Goal: Information Seeking & Learning: Learn about a topic

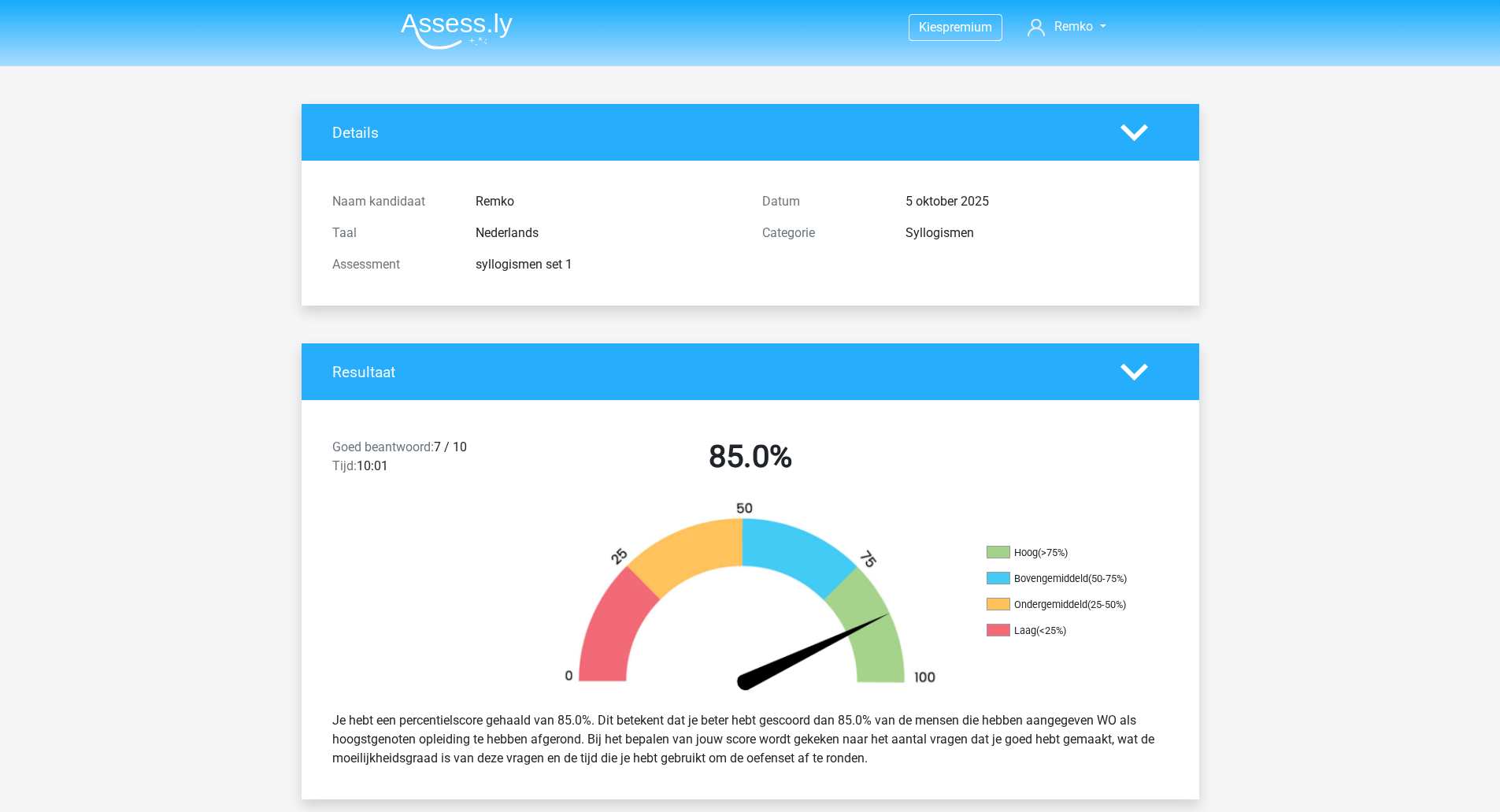
click at [443, 6] on li at bounding box center [450, 28] width 124 height 43
click at [454, 51] on nav "Kies premium Remko remko.ten.kroode@hotmail.com" at bounding box center [750, 29] width 725 height 52
click at [446, 32] on img at bounding box center [456, 31] width 111 height 37
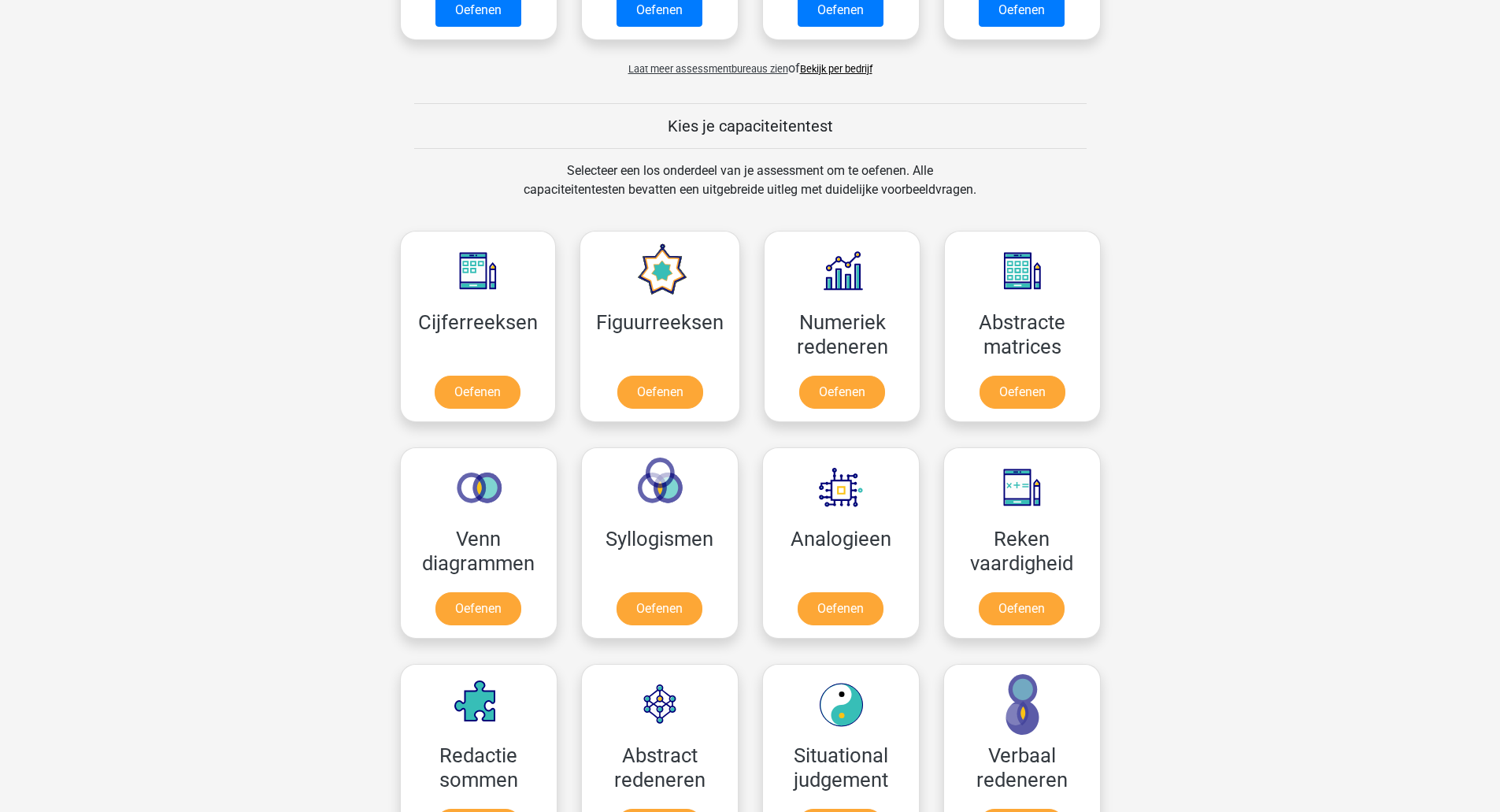
scroll to position [508, 0]
click at [494, 391] on link "Oefenen" at bounding box center [477, 395] width 89 height 35
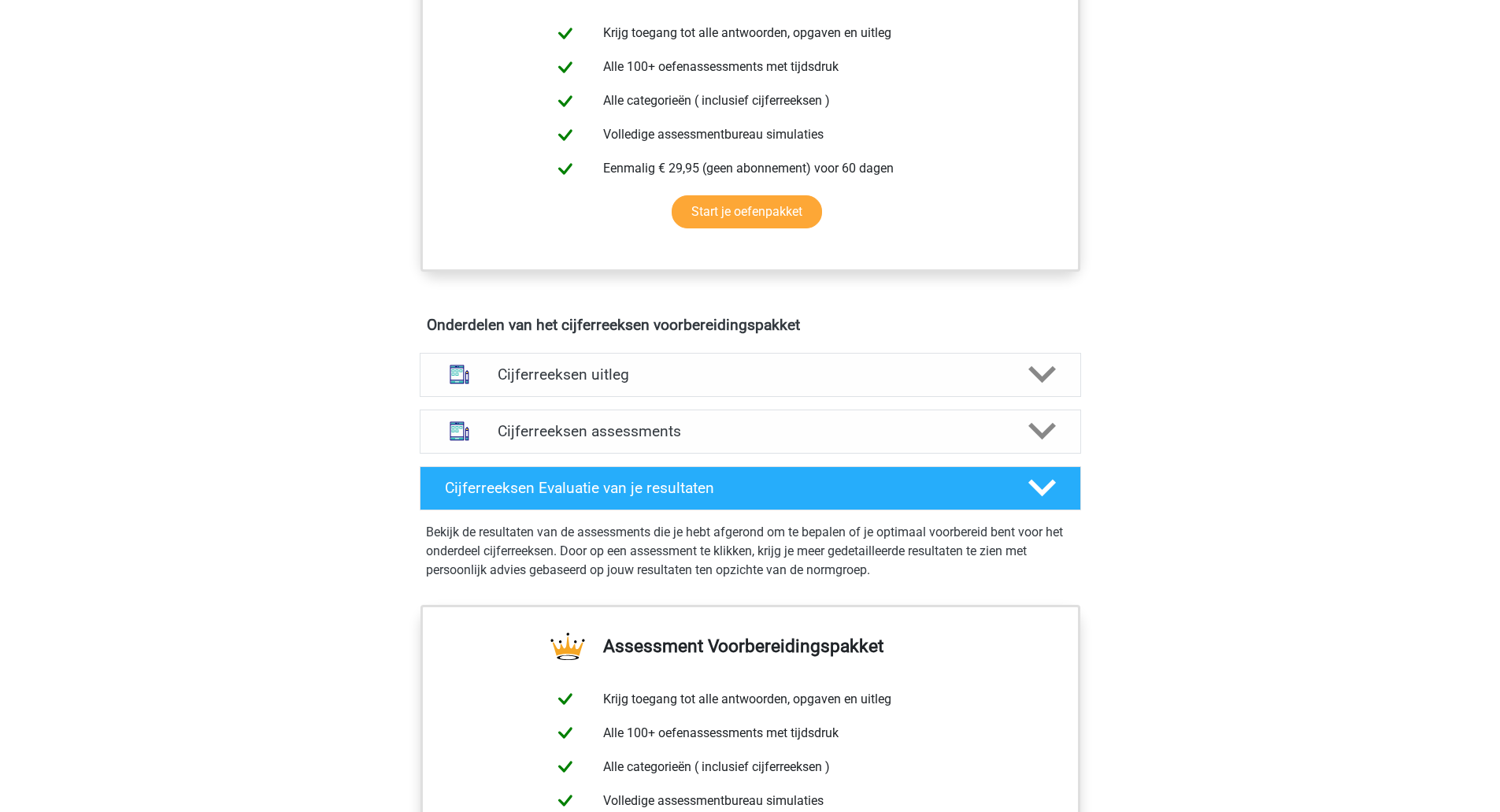
scroll to position [652, 0]
click at [610, 453] on div "Cijferreeksen assessments" at bounding box center [750, 431] width 661 height 44
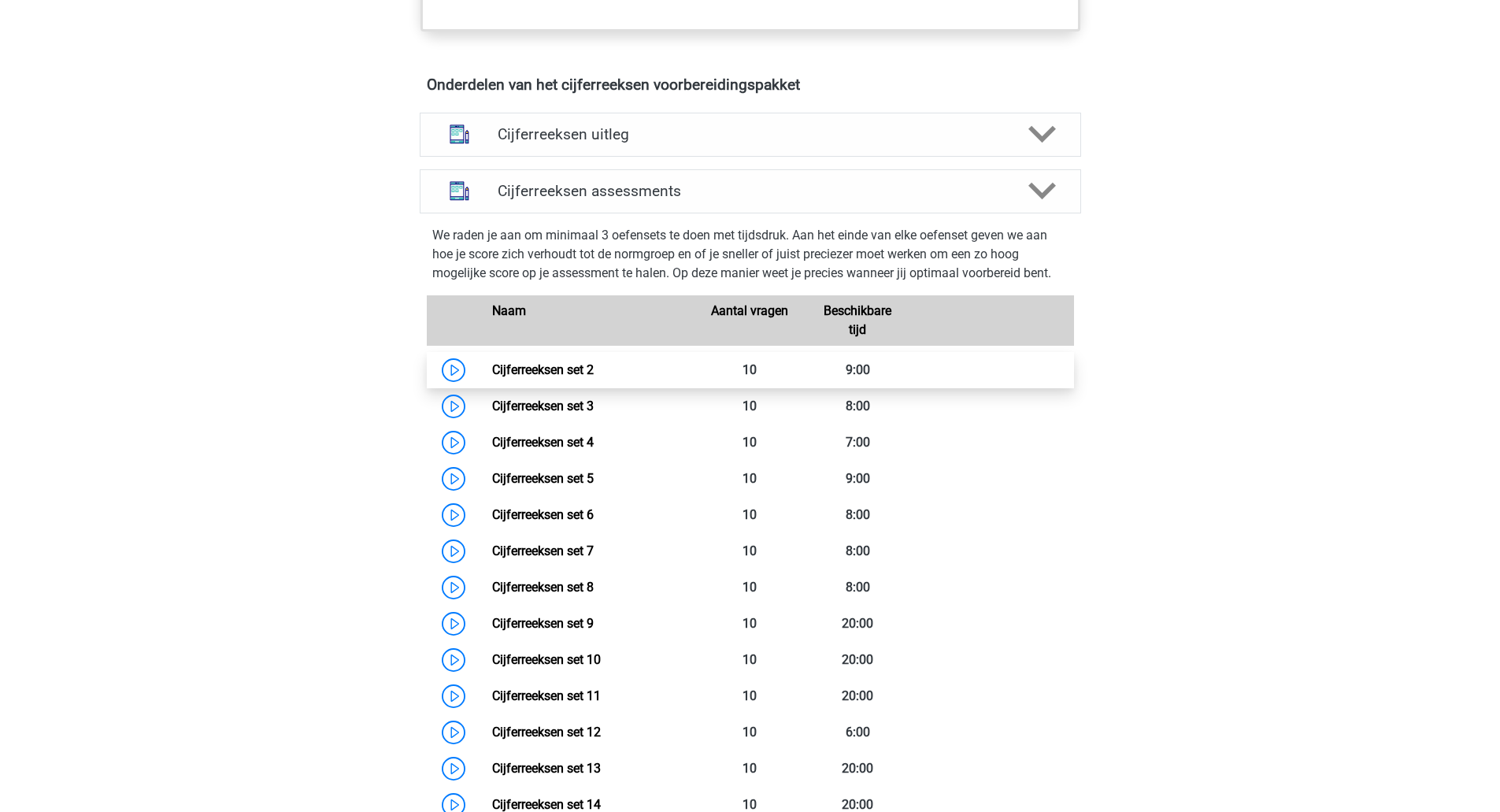
scroll to position [892, 0]
click at [594, 372] on link "Cijferreeksen set 2" at bounding box center [542, 368] width 101 height 15
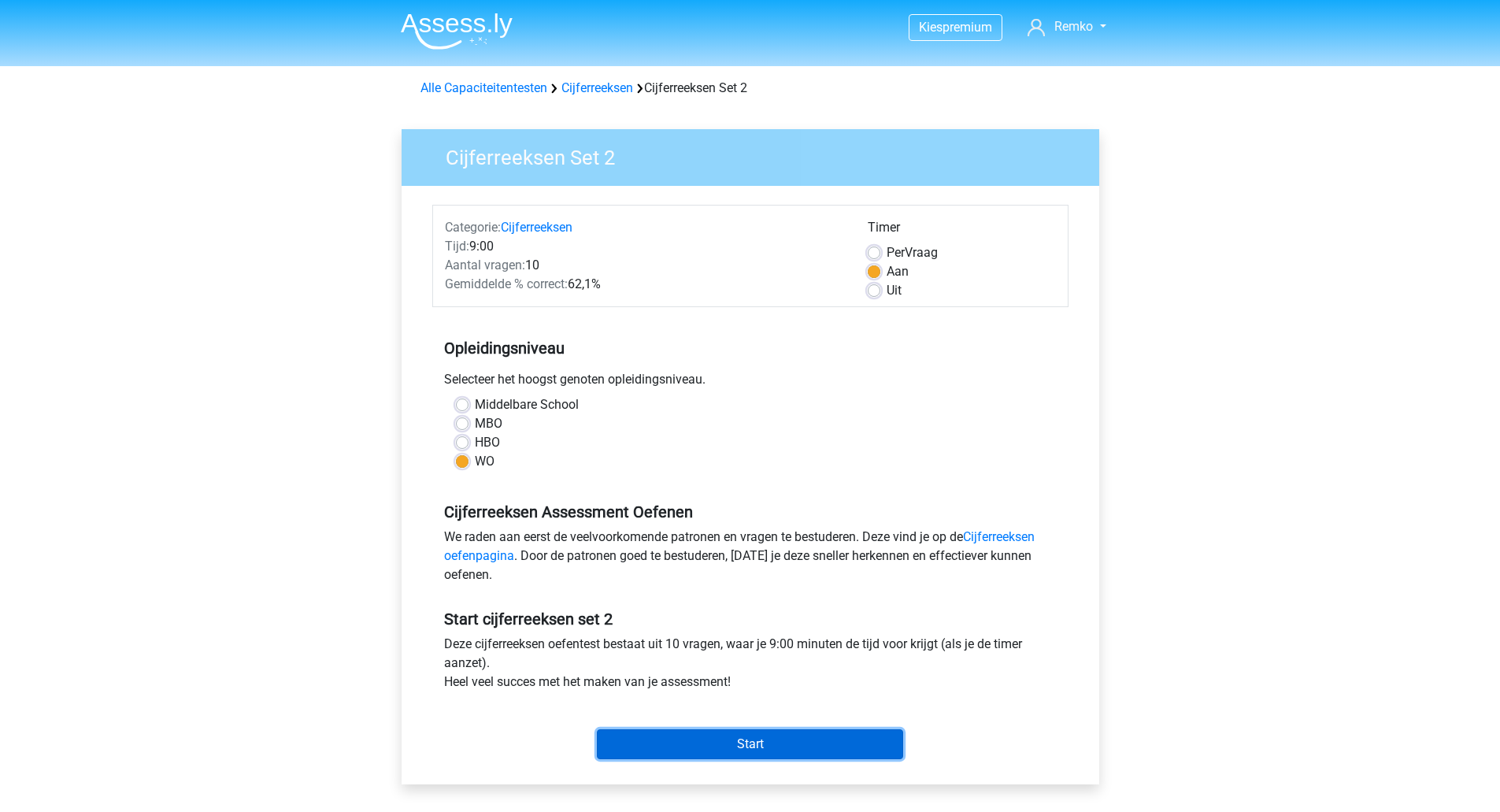
click at [698, 743] on input "Start" at bounding box center [750, 744] width 307 height 29
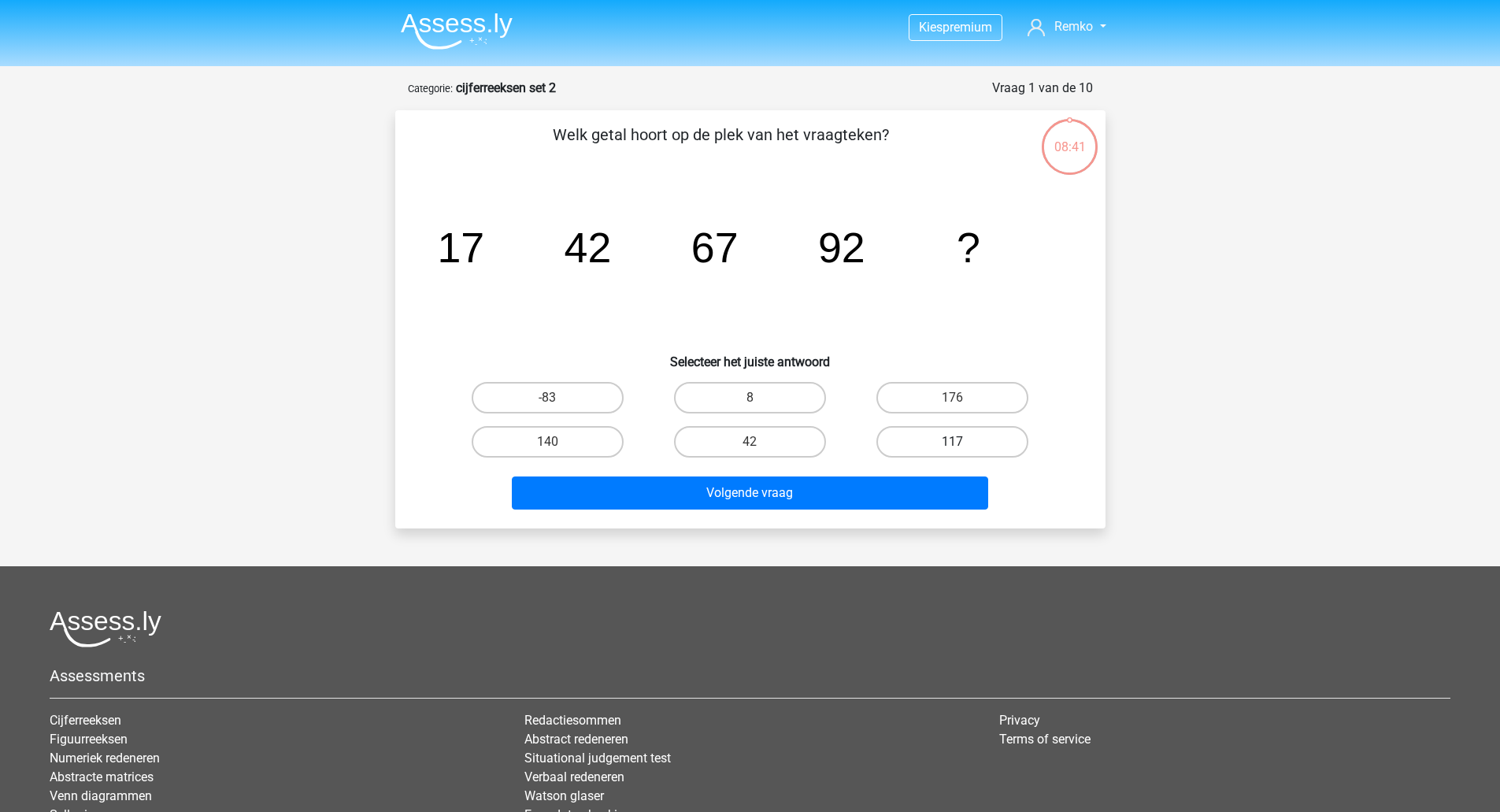
click at [906, 445] on label "117" at bounding box center [952, 442] width 152 height 31
click at [953, 445] on input "117" at bounding box center [958, 447] width 10 height 10
radio input "true"
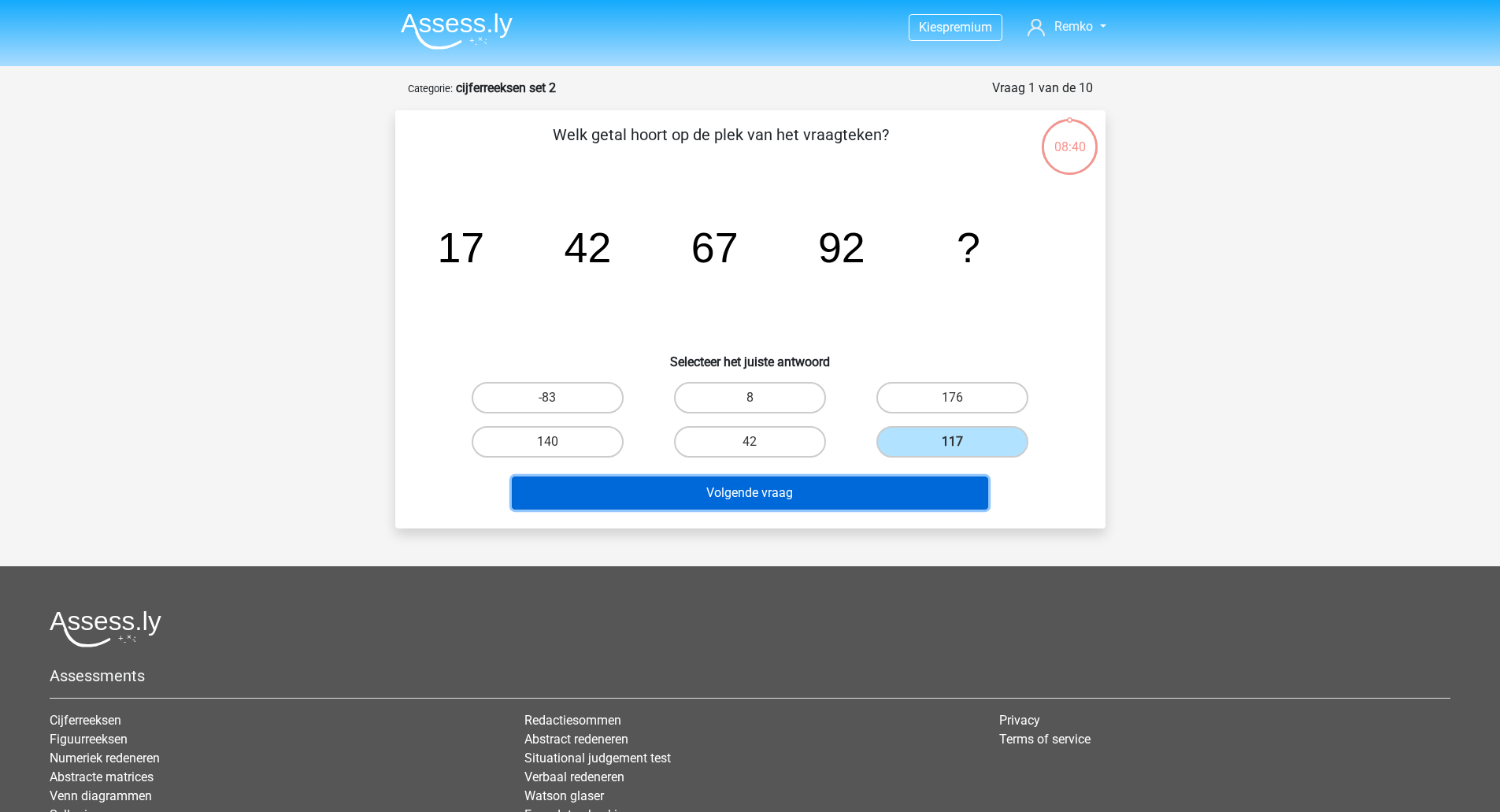
click at [901, 496] on button "Volgende vraag" at bounding box center [750, 493] width 476 height 33
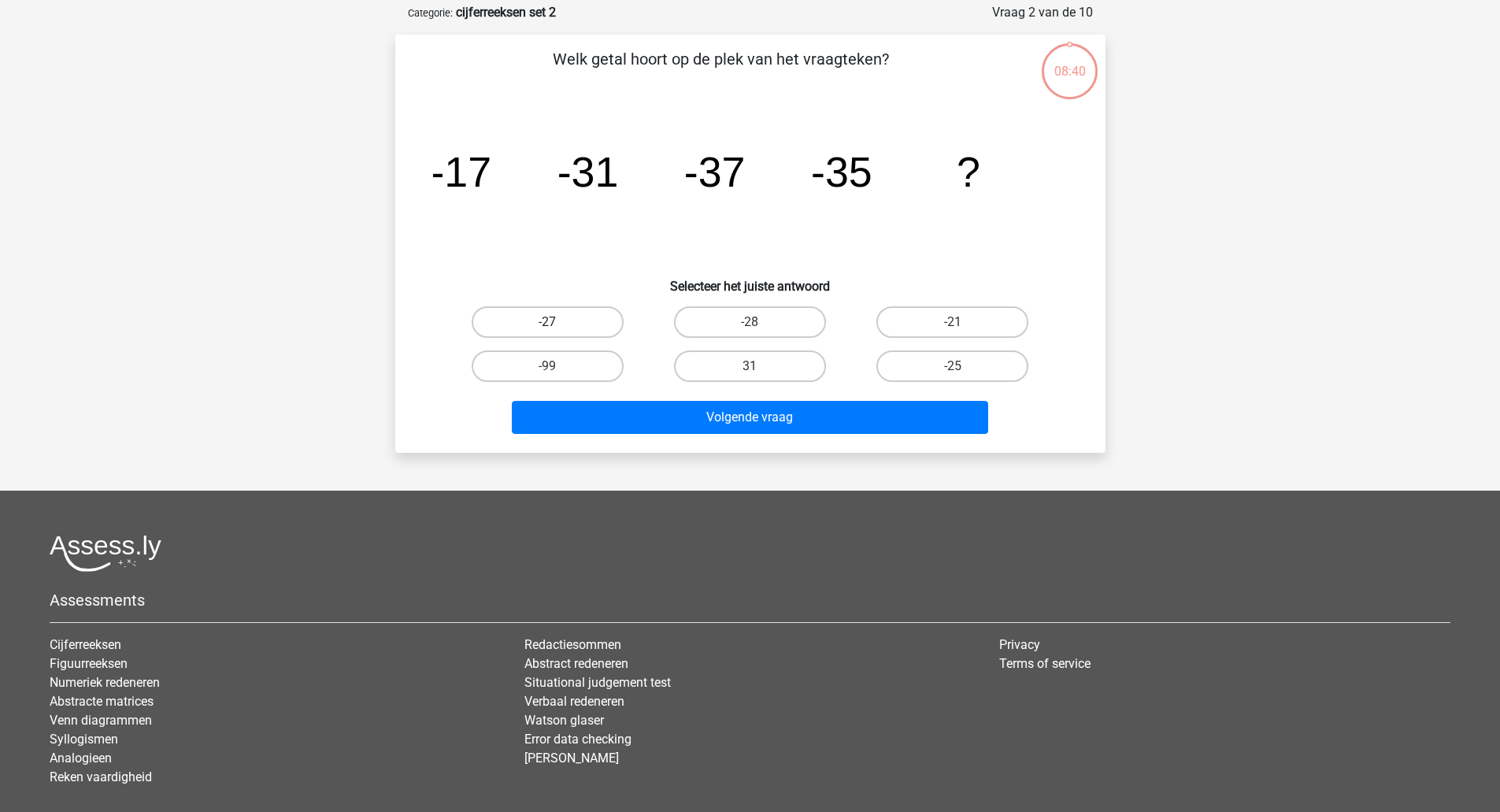
scroll to position [79, 0]
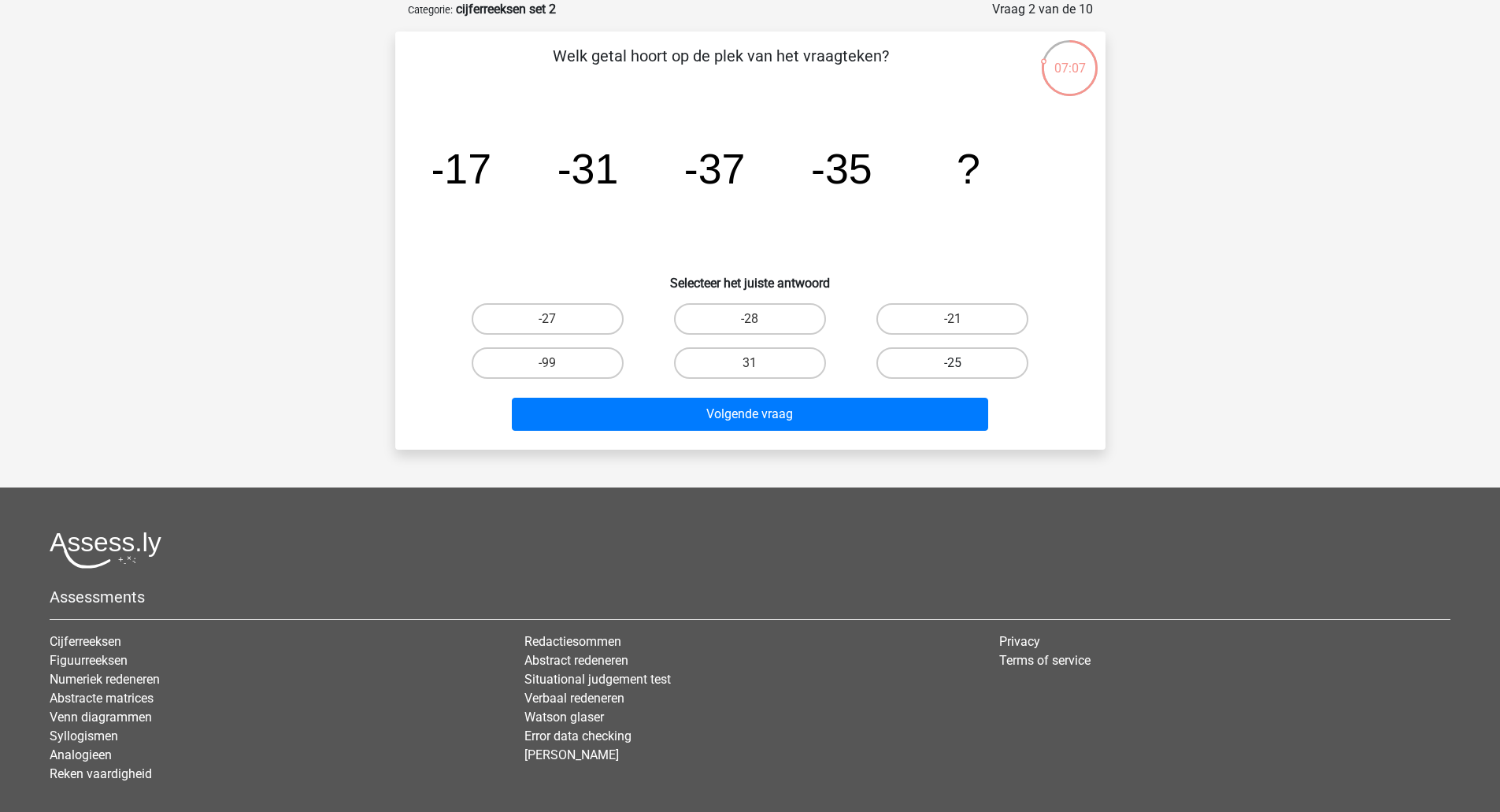
click at [975, 372] on label "-25" at bounding box center [952, 363] width 152 height 31
click at [963, 372] on input "-25" at bounding box center [958, 367] width 10 height 10
radio input "true"
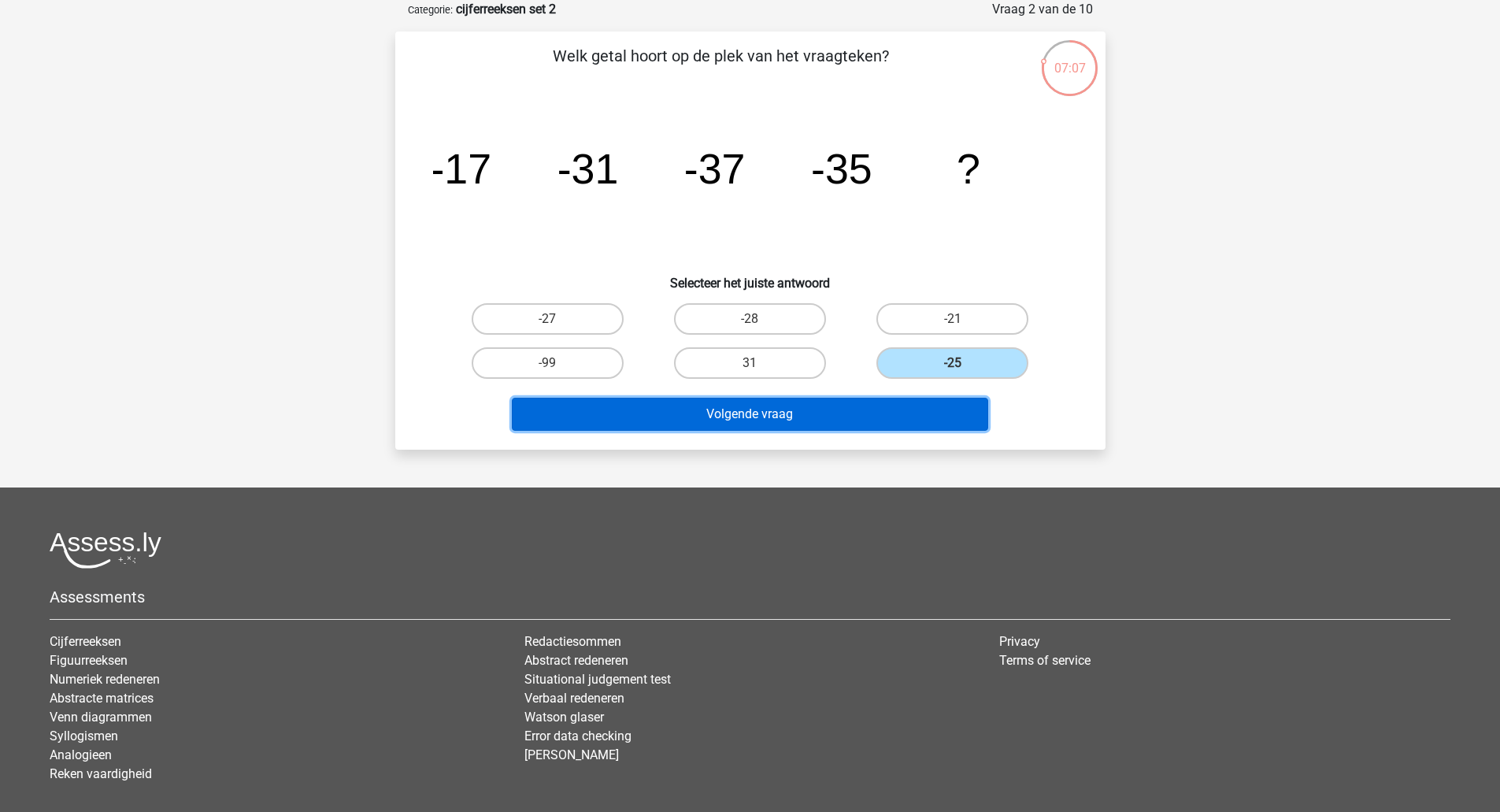
click at [900, 421] on button "Volgende vraag" at bounding box center [750, 414] width 476 height 33
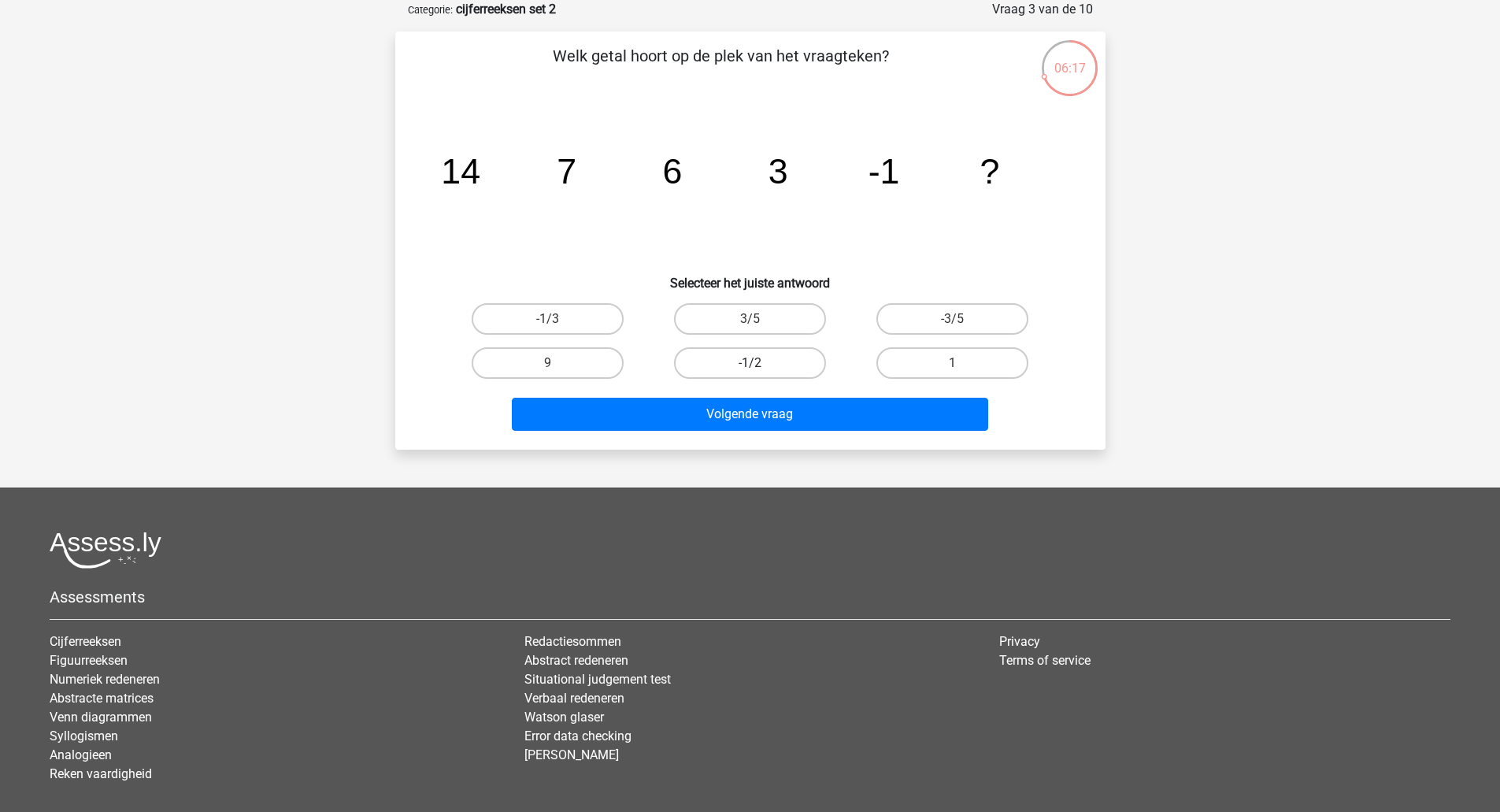
click at [762, 363] on label "-1/2" at bounding box center [750, 363] width 152 height 31
click at [760, 363] on input "-1/2" at bounding box center [754, 367] width 10 height 10
radio input "true"
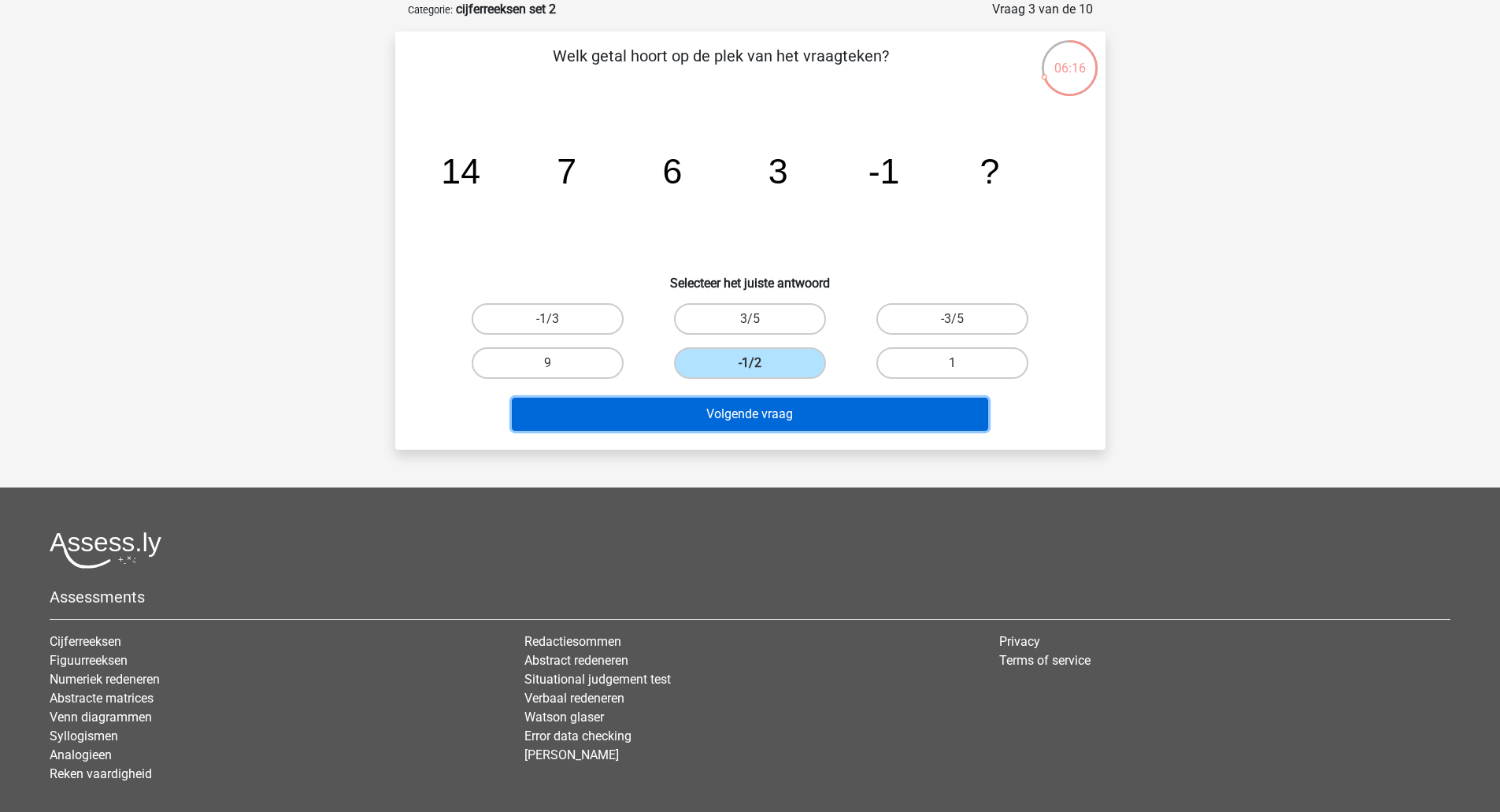
click at [804, 406] on button "Volgende vraag" at bounding box center [750, 414] width 476 height 33
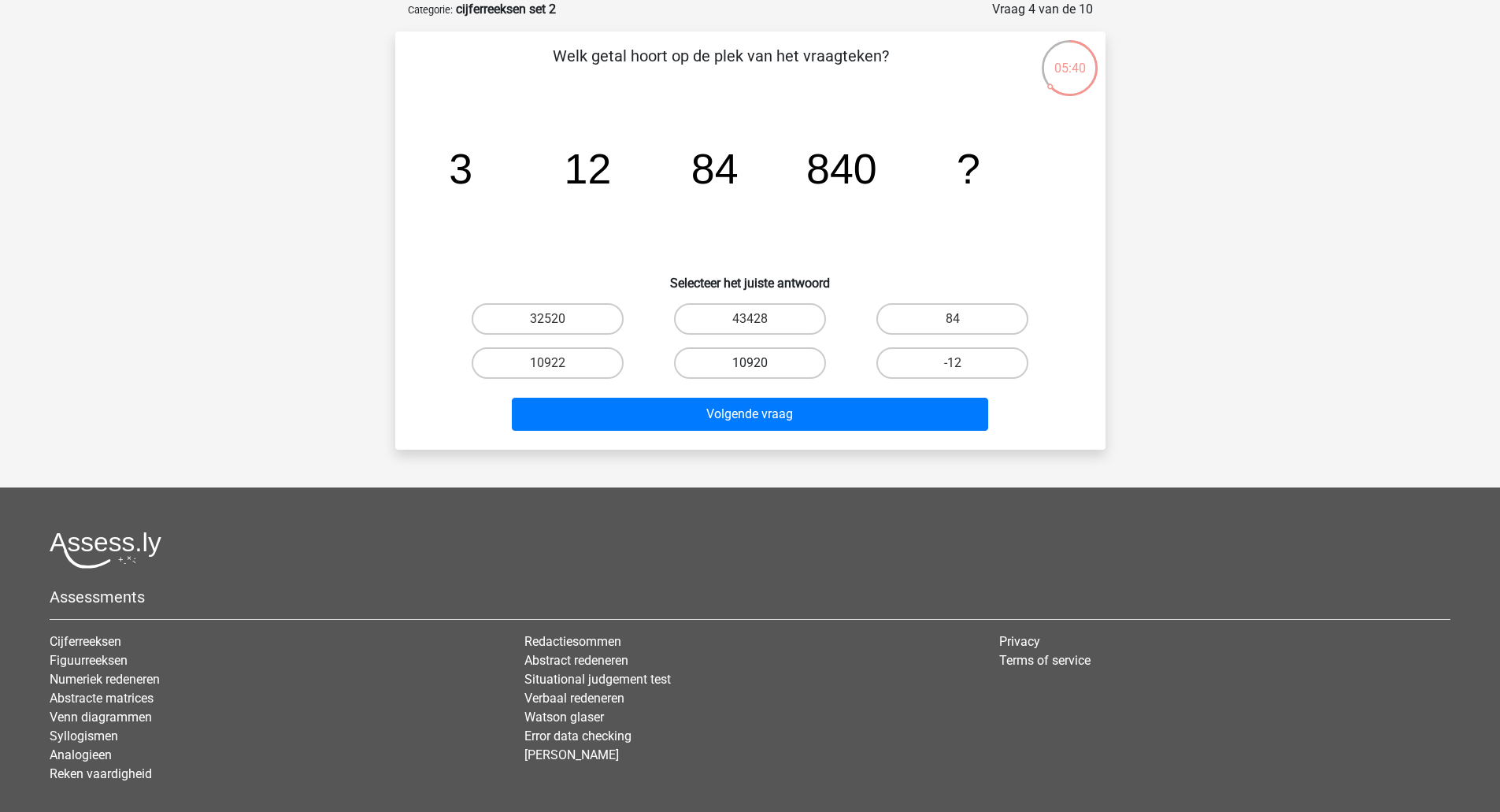
click at [714, 354] on label "10920" at bounding box center [750, 363] width 152 height 31
click at [750, 363] on input "10920" at bounding box center [754, 367] width 10 height 10
radio input "true"
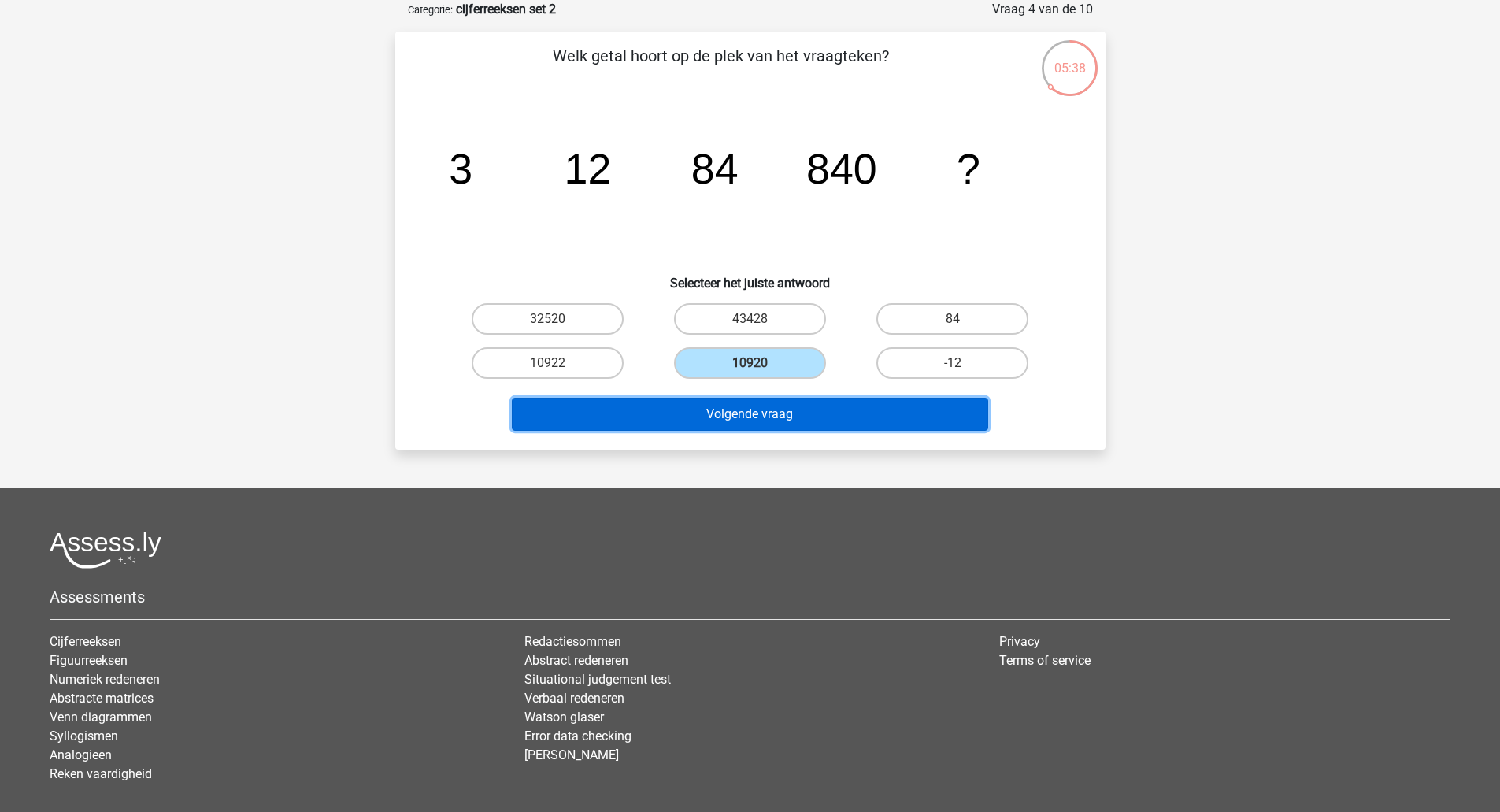
click at [752, 411] on button "Volgende vraag" at bounding box center [750, 414] width 476 height 33
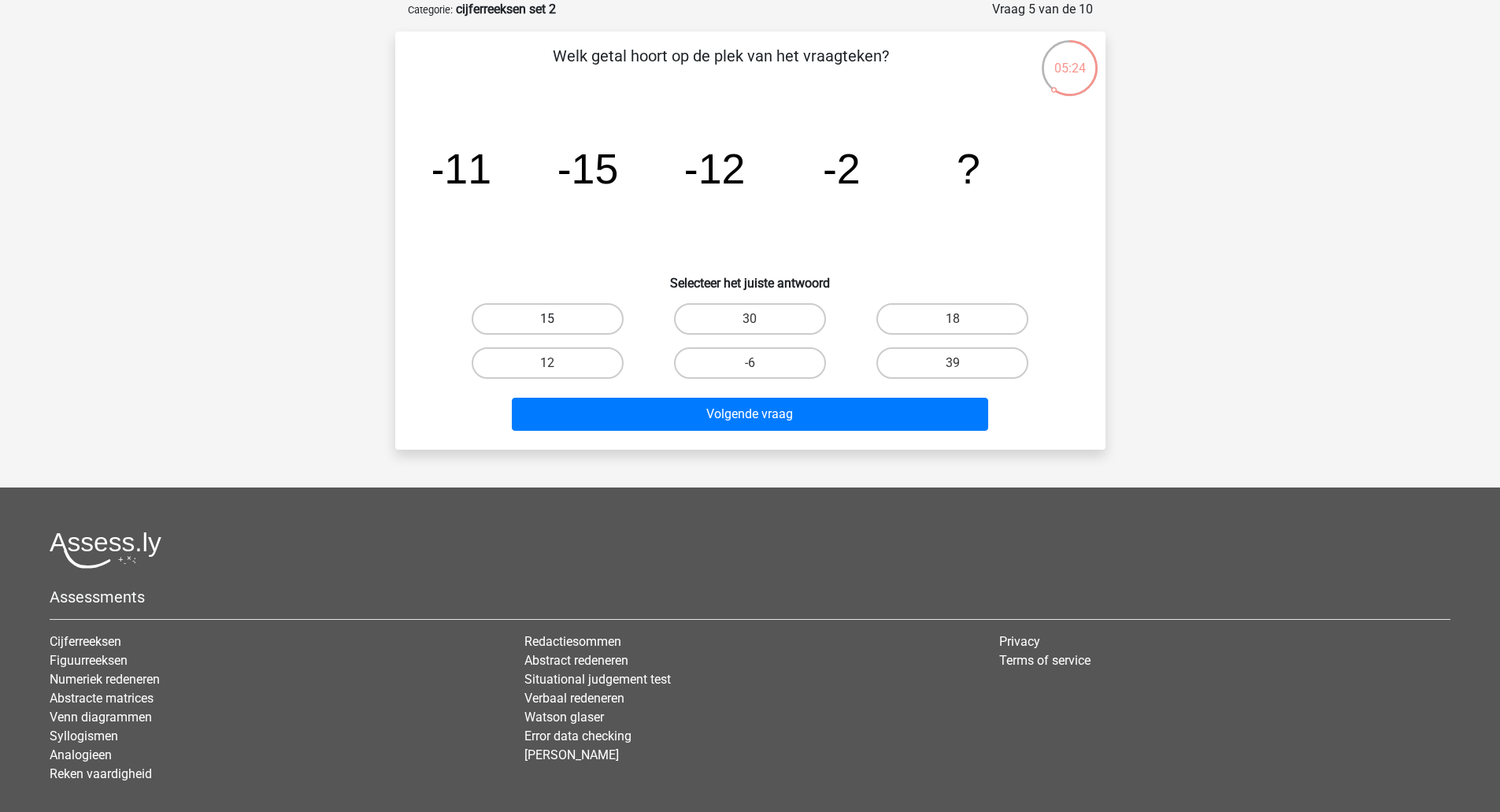
click at [557, 330] on label "15" at bounding box center [547, 319] width 152 height 31
click at [557, 329] on input "15" at bounding box center [552, 323] width 10 height 10
radio input "true"
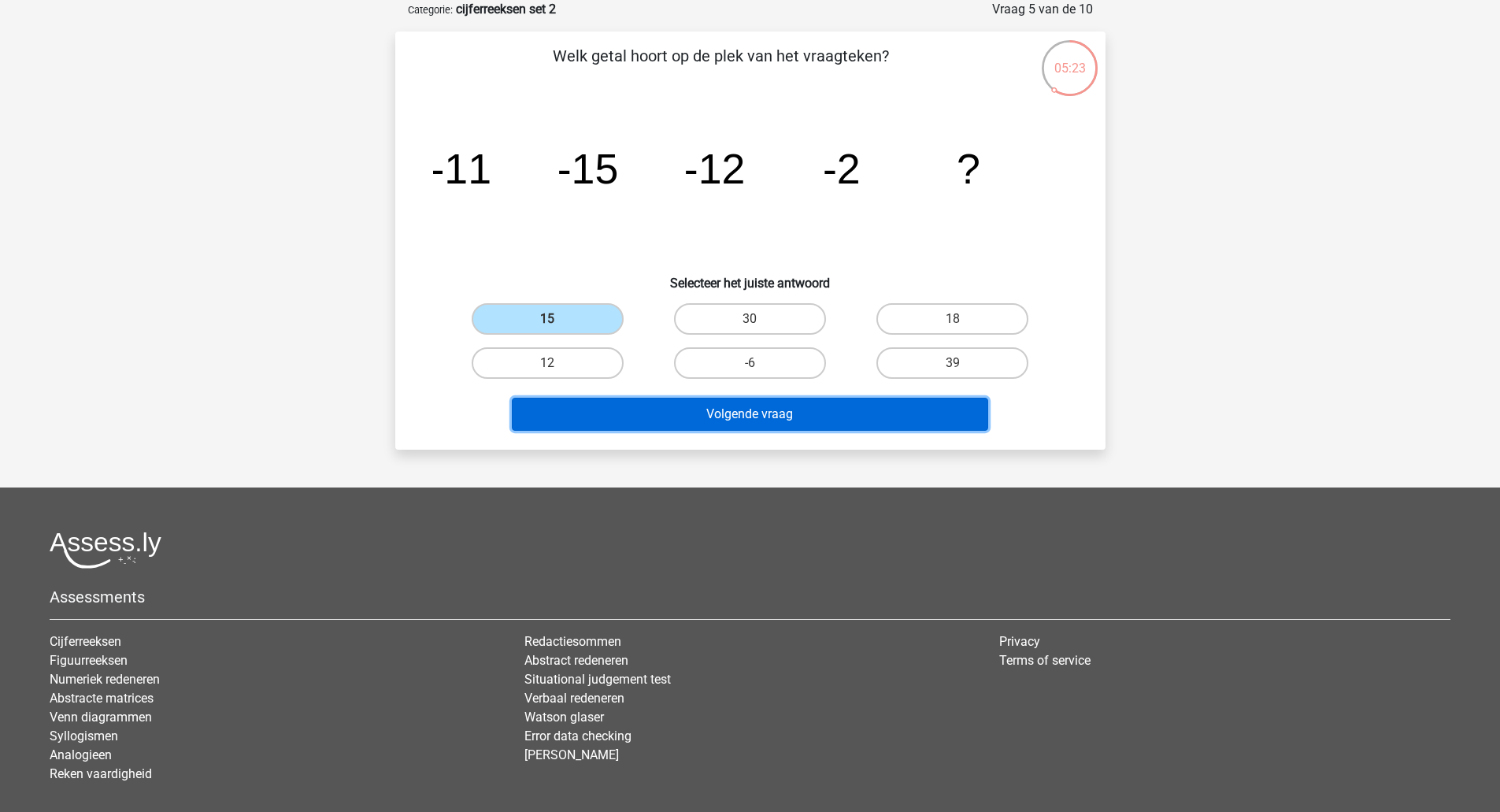
click at [638, 405] on button "Volgende vraag" at bounding box center [750, 414] width 476 height 33
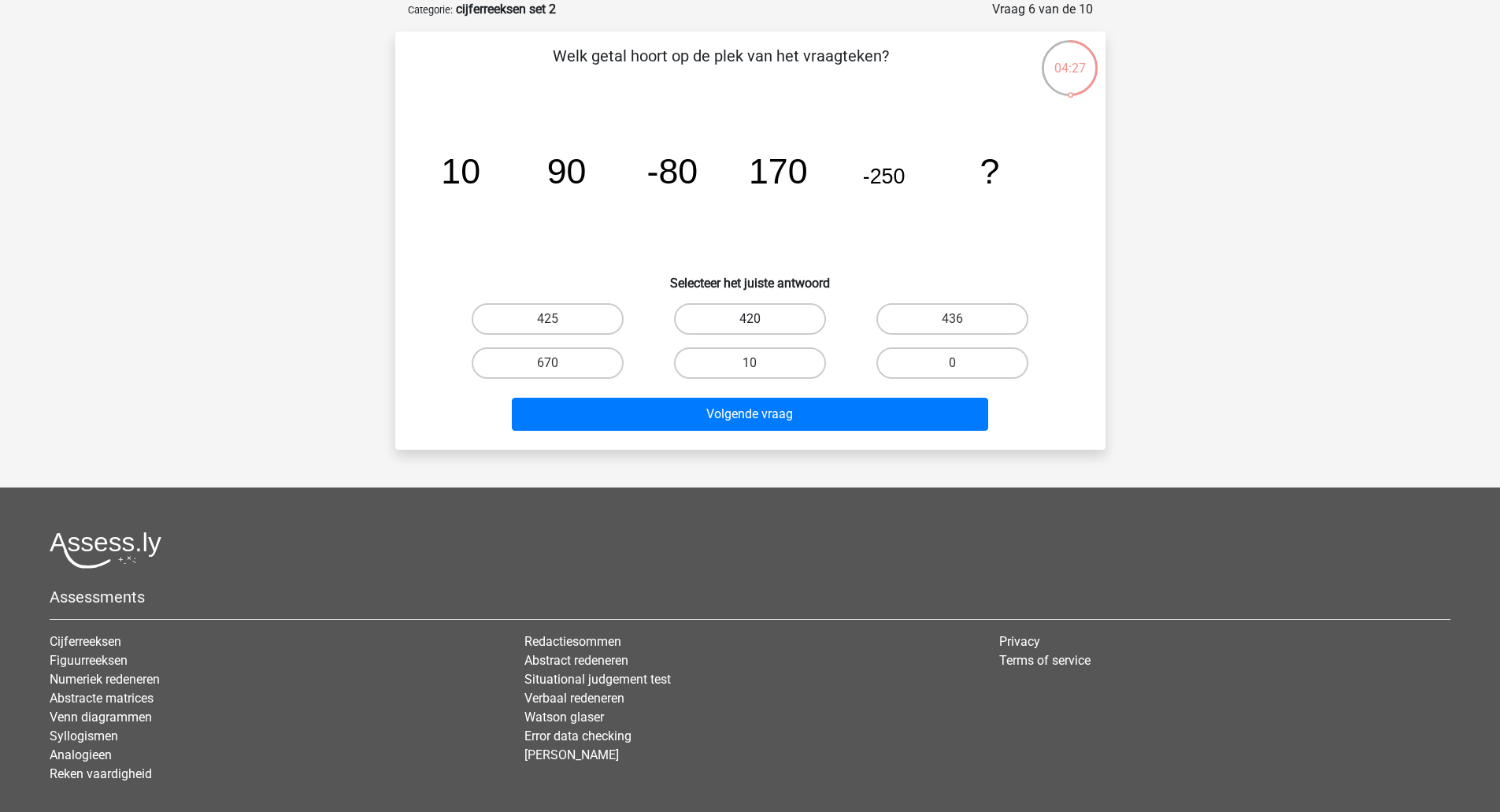
click at [717, 321] on label "420" at bounding box center [750, 319] width 152 height 31
click at [750, 321] on input "420" at bounding box center [754, 323] width 10 height 10
radio input "true"
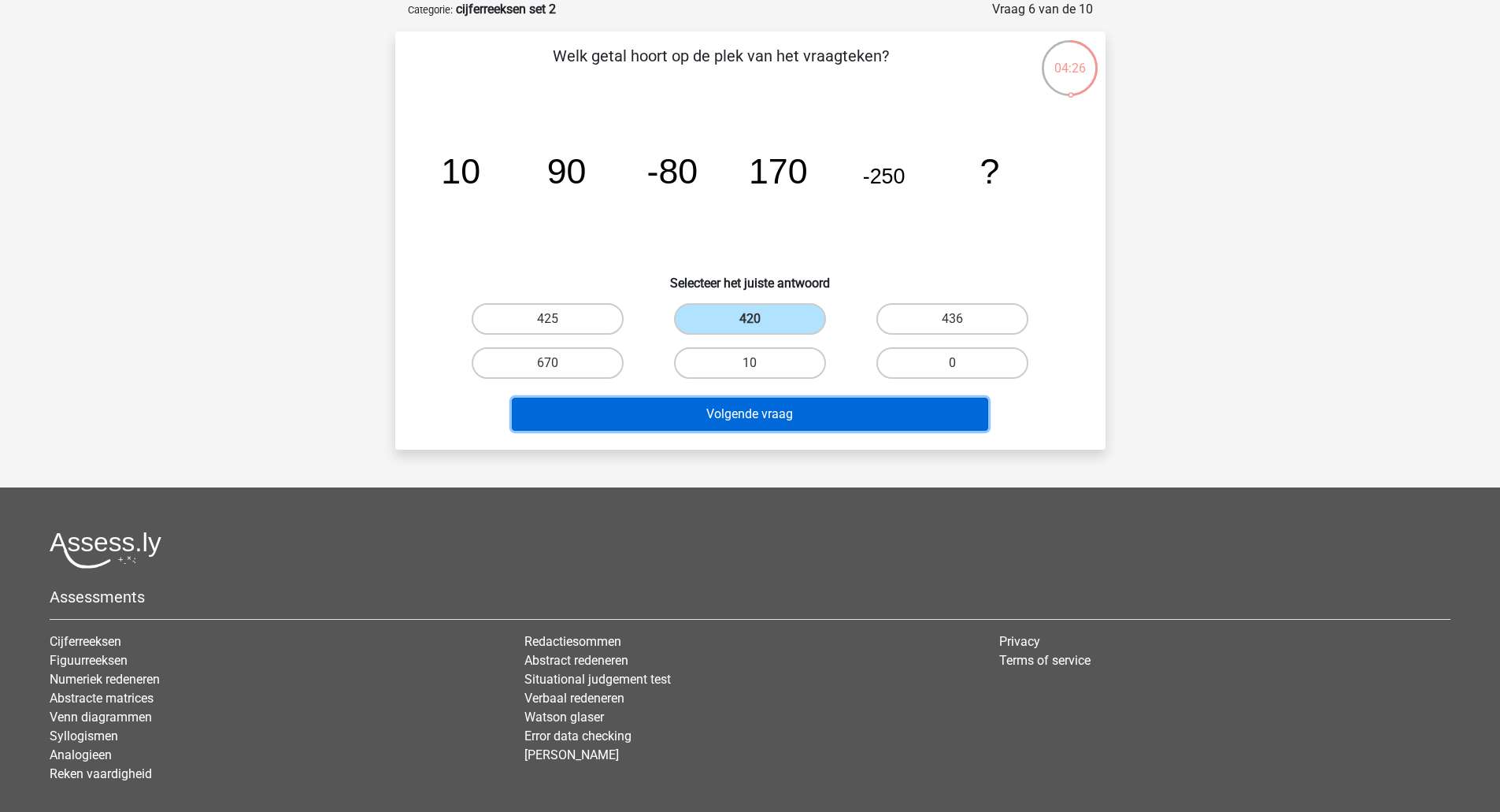
click at [752, 413] on button "Volgende vraag" at bounding box center [750, 414] width 476 height 33
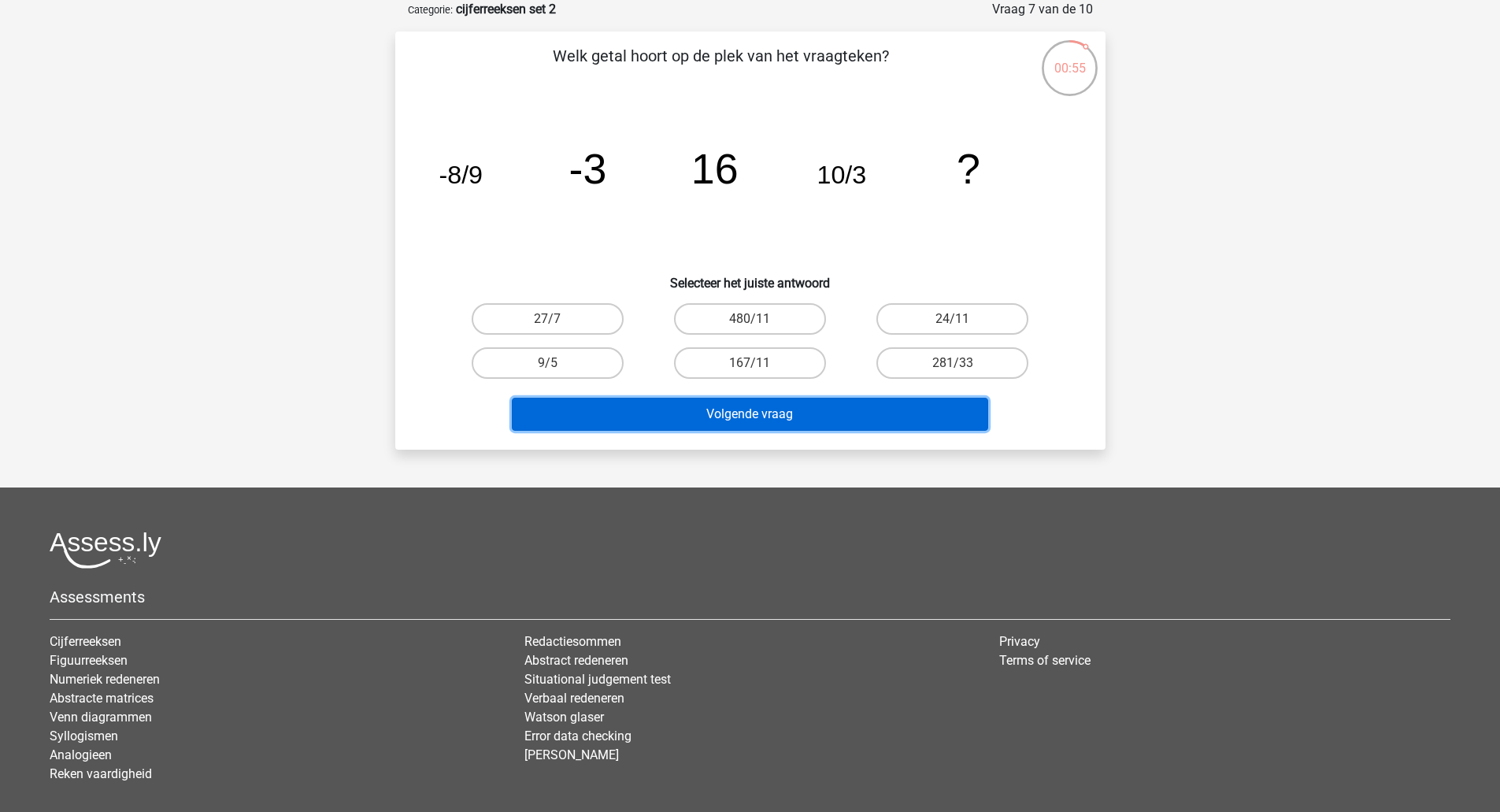
click at [788, 407] on button "Volgende vraag" at bounding box center [750, 414] width 476 height 33
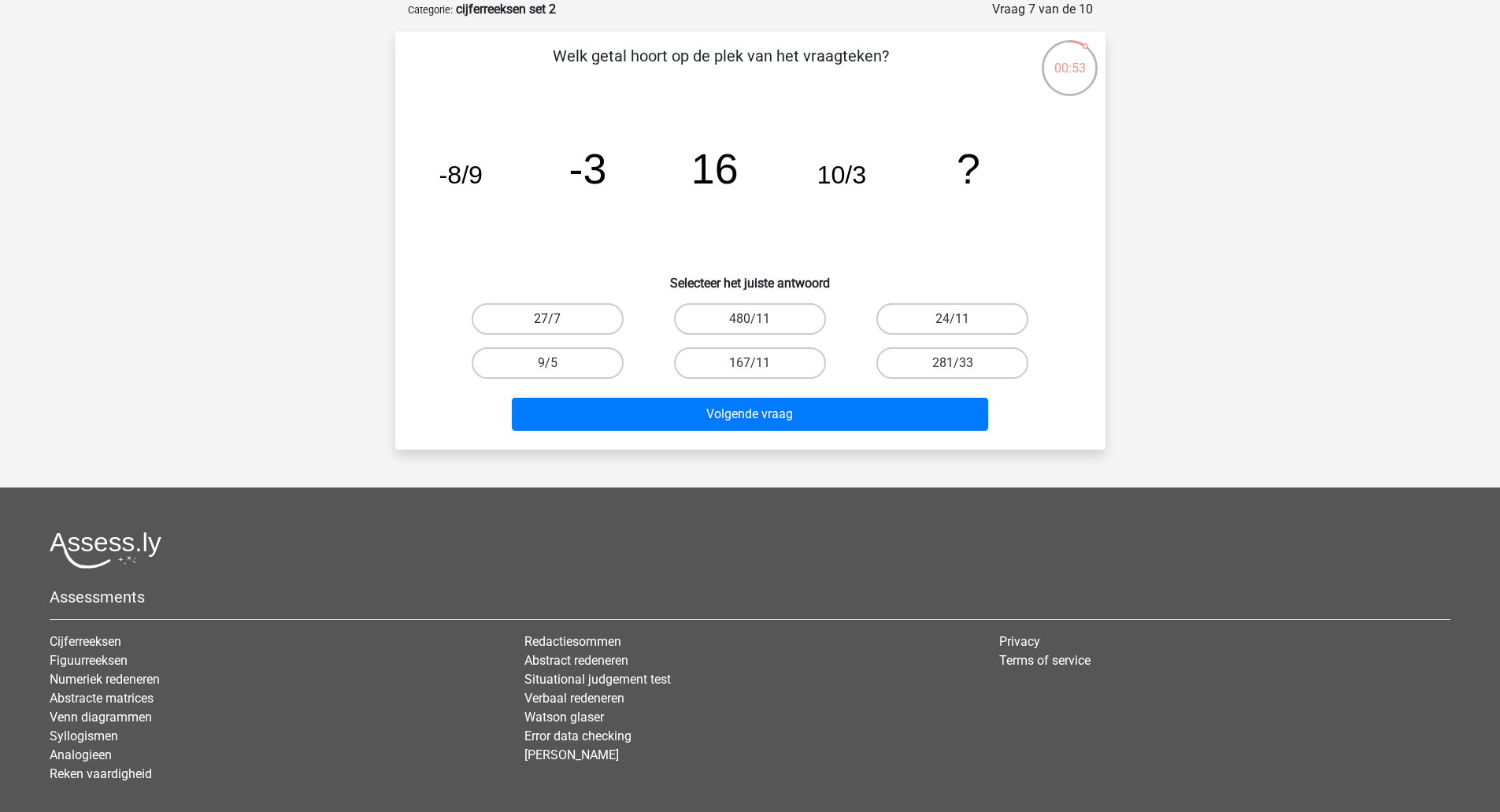
click at [593, 316] on label "27/7" at bounding box center [547, 319] width 152 height 31
click at [557, 319] on input "27/7" at bounding box center [552, 323] width 10 height 10
radio input "true"
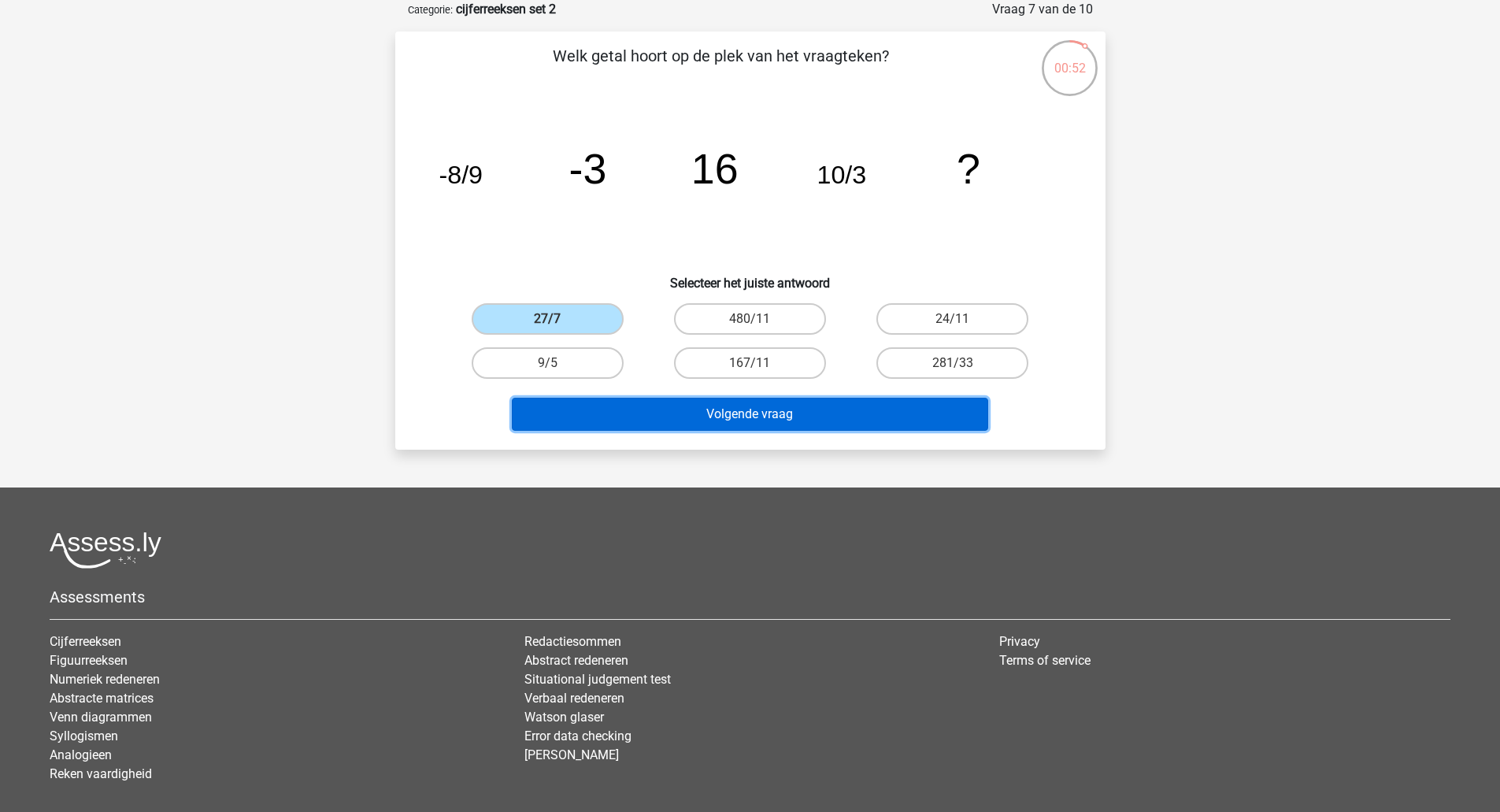
click at [755, 411] on button "Volgende vraag" at bounding box center [750, 414] width 476 height 33
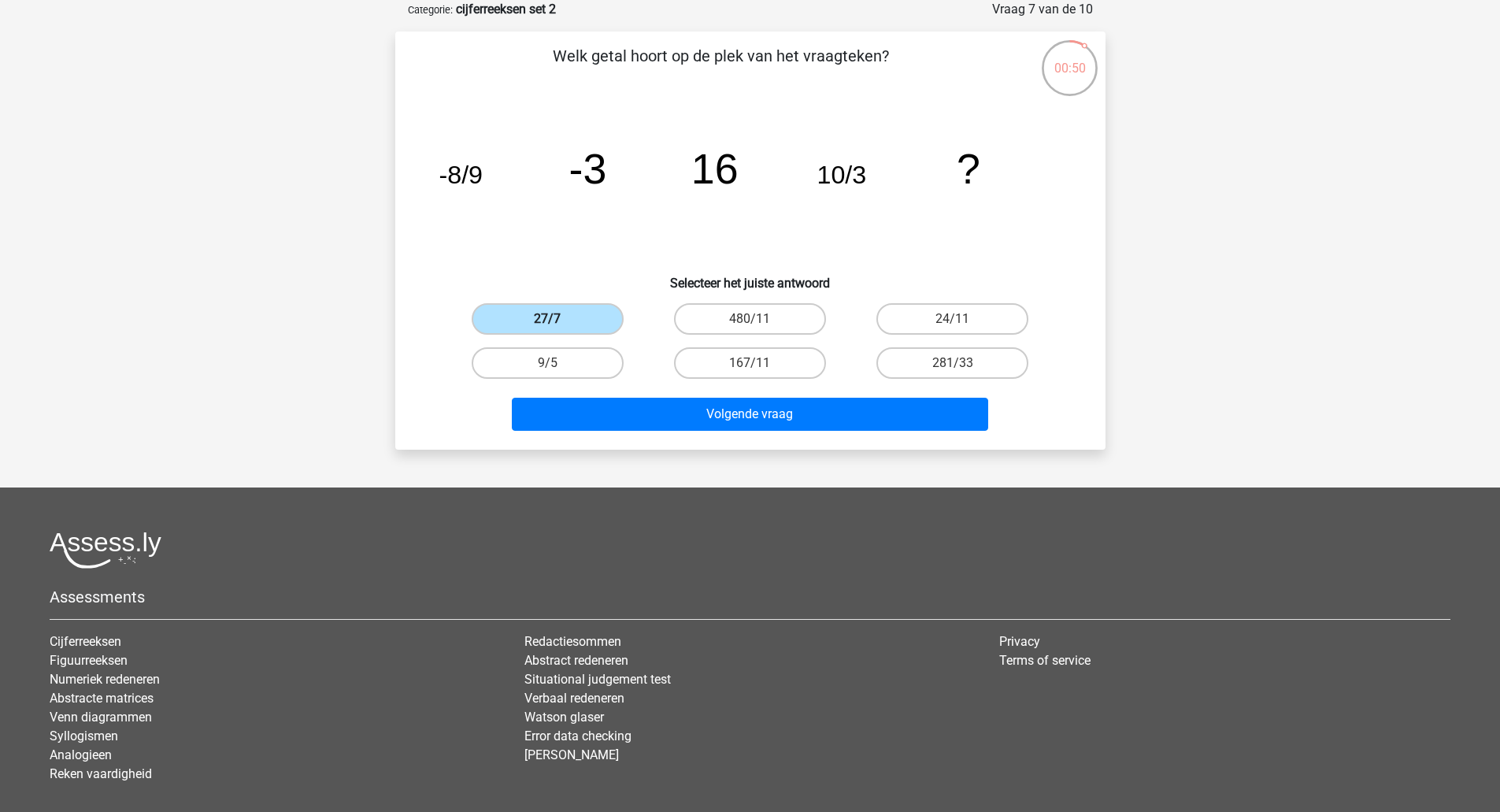
click at [595, 327] on label "27/7" at bounding box center [547, 319] width 152 height 31
click at [557, 327] on input "27/7" at bounding box center [552, 323] width 10 height 10
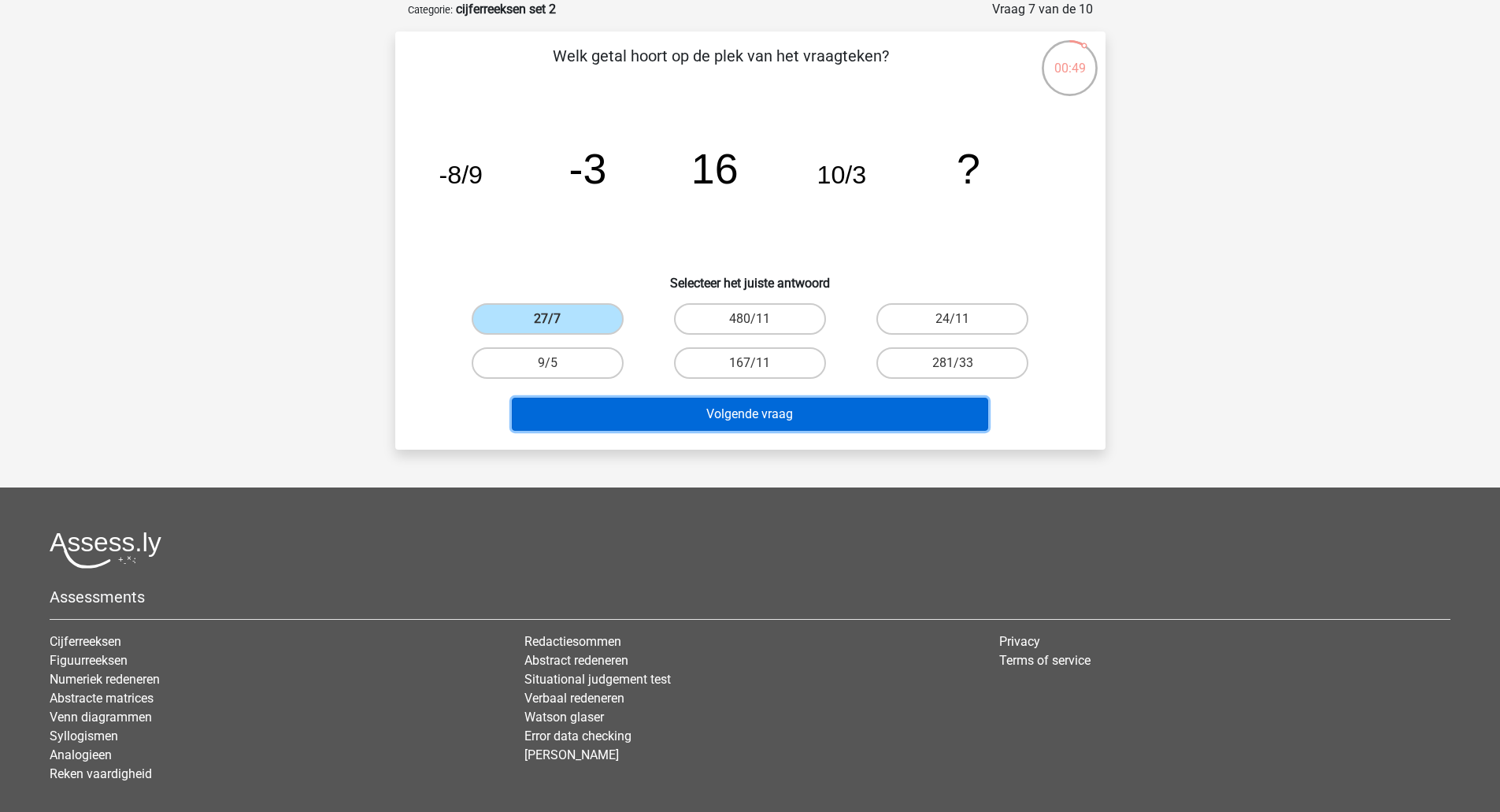
click at [671, 402] on button "Volgende vraag" at bounding box center [750, 414] width 476 height 33
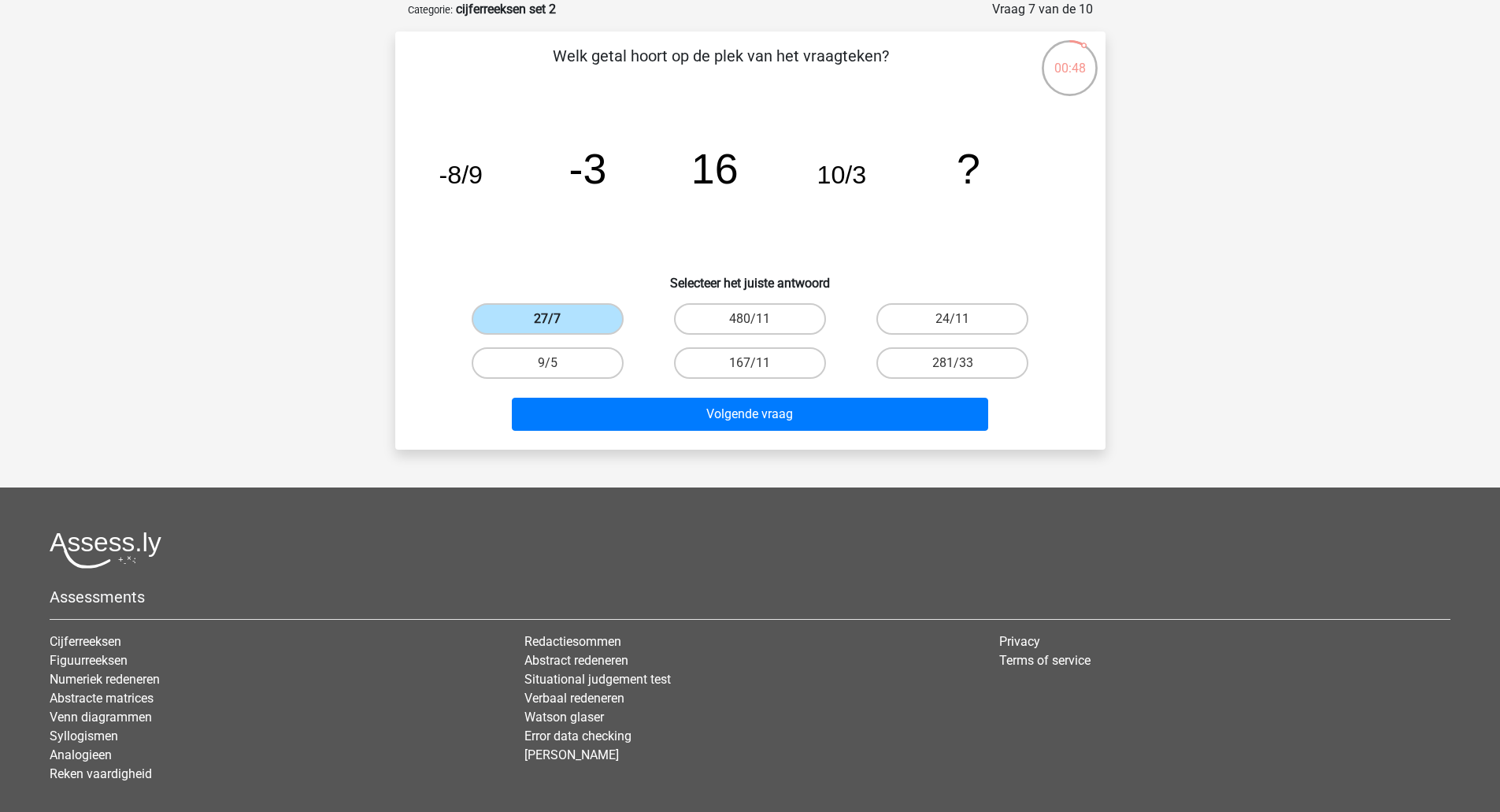
click at [592, 325] on label "27/7" at bounding box center [547, 319] width 152 height 31
click at [557, 325] on input "27/7" at bounding box center [552, 323] width 10 height 10
click at [750, 320] on input "480/11" at bounding box center [754, 323] width 10 height 10
radio input "true"
click at [577, 323] on label "27/7" at bounding box center [547, 319] width 152 height 31
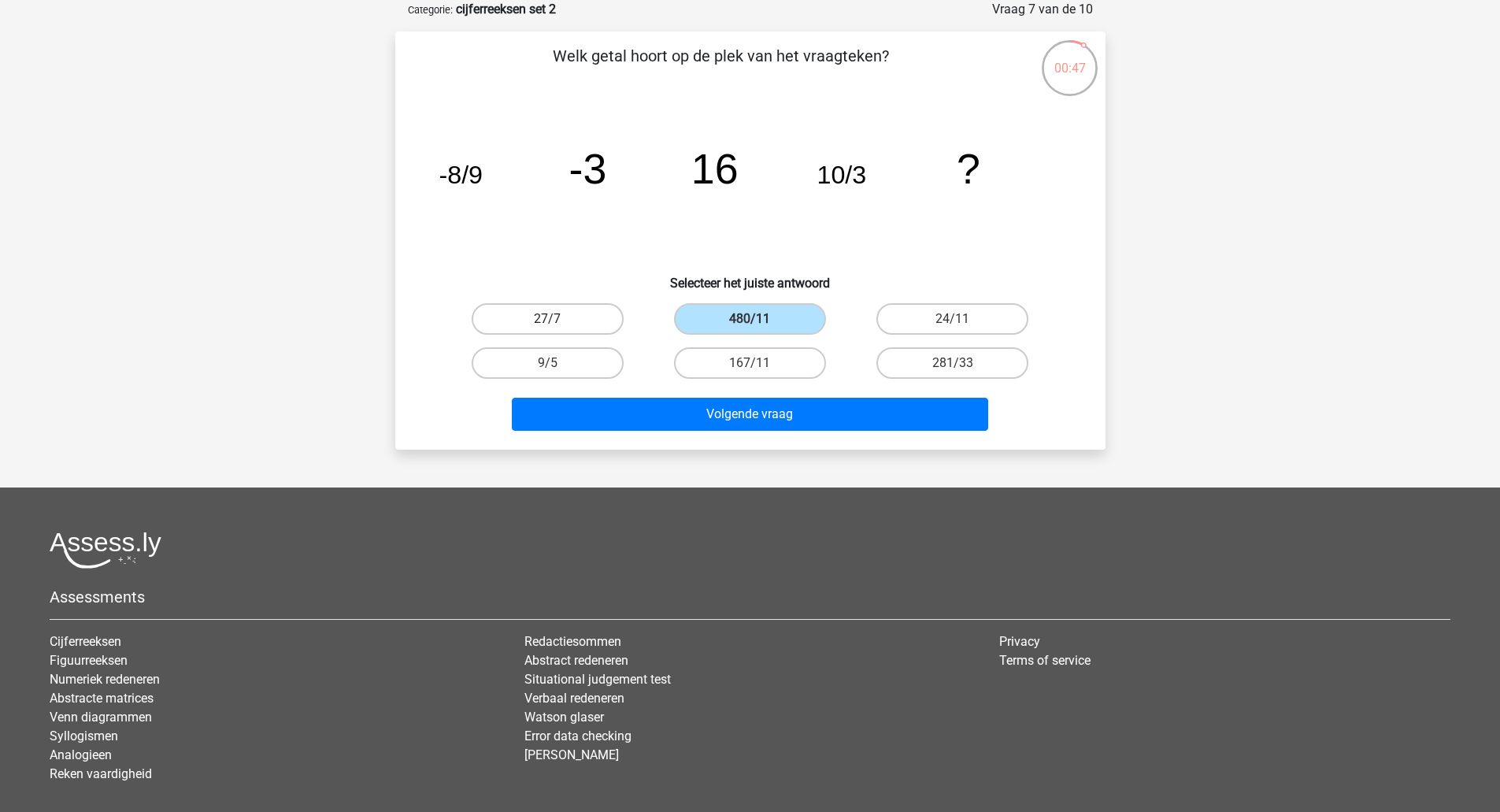
click at [557, 323] on input "27/7" at bounding box center [552, 323] width 10 height 10
radio input "true"
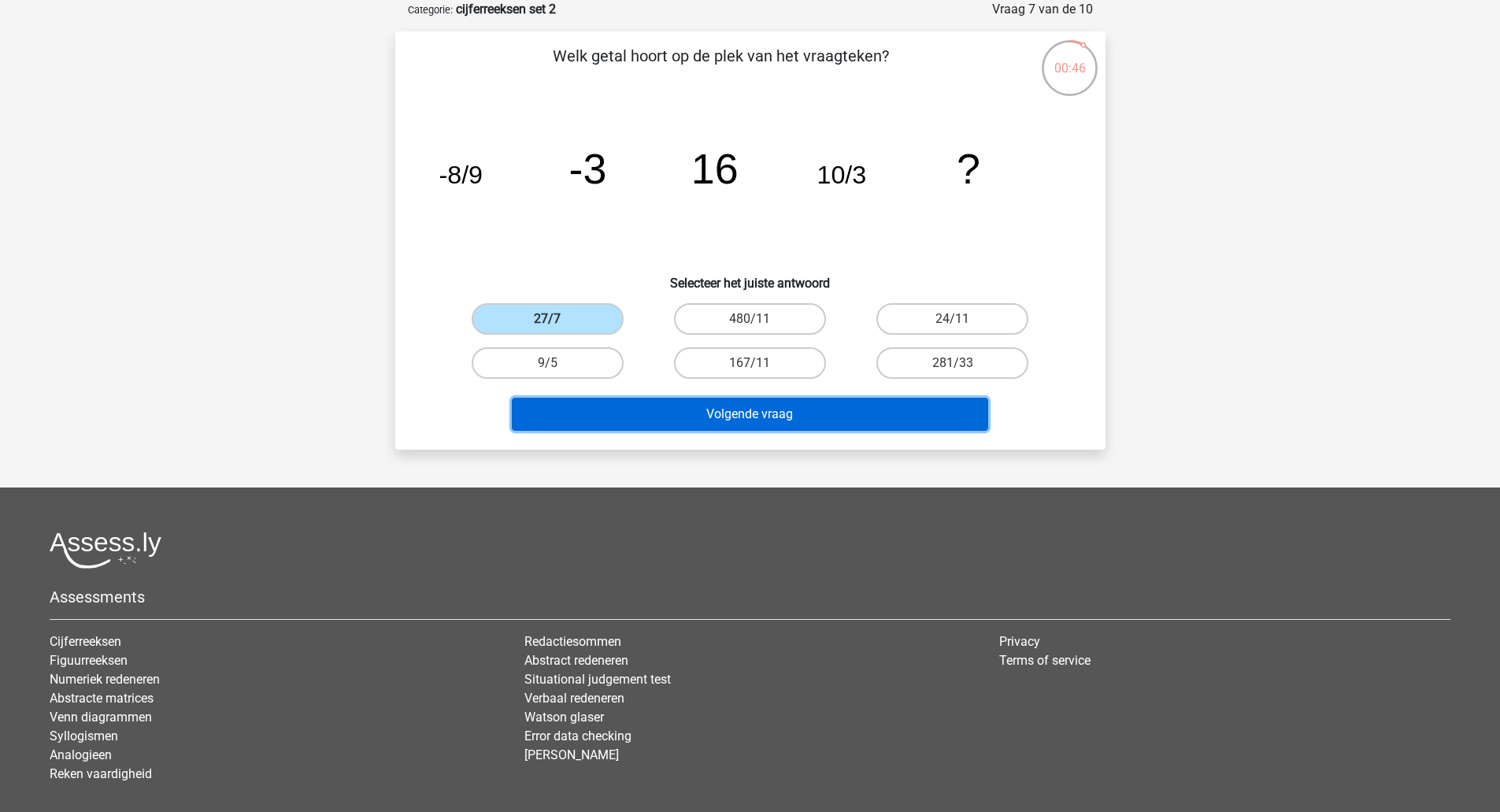
click at [695, 415] on button "Volgende vraag" at bounding box center [750, 414] width 476 height 33
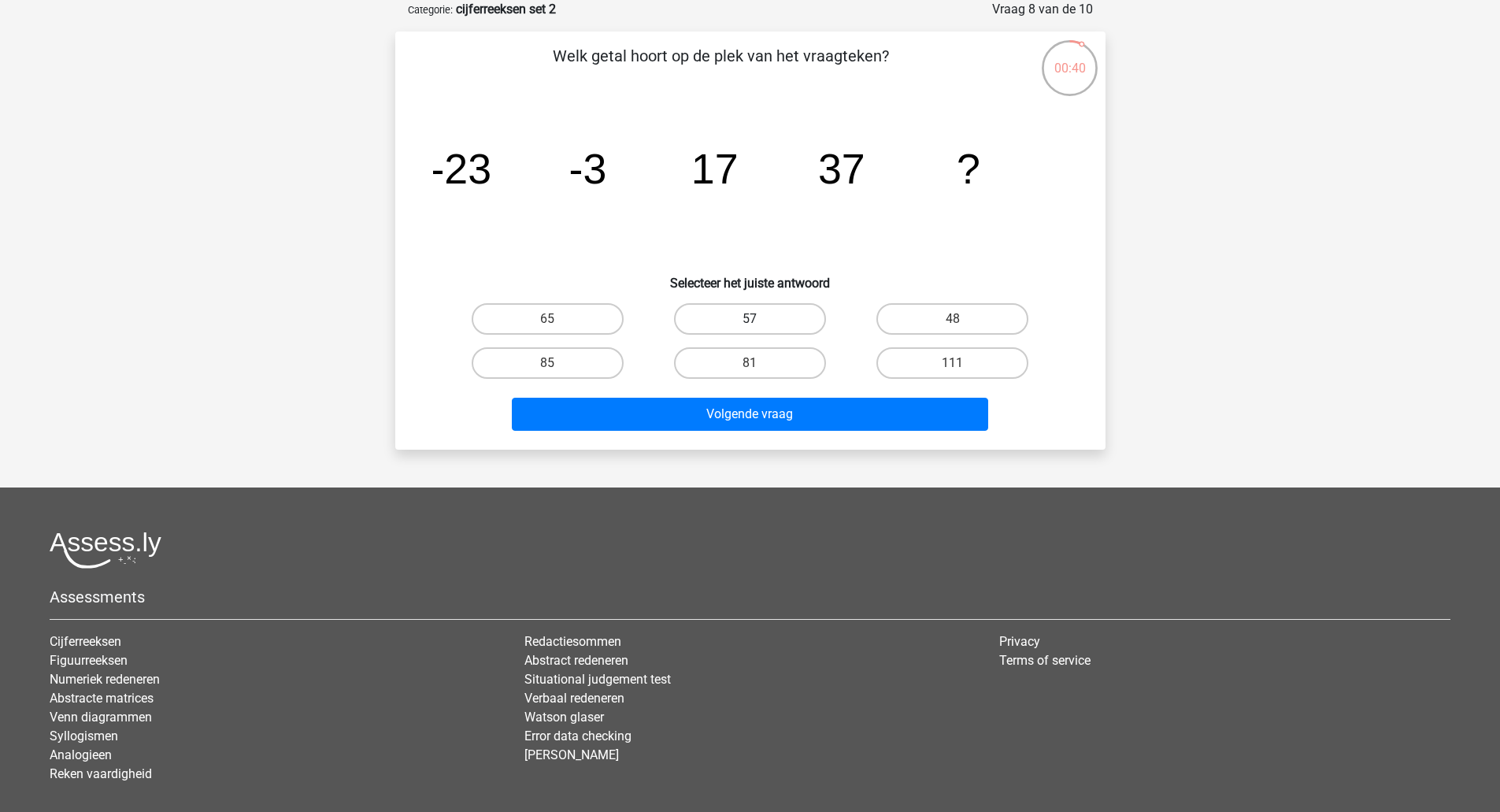
click at [787, 319] on label "57" at bounding box center [750, 319] width 152 height 31
click at [760, 319] on input "57" at bounding box center [754, 323] width 10 height 10
radio input "true"
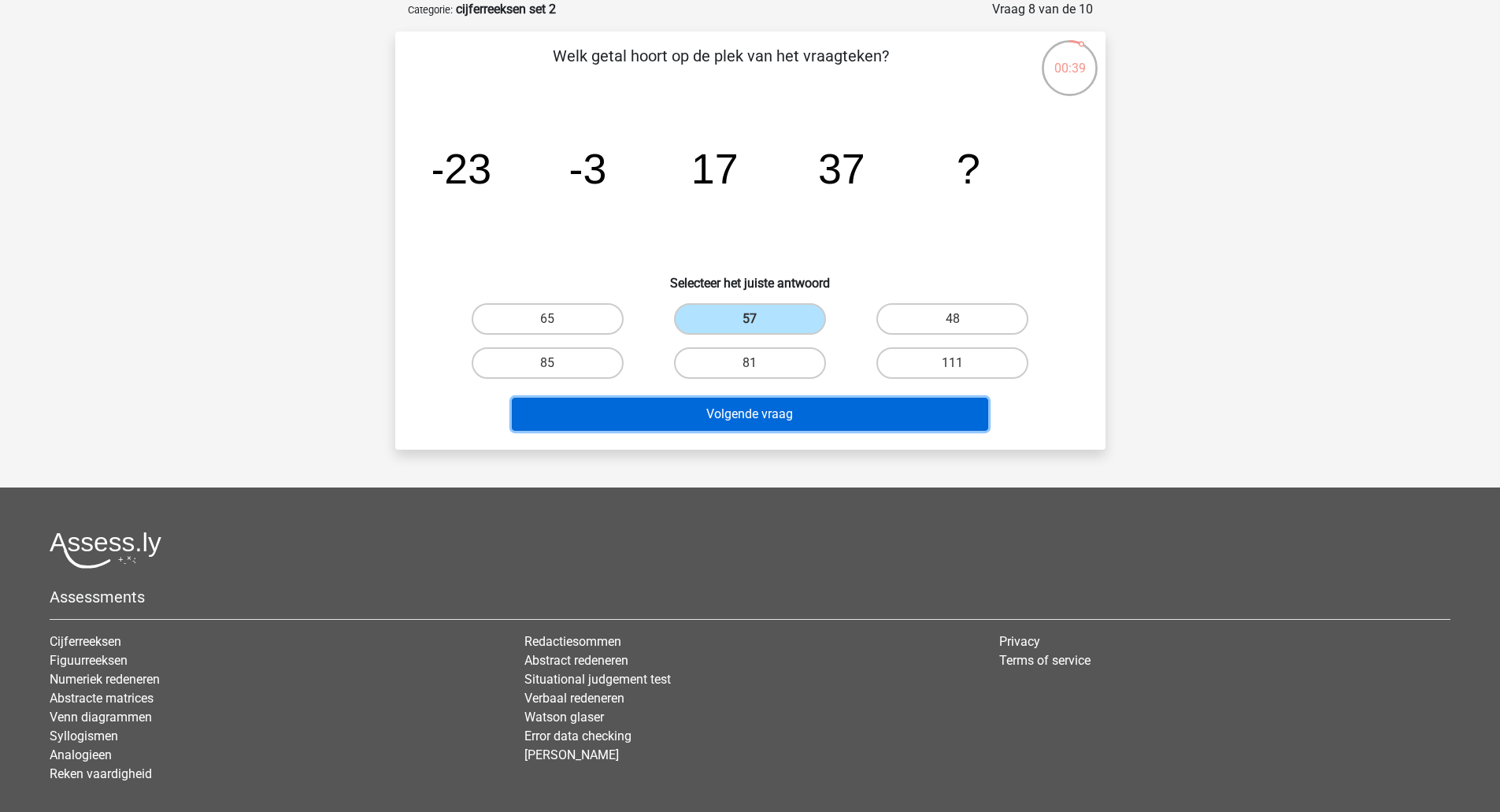
click at [809, 411] on button "Volgende vraag" at bounding box center [750, 414] width 476 height 33
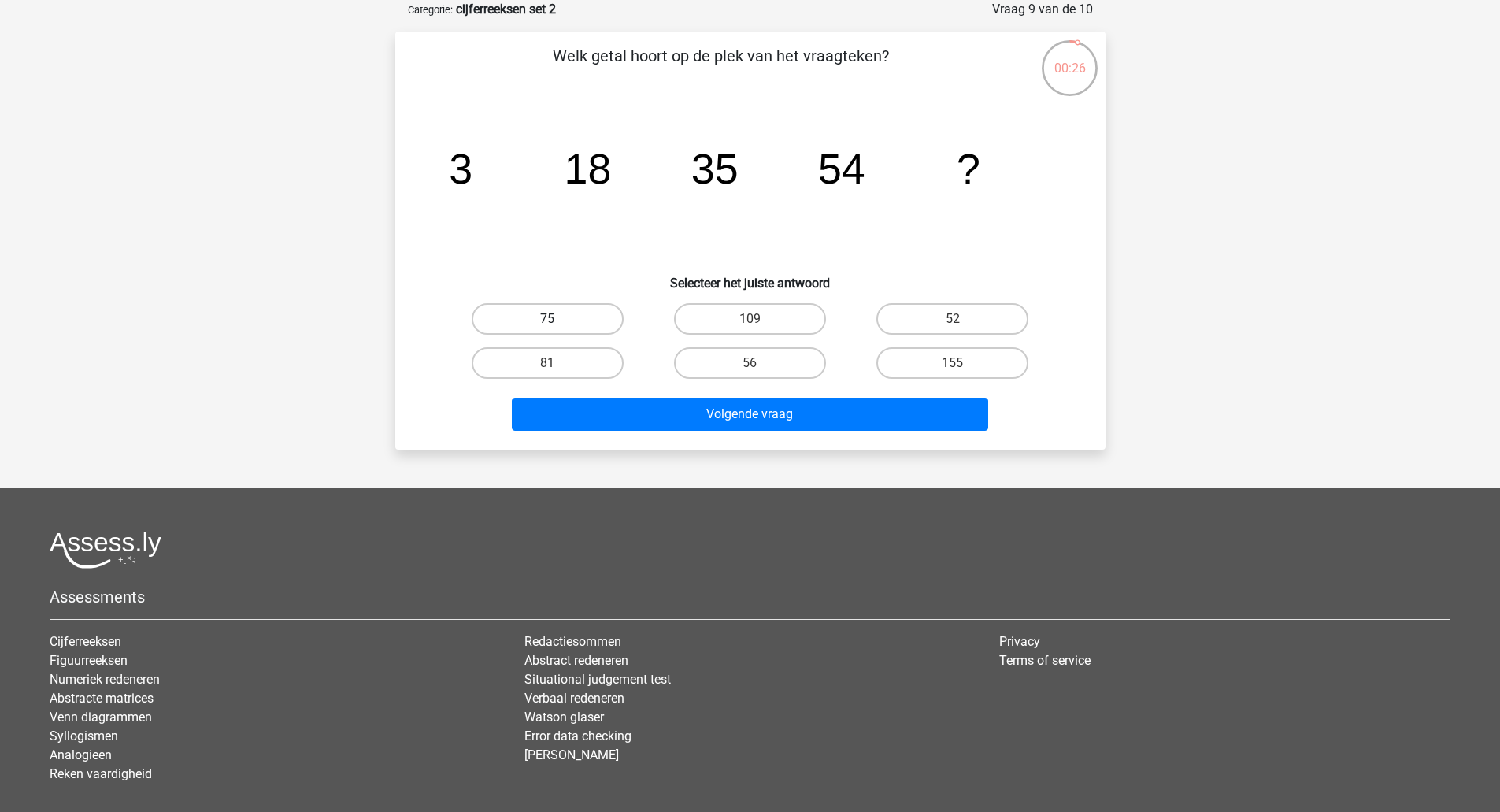
click at [585, 311] on label "75" at bounding box center [547, 319] width 152 height 31
click at [557, 319] on input "75" at bounding box center [552, 323] width 10 height 10
radio input "true"
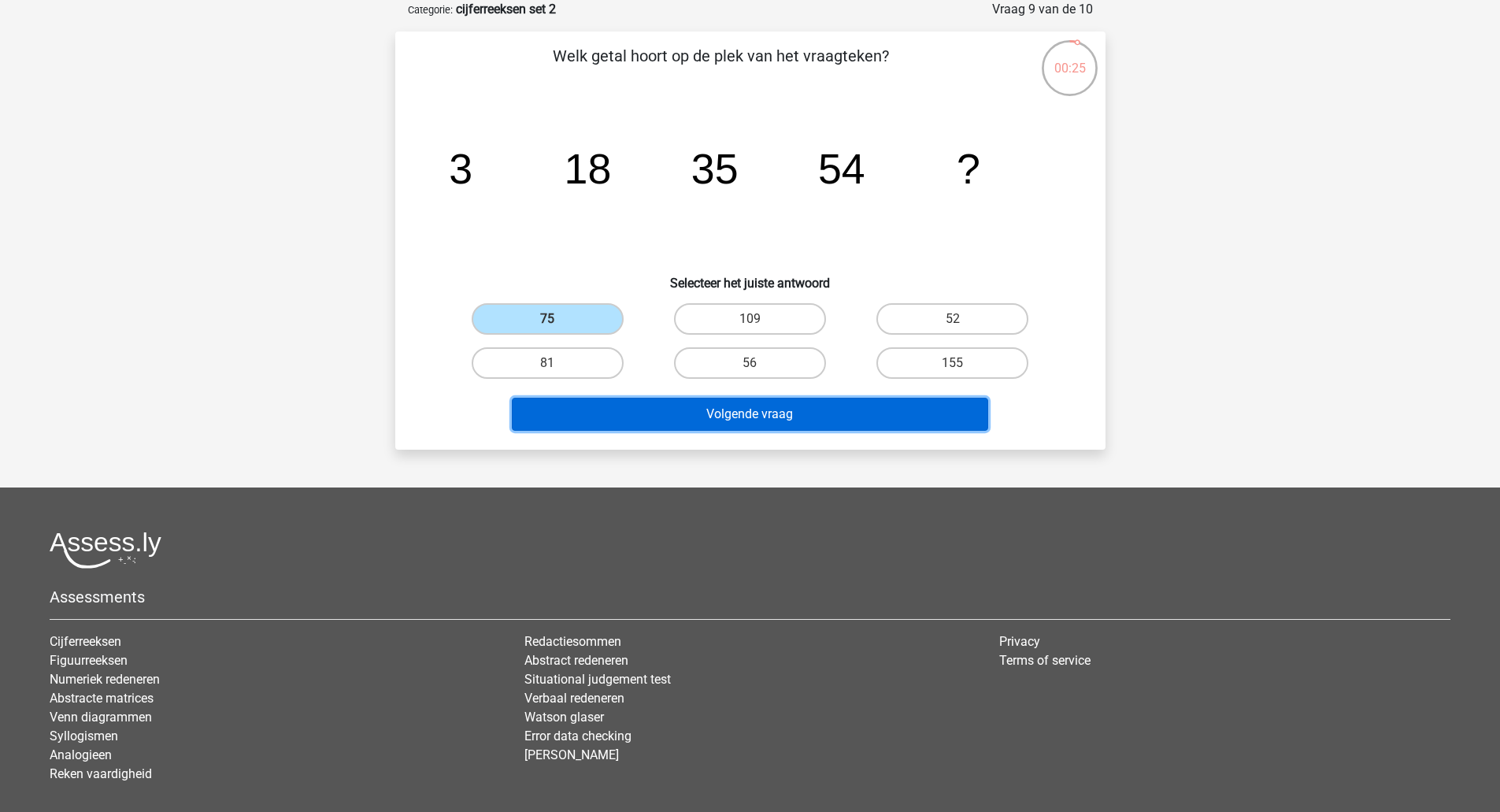
click at [715, 413] on button "Volgende vraag" at bounding box center [750, 414] width 476 height 33
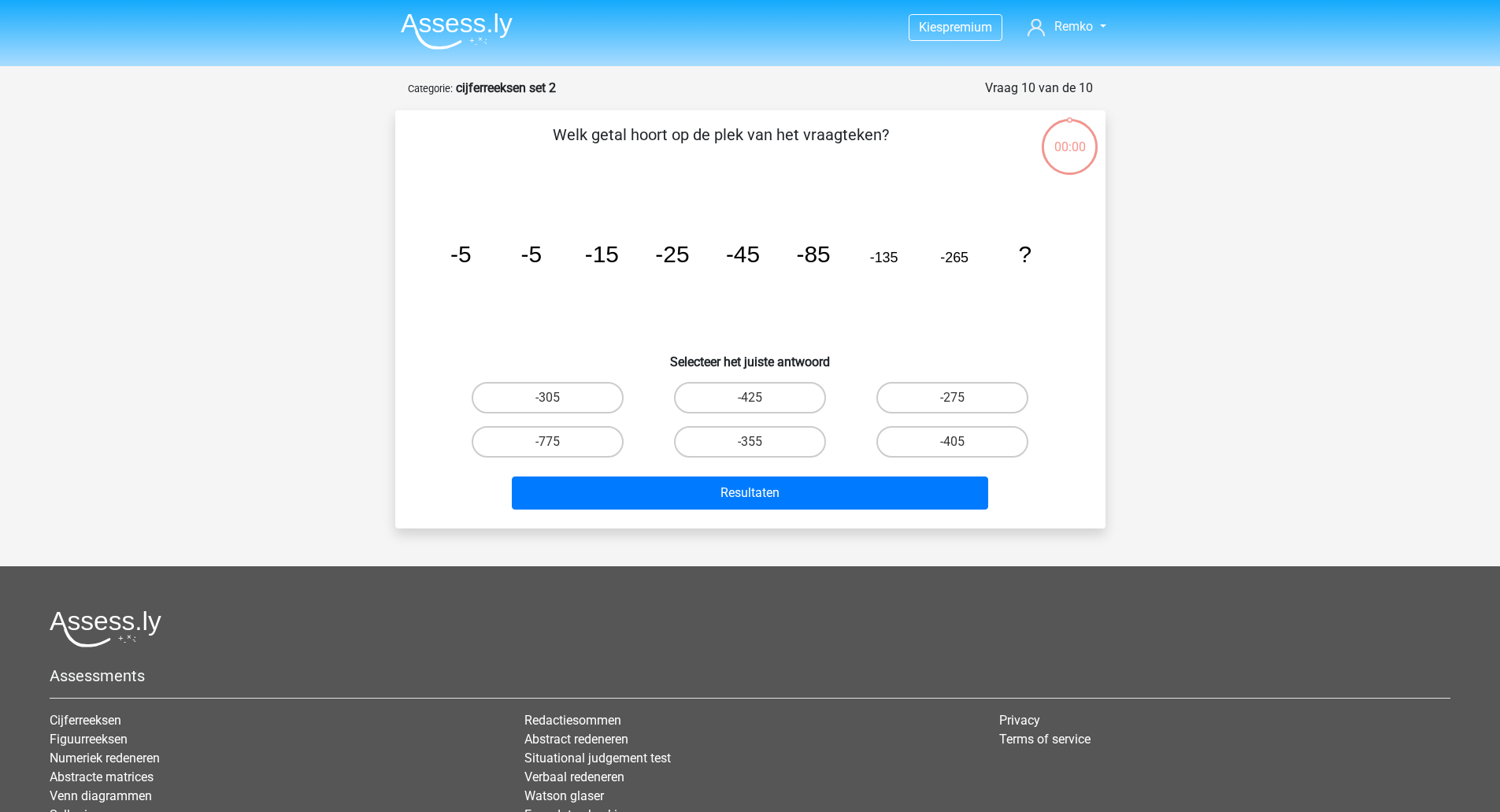
scroll to position [79, 0]
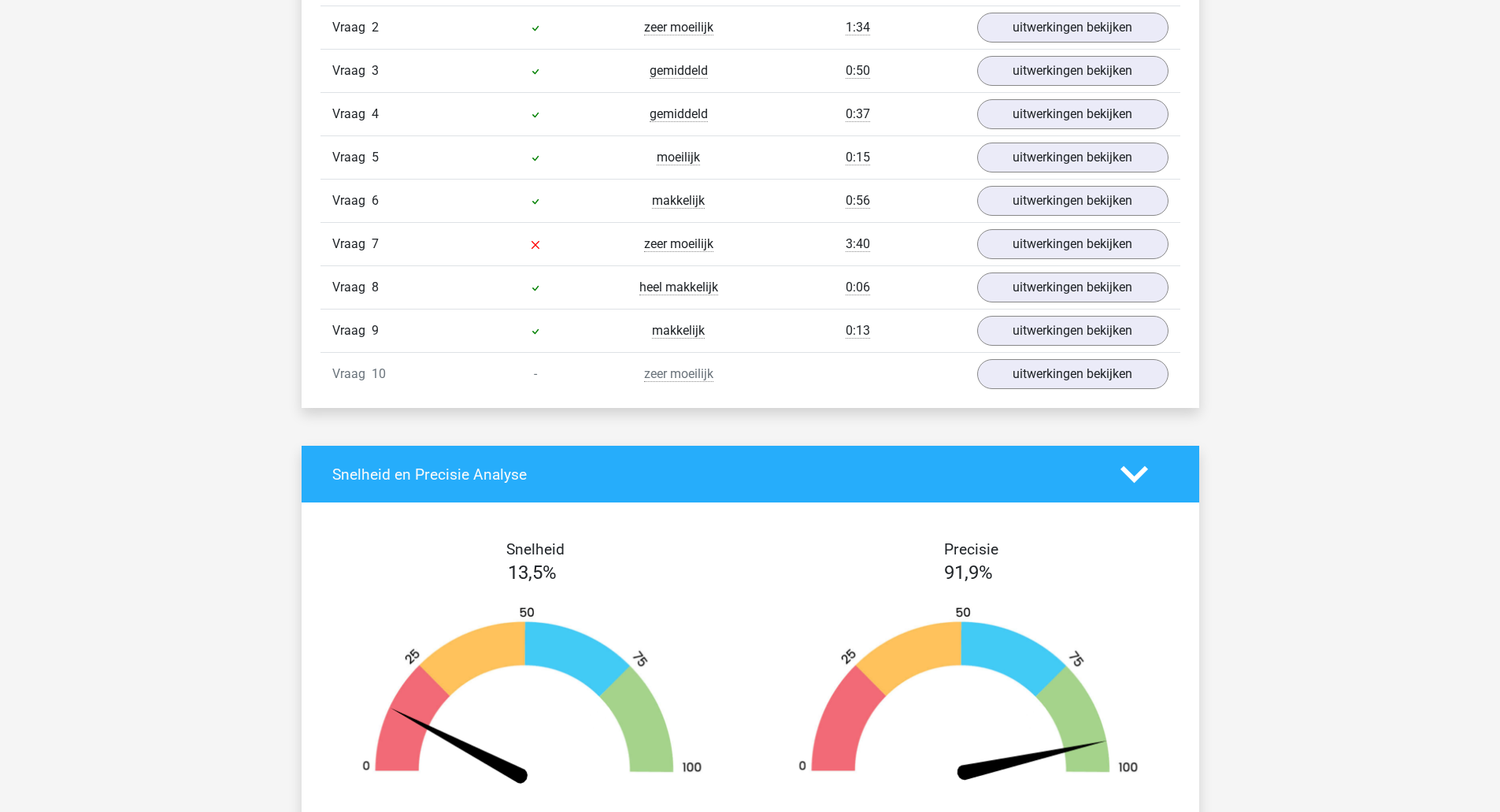
scroll to position [1400, 0]
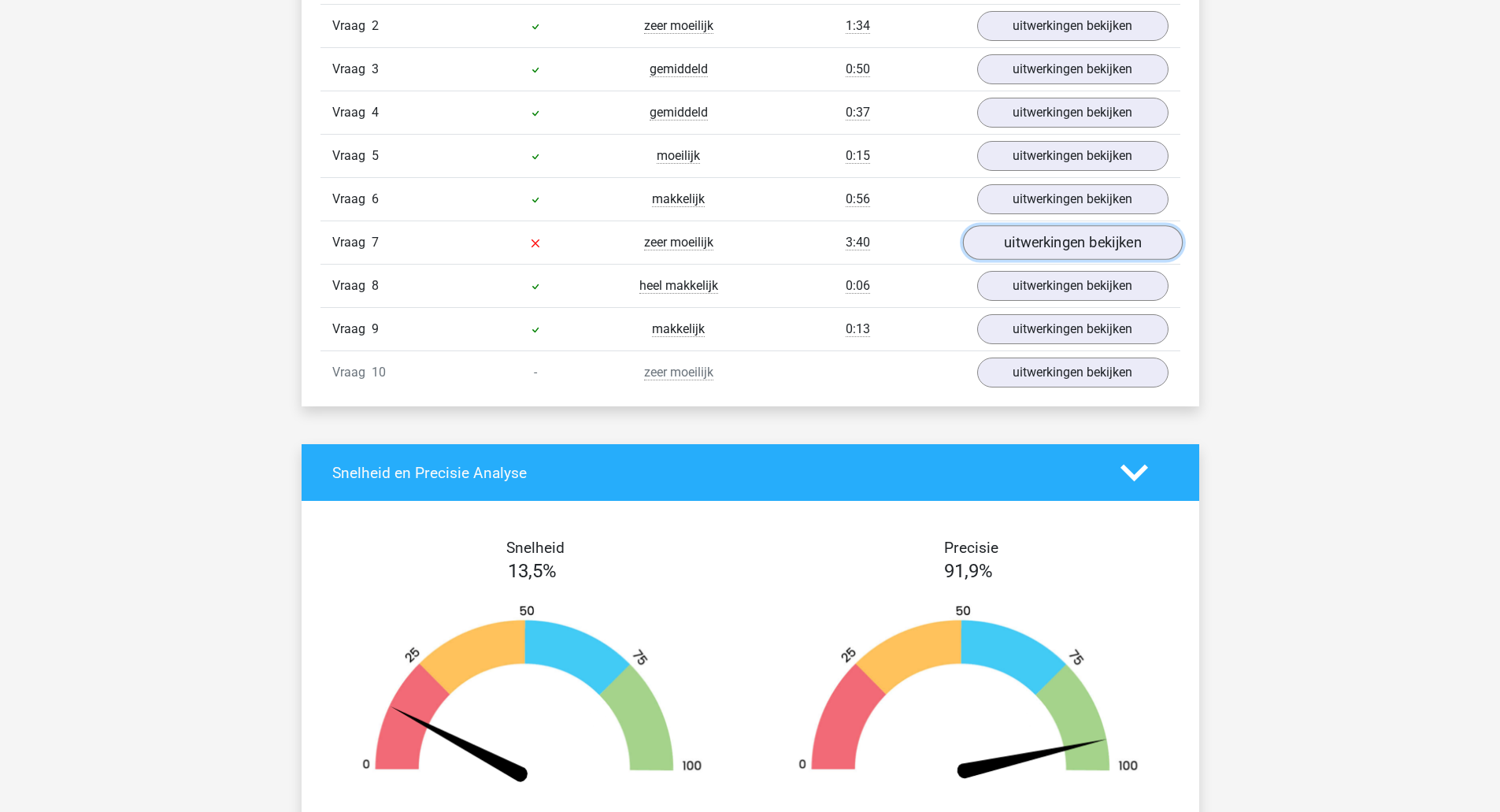
click at [1035, 252] on link "uitwerkingen bekijken" at bounding box center [1072, 243] width 220 height 35
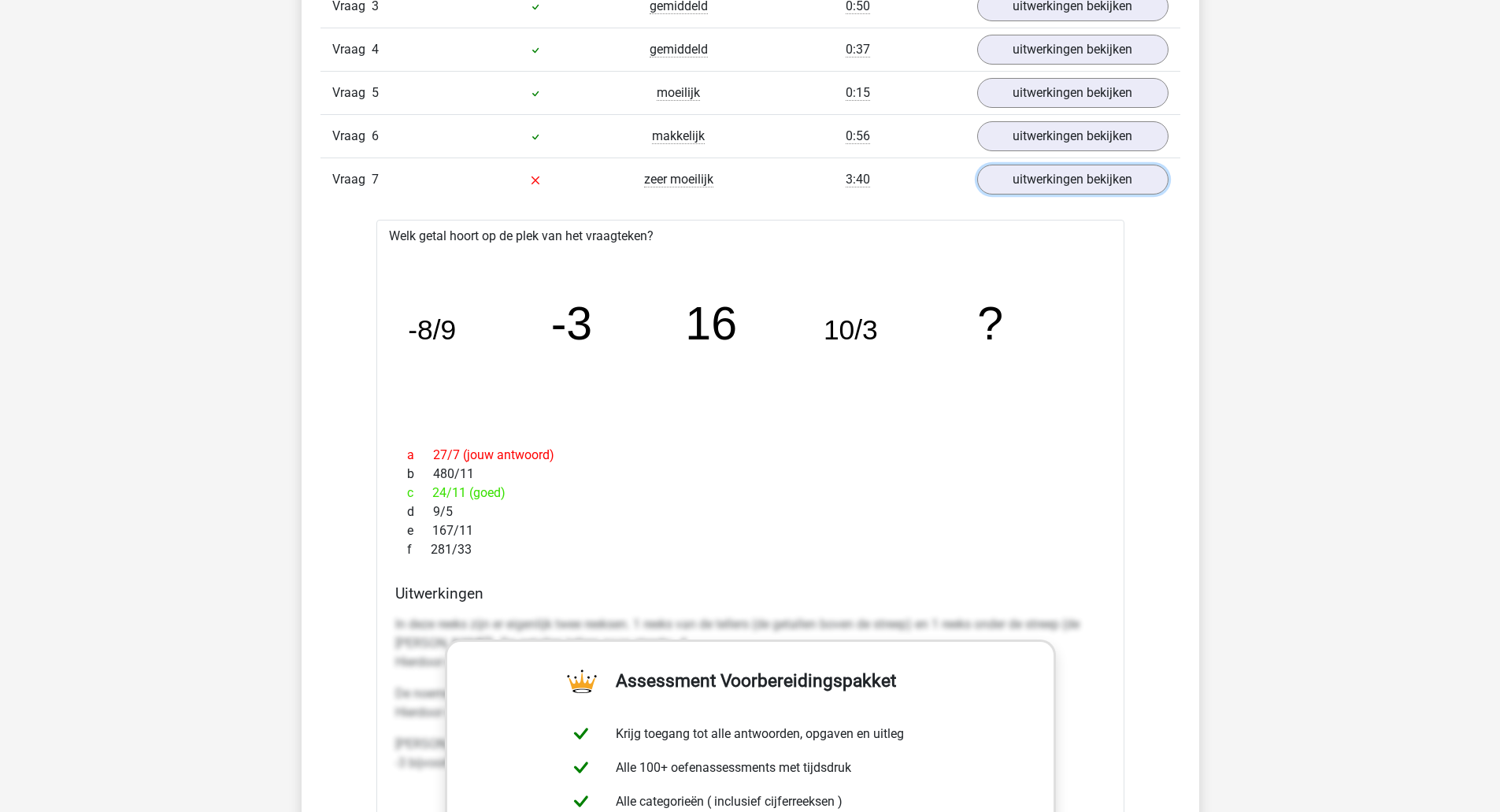
scroll to position [1464, 0]
click at [1012, 177] on link "uitwerkingen bekijken" at bounding box center [1072, 180] width 220 height 35
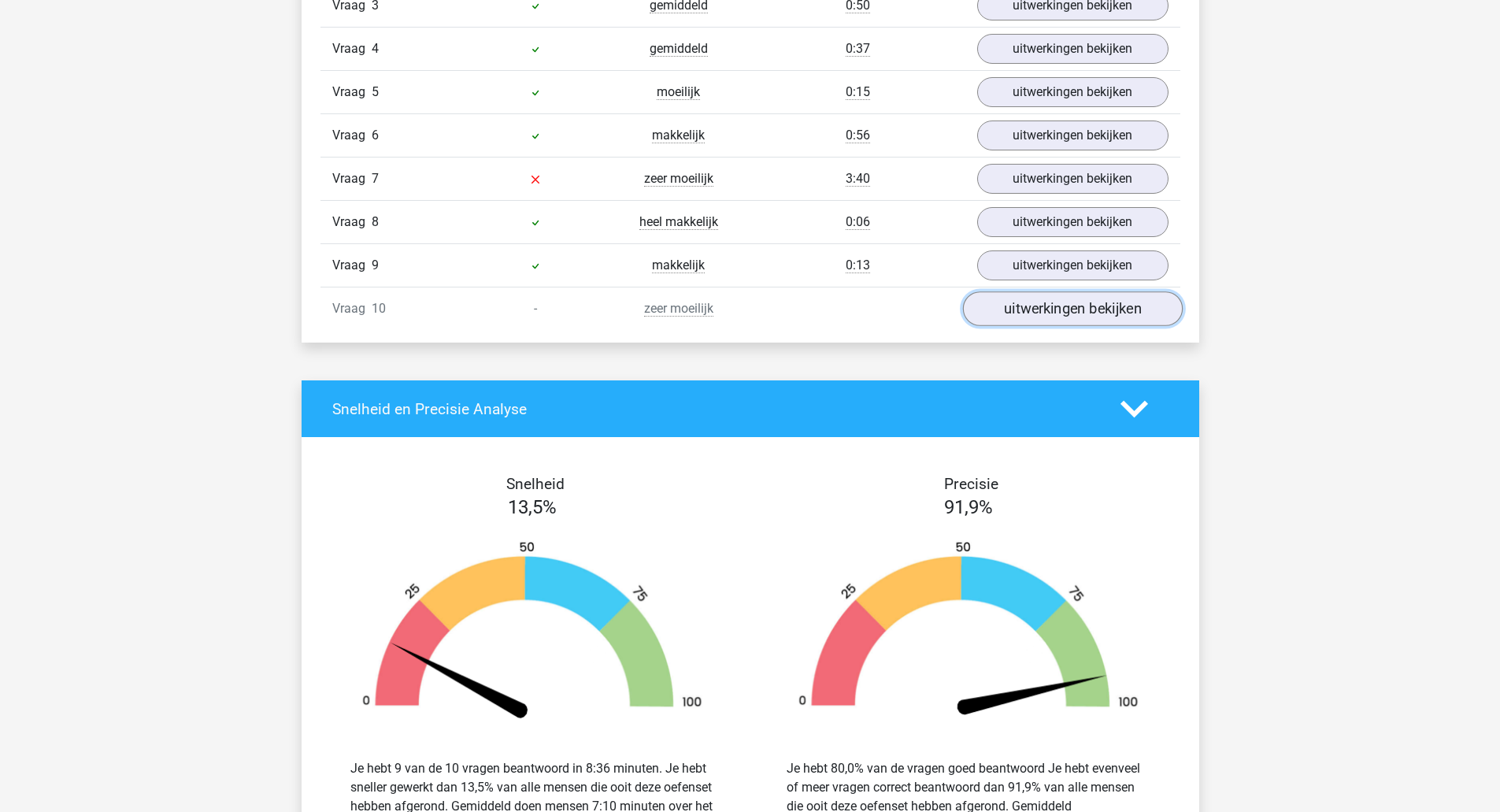
click at [1087, 305] on link "uitwerkingen bekijken" at bounding box center [1072, 309] width 220 height 35
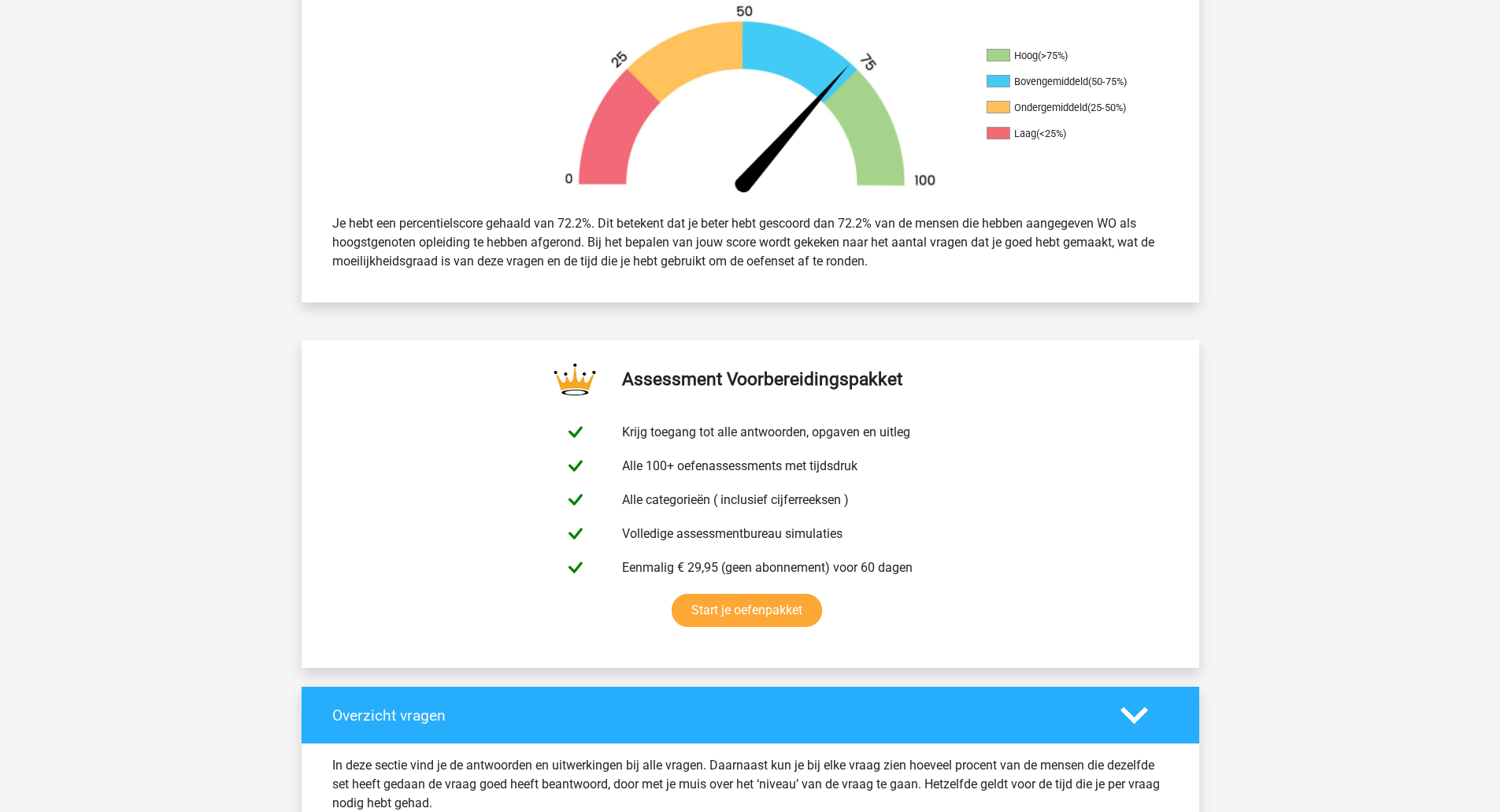
scroll to position [496, 0]
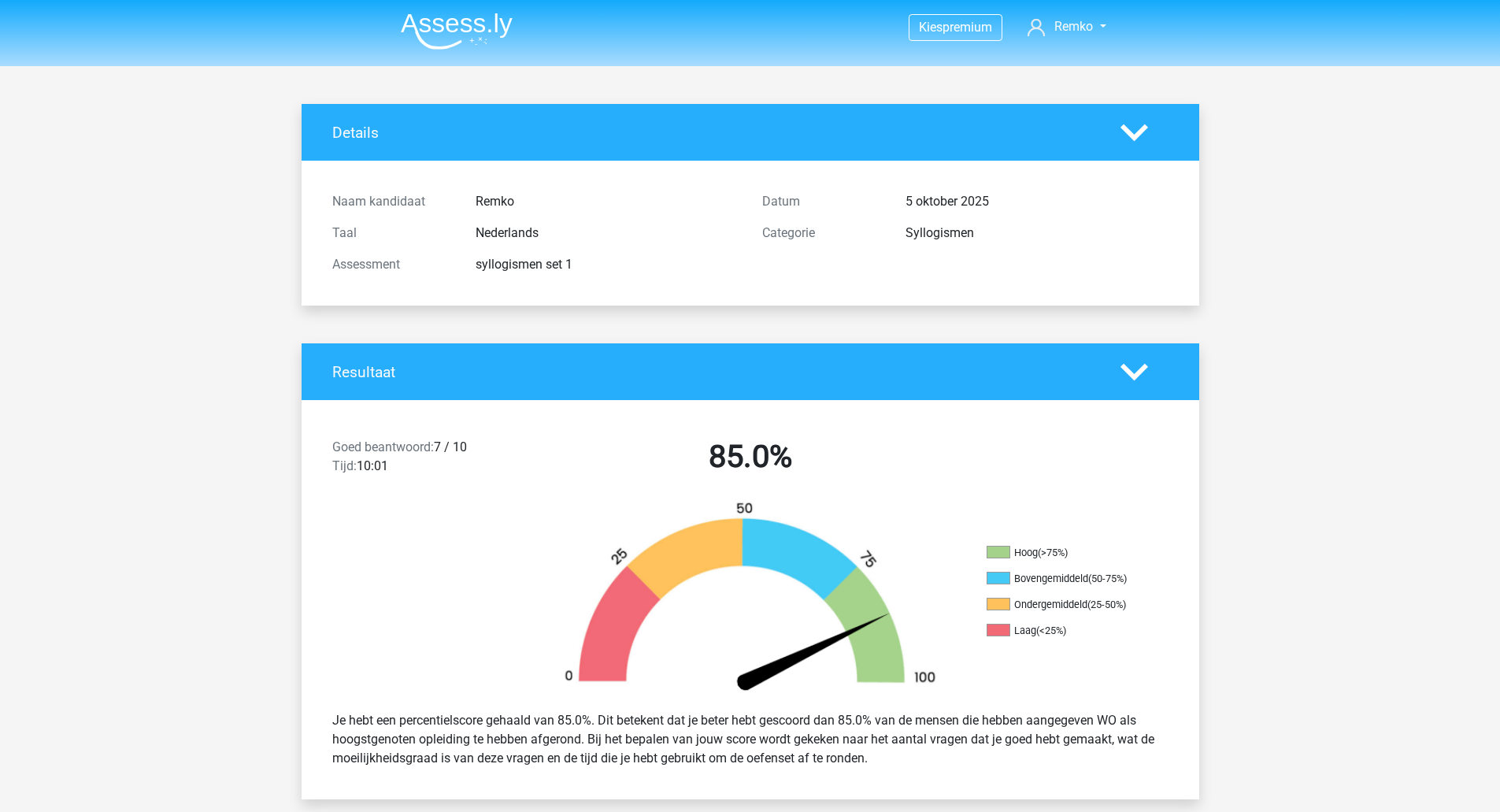
click at [458, 40] on img at bounding box center [456, 31] width 111 height 37
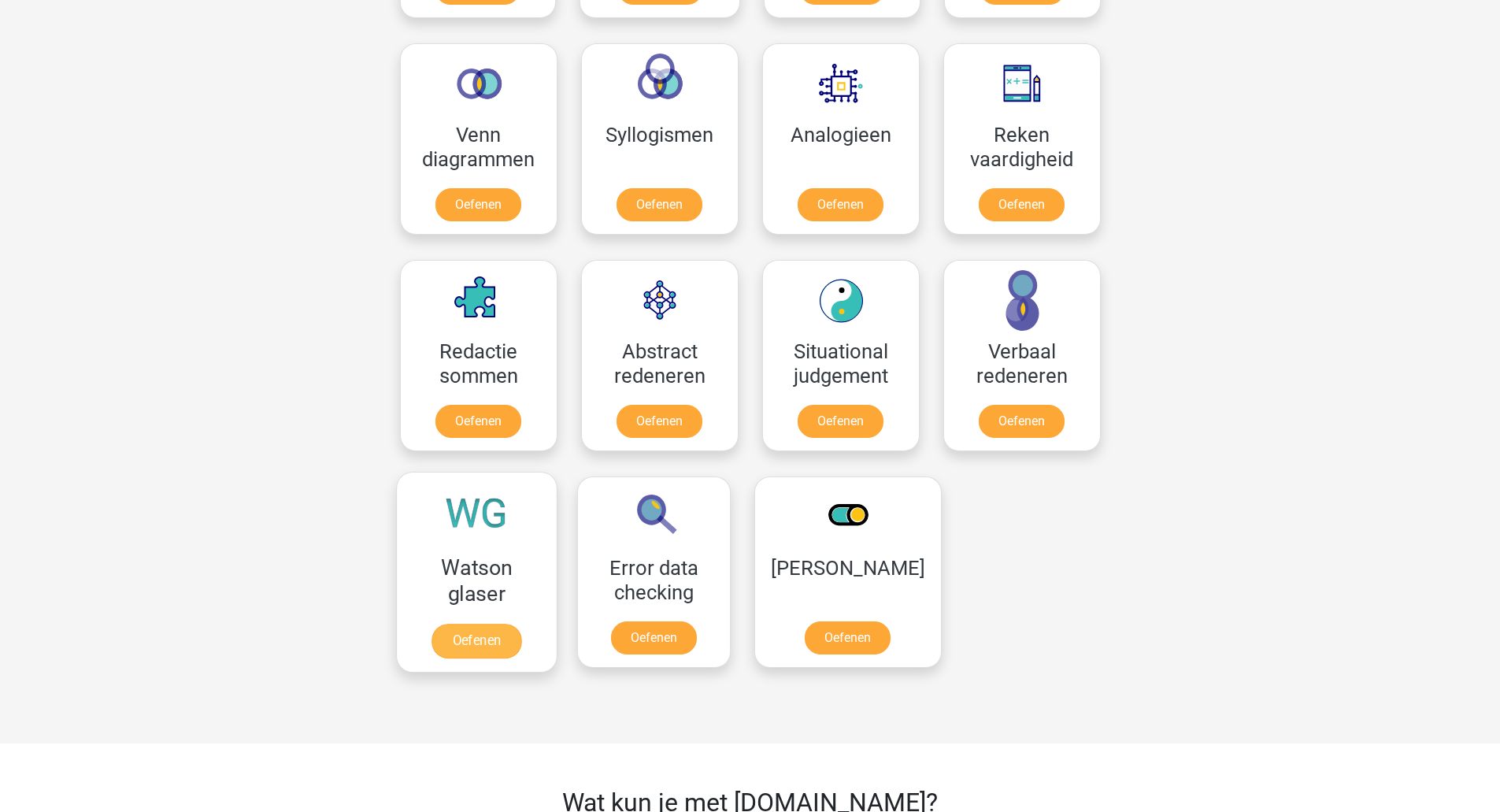
scroll to position [914, 0]
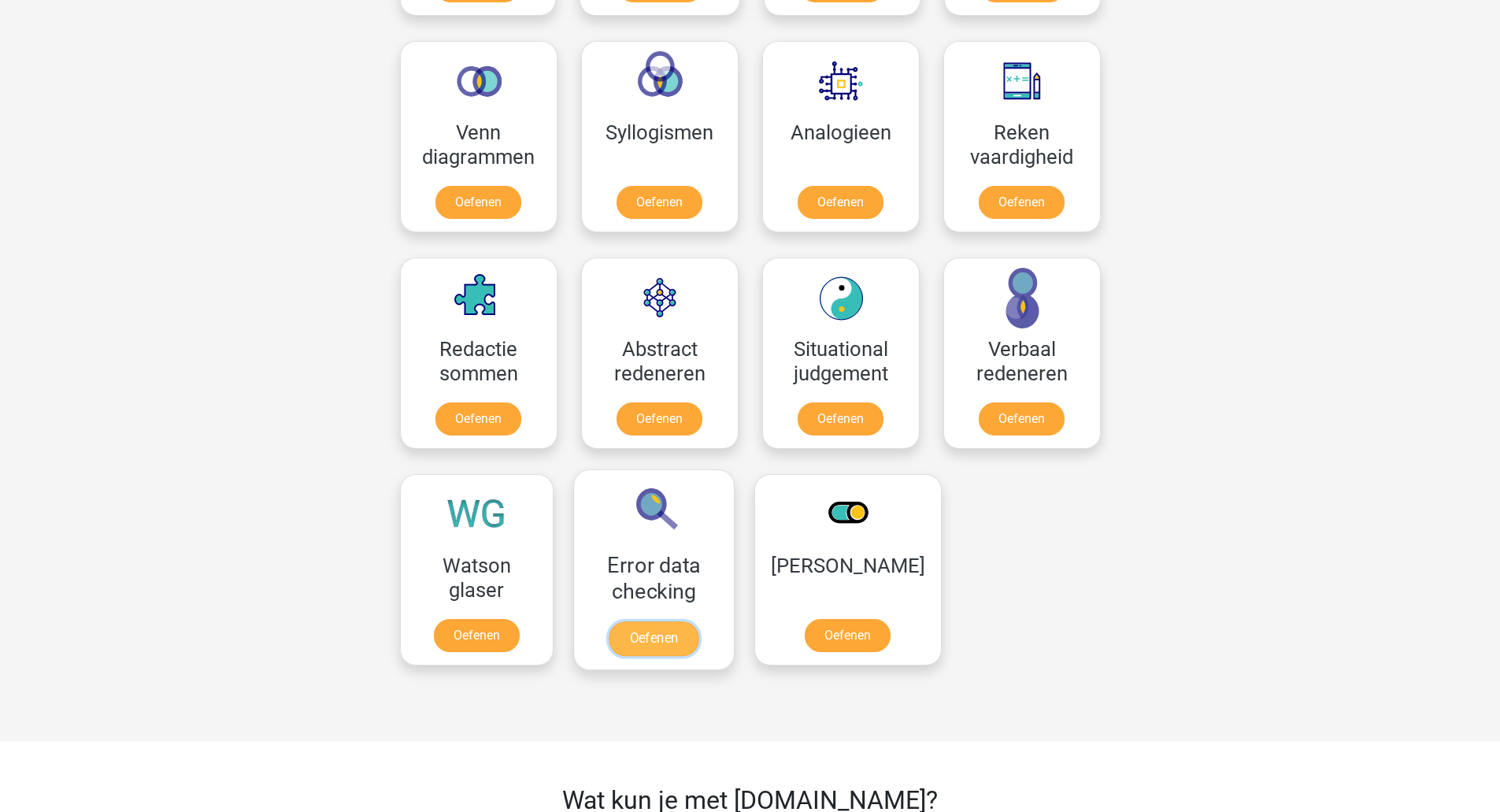
click at [673, 621] on link "Oefenen" at bounding box center [653, 639] width 89 height 35
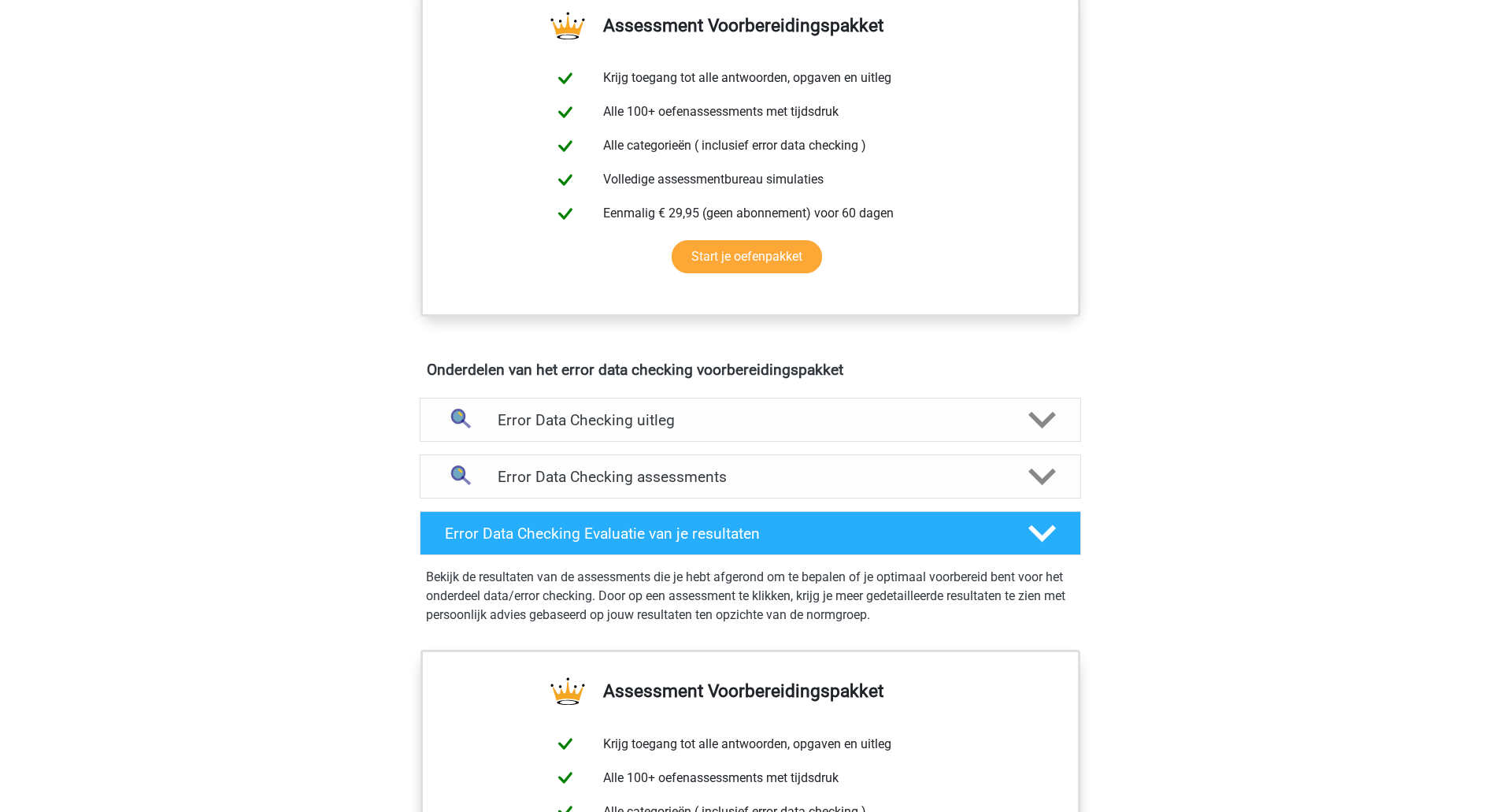
scroll to position [587, 0]
click at [644, 392] on div "Error Data Checking uitleg Bij het onderdeel data/error checking van je capacit…" at bounding box center [750, 419] width 723 height 57
click at [638, 417] on h4 "Error Data Checking uitleg" at bounding box center [750, 420] width 506 height 18
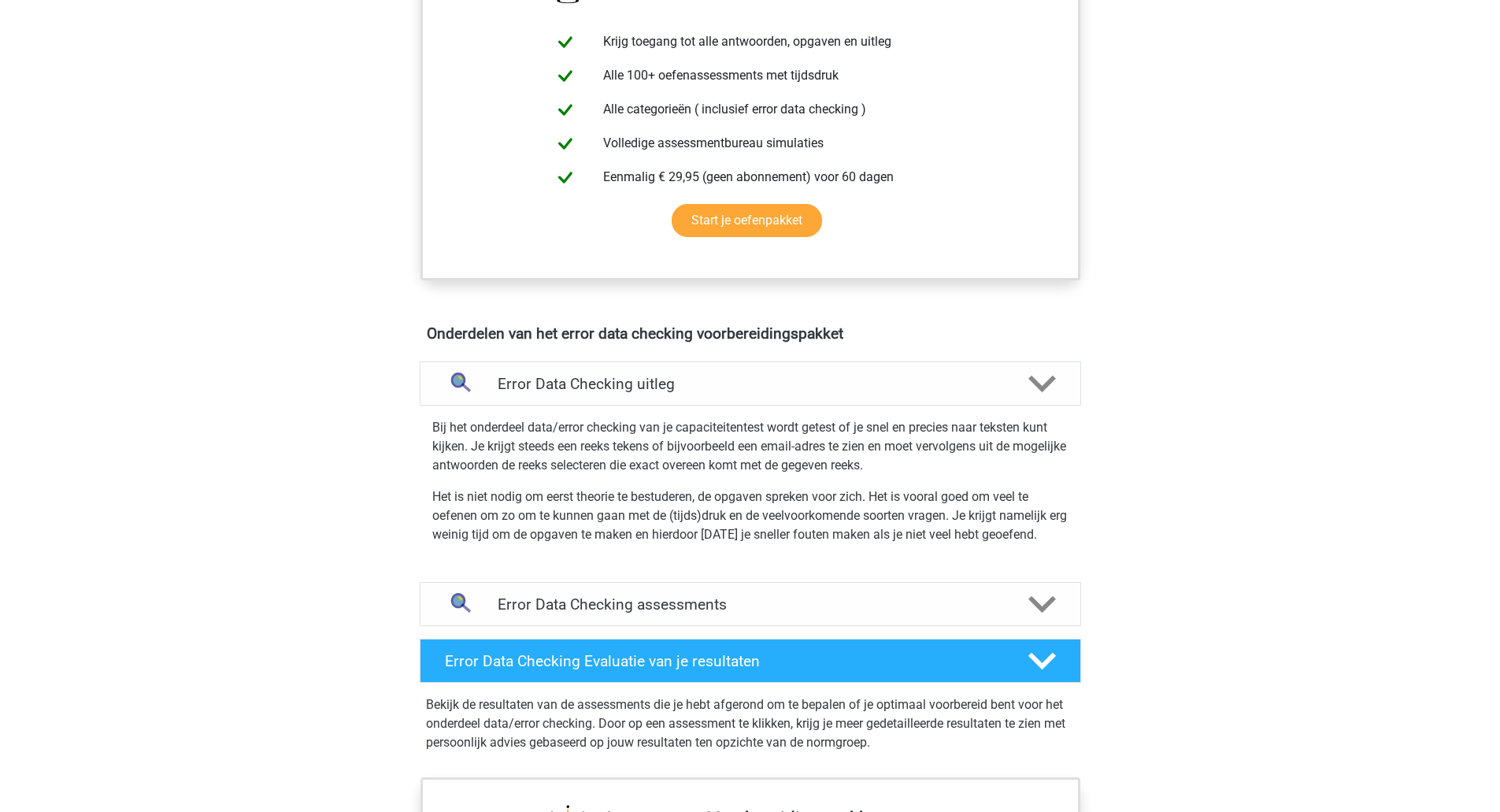
scroll to position [624, 0]
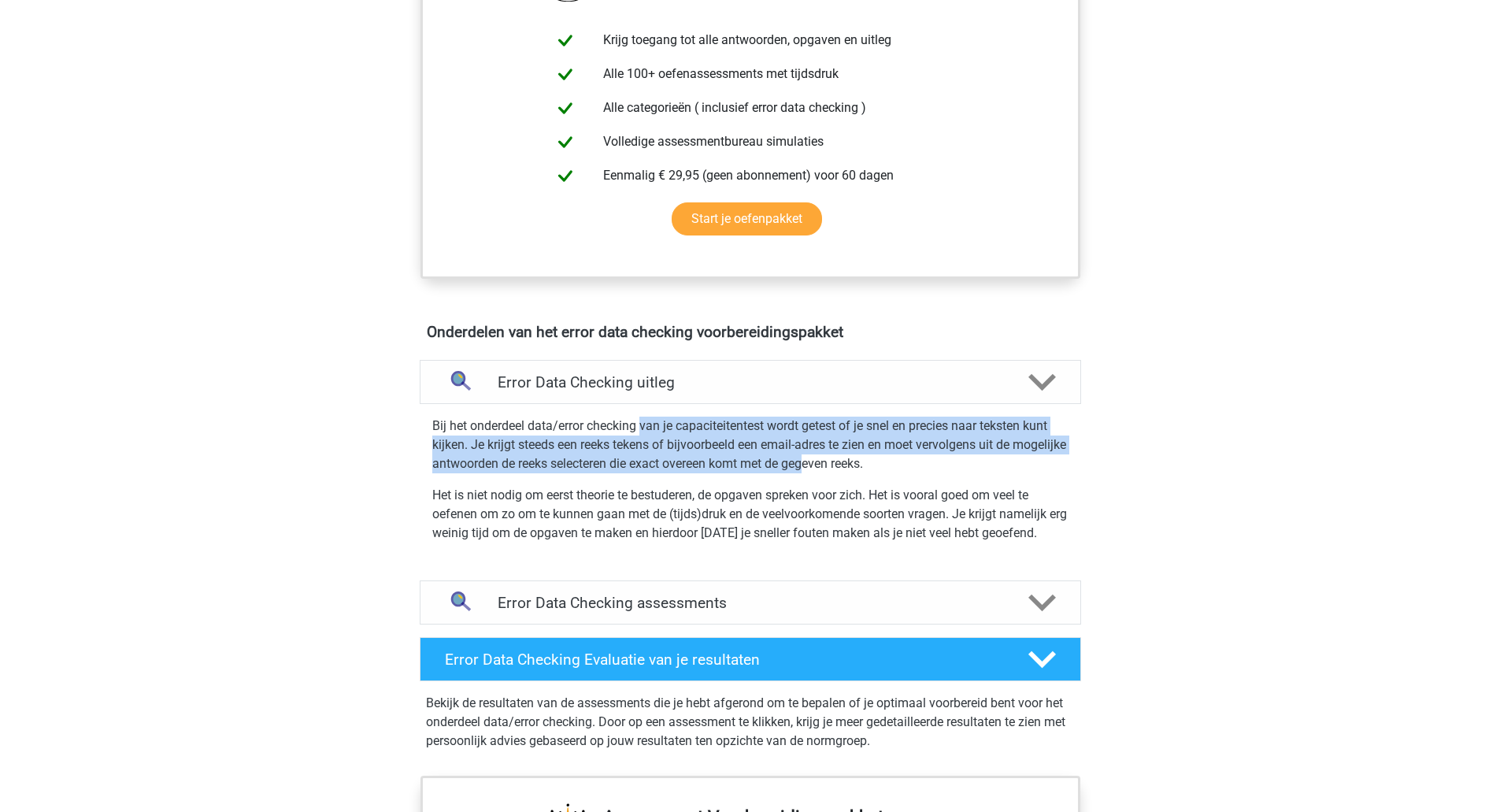
drag, startPoint x: 641, startPoint y: 432, endPoint x: 868, endPoint y: 459, distance: 228.6
click at [868, 459] on p "Bij het onderdeel data/error checking van je capaciteitentest wordt getest of j…" at bounding box center [750, 445] width 636 height 57
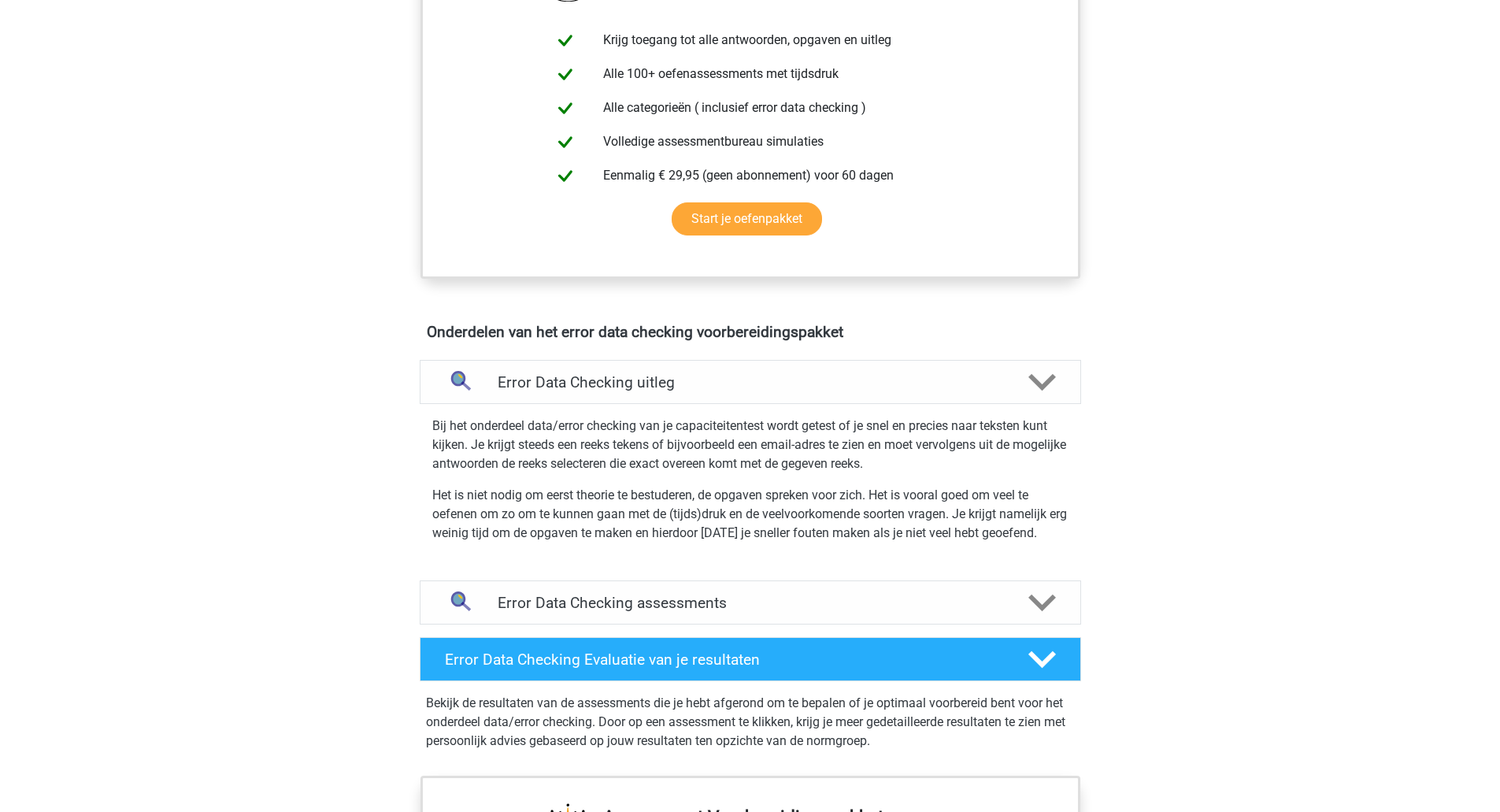
click at [895, 470] on p "Bij het onderdeel data/error checking van je capaciteitentest wordt getest of j…" at bounding box center [750, 445] width 636 height 57
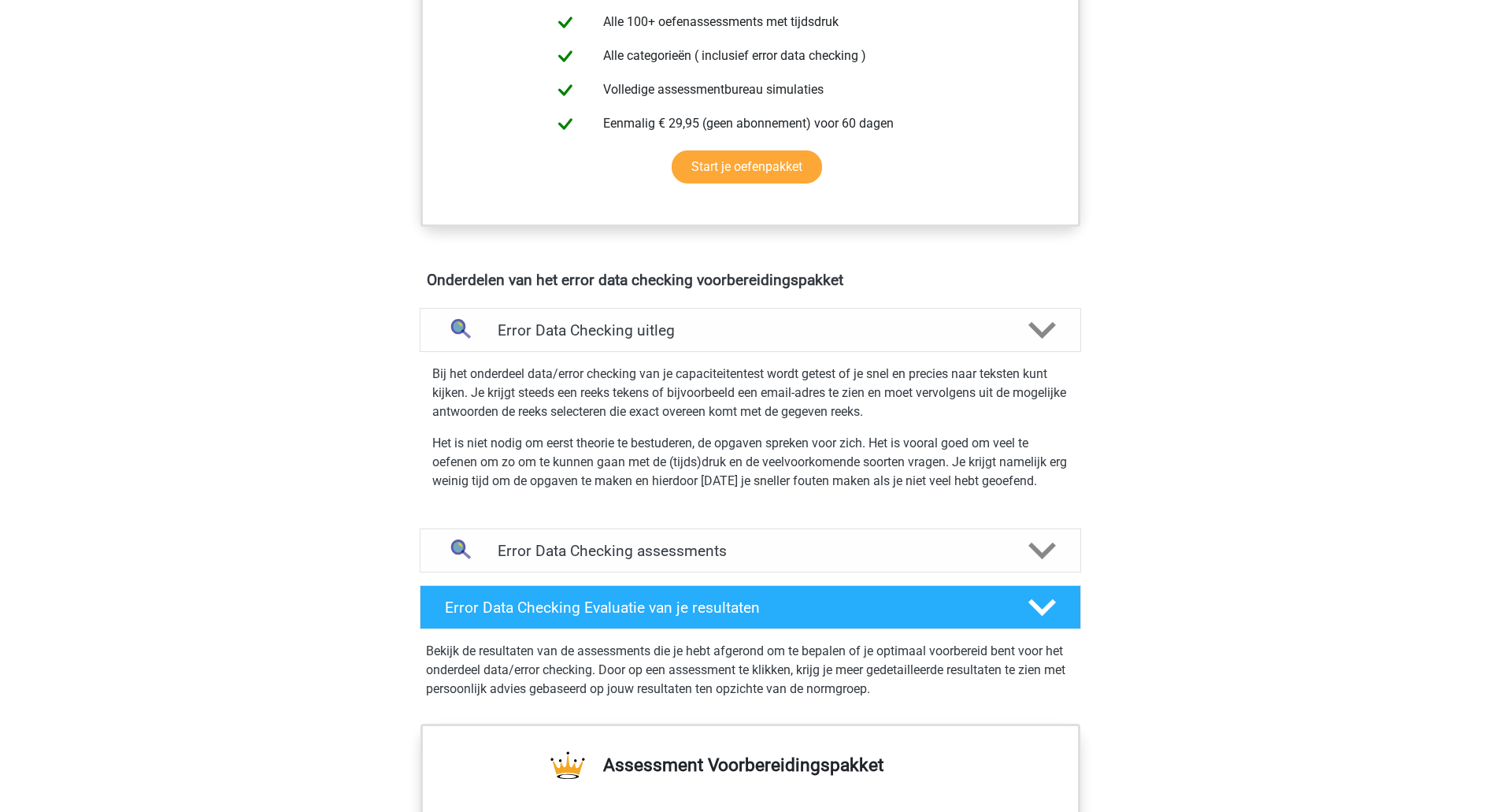
scroll to position [680, 0]
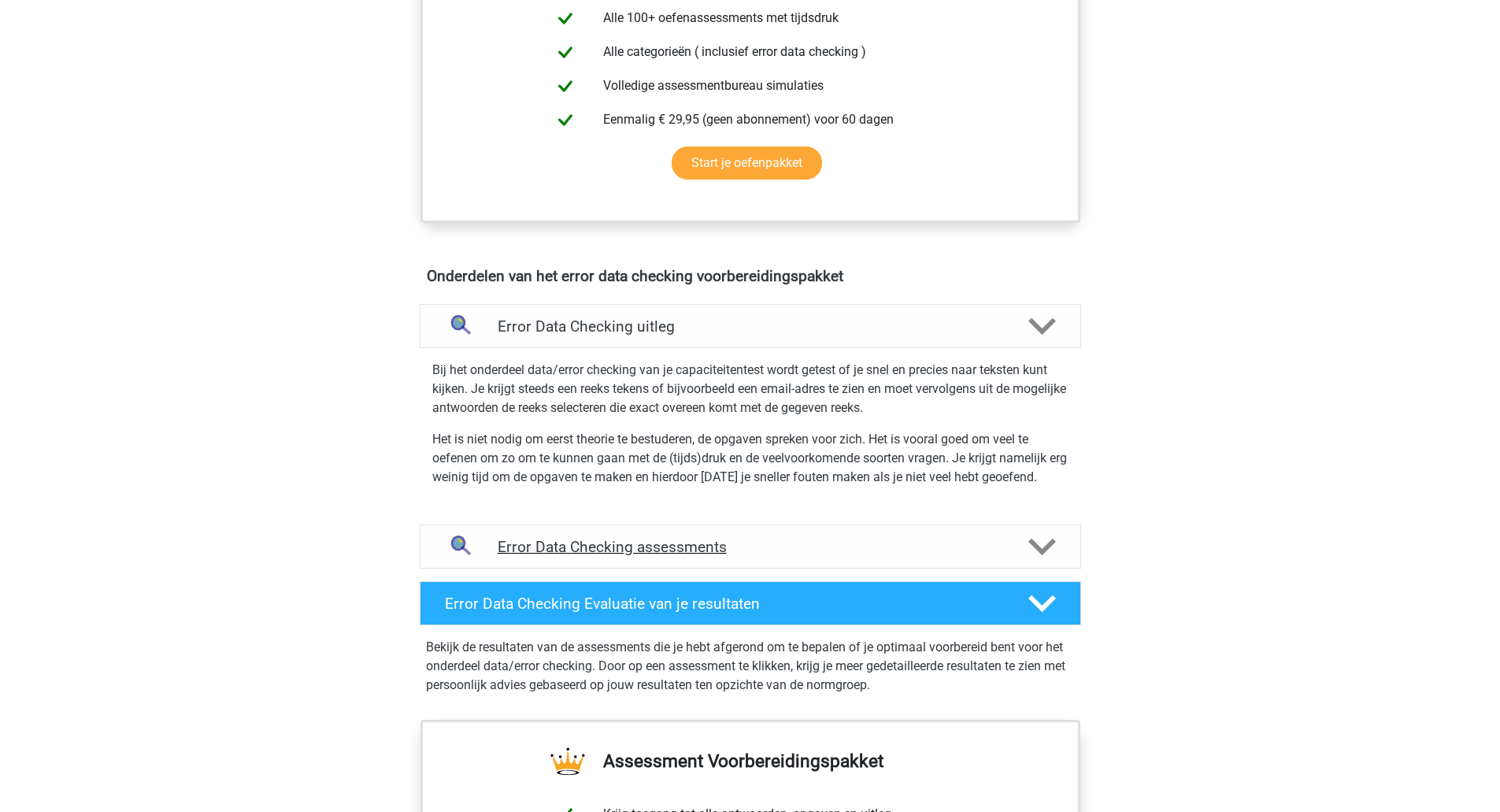
click at [683, 538] on h4 "Error Data Checking assessments" at bounding box center [750, 547] width 506 height 18
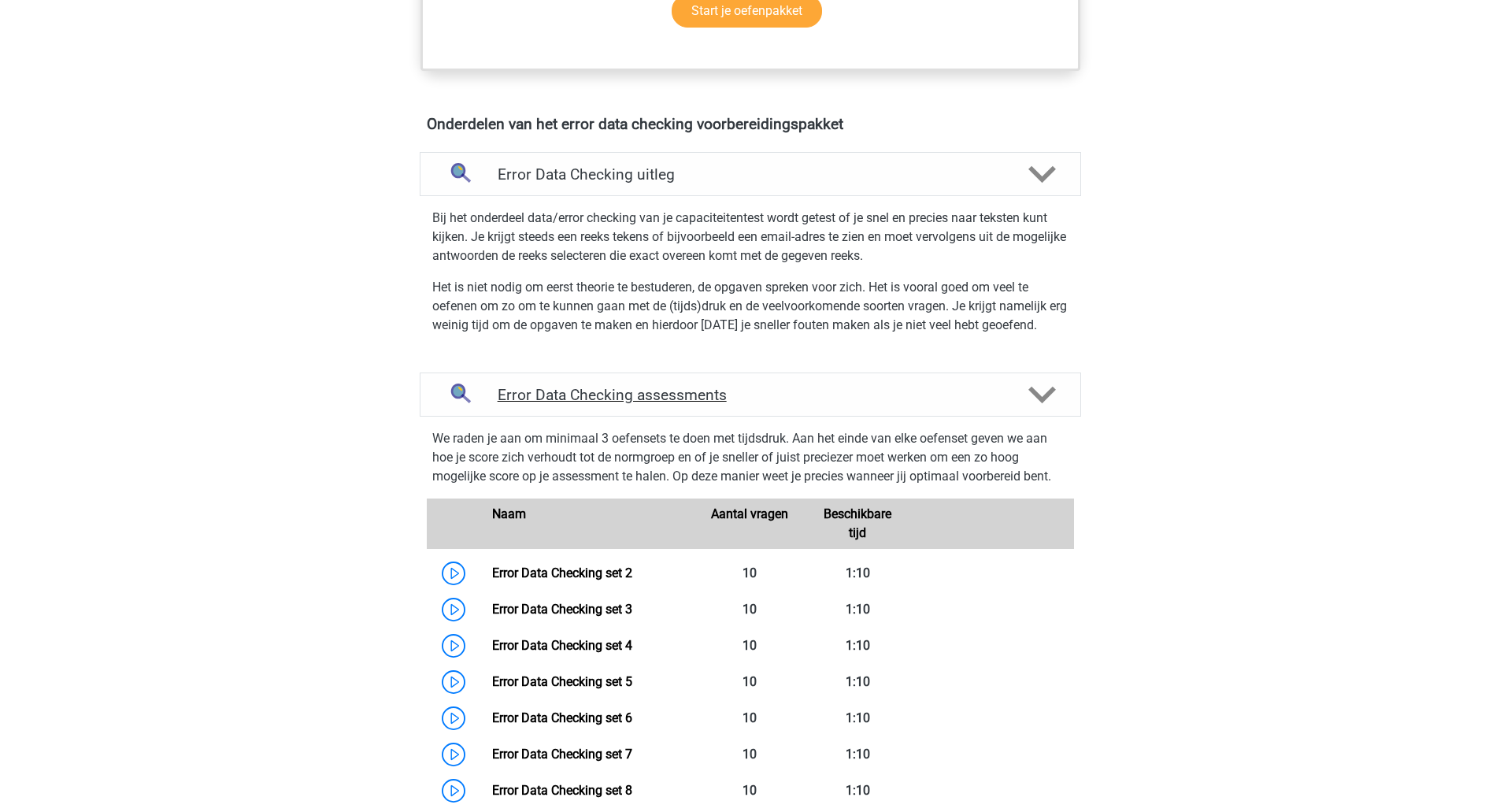
scroll to position [835, 0]
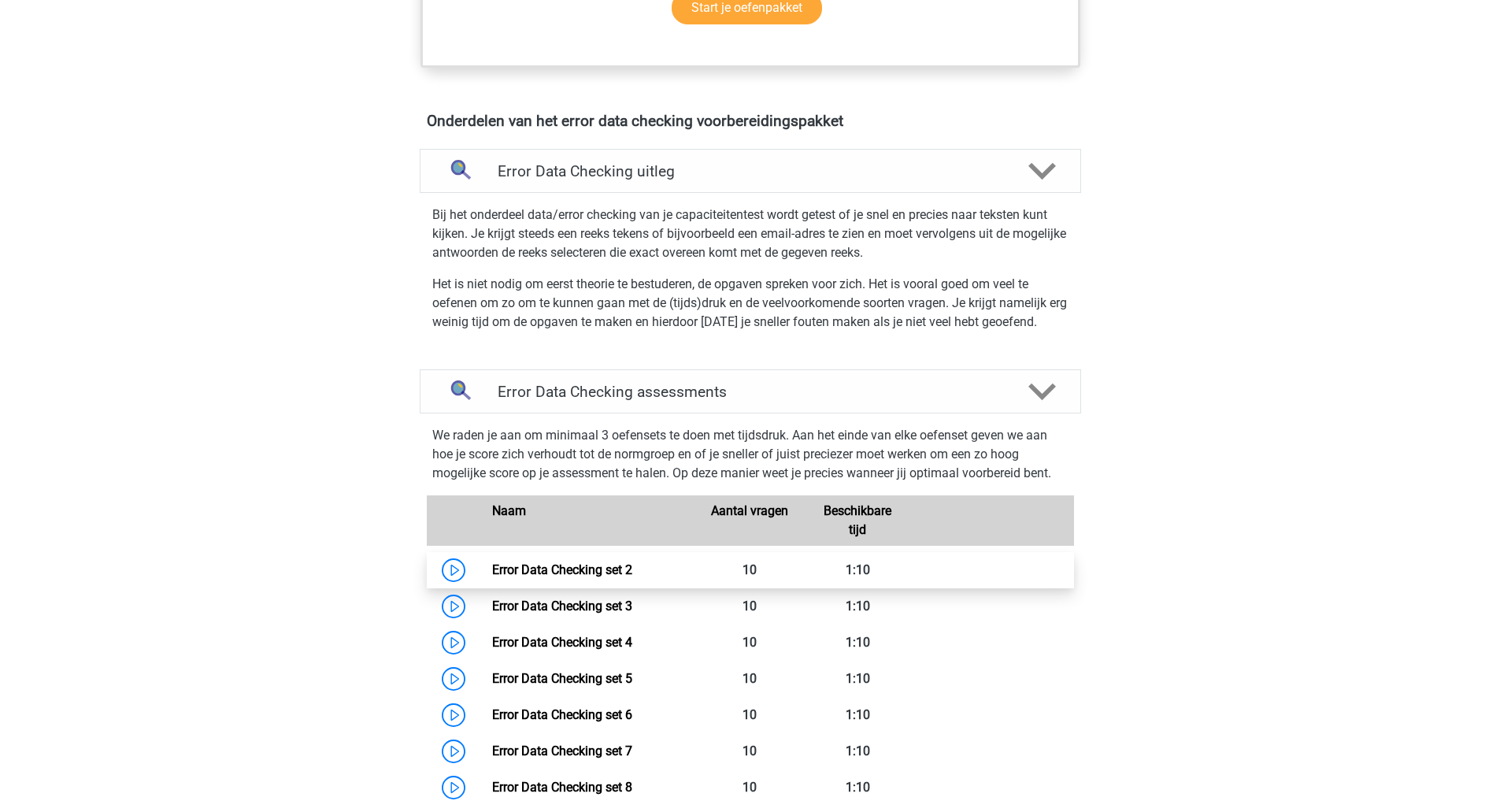
click at [605, 566] on link "Error Data Checking set 2" at bounding box center [562, 570] width 140 height 15
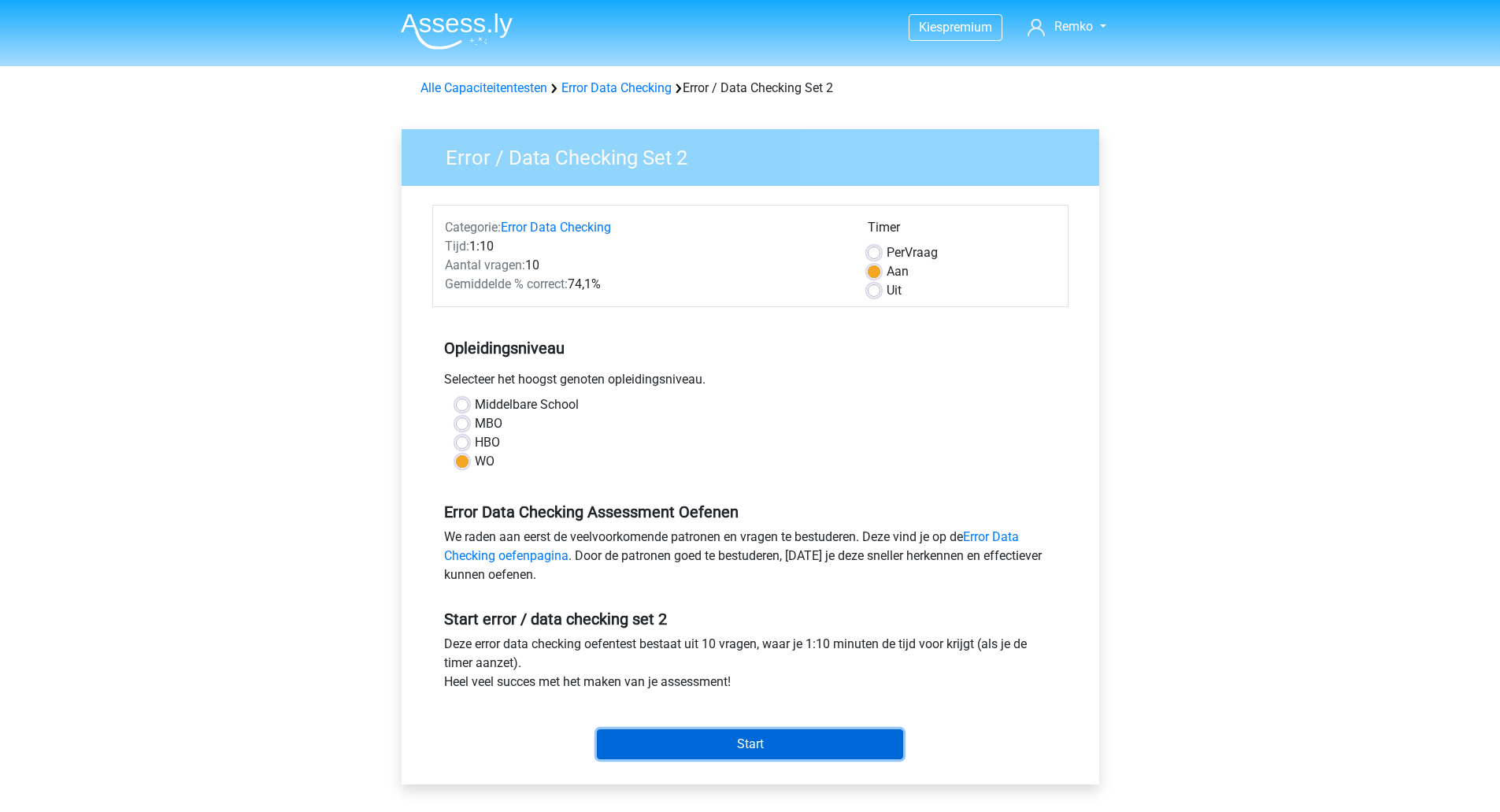
click at [755, 754] on input "Start" at bounding box center [750, 744] width 307 height 29
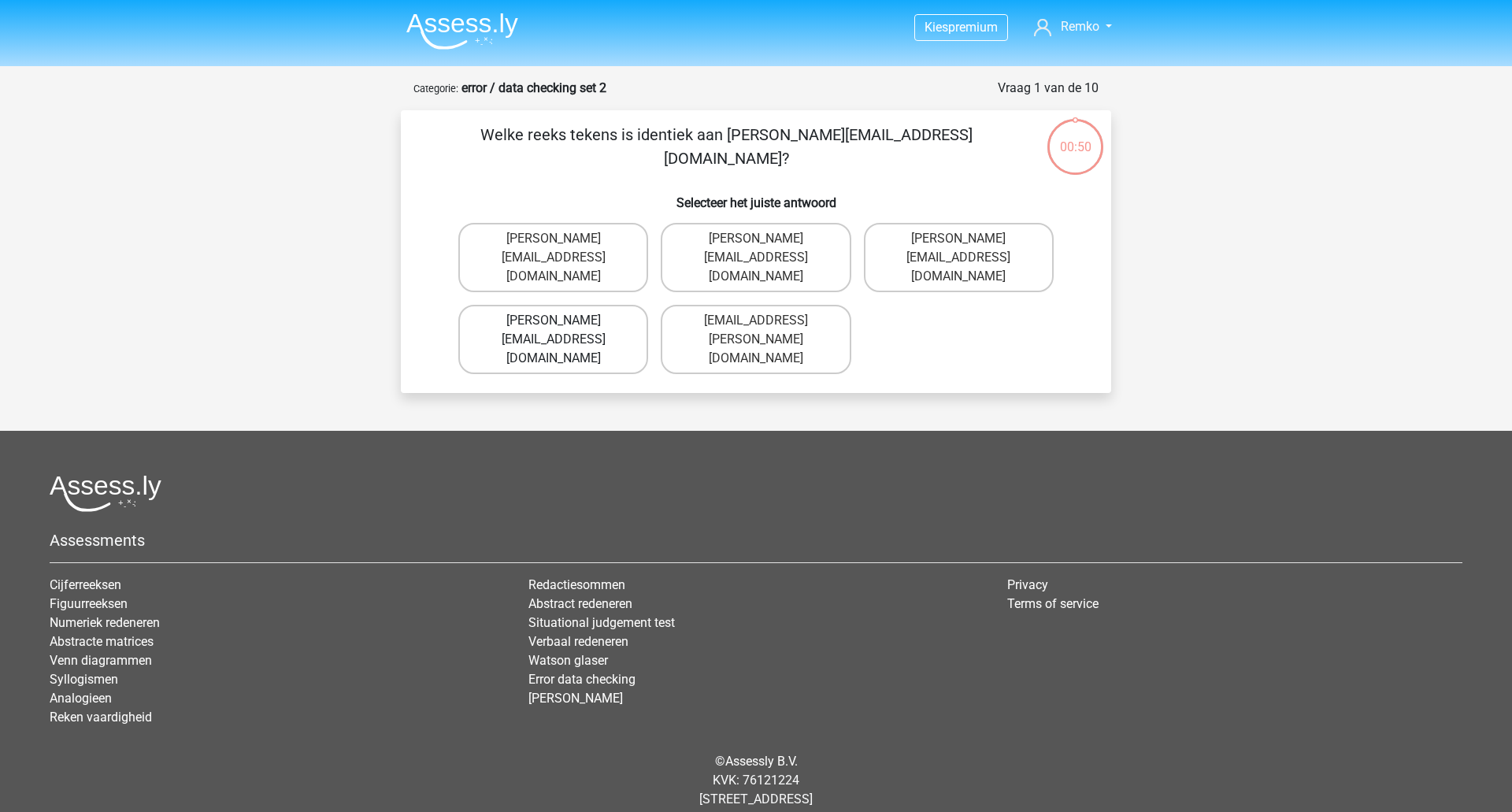
click at [589, 305] on label "Connor.Patterson@gmail.co.uk" at bounding box center [553, 339] width 190 height 69
click at [564, 320] on input "Connor.Patterson@gmail.co.uk" at bounding box center [558, 325] width 10 height 10
radio input "true"
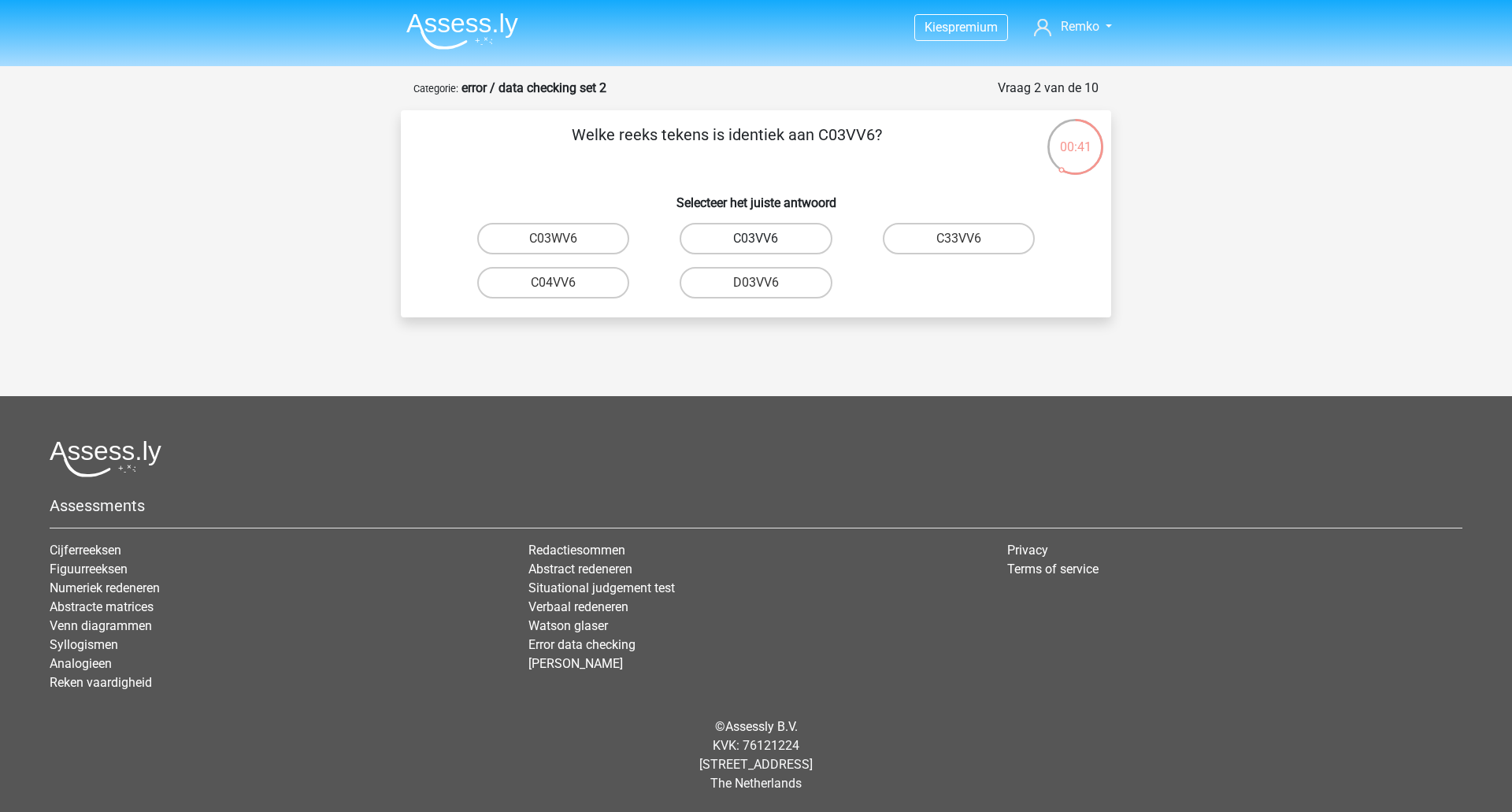
click at [787, 246] on label "C03VV6" at bounding box center [755, 238] width 152 height 31
click at [766, 246] on input "C03VV6" at bounding box center [761, 243] width 10 height 10
radio input "true"
click at [580, 280] on label "jB03CO" at bounding box center [552, 283] width 152 height 31
click at [564, 283] on input "jB03CO" at bounding box center [558, 287] width 10 height 10
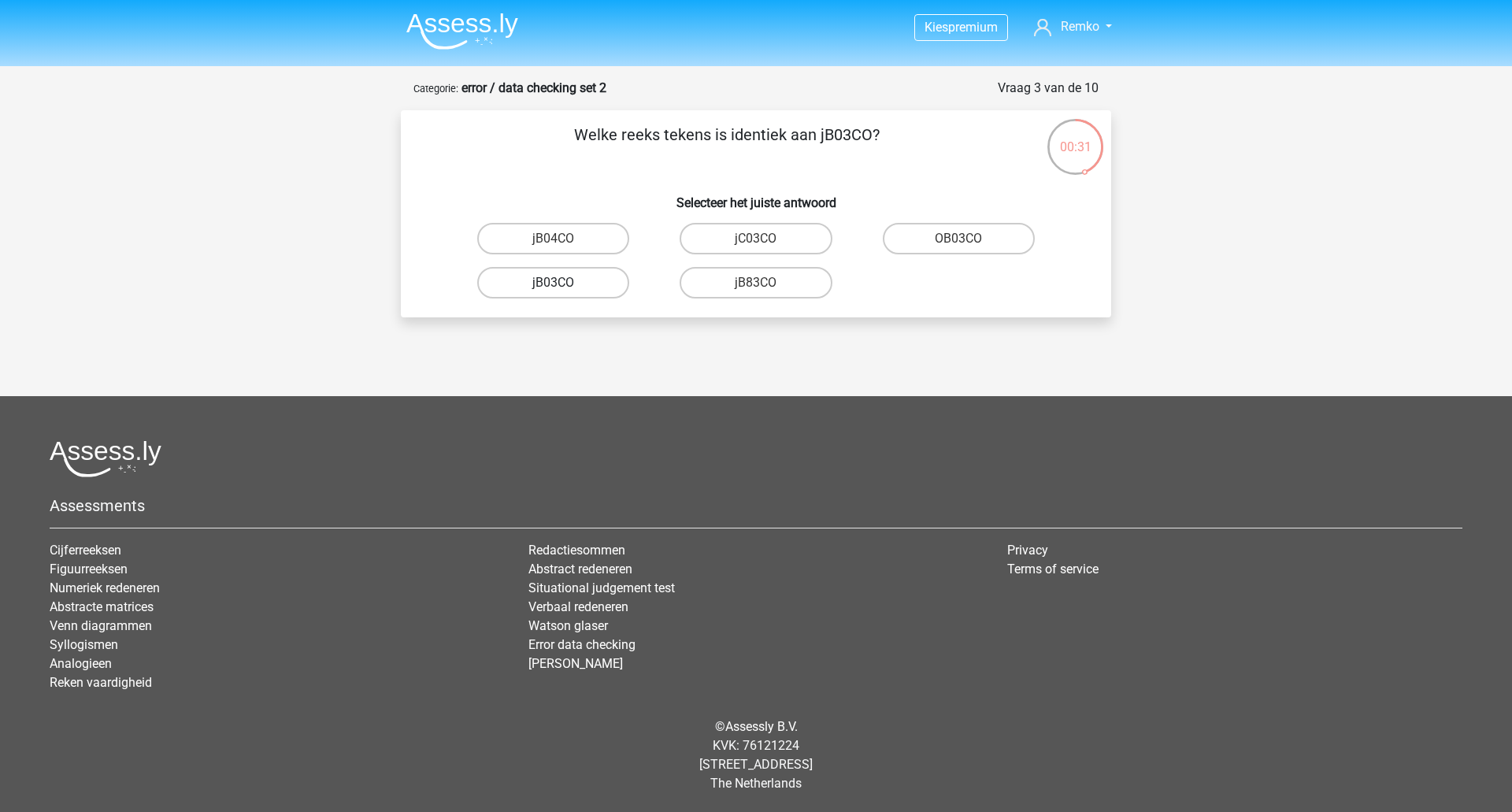
radio input "true"
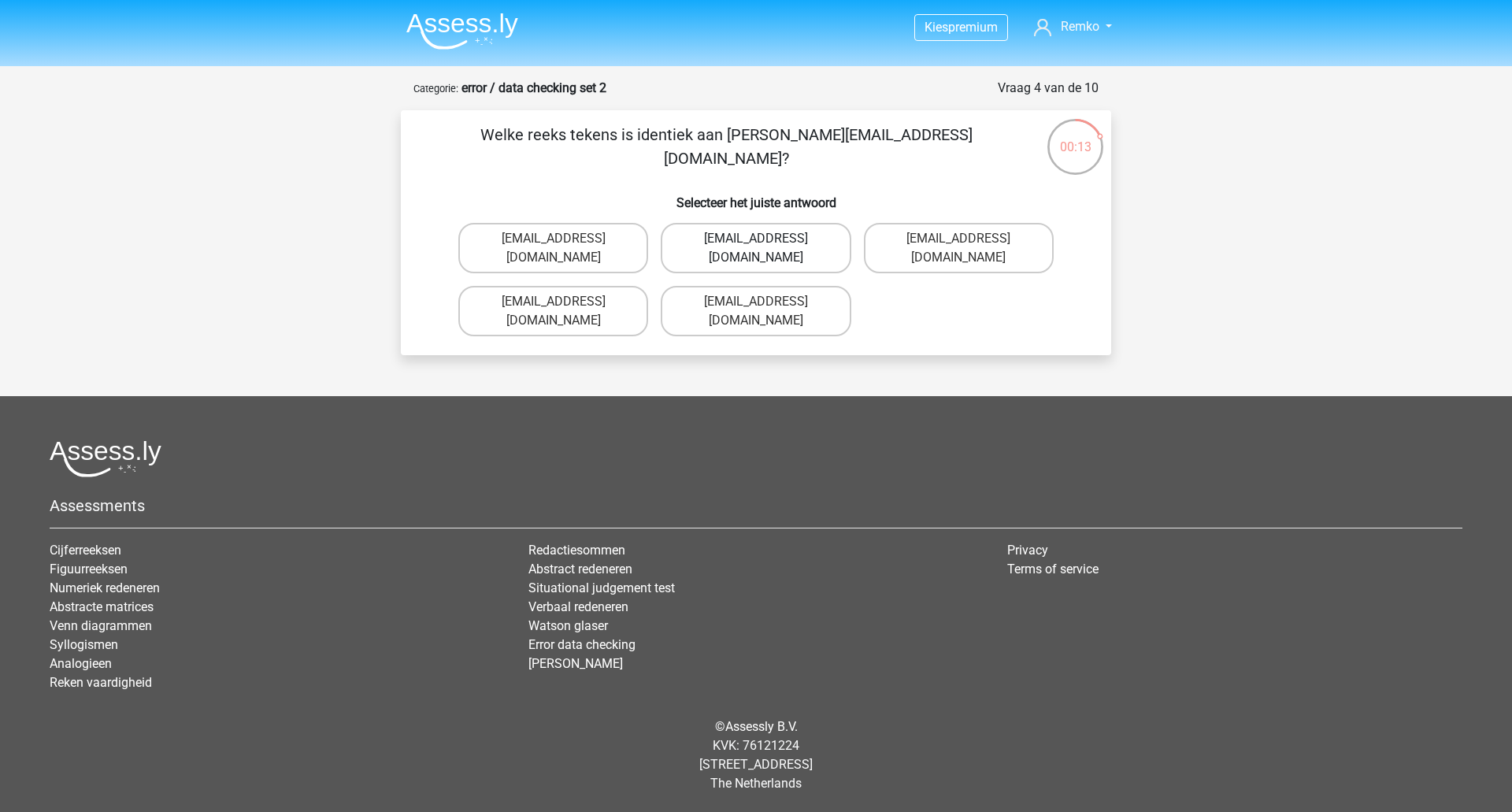
click at [774, 242] on label "Jack_Conley@hotmail.uk.com" at bounding box center [755, 248] width 190 height 51
click at [766, 242] on input "Jack_Conley@hotmail.uk.com" at bounding box center [761, 243] width 10 height 10
radio input "true"
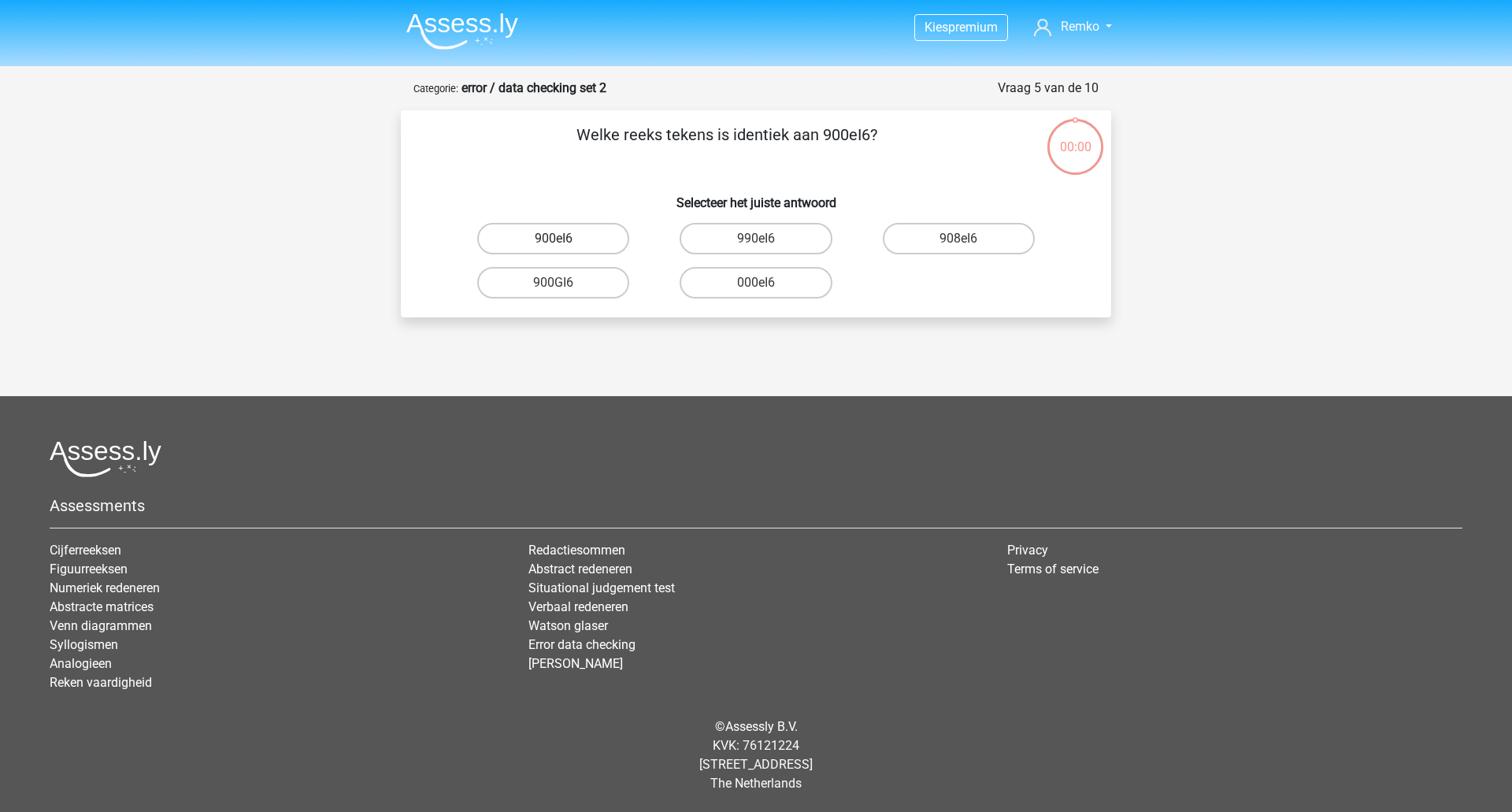
click at [577, 242] on label "900eI6" at bounding box center [552, 238] width 152 height 31
click at [564, 242] on input "900eI6" at bounding box center [558, 243] width 10 height 10
radio input "true"
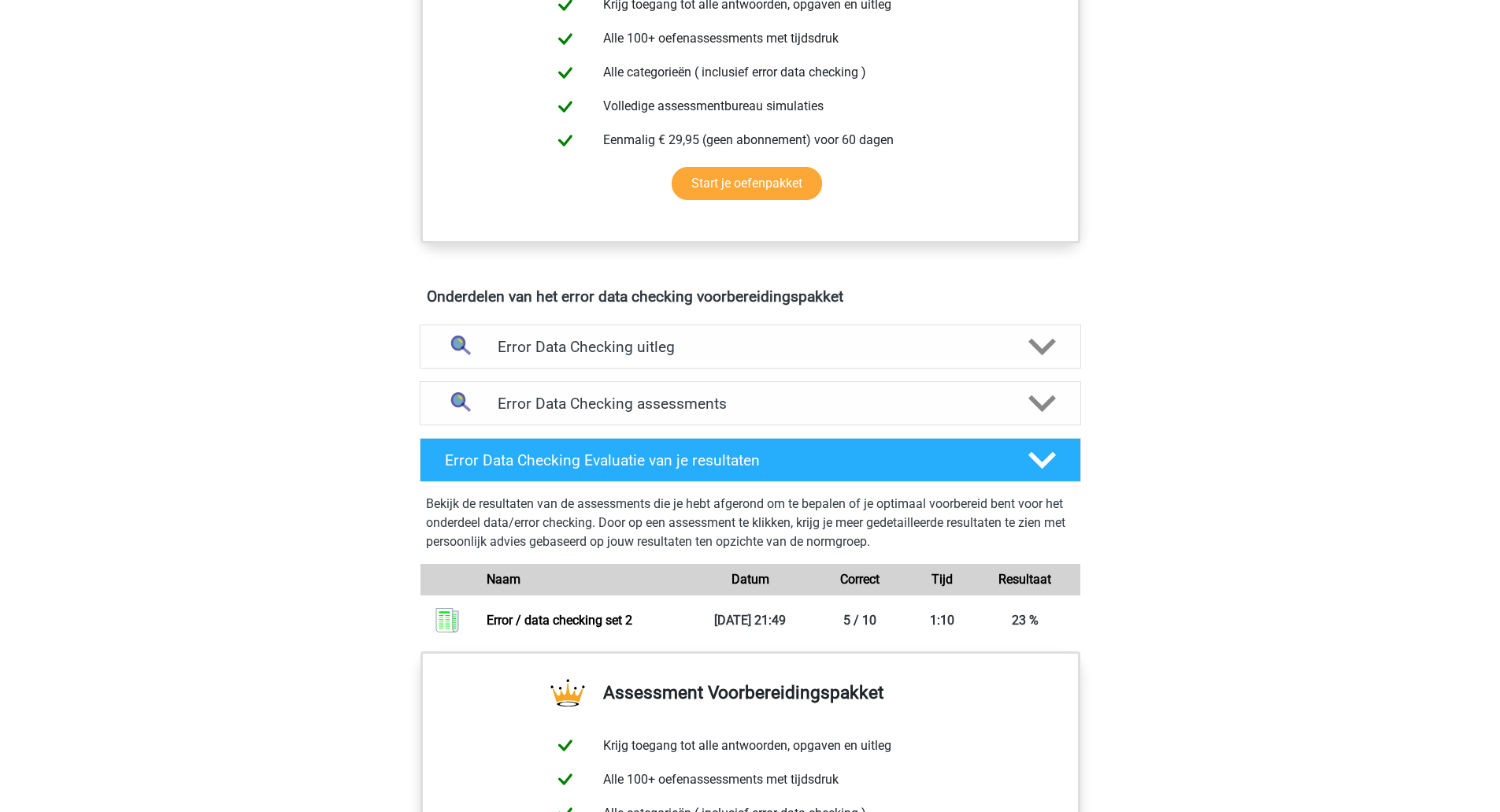
scroll to position [660, 0]
click at [688, 408] on h4 "Error Data Checking assessments" at bounding box center [750, 403] width 506 height 18
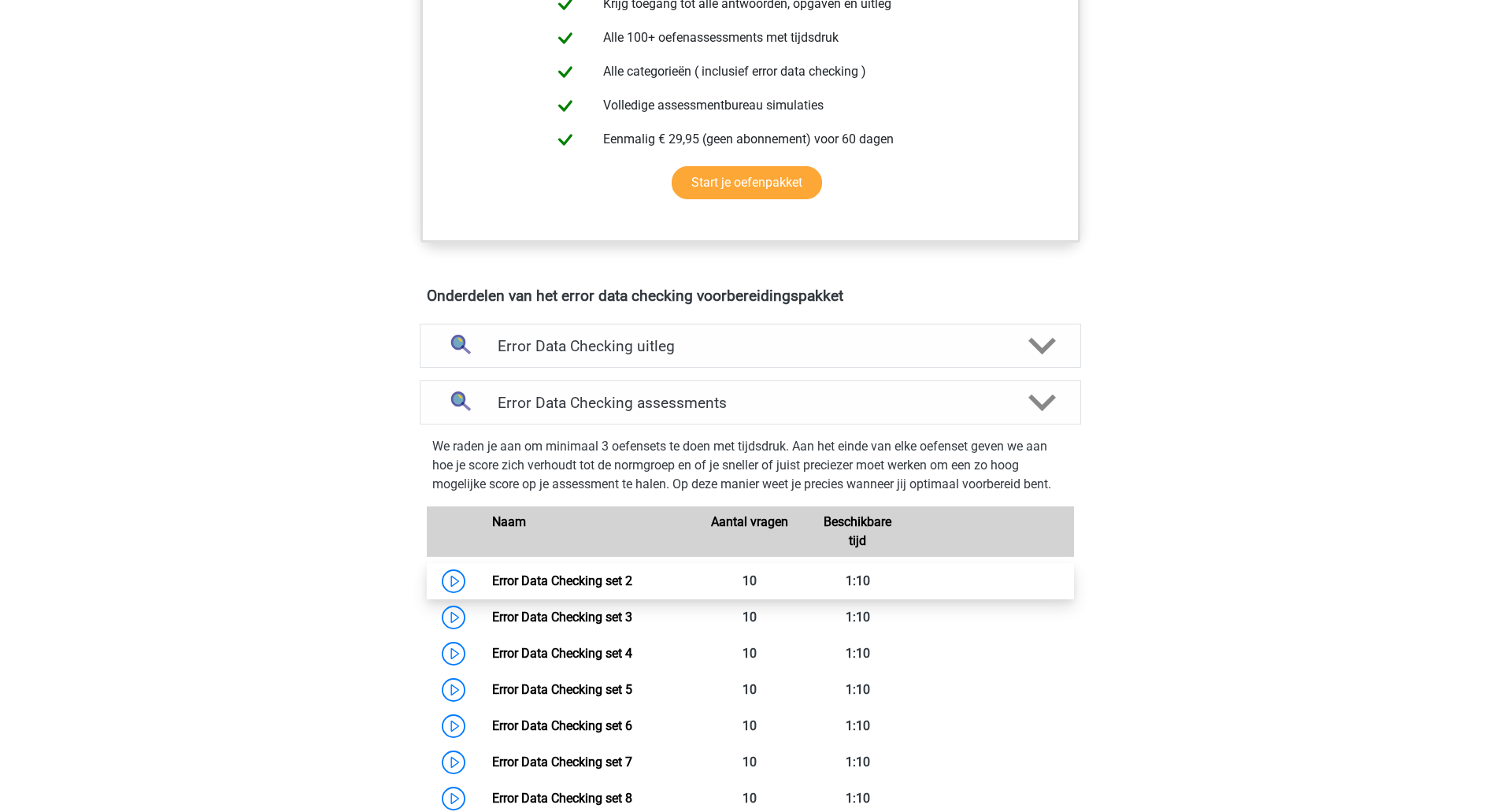
click at [606, 578] on link "Error Data Checking set 2" at bounding box center [562, 581] width 140 height 15
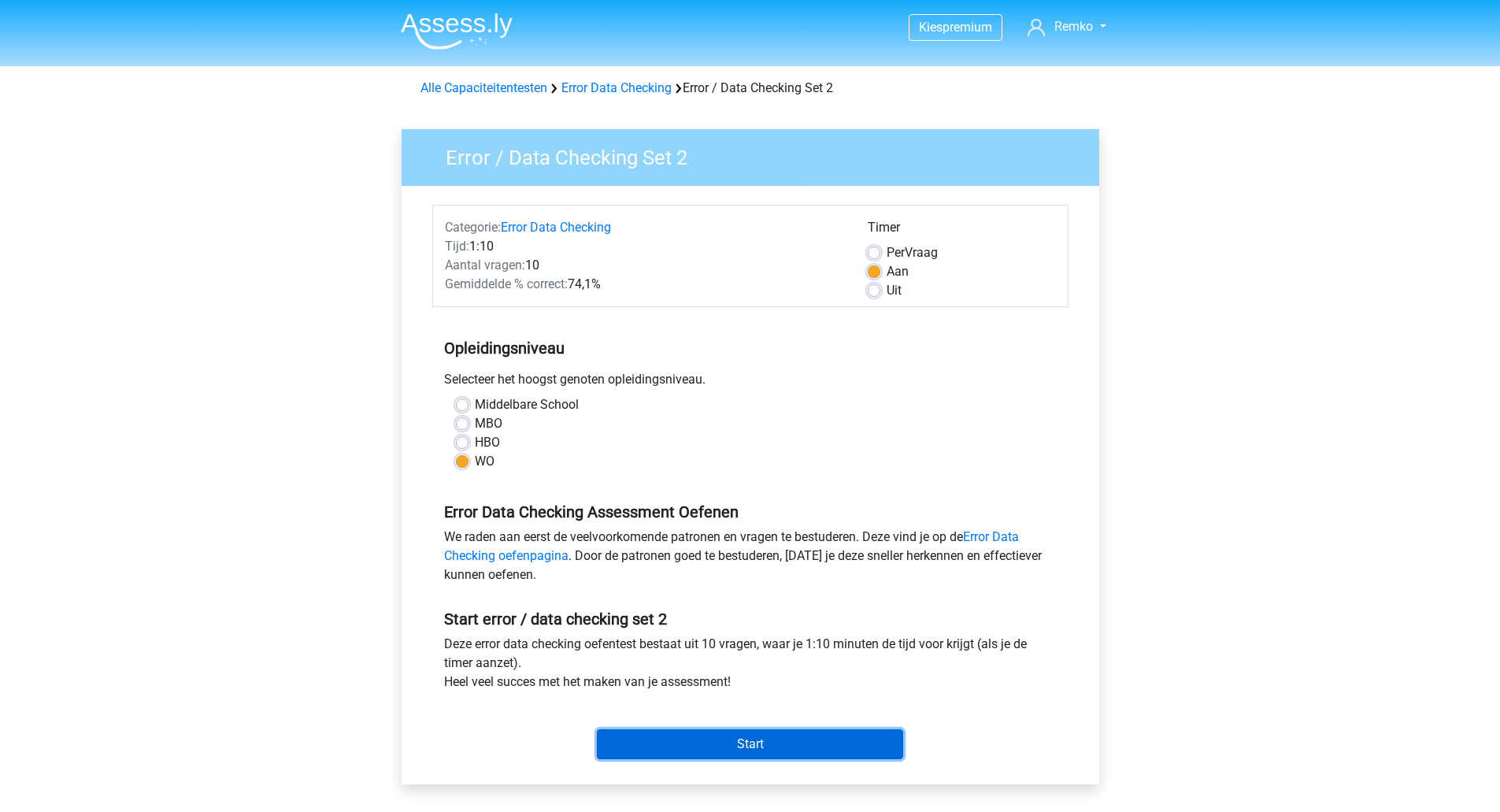
click at [733, 741] on input "Start" at bounding box center [750, 744] width 307 height 29
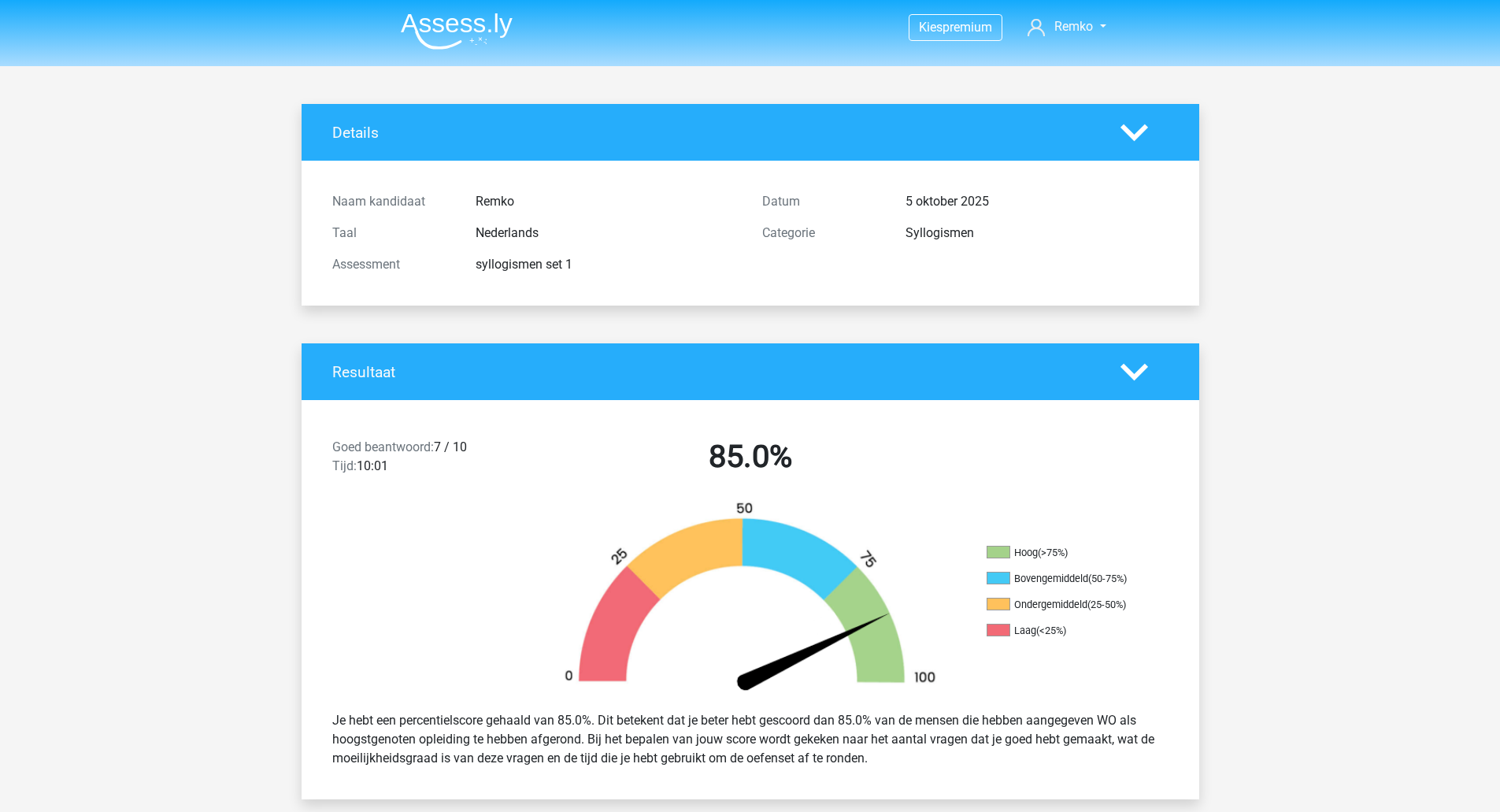
click at [448, 35] on img at bounding box center [456, 31] width 111 height 37
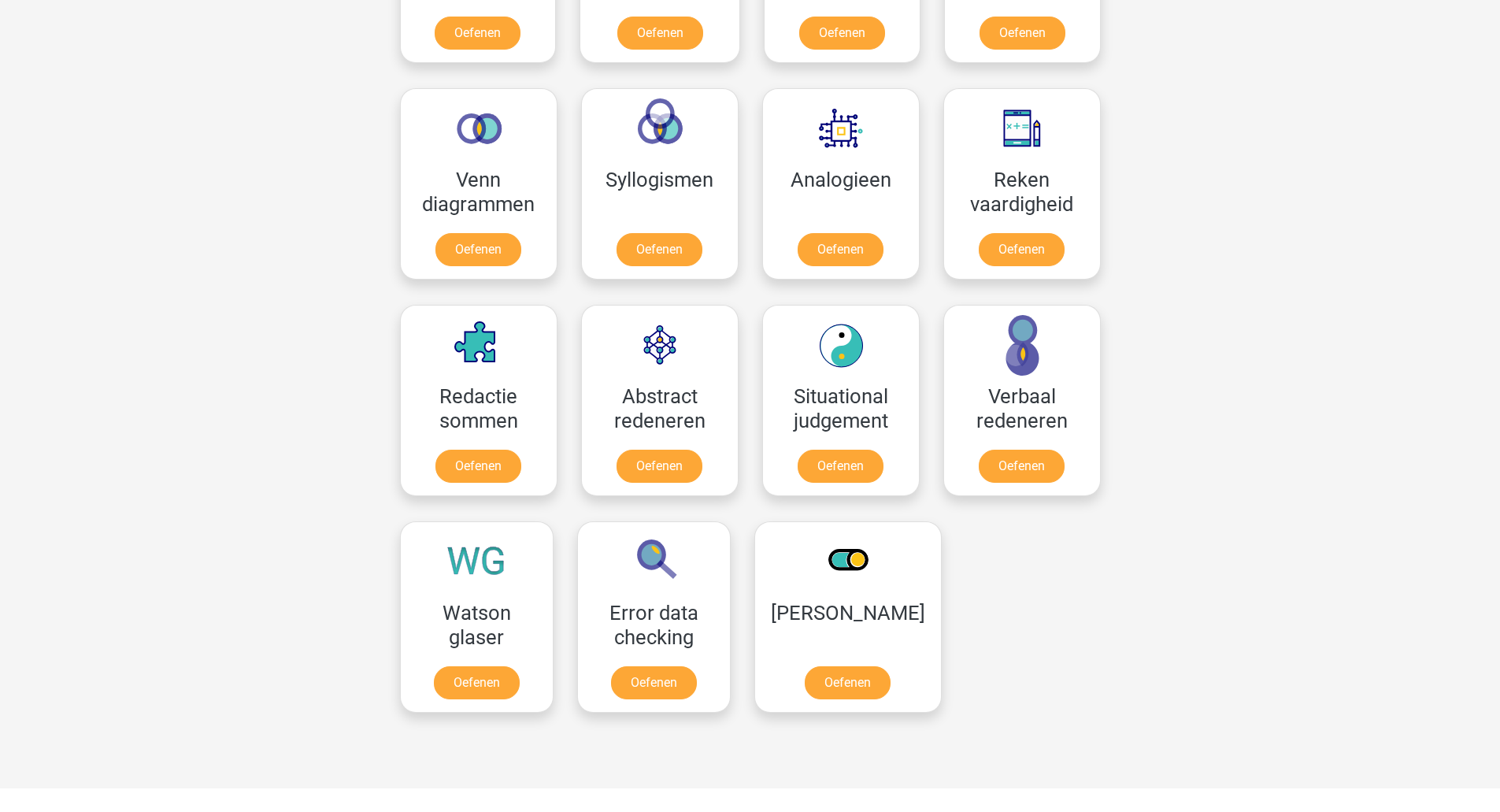
scroll to position [874, 0]
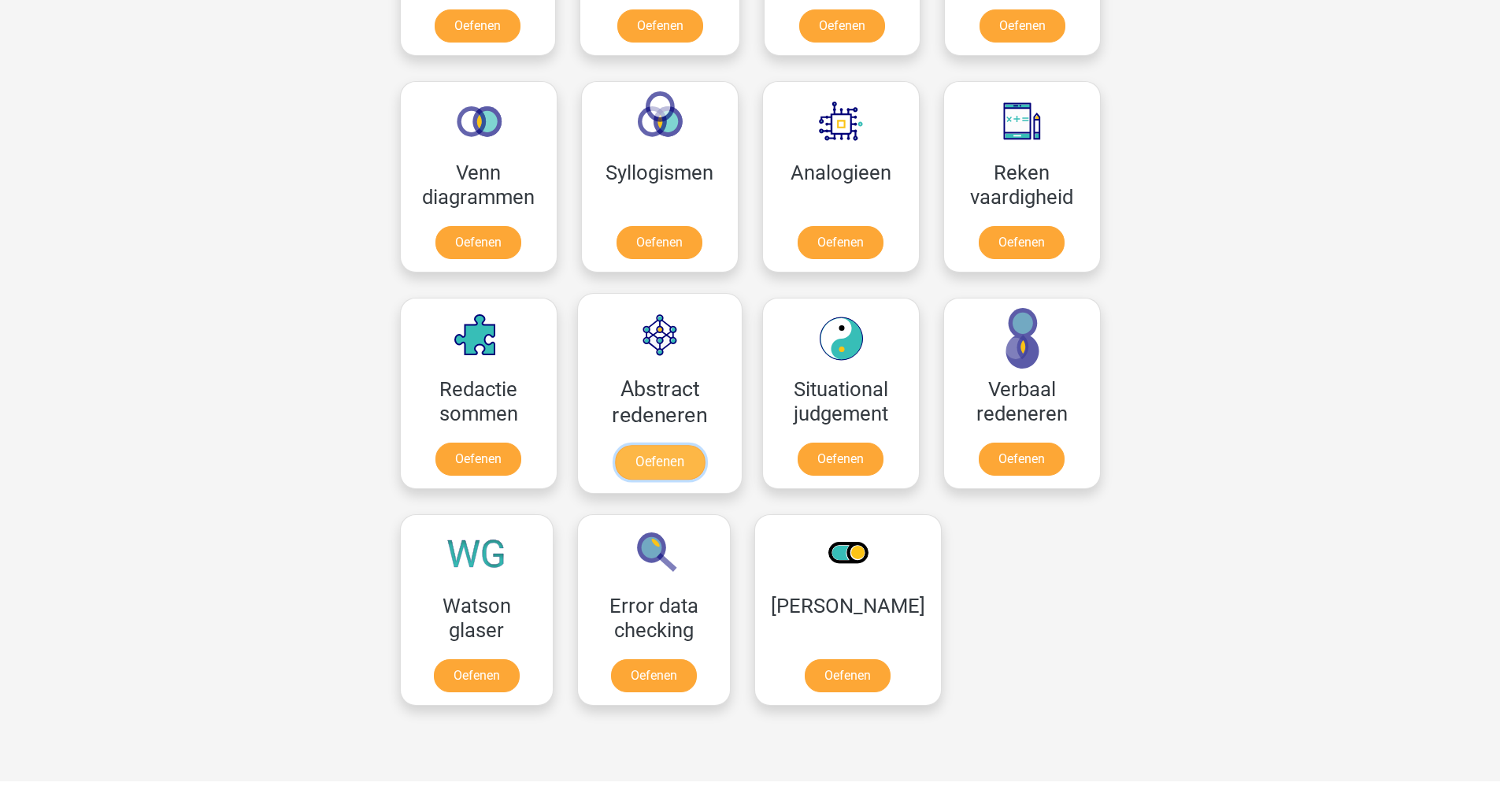
click at [662, 445] on link "Oefenen" at bounding box center [658, 462] width 89 height 35
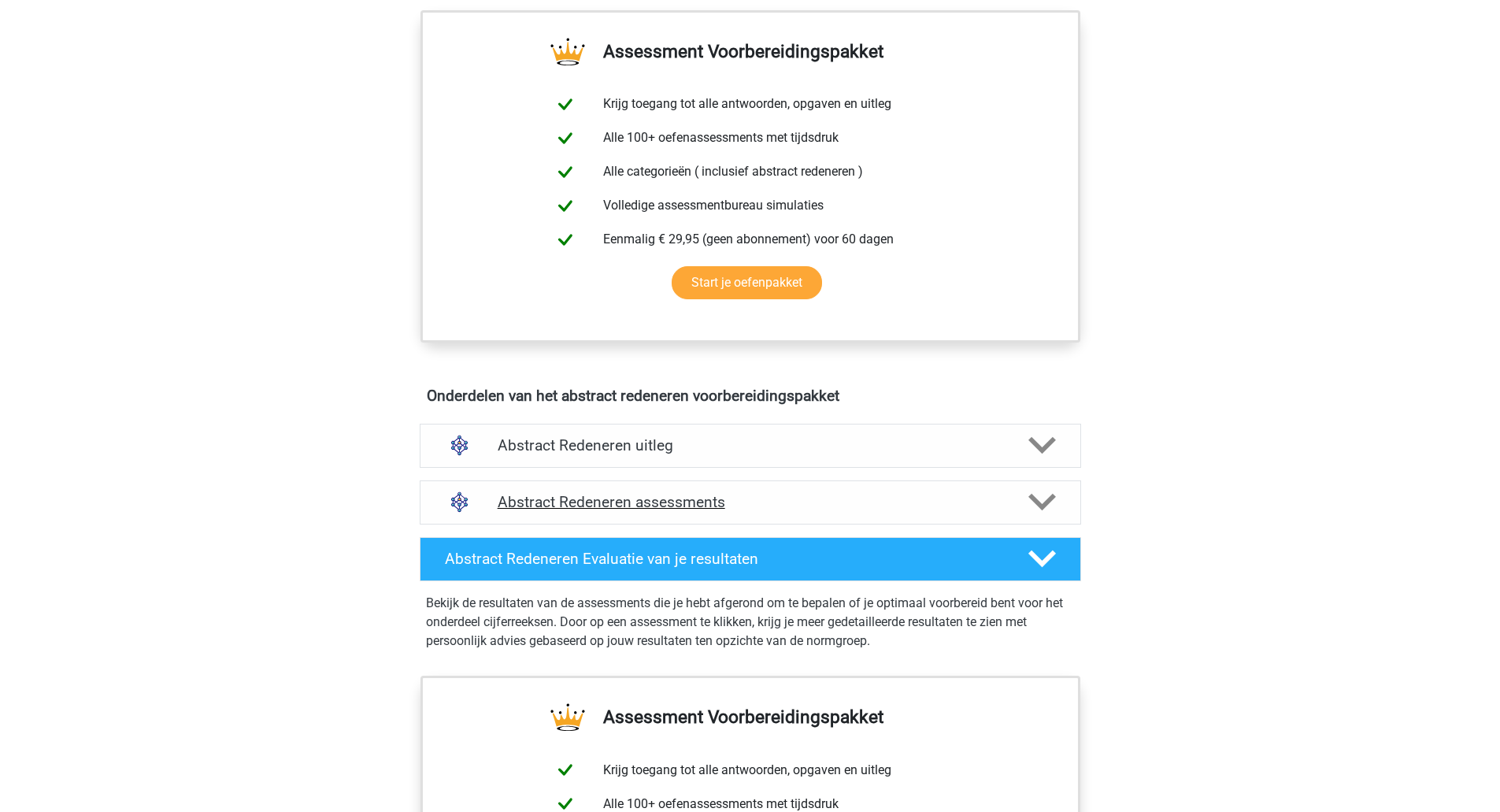
click at [647, 499] on h4 "Abstract Redeneren assessments" at bounding box center [750, 502] width 506 height 18
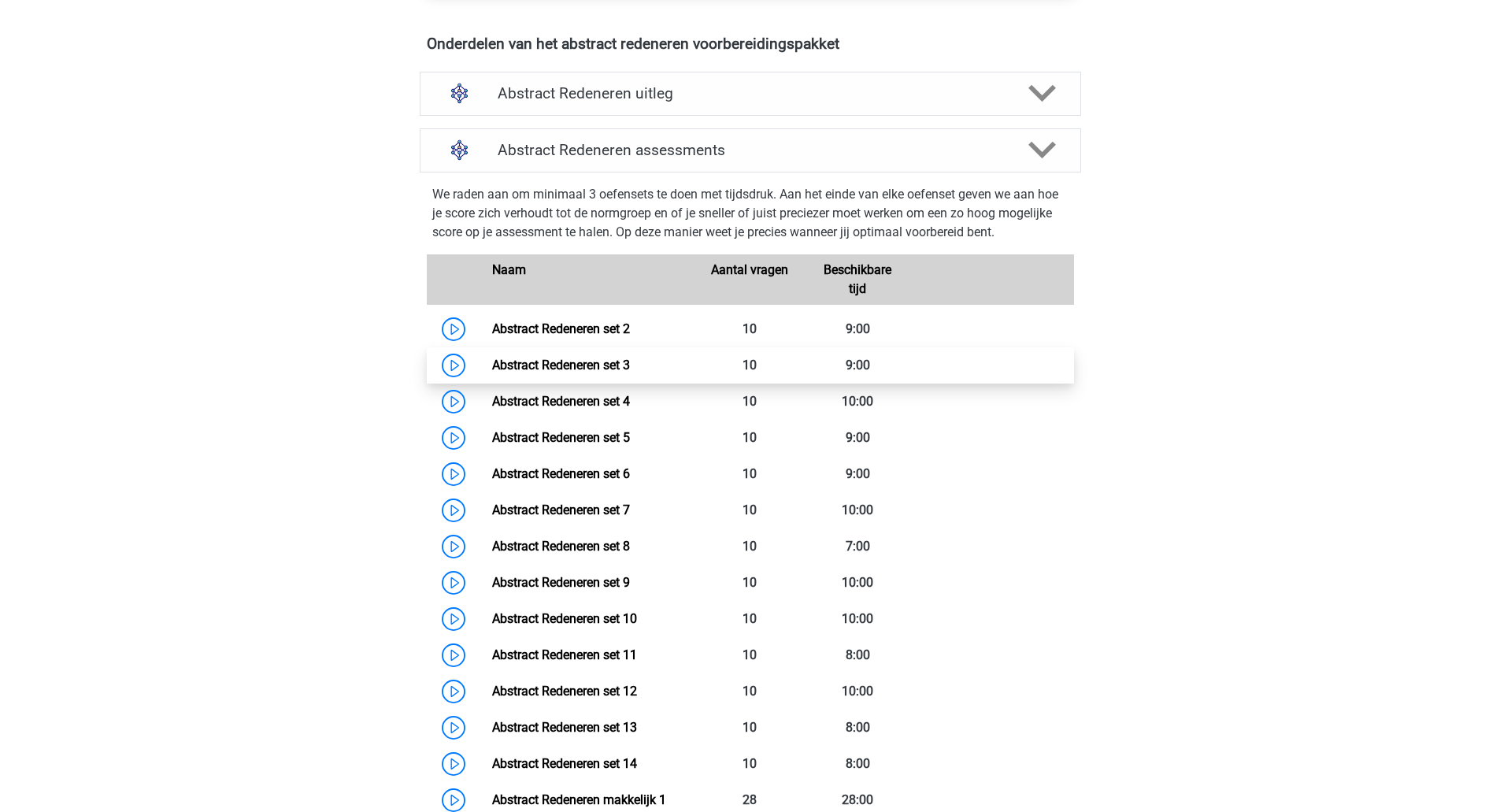
scroll to position [914, 0]
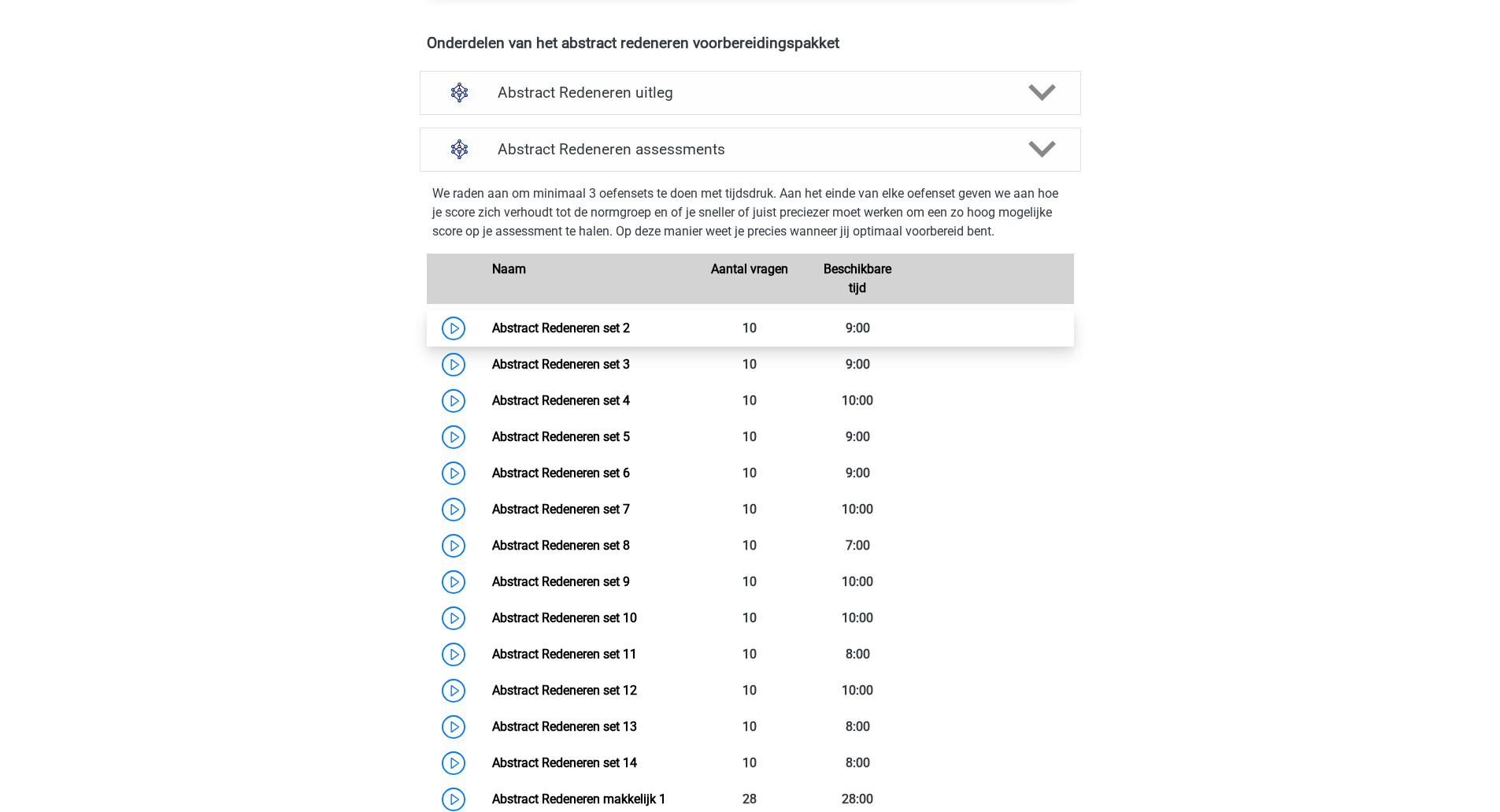
click at [630, 328] on link "Abstract Redeneren set 2" at bounding box center [561, 328] width 138 height 15
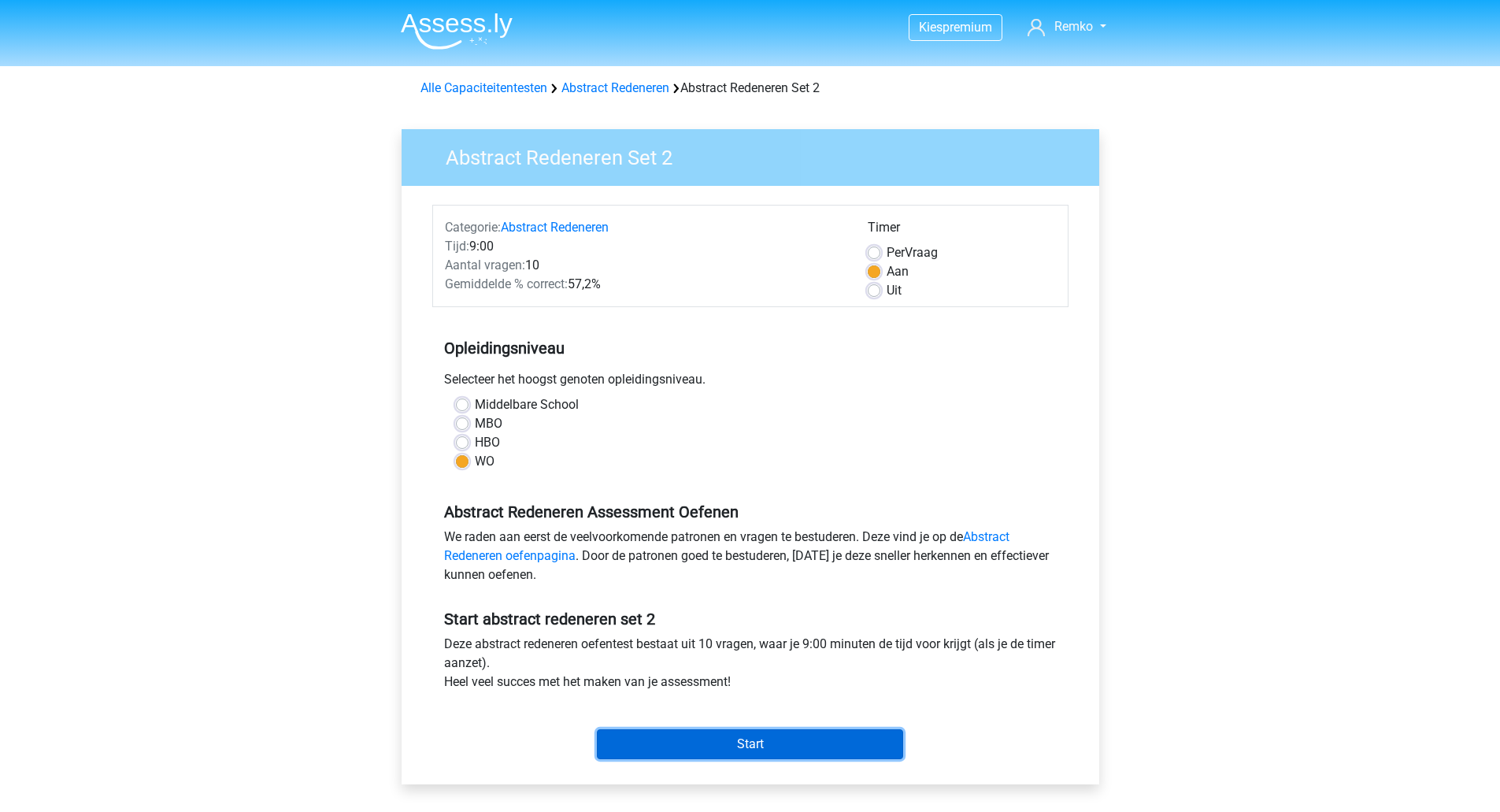
click at [717, 742] on input "Start" at bounding box center [750, 744] width 307 height 29
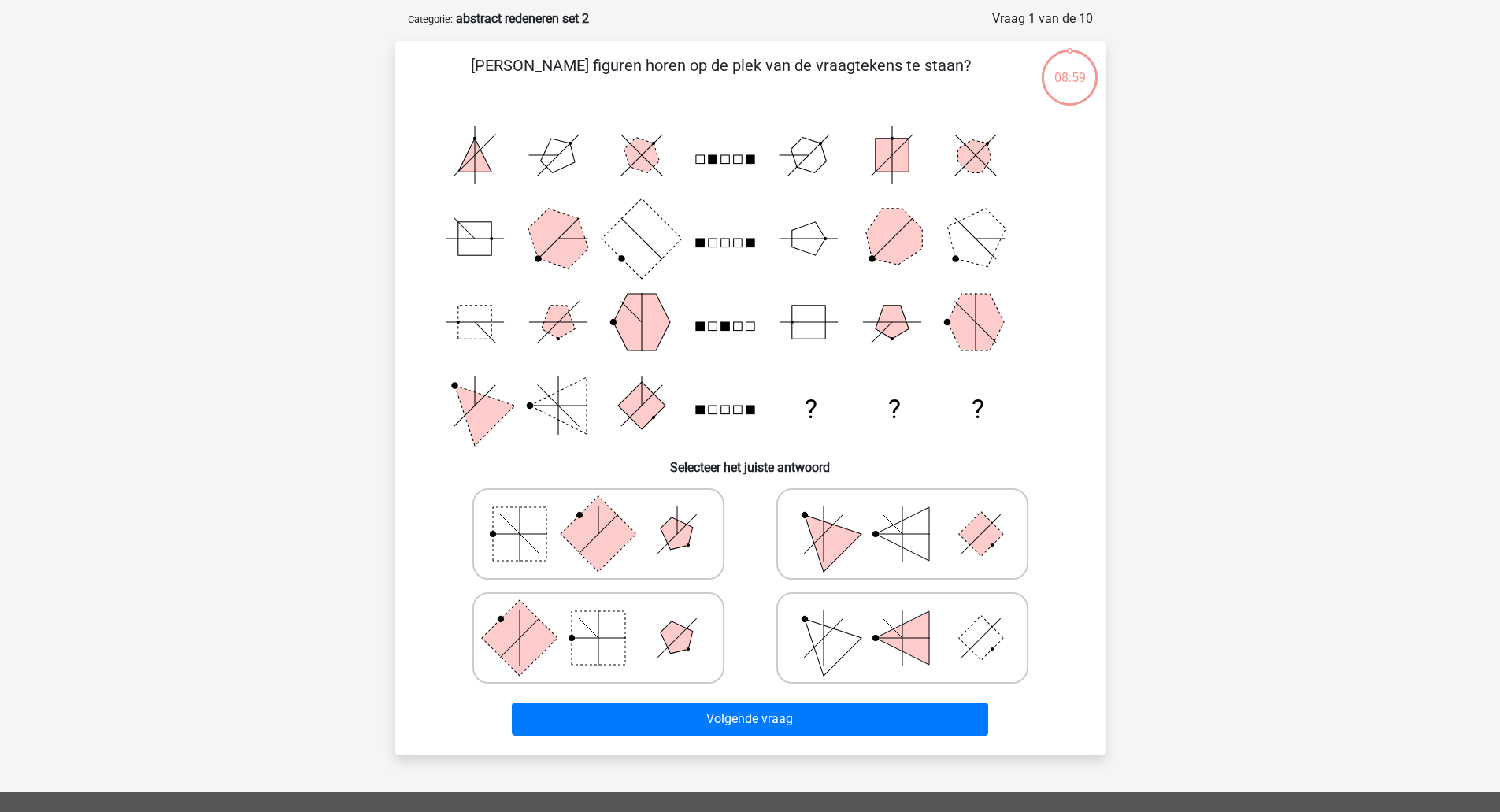
scroll to position [70, 0]
click at [677, 650] on polygon at bounding box center [677, 636] width 45 height 45
click at [609, 617] on input "radio" at bounding box center [603, 611] width 10 height 10
radio input "true"
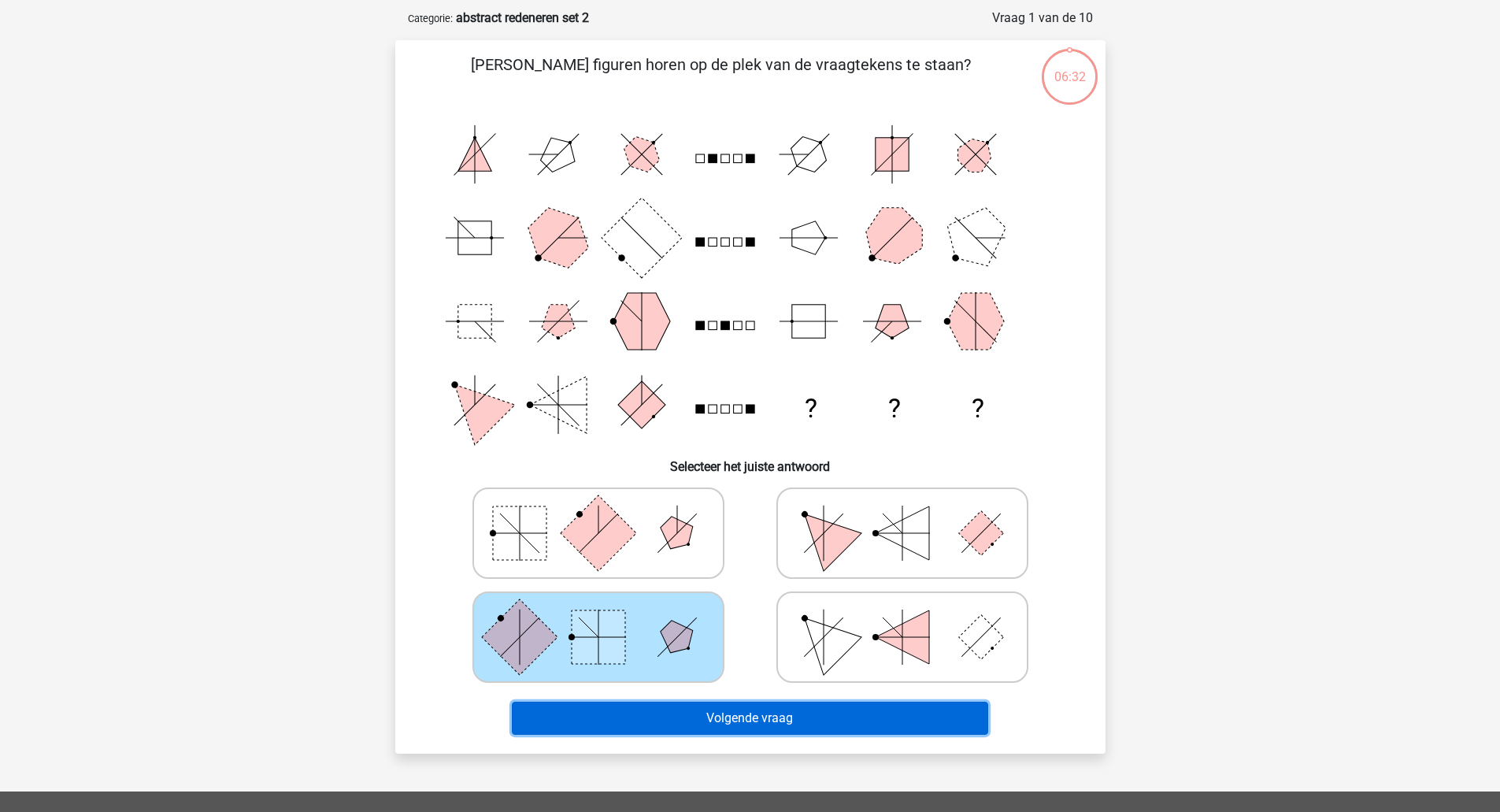
click at [739, 702] on button "Volgende vraag" at bounding box center [750, 718] width 476 height 33
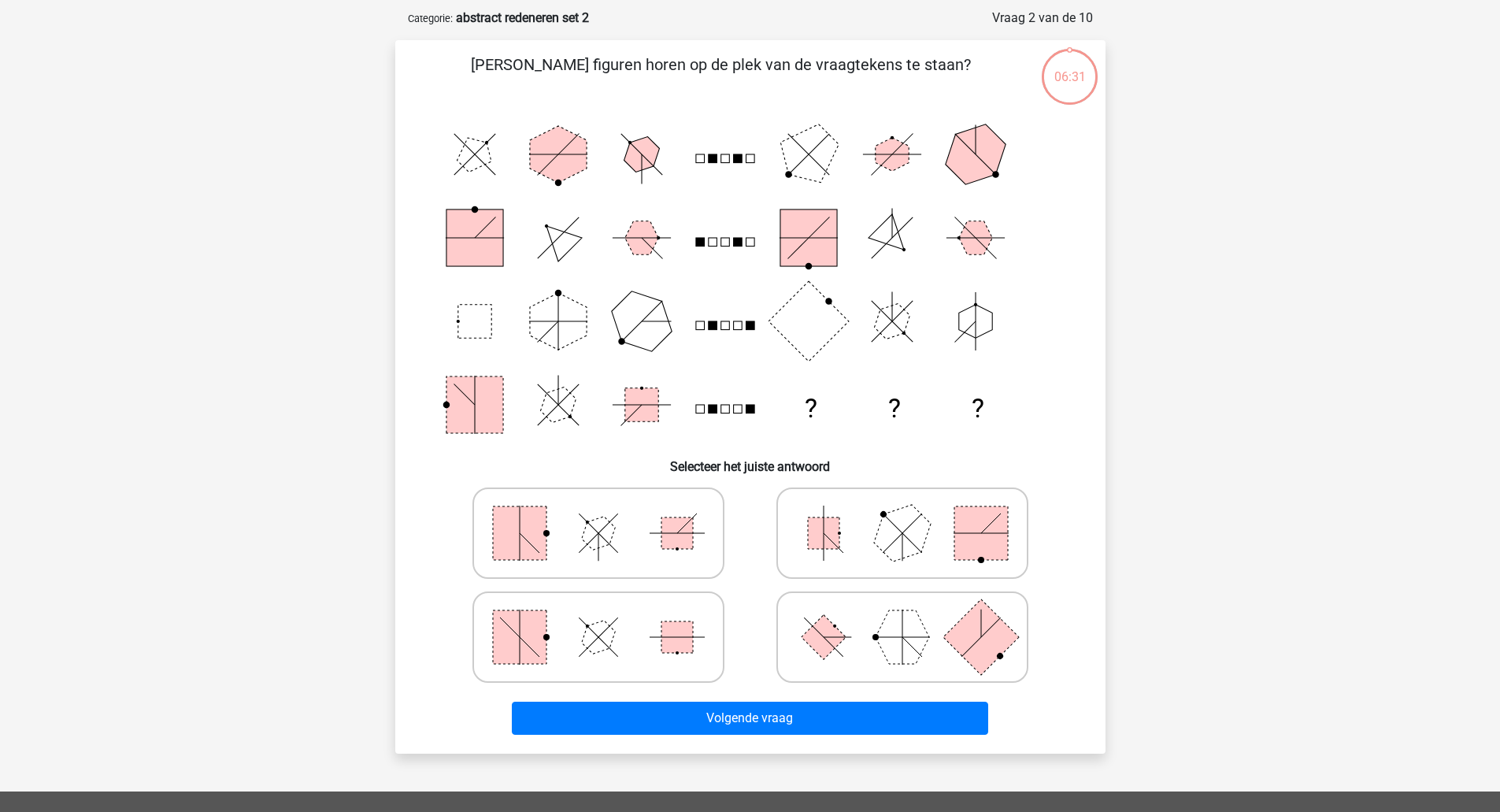
scroll to position [79, 0]
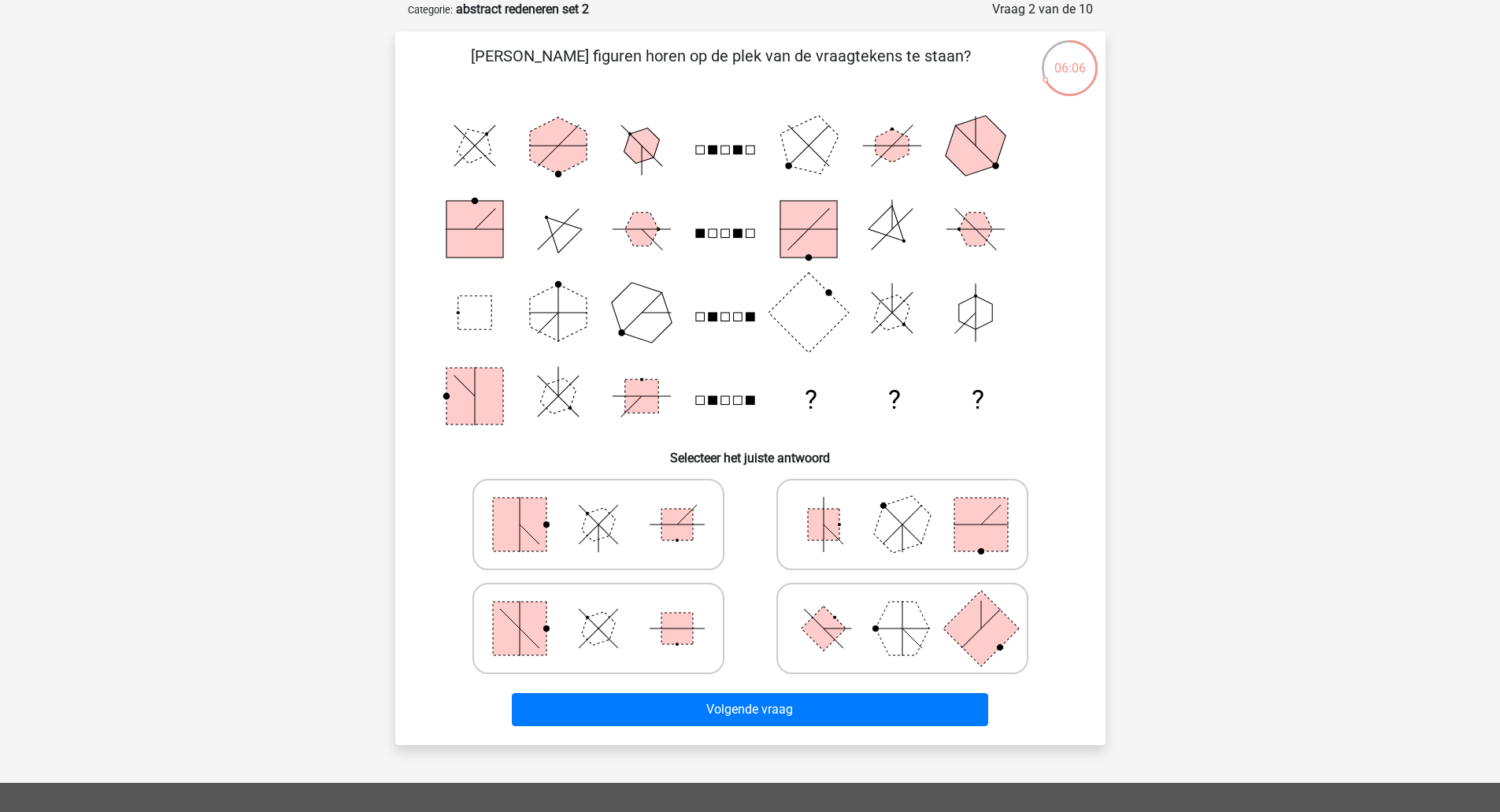
click at [831, 622] on rect at bounding box center [823, 628] width 45 height 45
click at [902, 609] on input "radio" at bounding box center [907, 603] width 10 height 10
radio input "true"
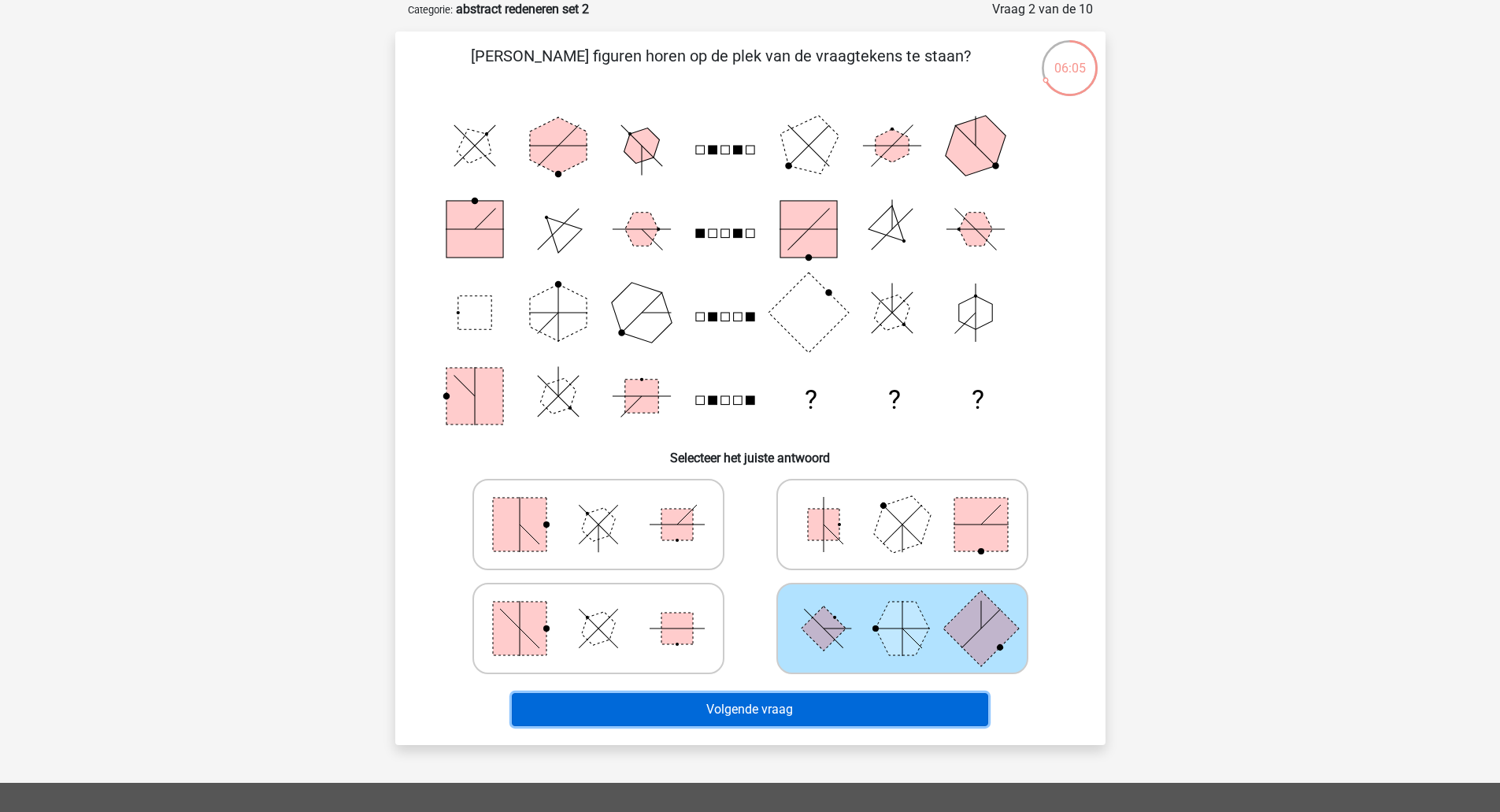
click at [789, 699] on button "Volgende vraag" at bounding box center [750, 709] width 476 height 33
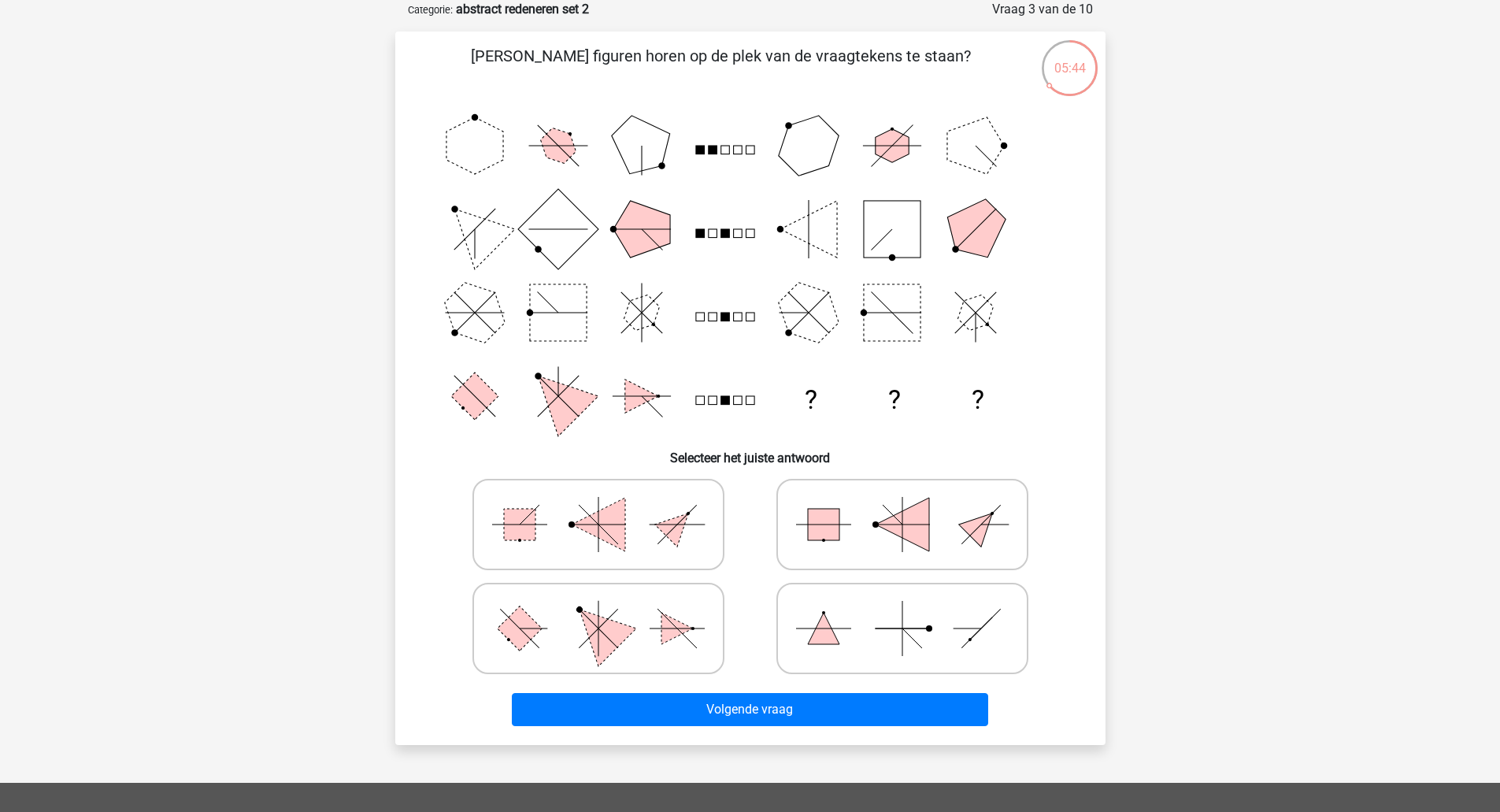
click at [649, 629] on icon at bounding box center [599, 629] width 237 height 79
click at [609, 609] on input "radio" at bounding box center [603, 603] width 10 height 10
radio input "true"
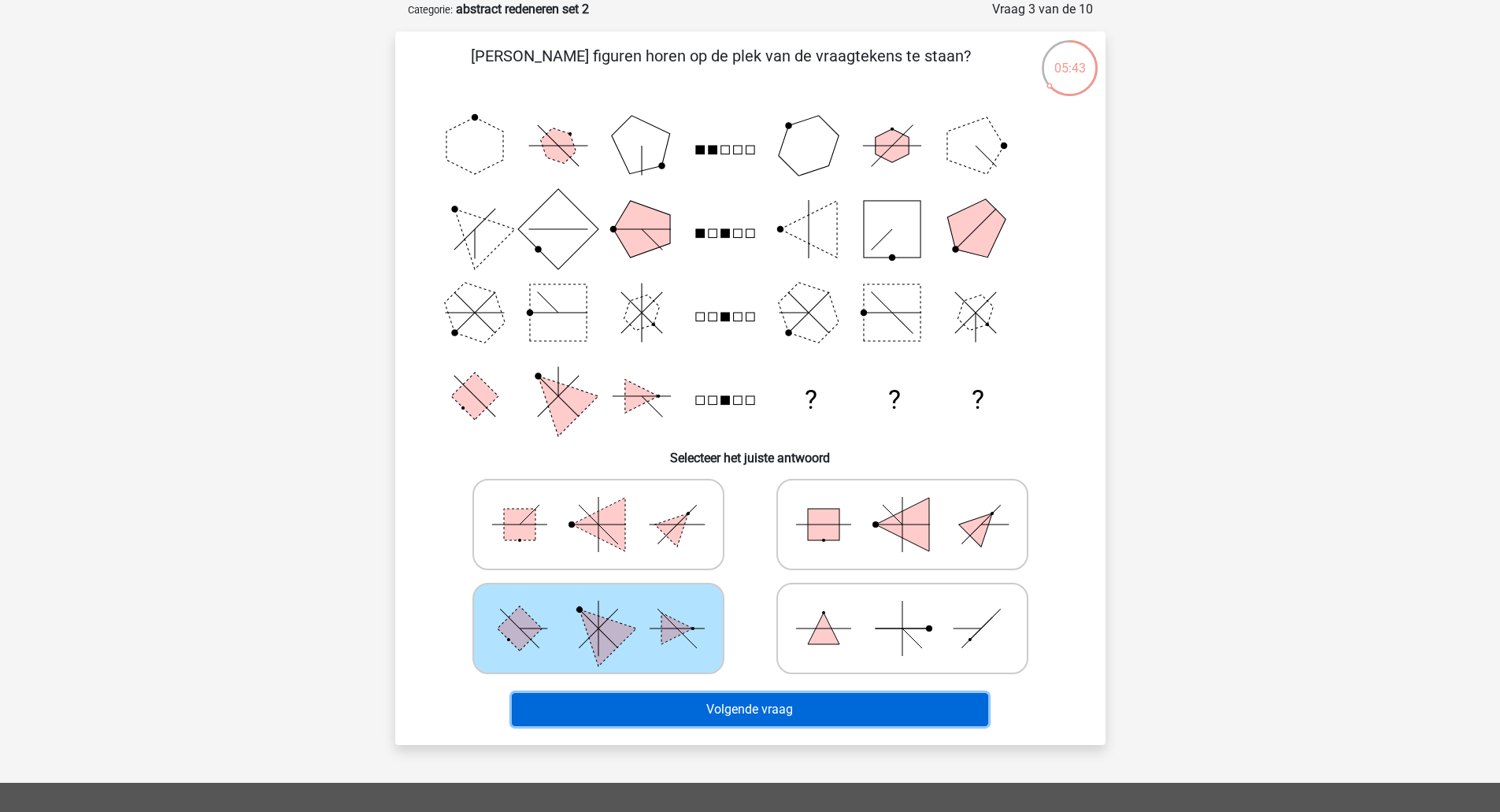
click at [754, 715] on button "Volgende vraag" at bounding box center [750, 709] width 476 height 33
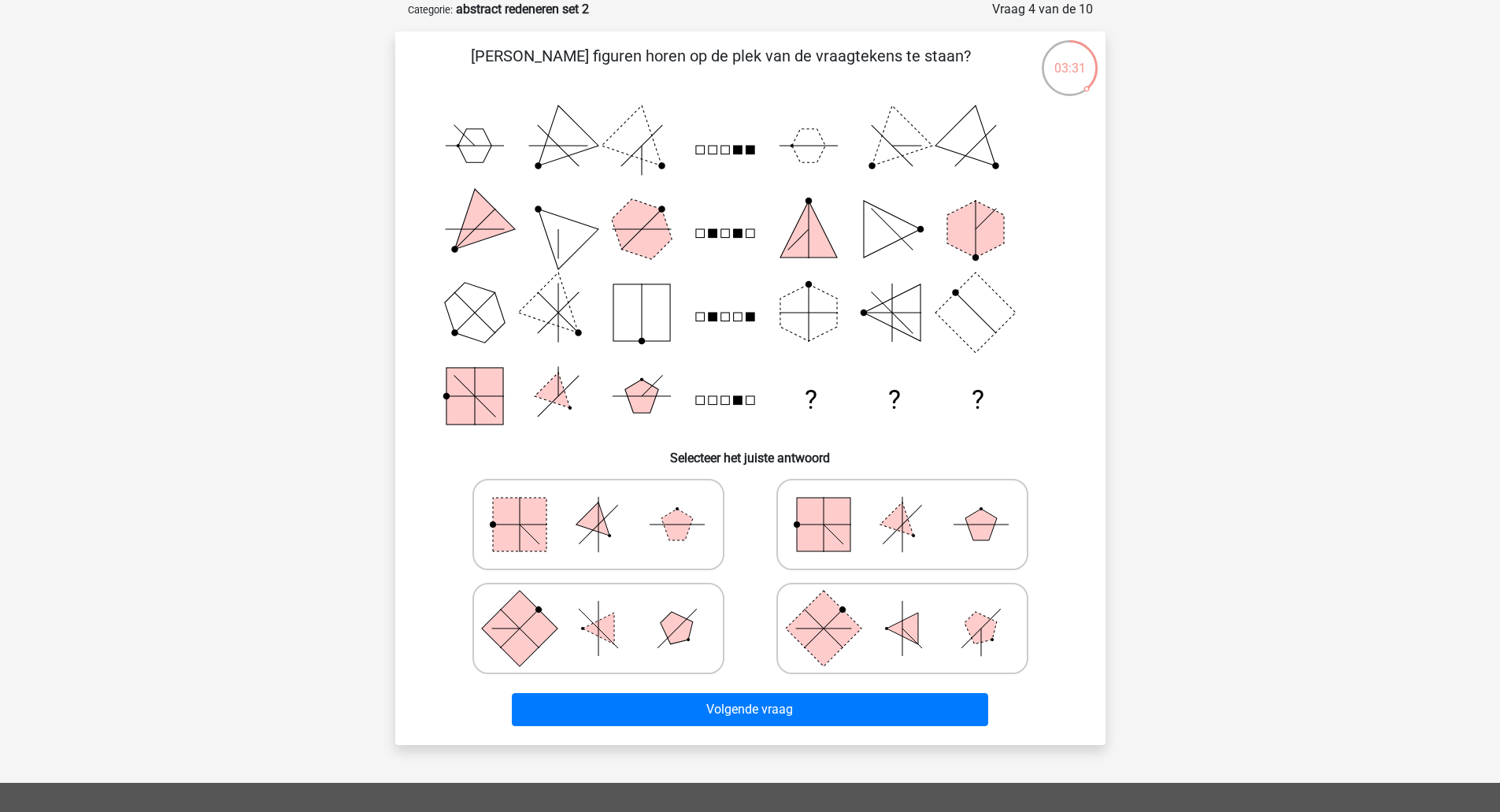
click at [801, 538] on rect at bounding box center [823, 524] width 53 height 53
click at [902, 505] on input "radio" at bounding box center [907, 499] width 10 height 10
radio input "true"
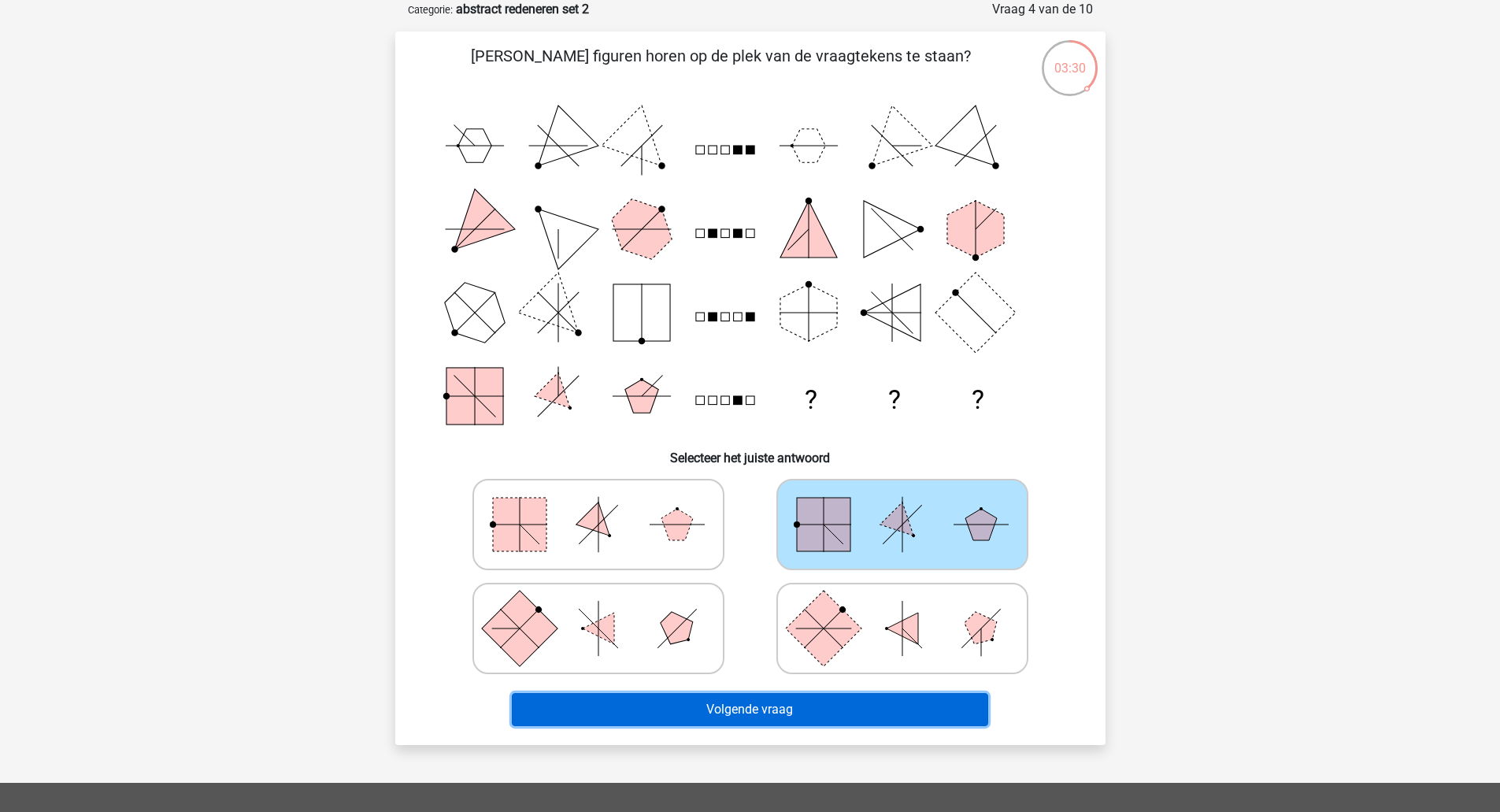
click at [802, 707] on button "Volgende vraag" at bounding box center [750, 709] width 476 height 33
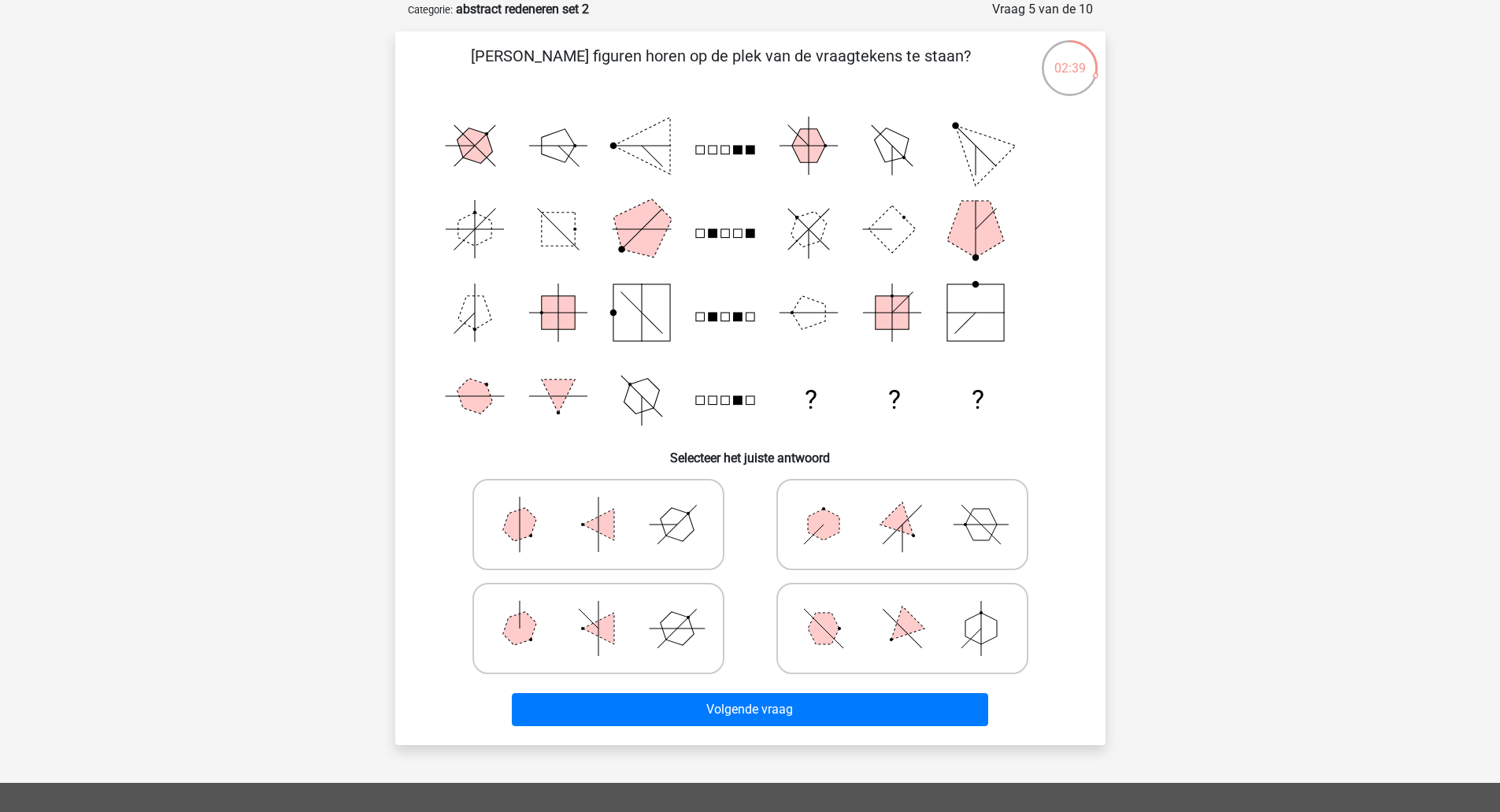
click at [782, 317] on icon "? ? ?" at bounding box center [750, 271] width 634 height 334
click at [797, 549] on icon at bounding box center [902, 525] width 237 height 79
click at [902, 505] on input "radio" at bounding box center [907, 499] width 10 height 10
radio input "true"
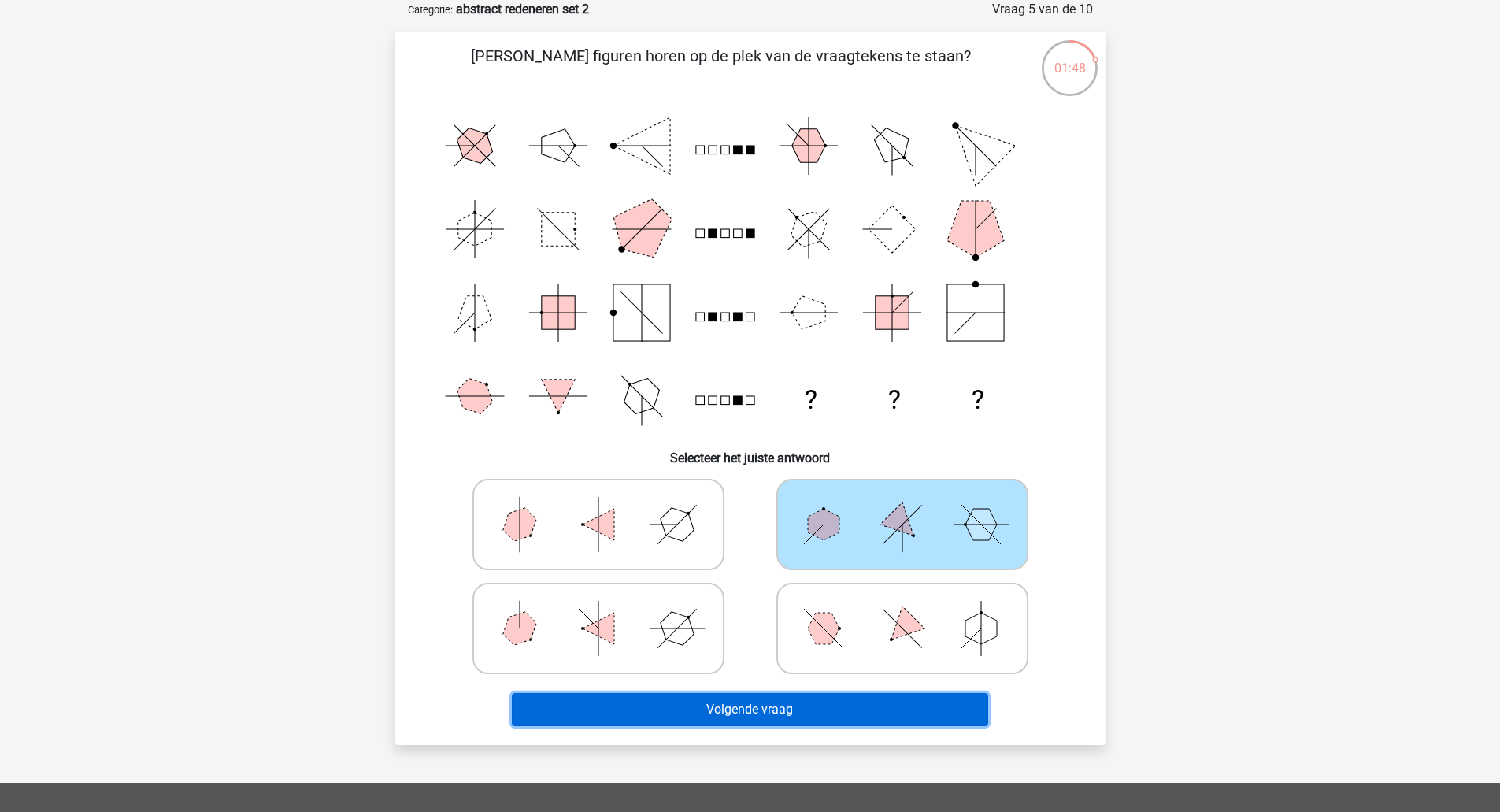
click at [775, 707] on button "Volgende vraag" at bounding box center [750, 709] width 476 height 33
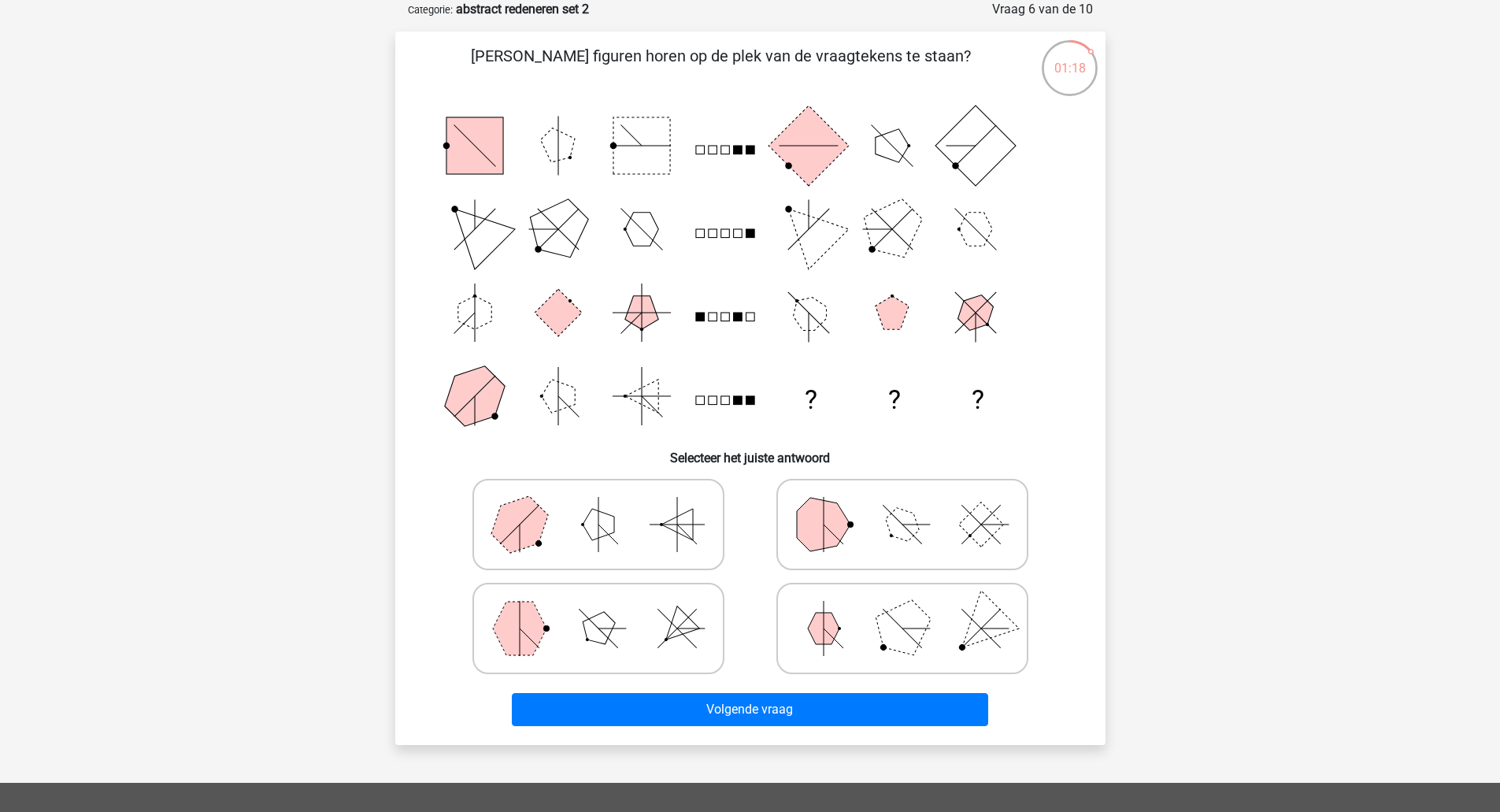
click at [689, 650] on icon at bounding box center [599, 629] width 237 height 79
click at [609, 609] on input "radio" at bounding box center [603, 603] width 10 height 10
radio input "true"
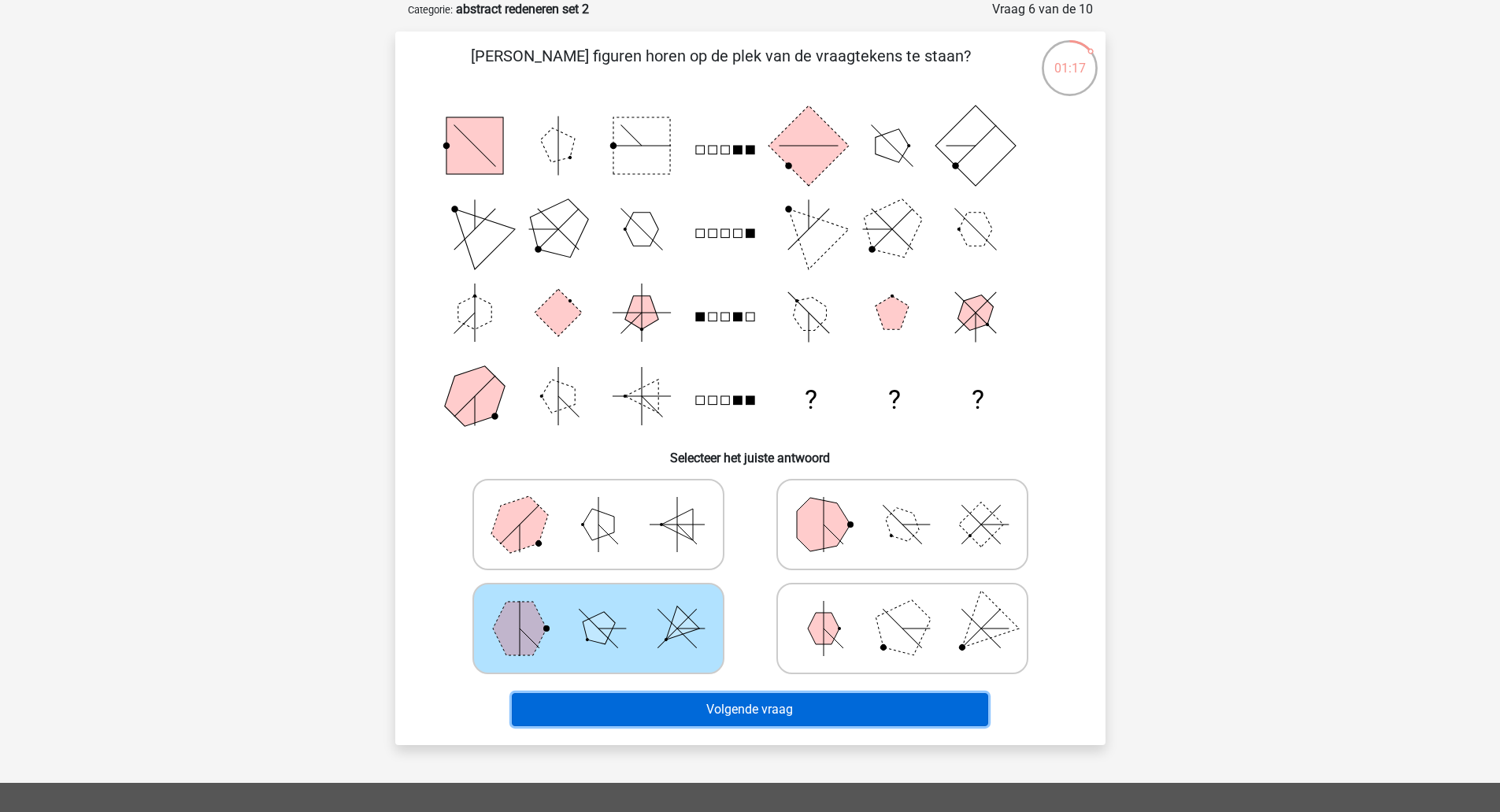
click at [750, 703] on button "Volgende vraag" at bounding box center [750, 709] width 476 height 33
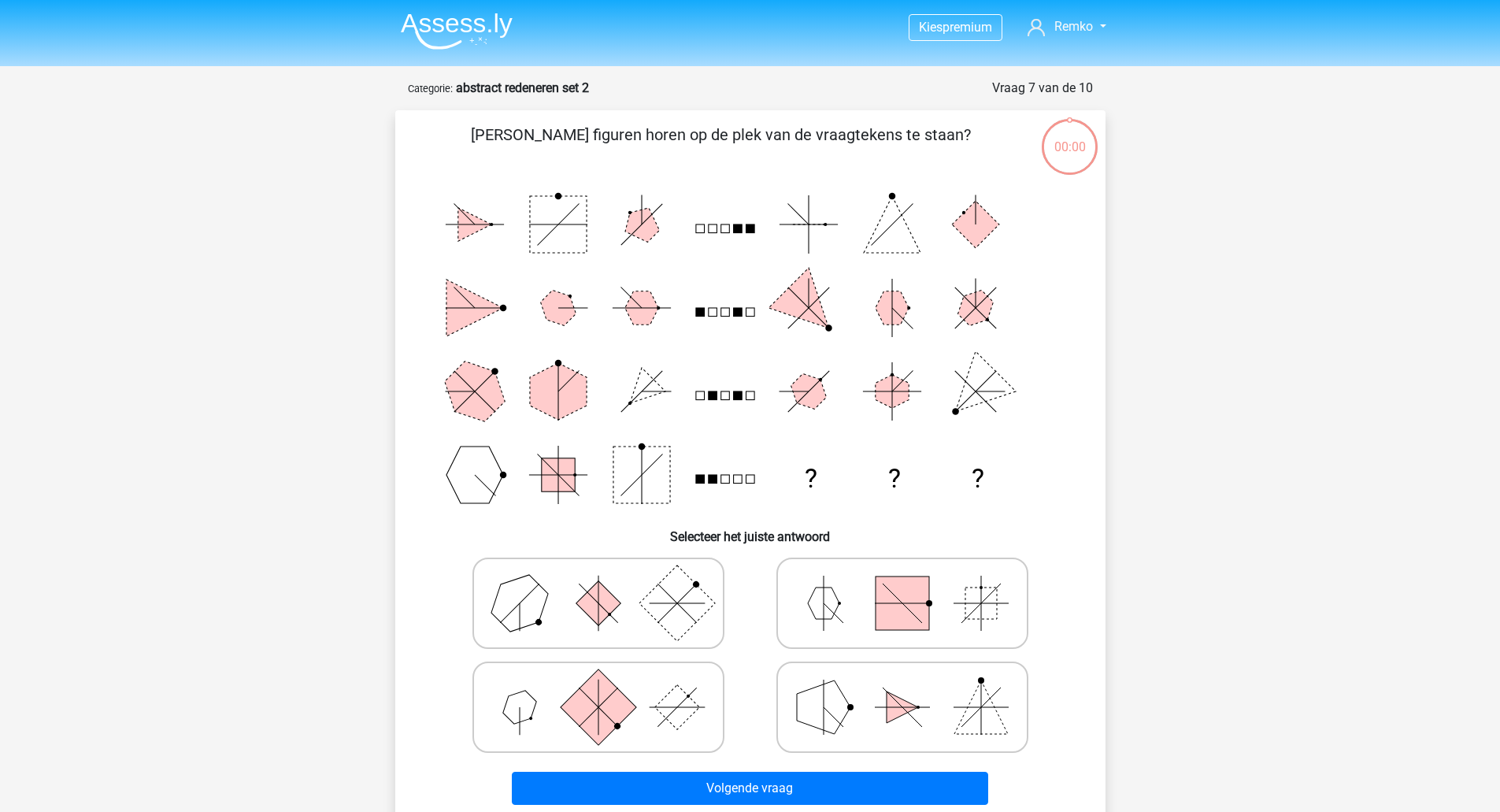
scroll to position [79, 0]
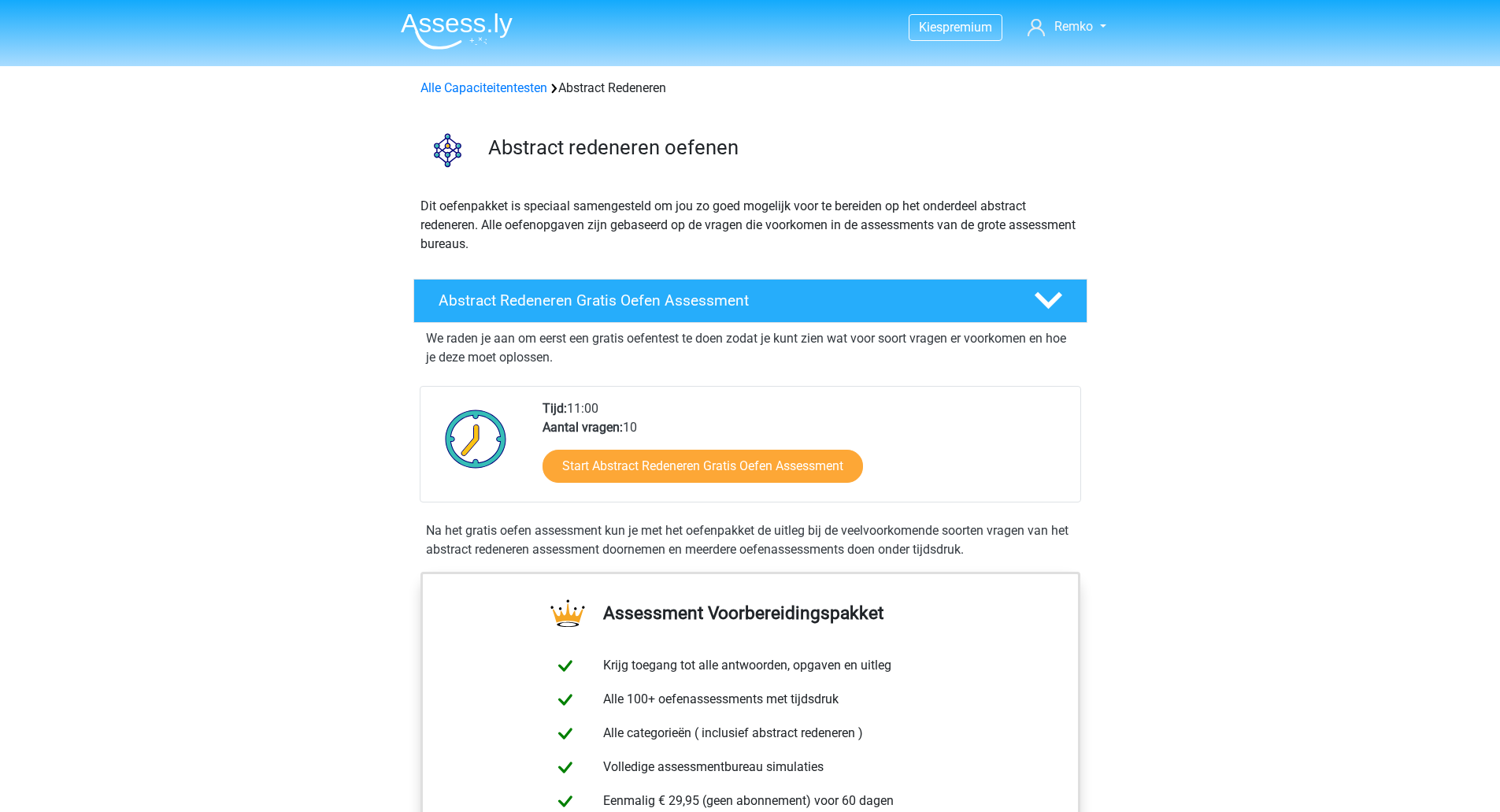
scroll to position [914, 0]
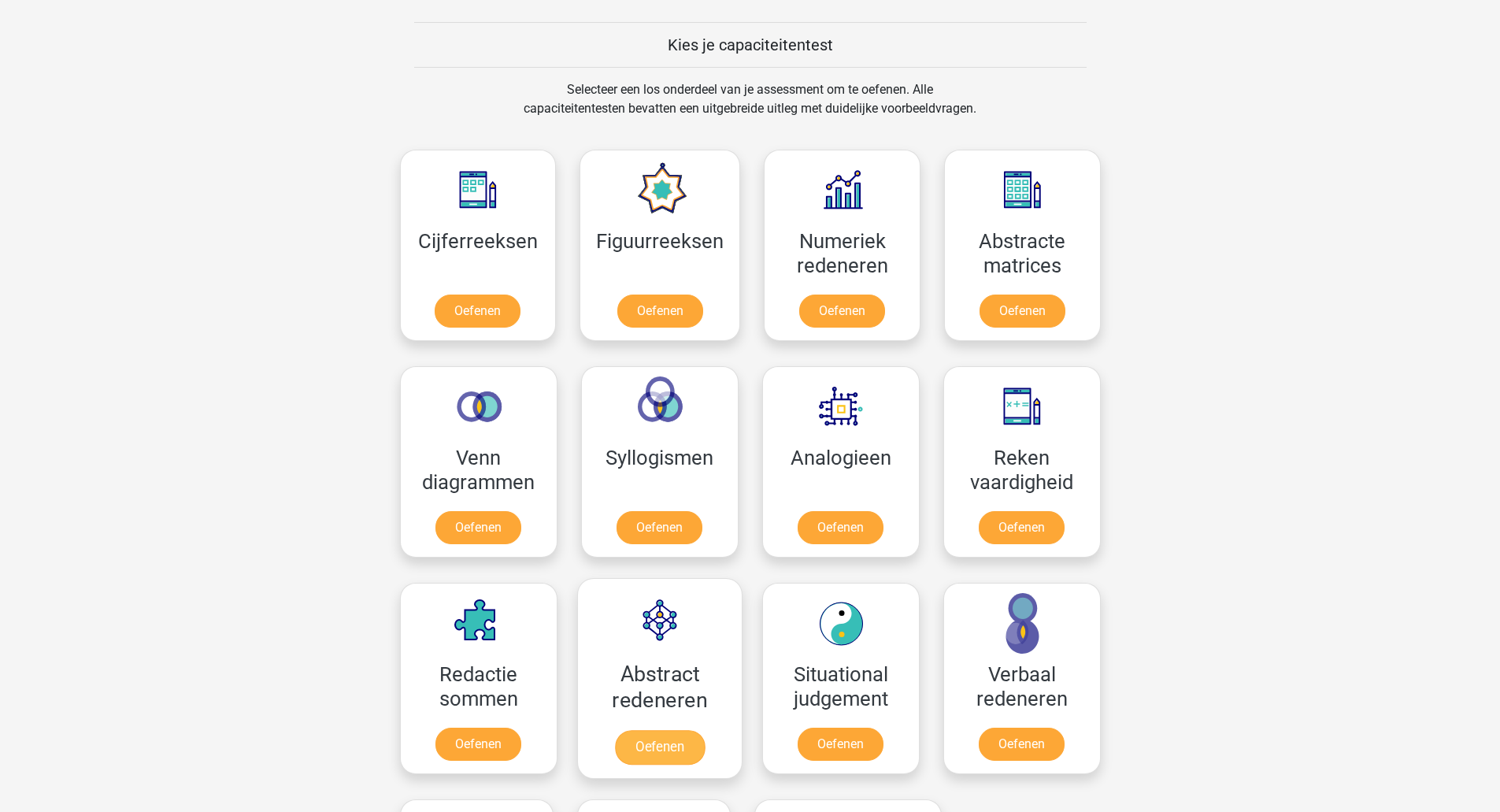
scroll to position [591, 0]
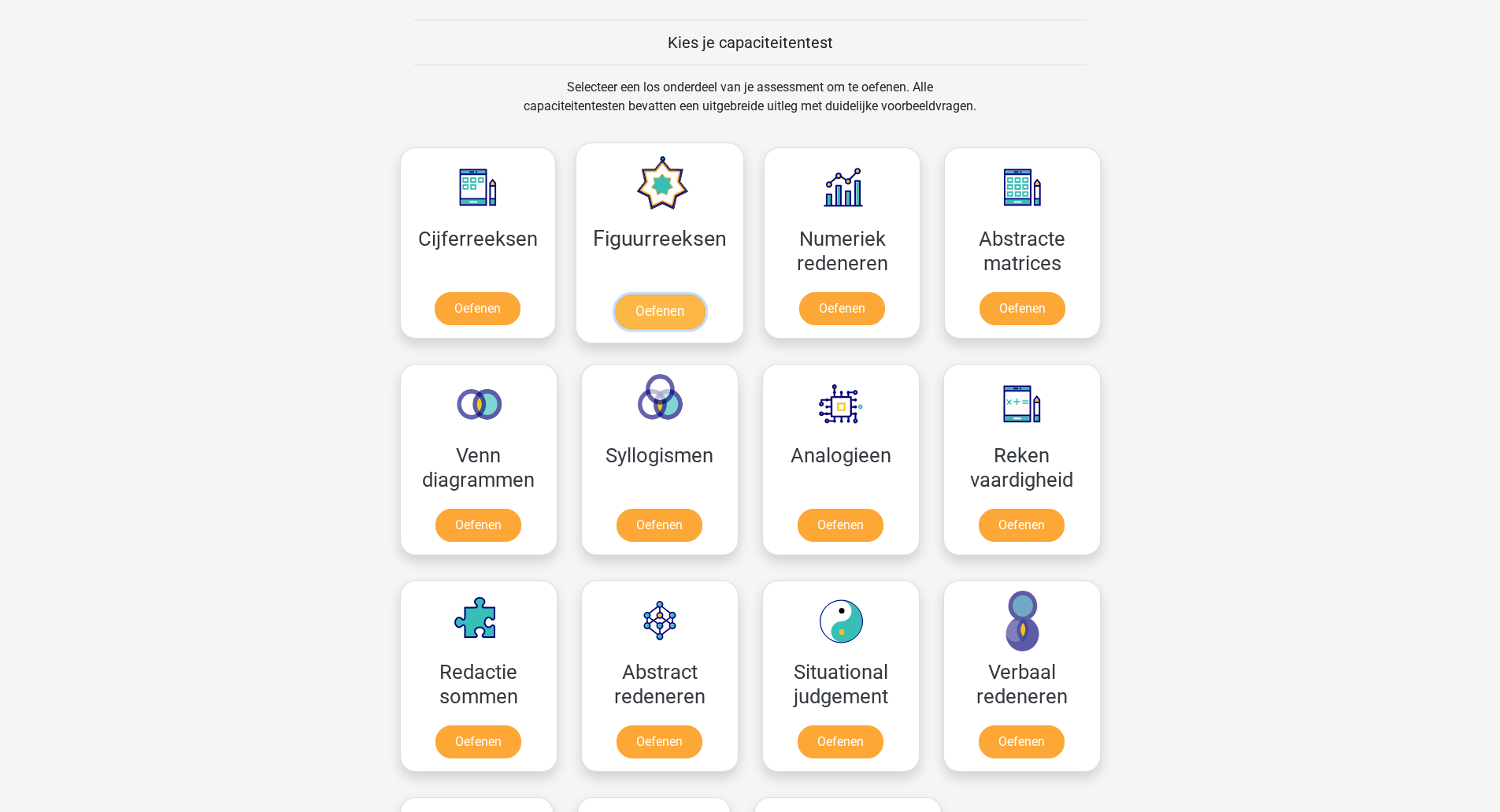
click at [692, 295] on link "Oefenen" at bounding box center [659, 312] width 89 height 35
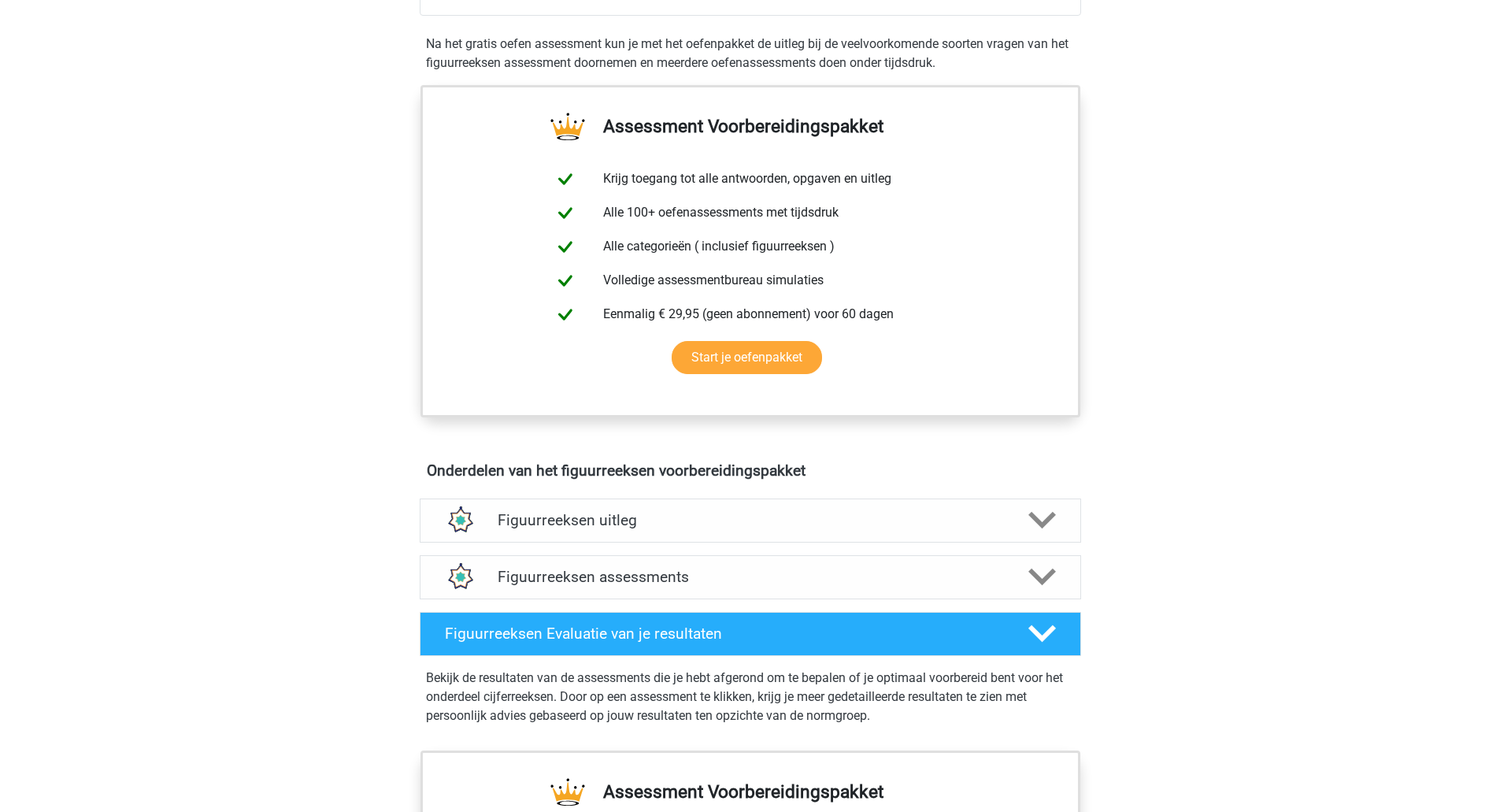
scroll to position [652, 0]
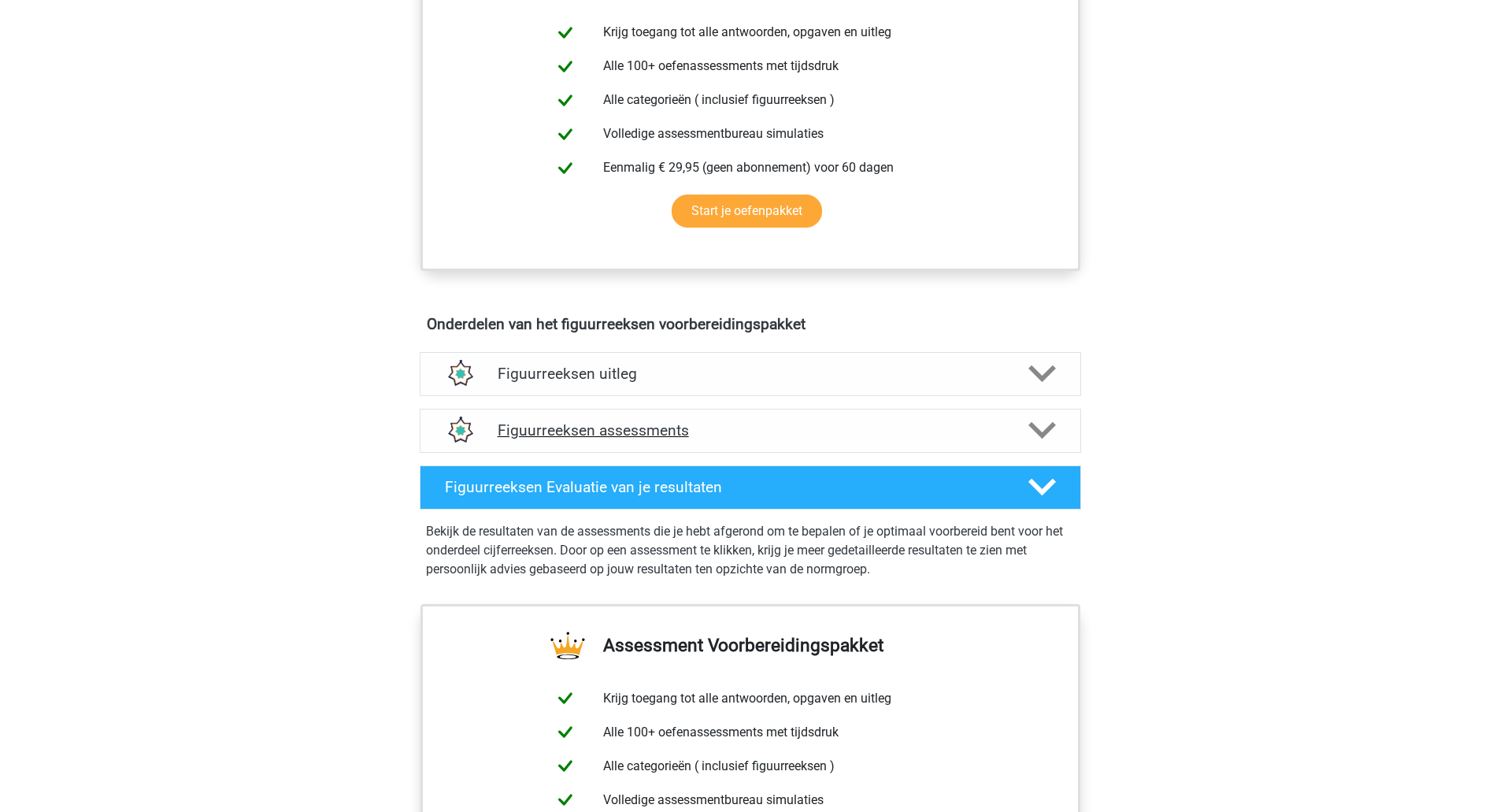
click at [616, 432] on h4 "Figuurreeksen assessments" at bounding box center [750, 430] width 506 height 18
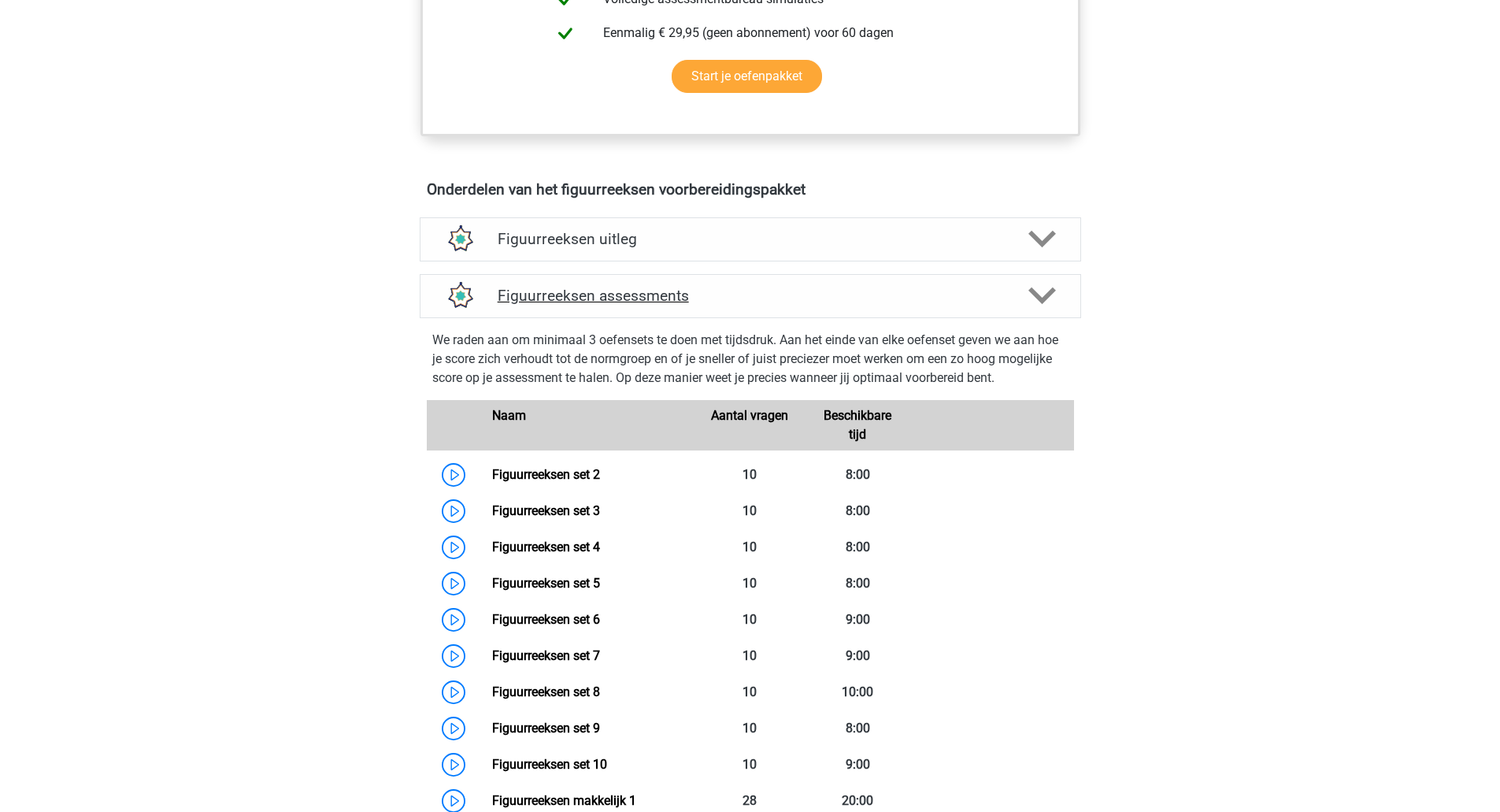
scroll to position [787, 0]
click at [535, 466] on link "Figuurreeksen set 2" at bounding box center [545, 473] width 108 height 15
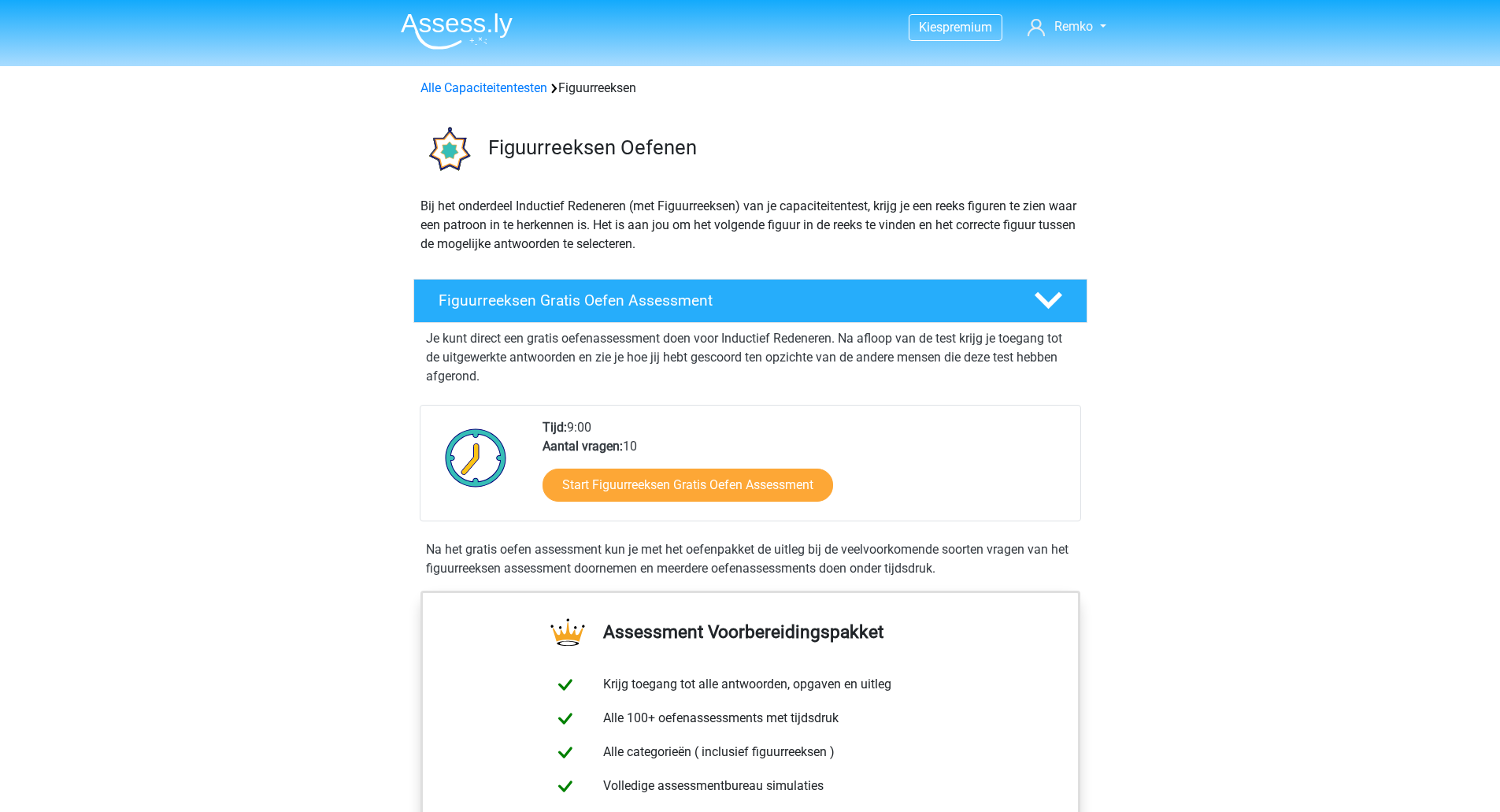
scroll to position [787, 0]
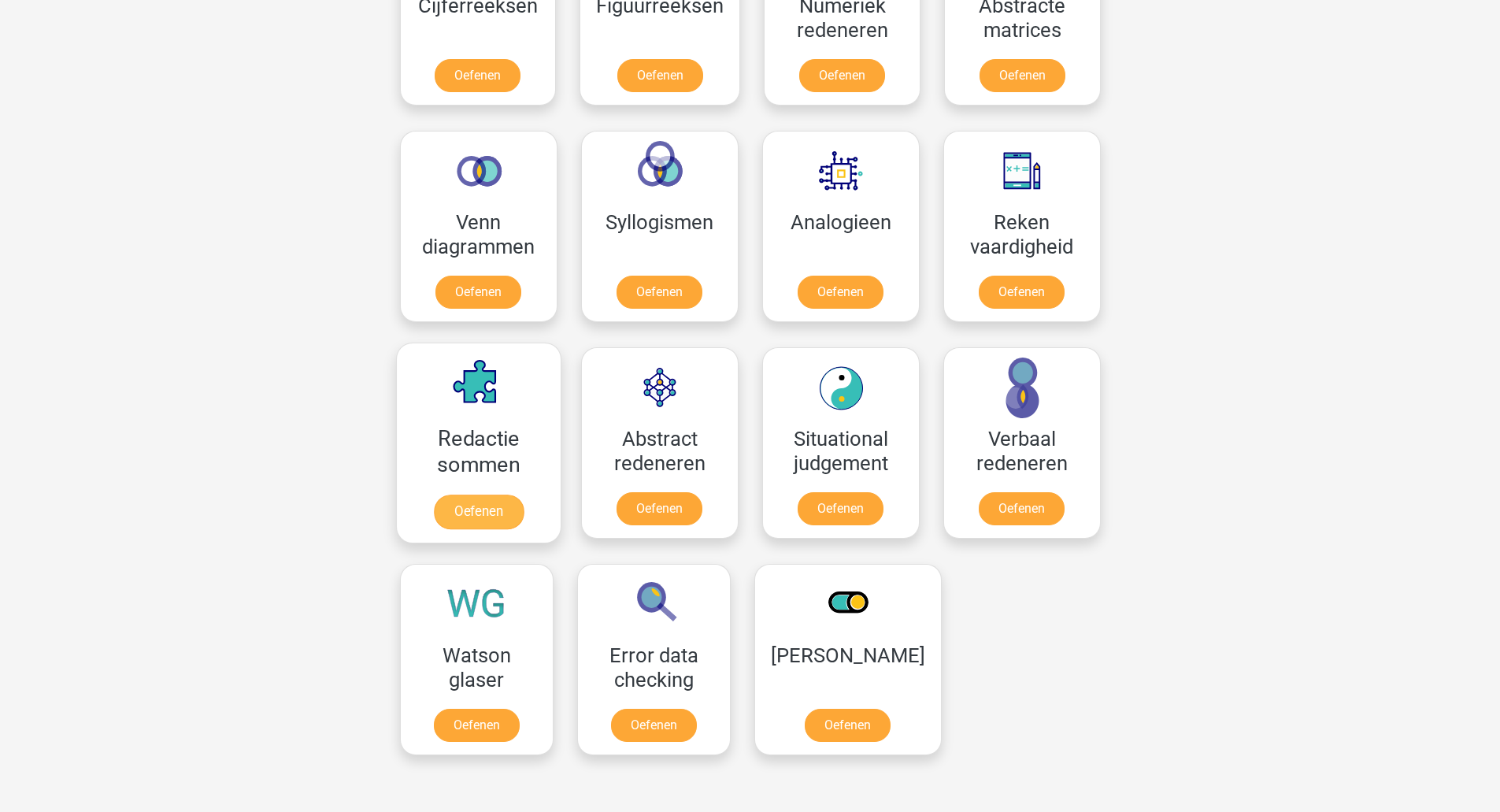
scroll to position [829, 0]
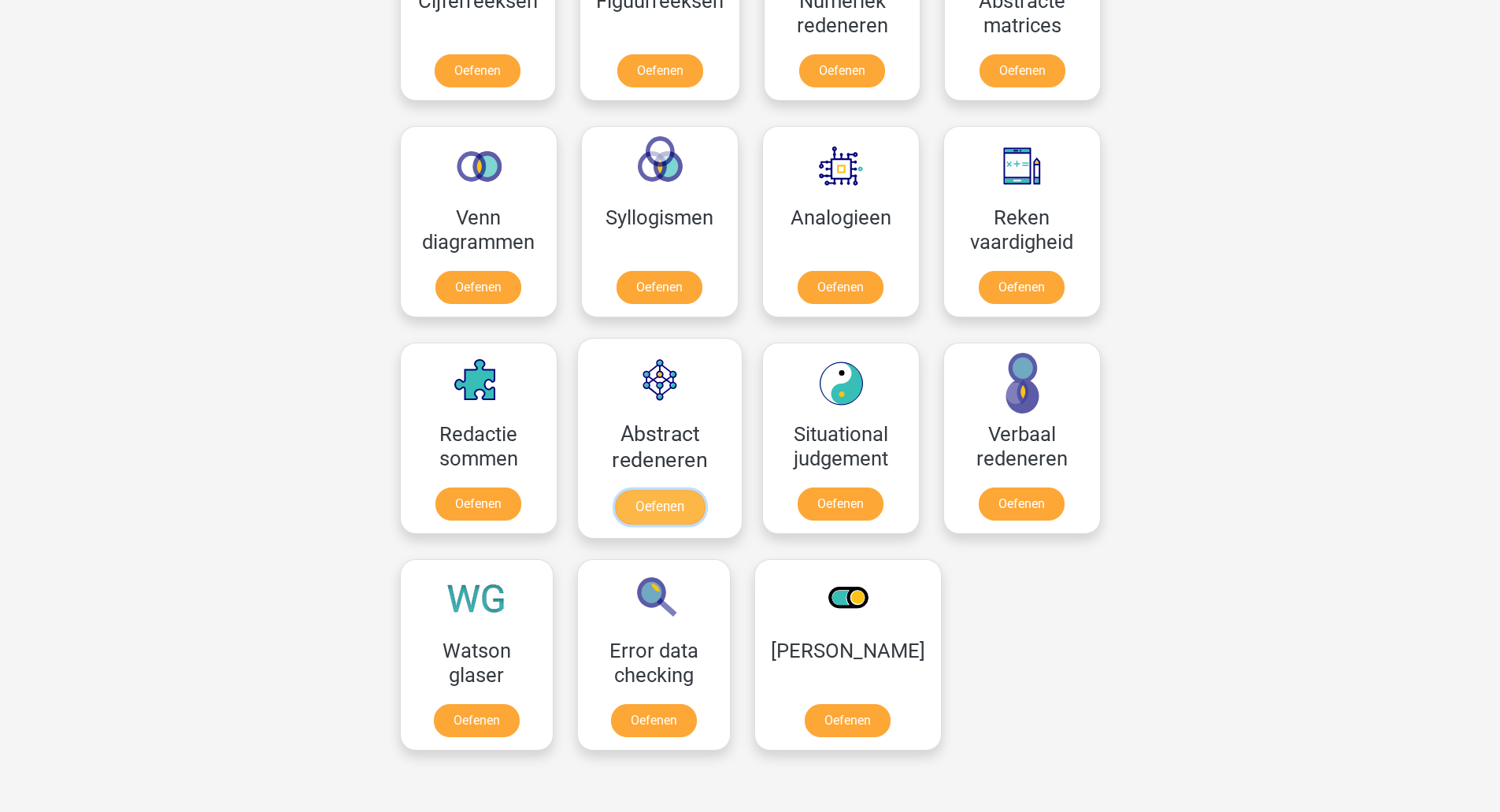
click at [614, 490] on link "Oefenen" at bounding box center [658, 507] width 89 height 35
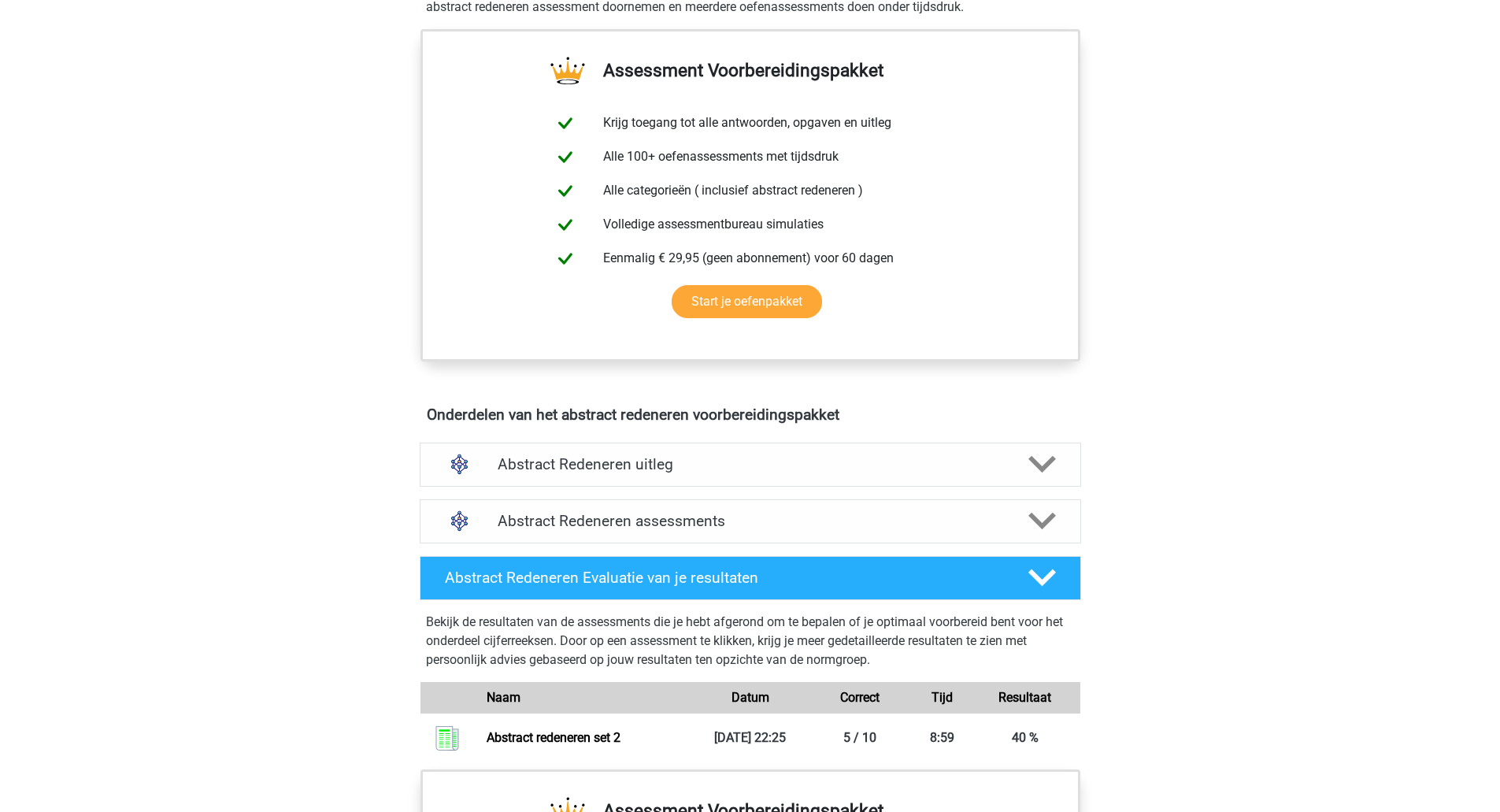
scroll to position [543, 0]
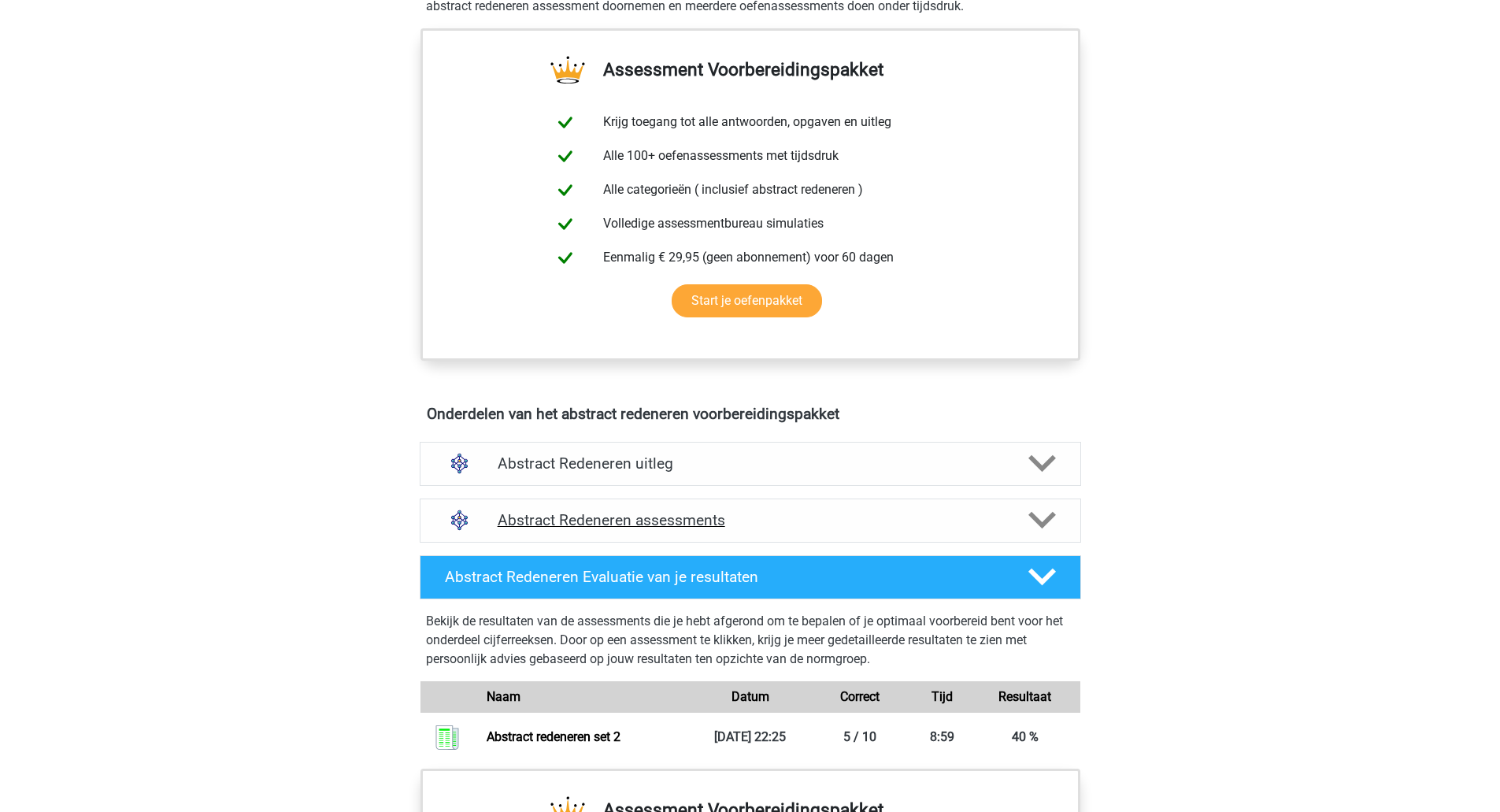
click at [614, 521] on h4 "Abstract Redeneren assessments" at bounding box center [750, 520] width 506 height 18
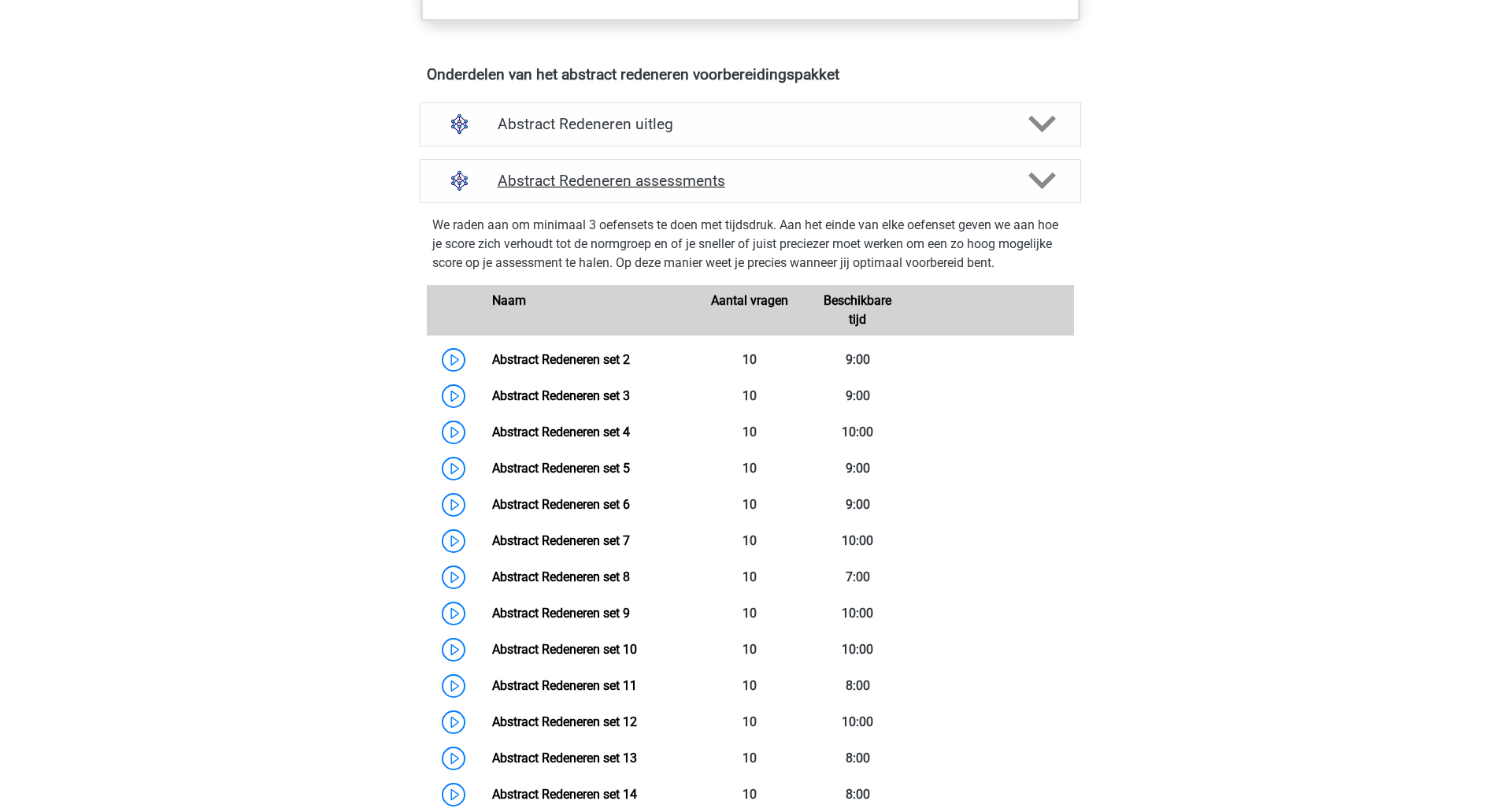
scroll to position [909, 0]
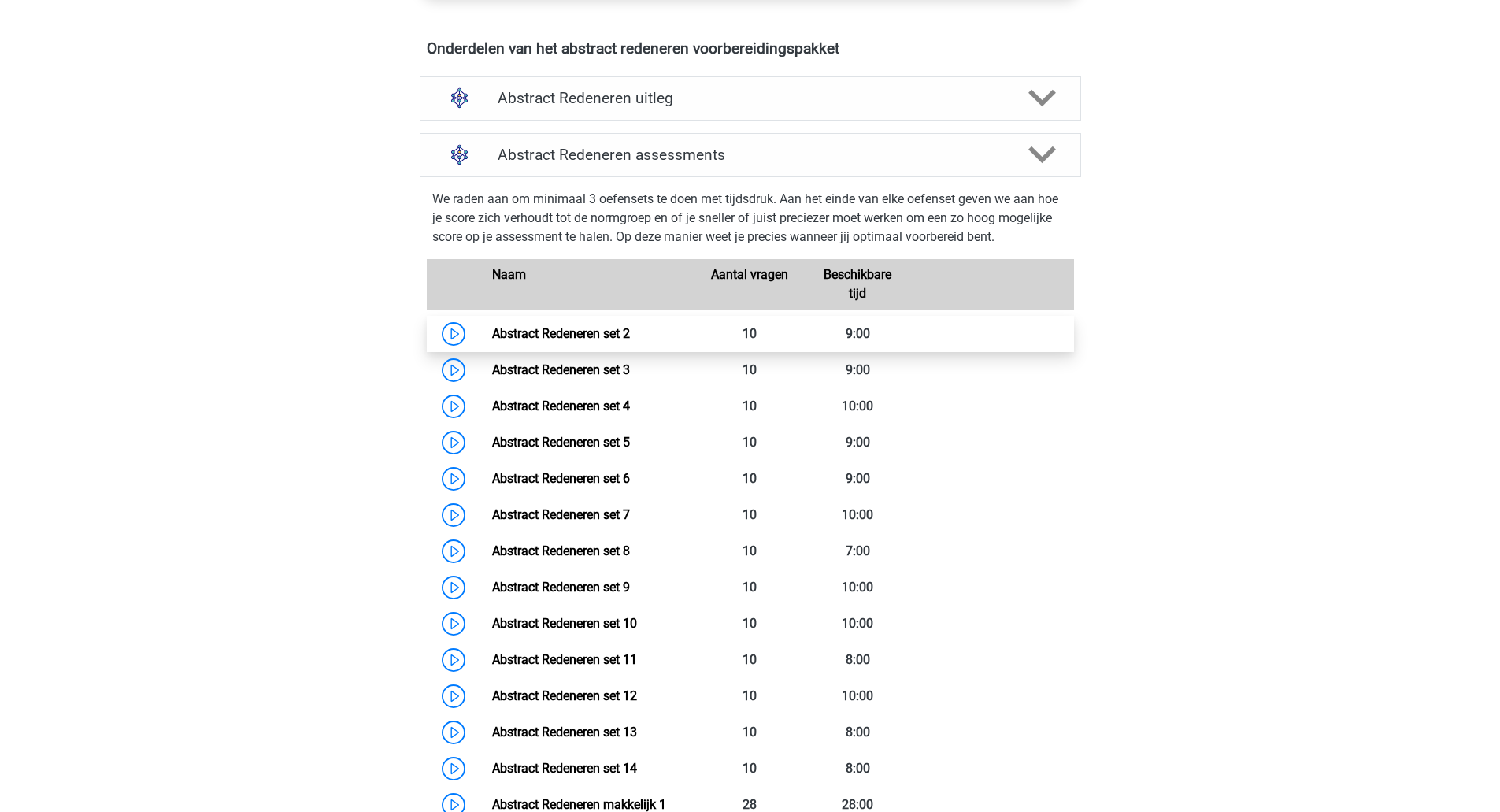
click at [608, 326] on link "Abstract Redeneren set 2" at bounding box center [561, 333] width 138 height 15
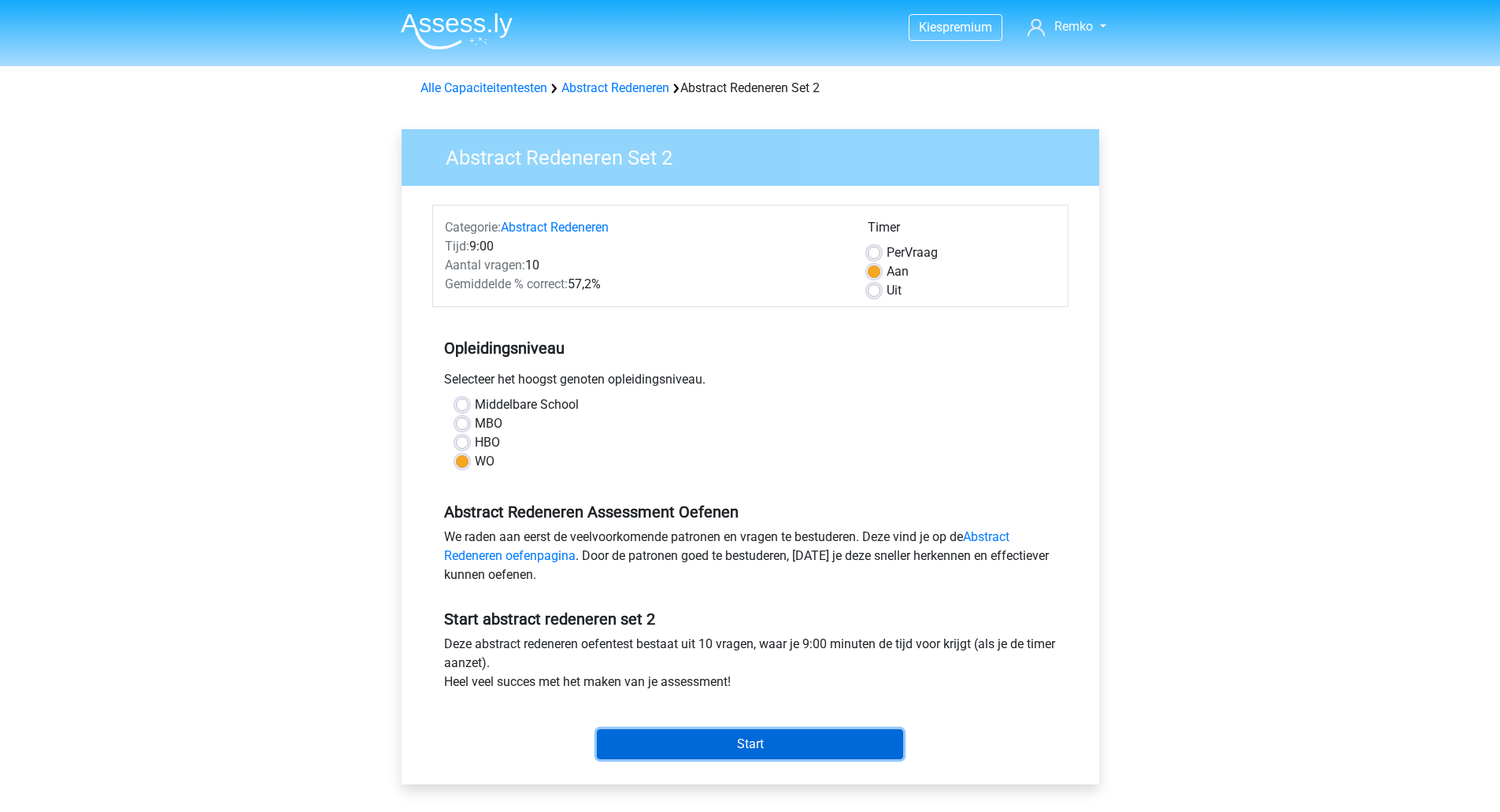
click at [769, 742] on input "Start" at bounding box center [750, 744] width 307 height 29
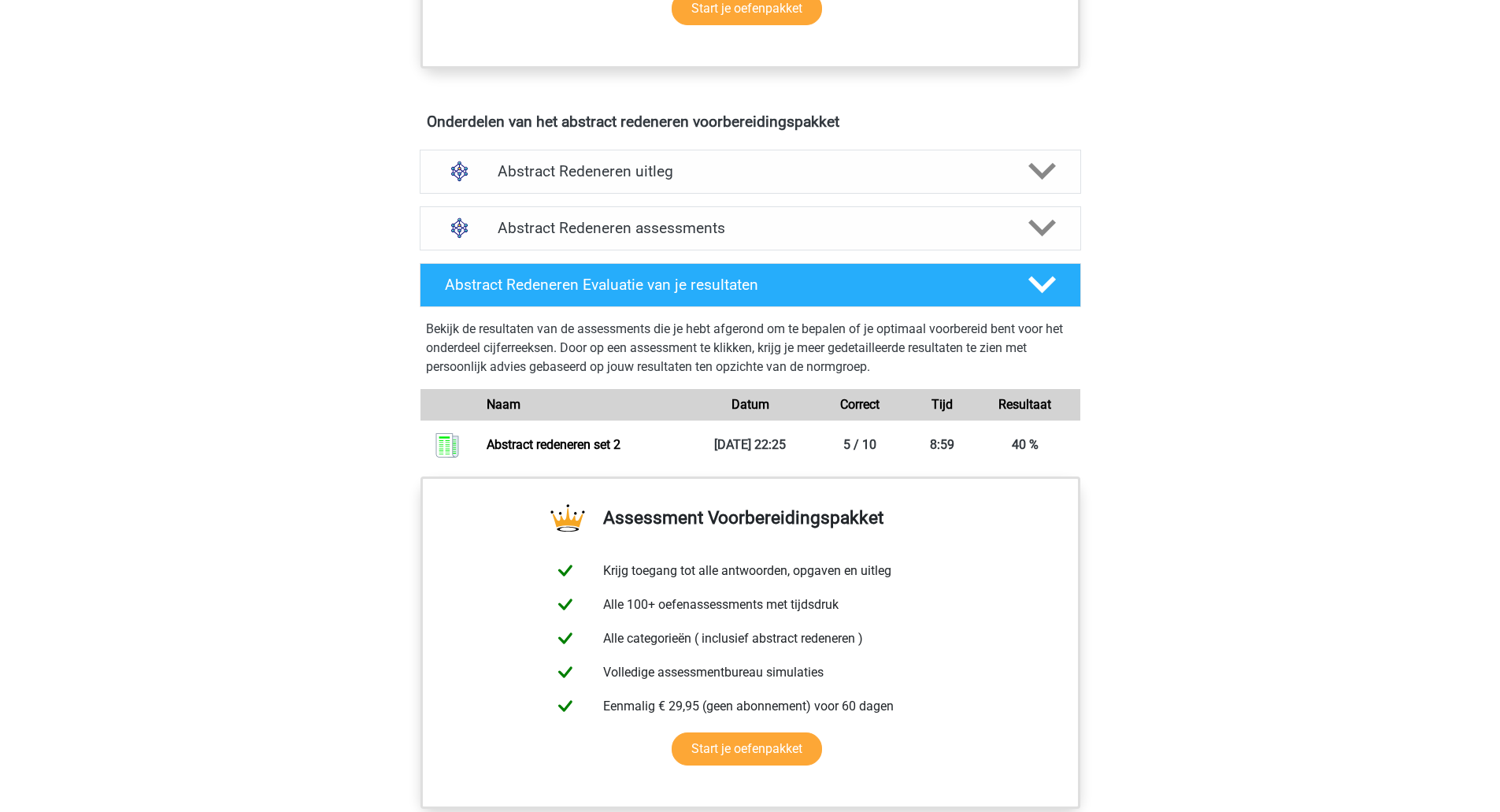
scroll to position [697, 0]
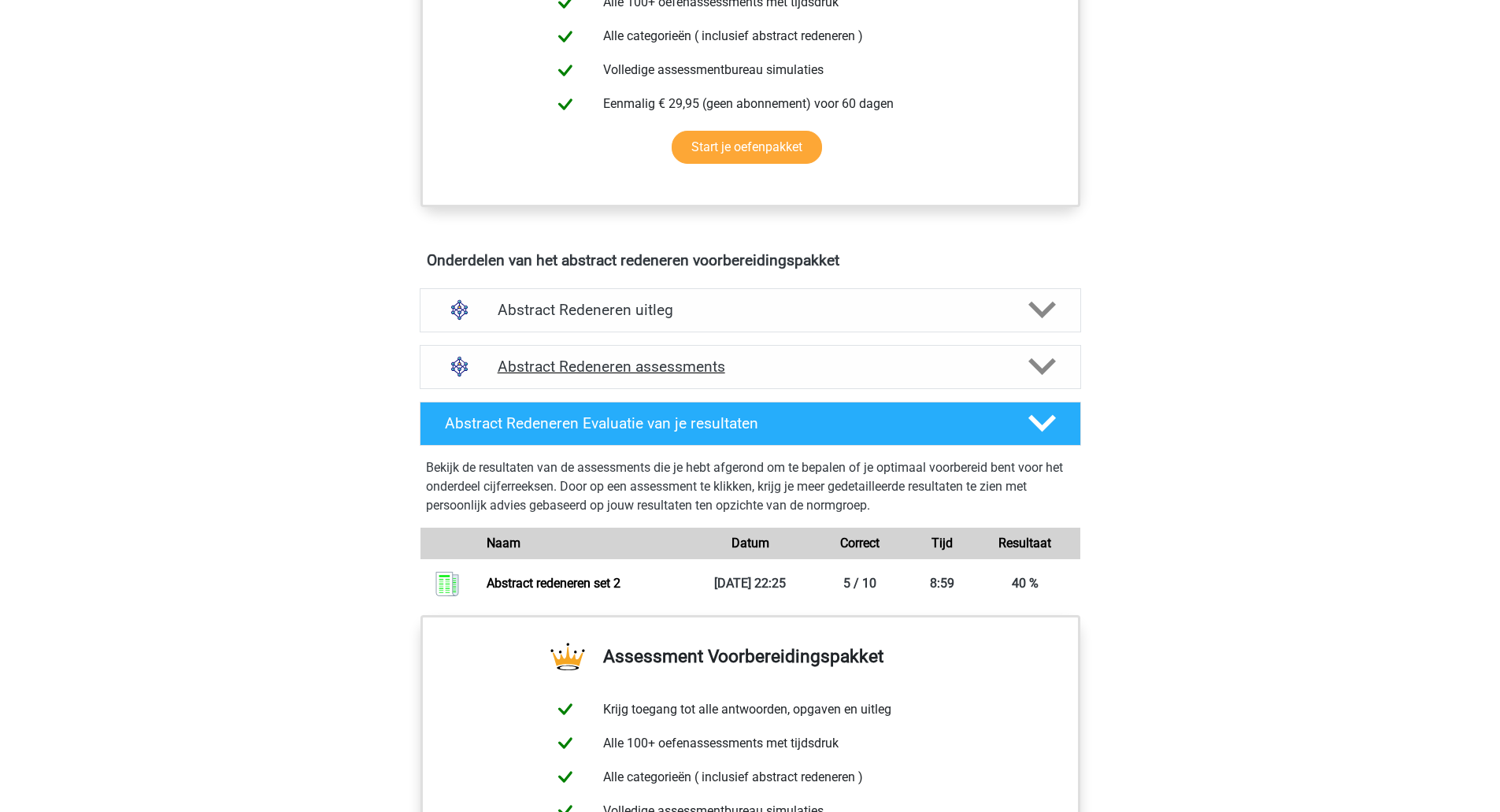
click at [599, 366] on h4 "Abstract Redeneren assessments" at bounding box center [750, 366] width 506 height 18
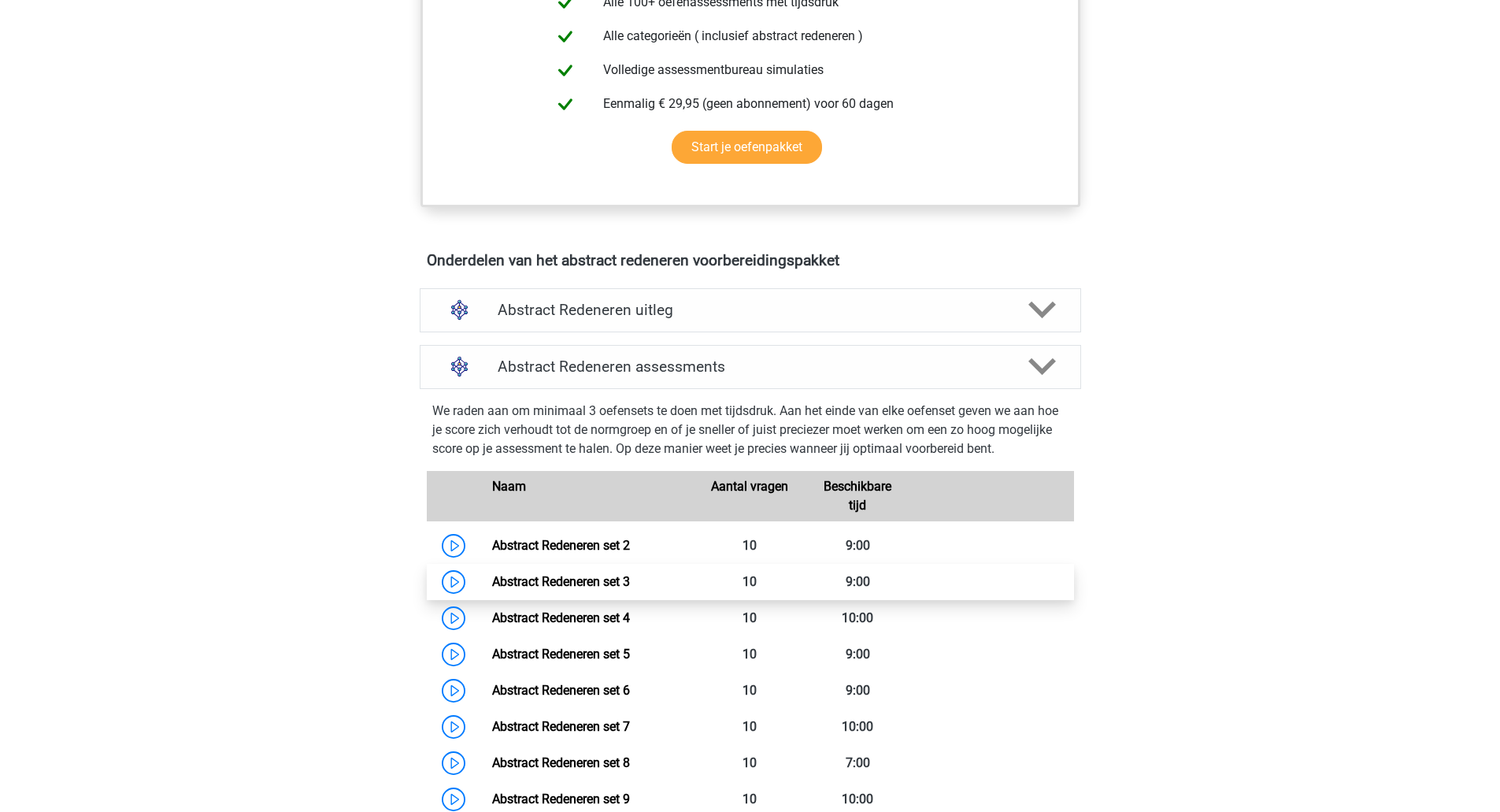
click at [566, 589] on link "Abstract Redeneren set 3" at bounding box center [561, 581] width 138 height 15
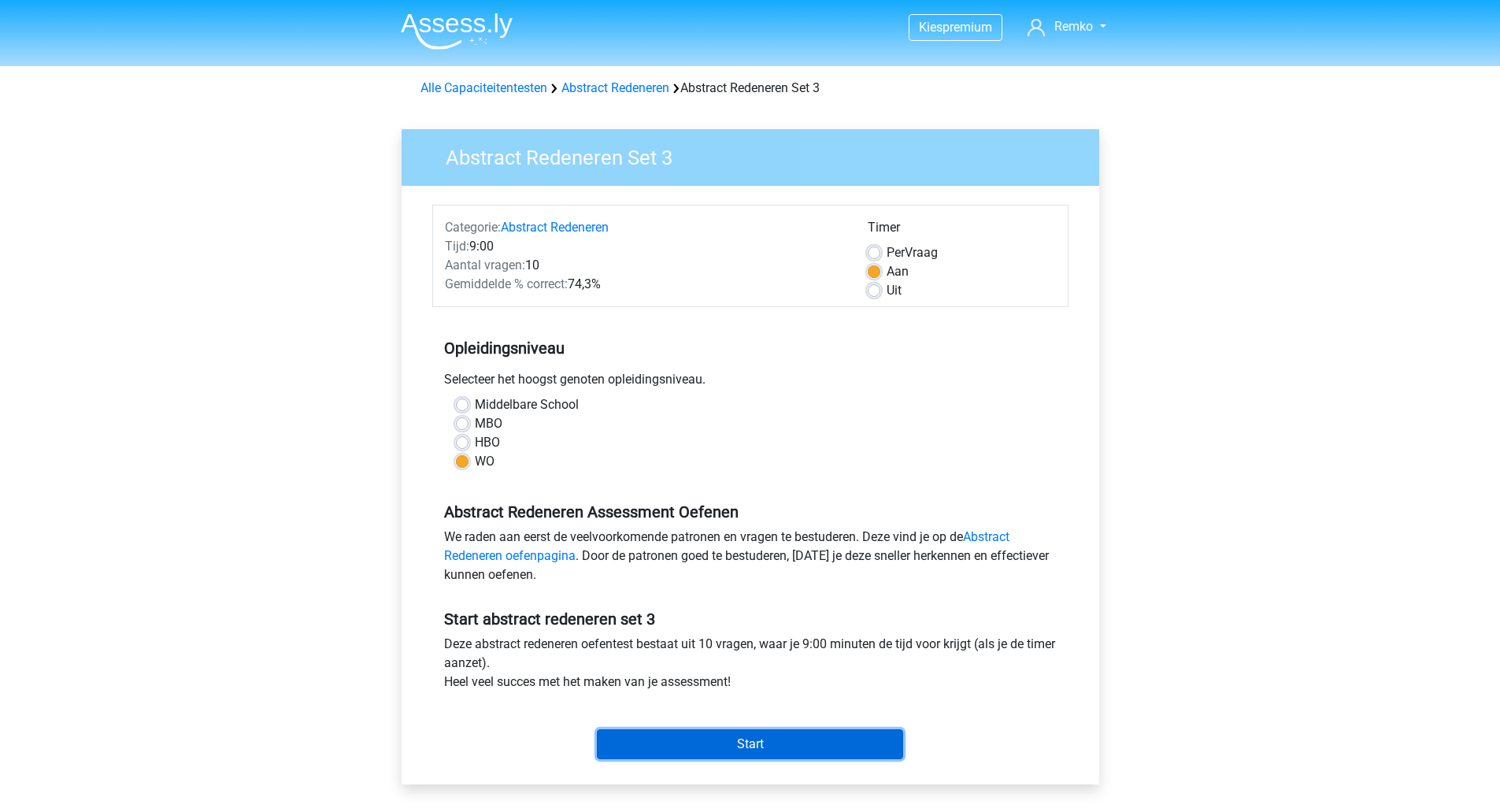
click at [645, 735] on input "Start" at bounding box center [750, 744] width 307 height 29
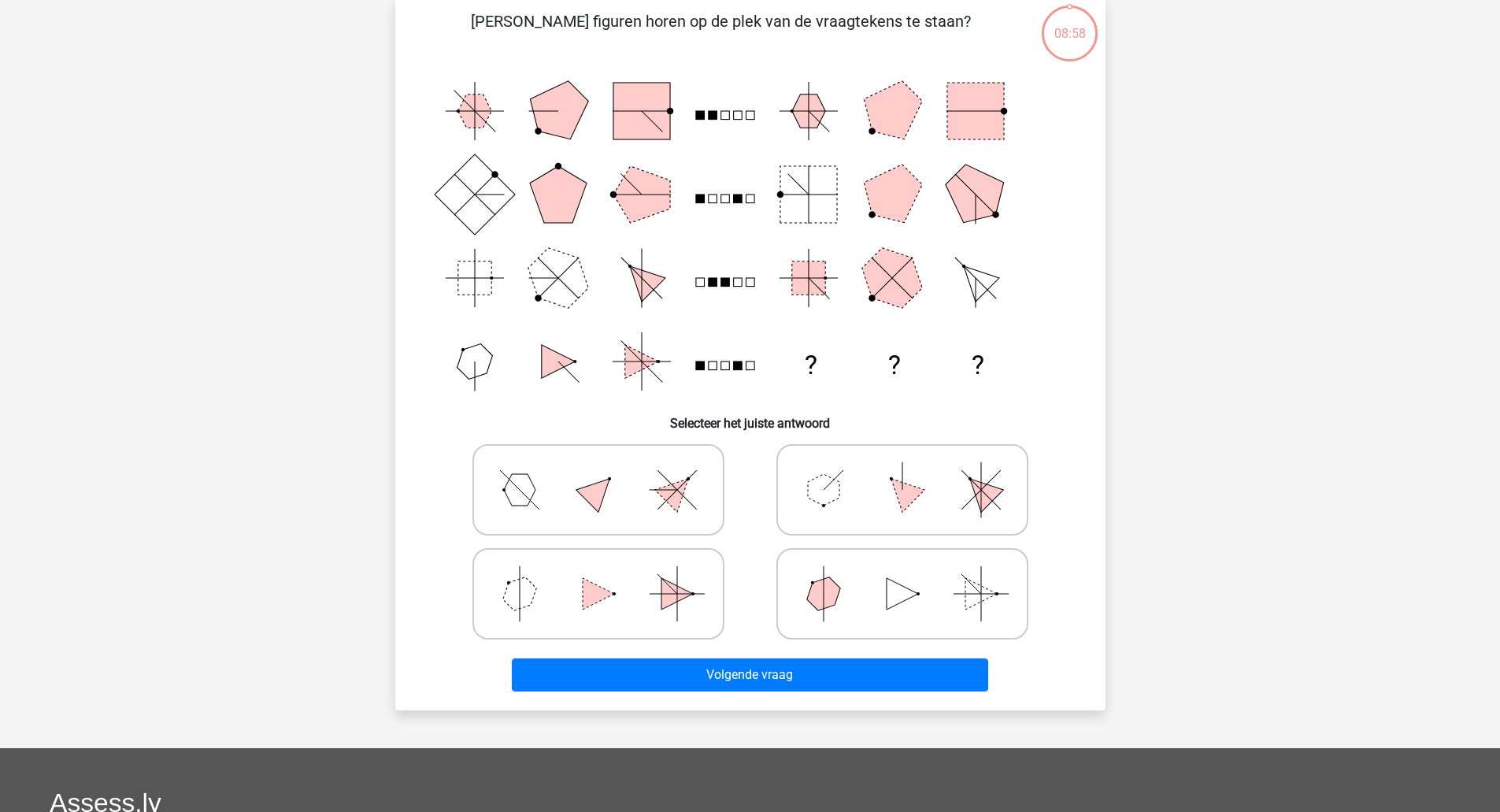
scroll to position [81, 0]
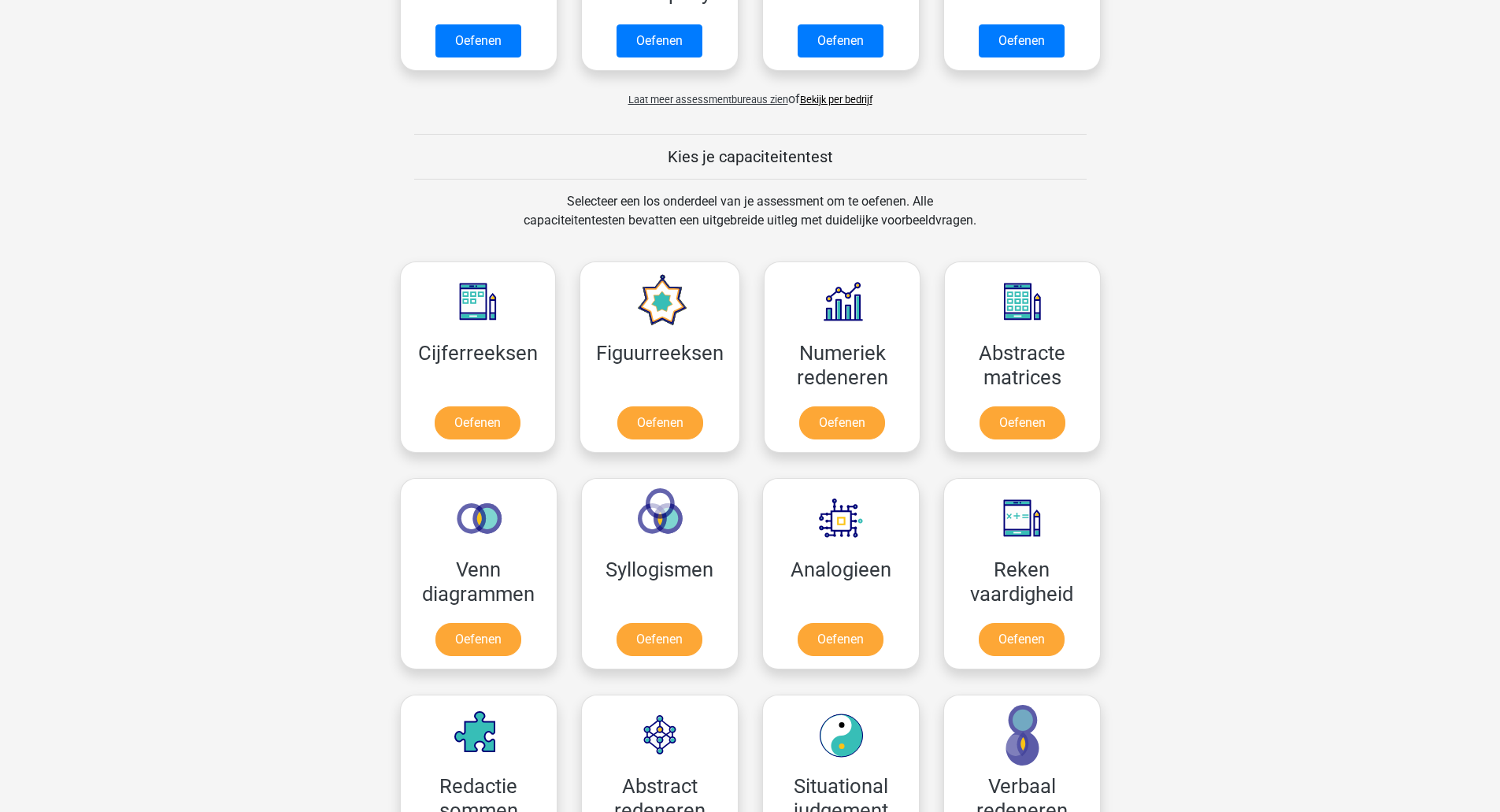
scroll to position [476, 0]
click at [655, 410] on link "Oefenen" at bounding box center [659, 427] width 89 height 35
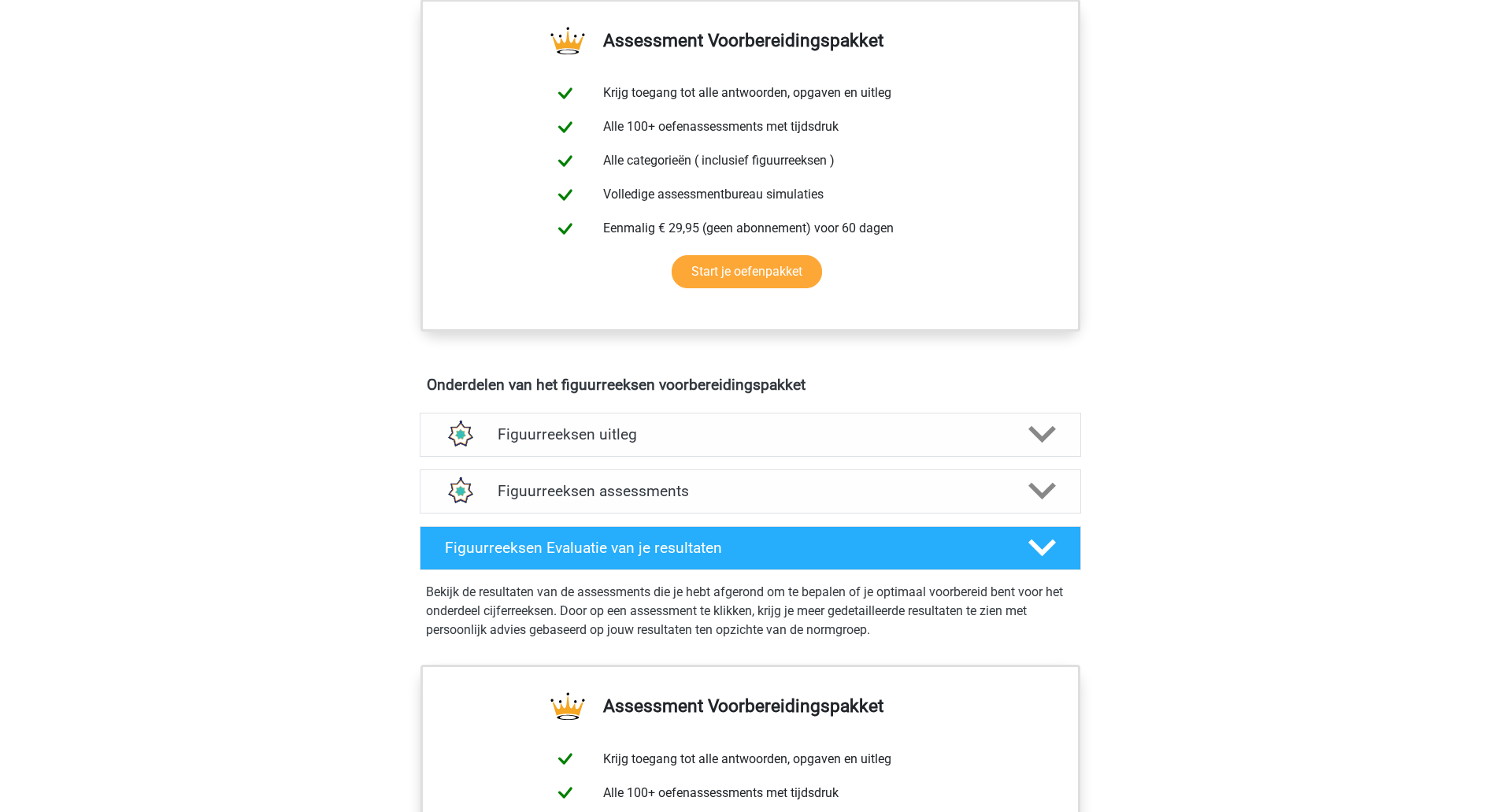
scroll to position [596, 0]
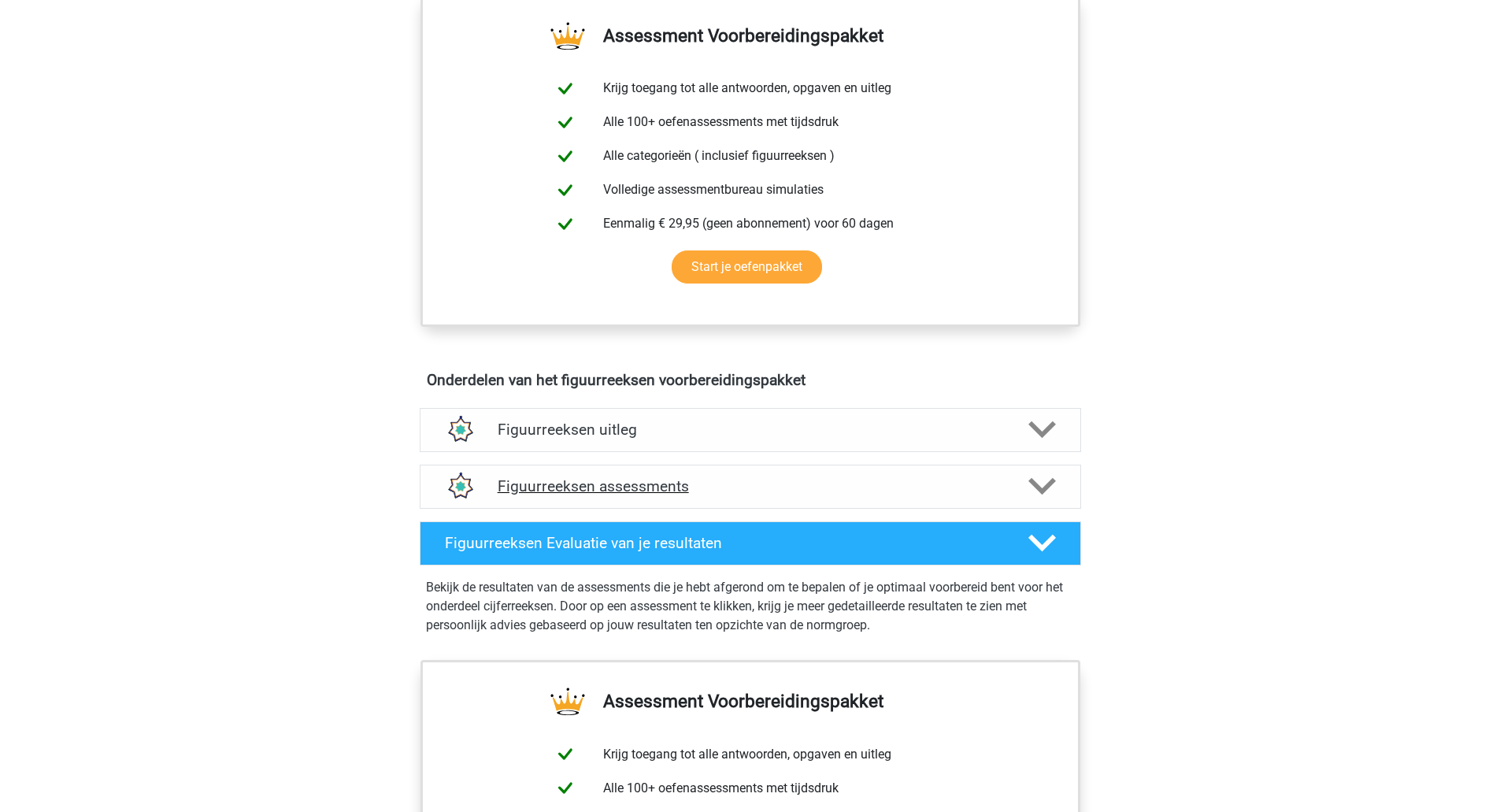
click at [604, 486] on h4 "Figuurreeksen assessments" at bounding box center [750, 486] width 506 height 18
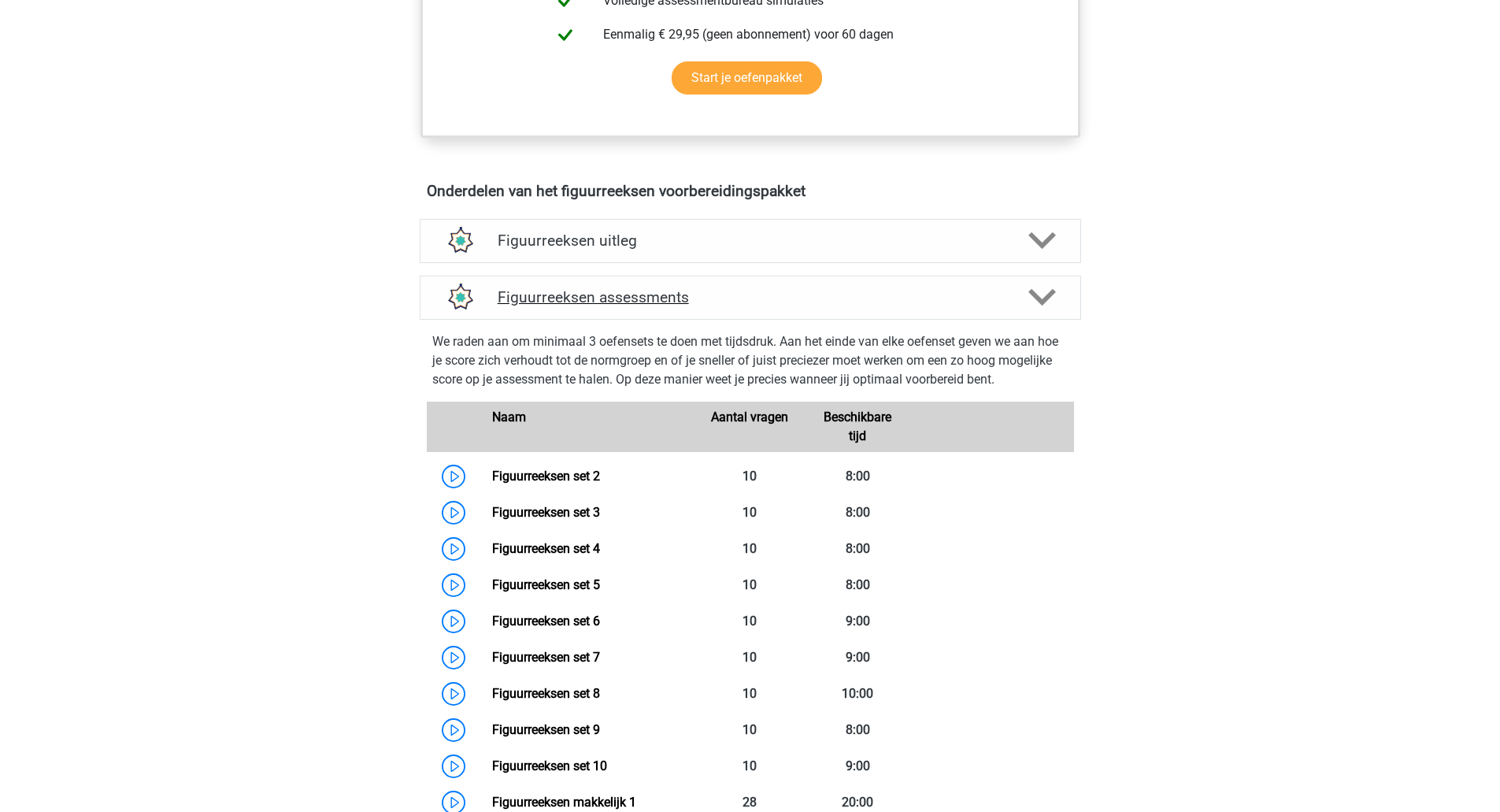
scroll to position [785, 0]
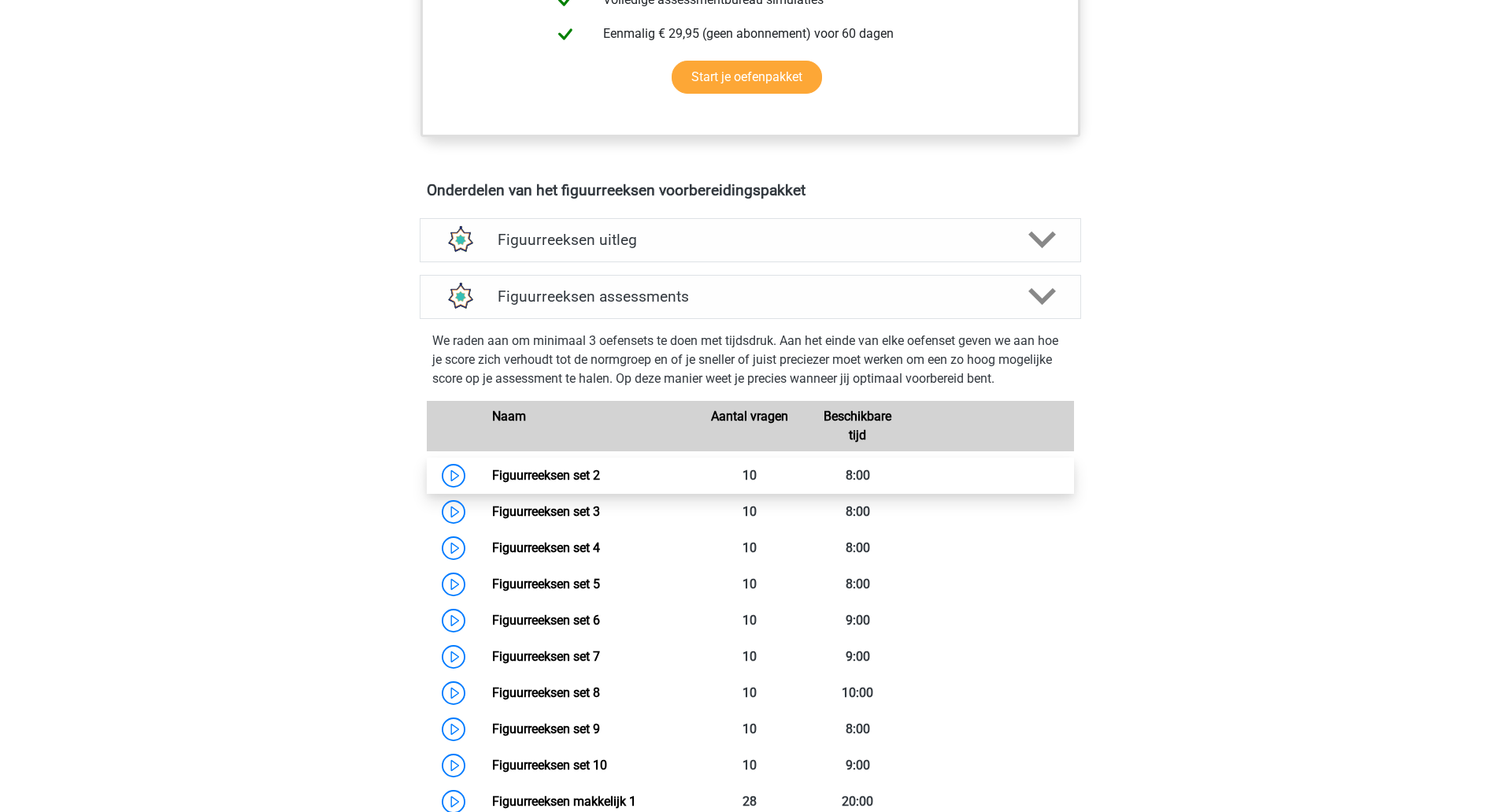
click at [596, 475] on link "Figuurreeksen set 2" at bounding box center [545, 475] width 108 height 15
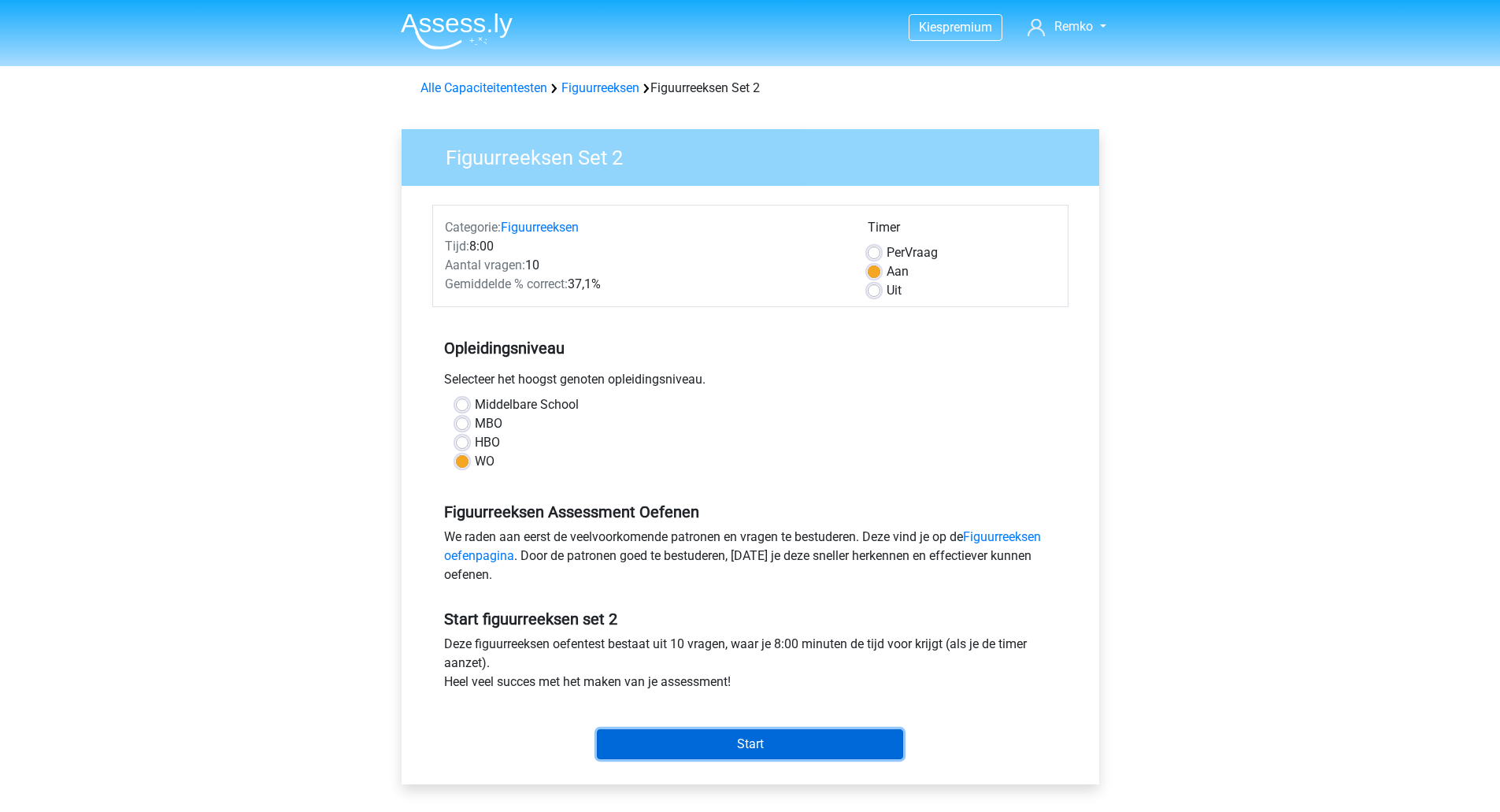
click at [757, 743] on input "Start" at bounding box center [750, 744] width 307 height 29
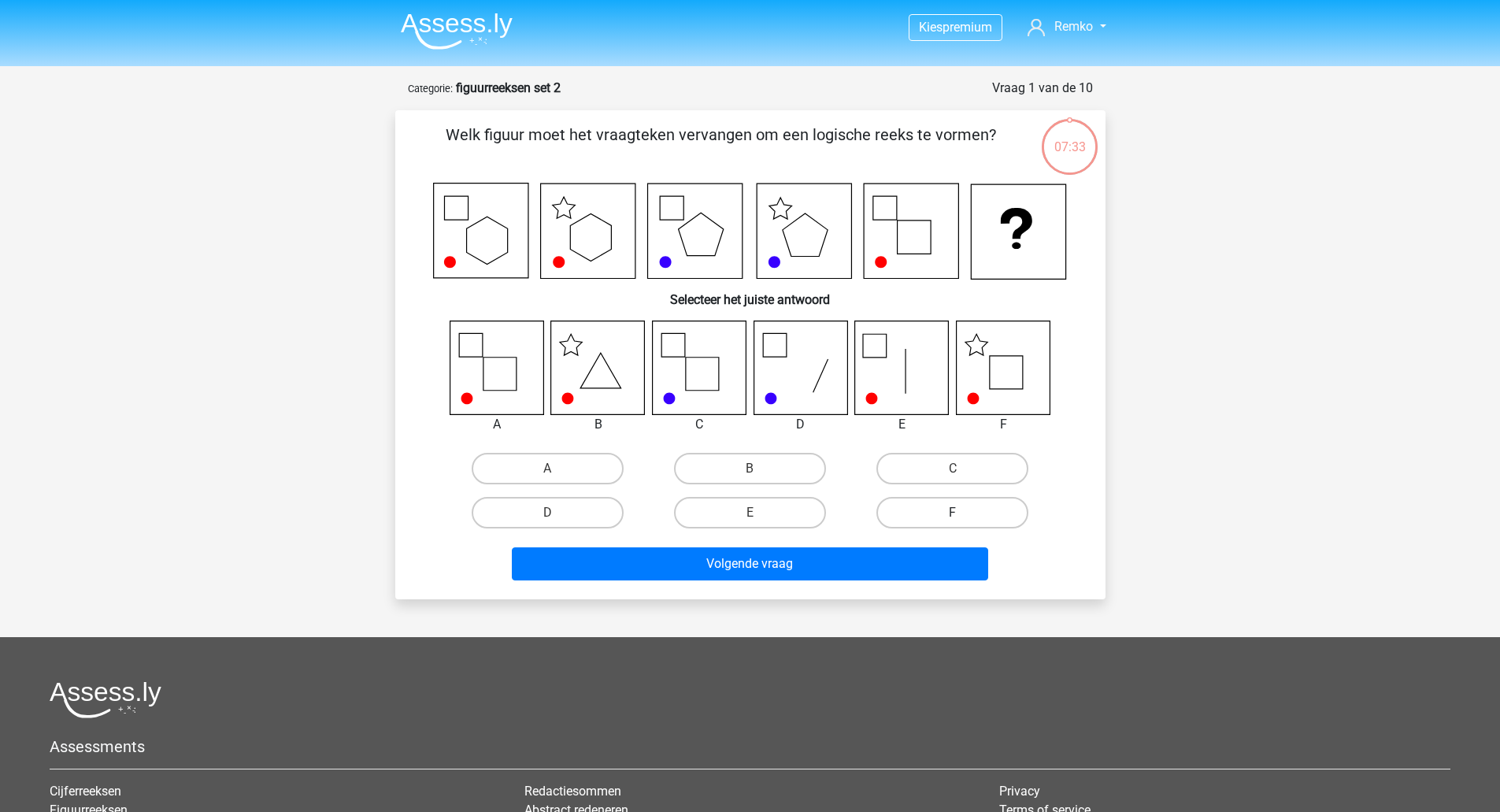
click at [894, 515] on label "F" at bounding box center [952, 513] width 152 height 31
click at [953, 515] on input "F" at bounding box center [958, 517] width 10 height 10
radio input "true"
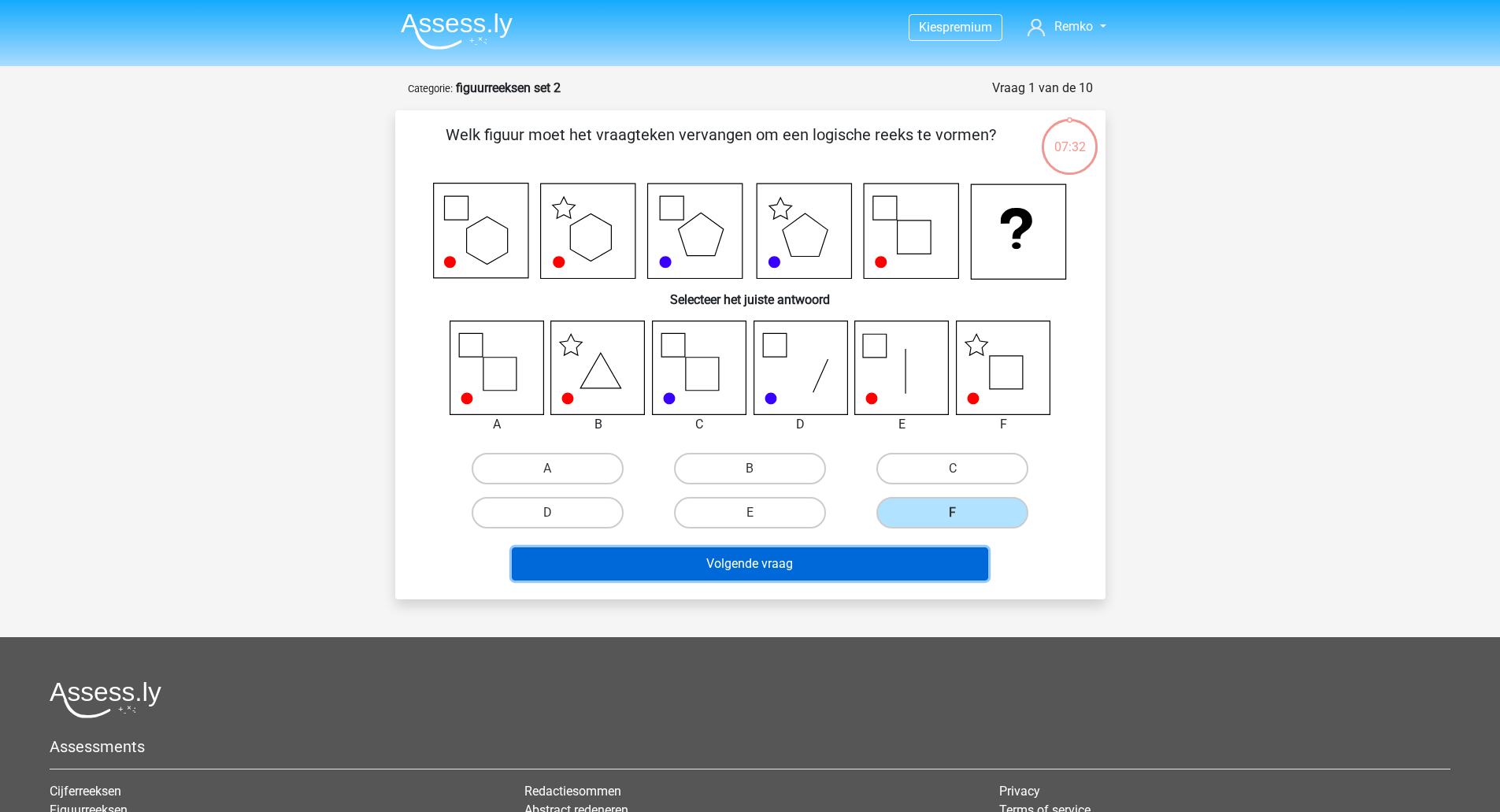
click at [855, 570] on button "Volgende vraag" at bounding box center [750, 563] width 476 height 33
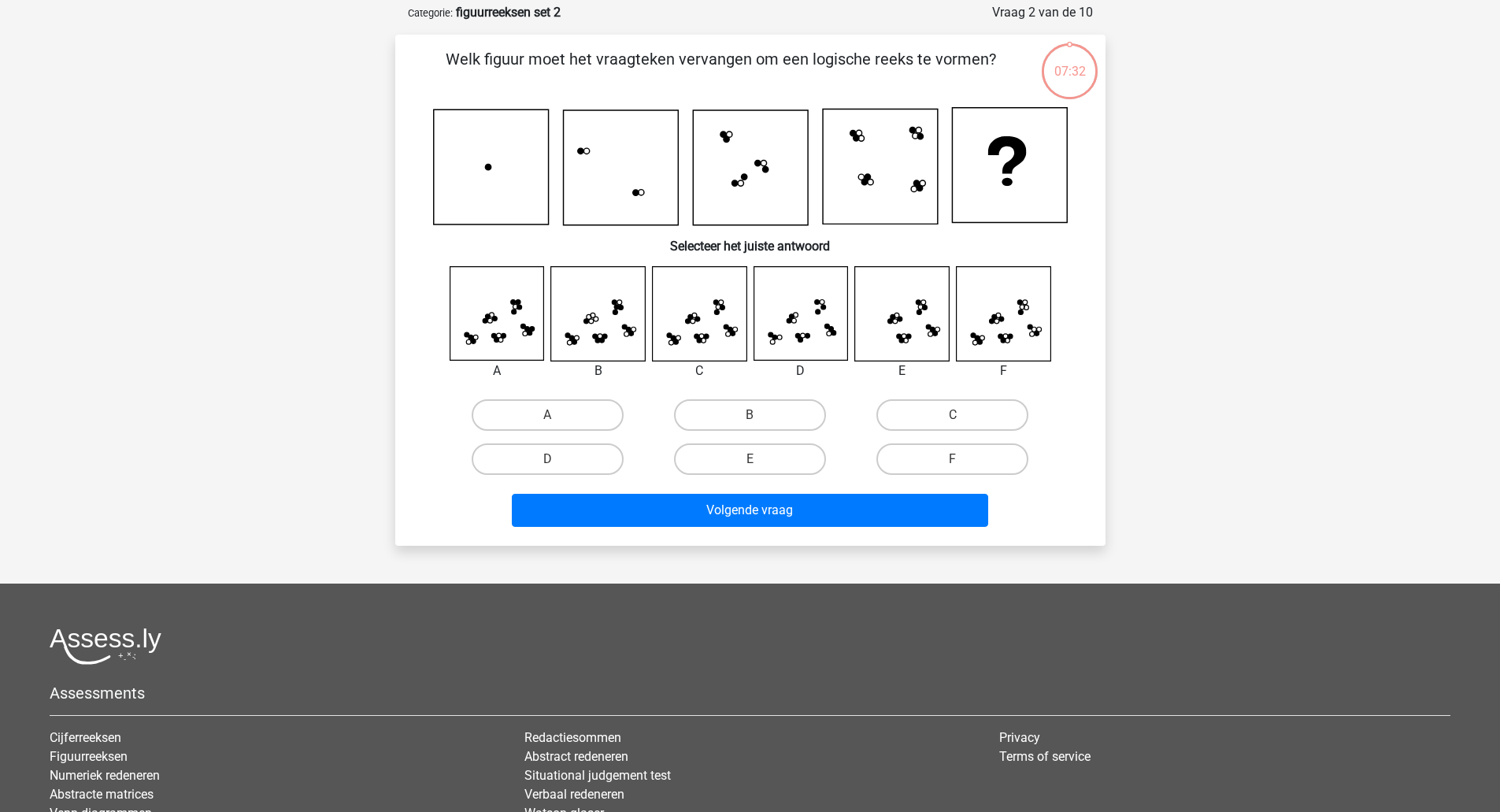
scroll to position [79, 0]
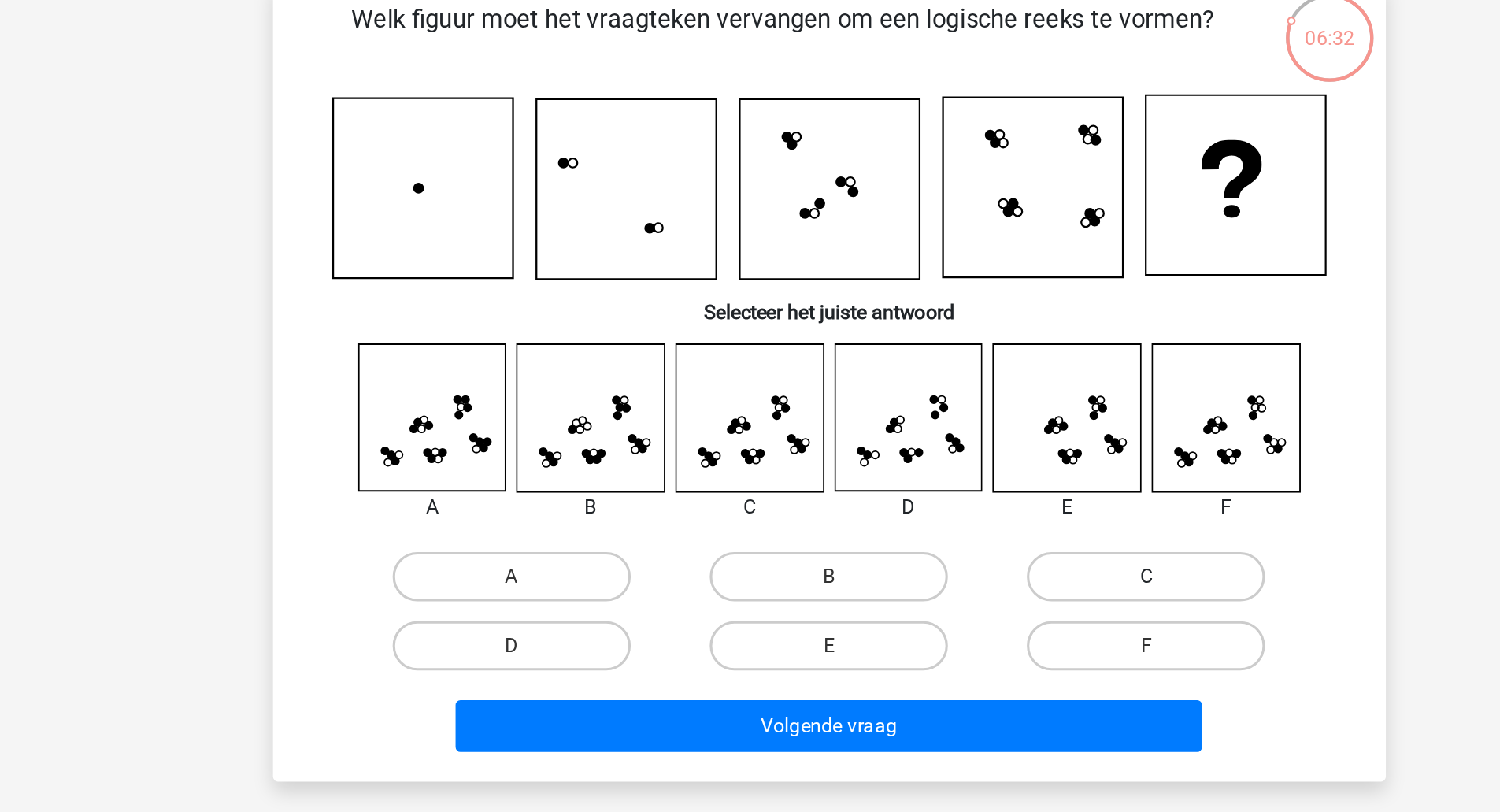
click at [883, 416] on label "C" at bounding box center [952, 412] width 152 height 31
click at [953, 416] on input "C" at bounding box center [958, 416] width 10 height 10
radio input "true"
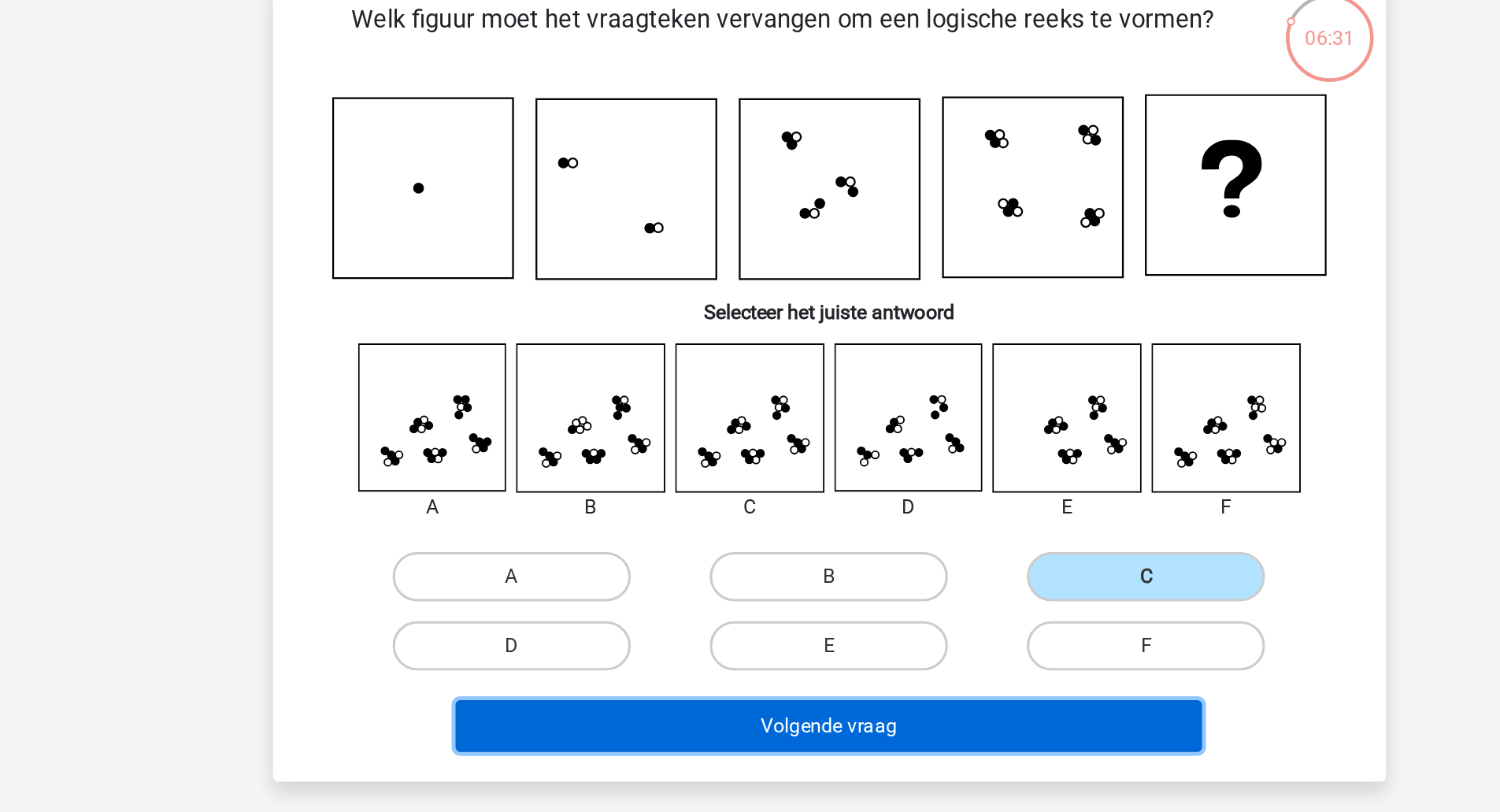
click at [840, 503] on button "Volgende vraag" at bounding box center [750, 507] width 476 height 33
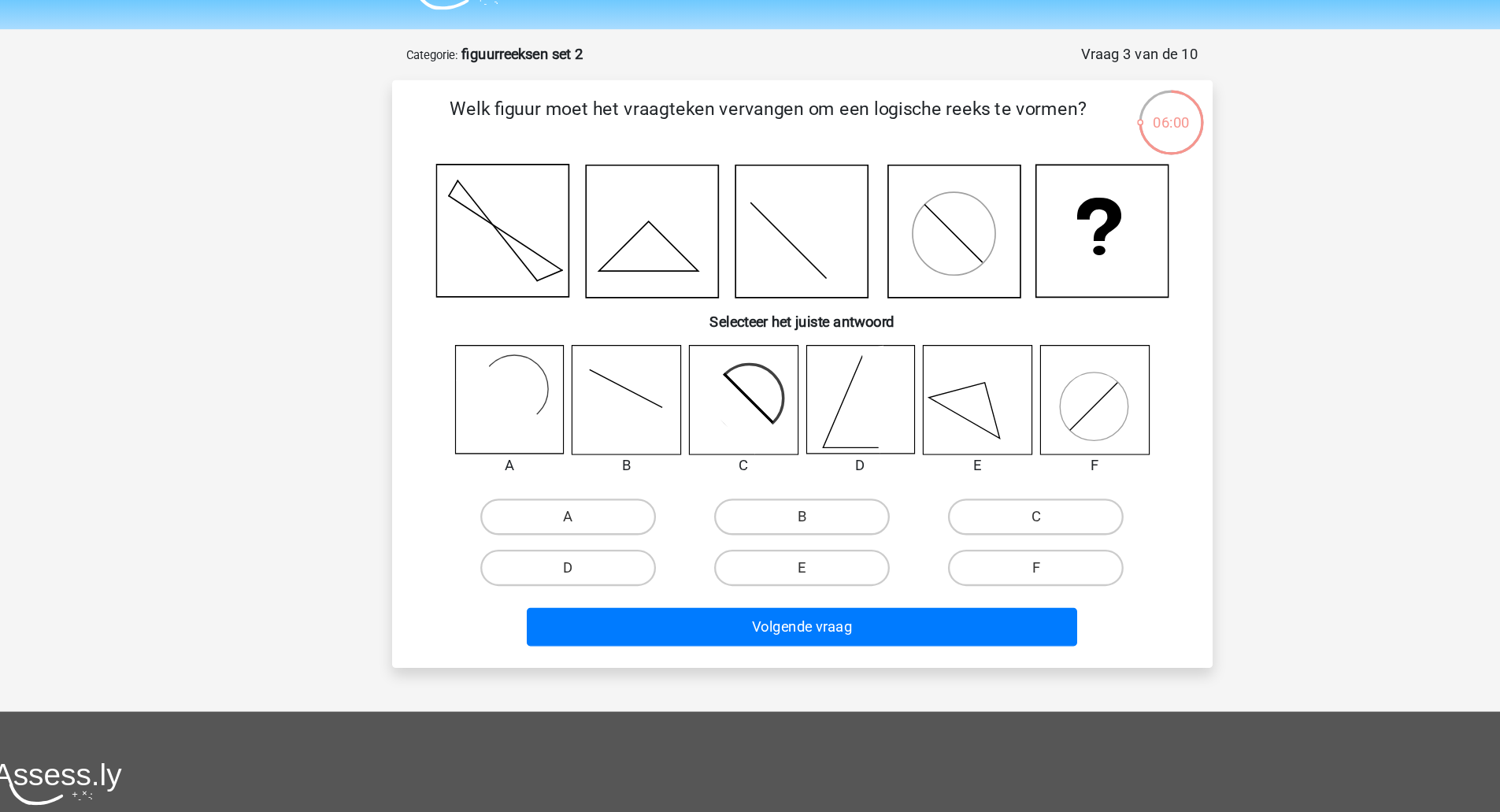
scroll to position [41, 0]
click at [884, 345] on icon at bounding box center [902, 347] width 94 height 94
click at [780, 490] on label "E" at bounding box center [750, 492] width 152 height 31
click at [760, 492] on input "E" at bounding box center [754, 496] width 10 height 10
radio input "true"
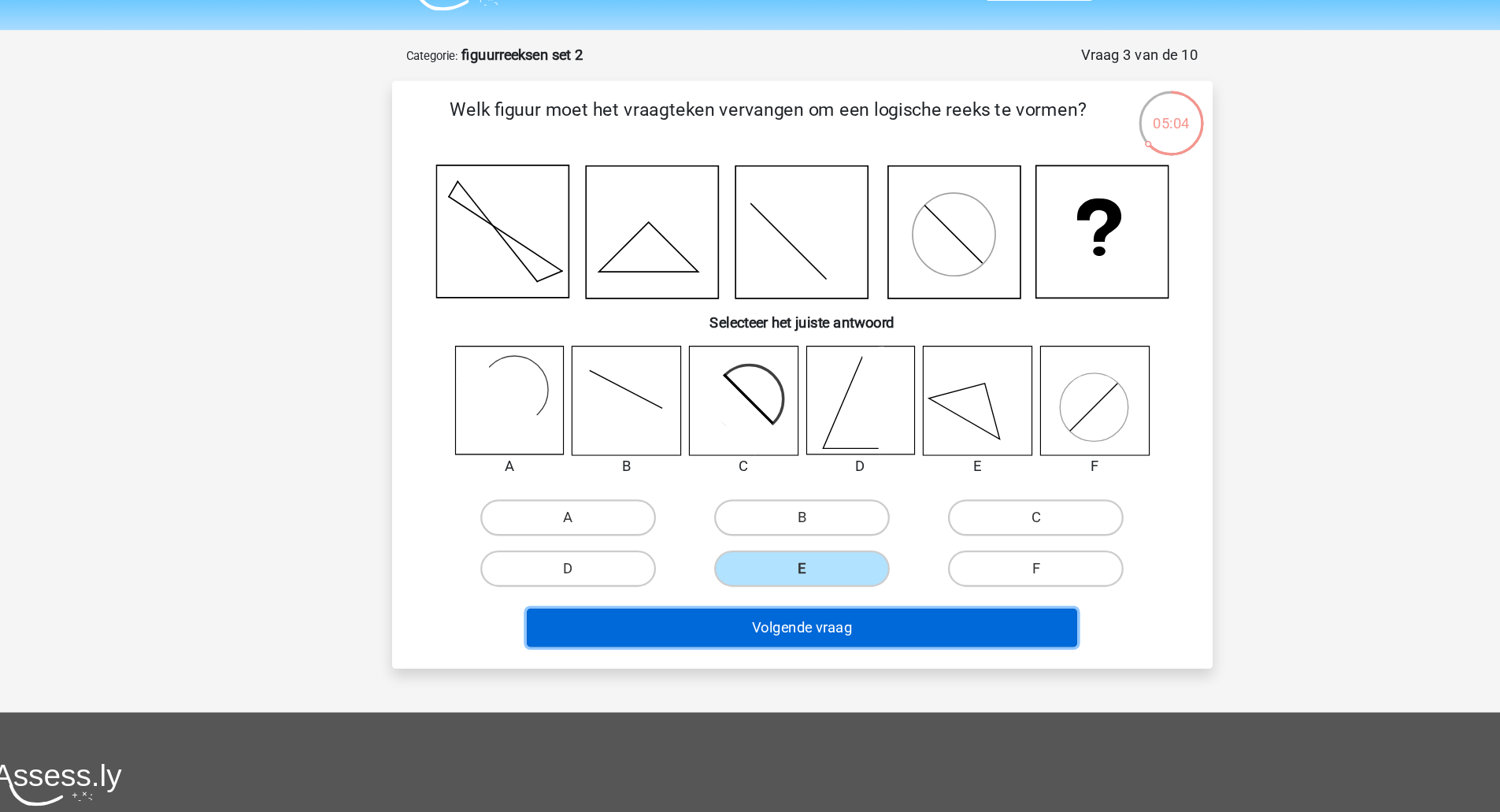
click at [780, 539] on button "Volgende vraag" at bounding box center [750, 543] width 476 height 33
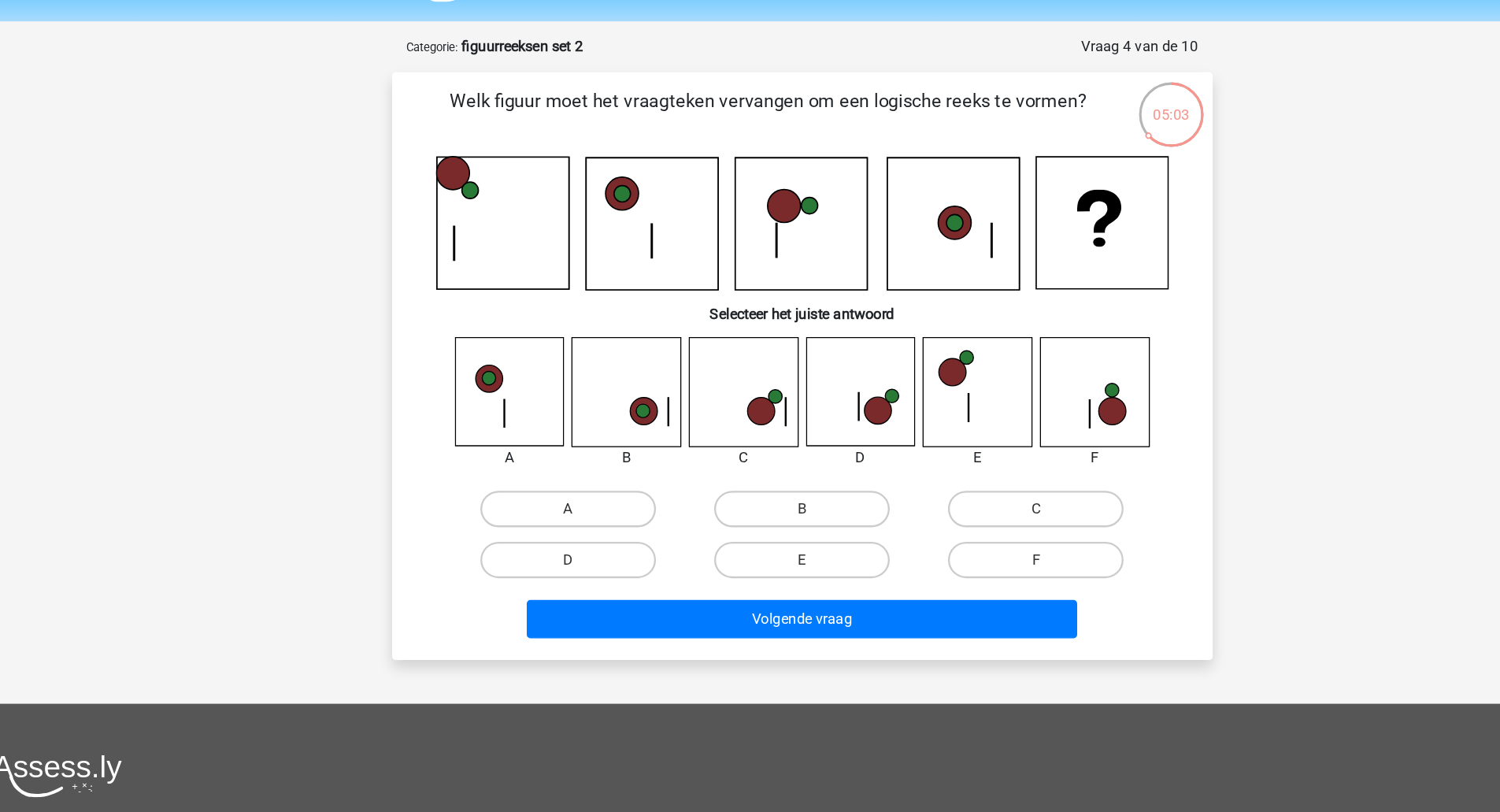
scroll to position [32, 0]
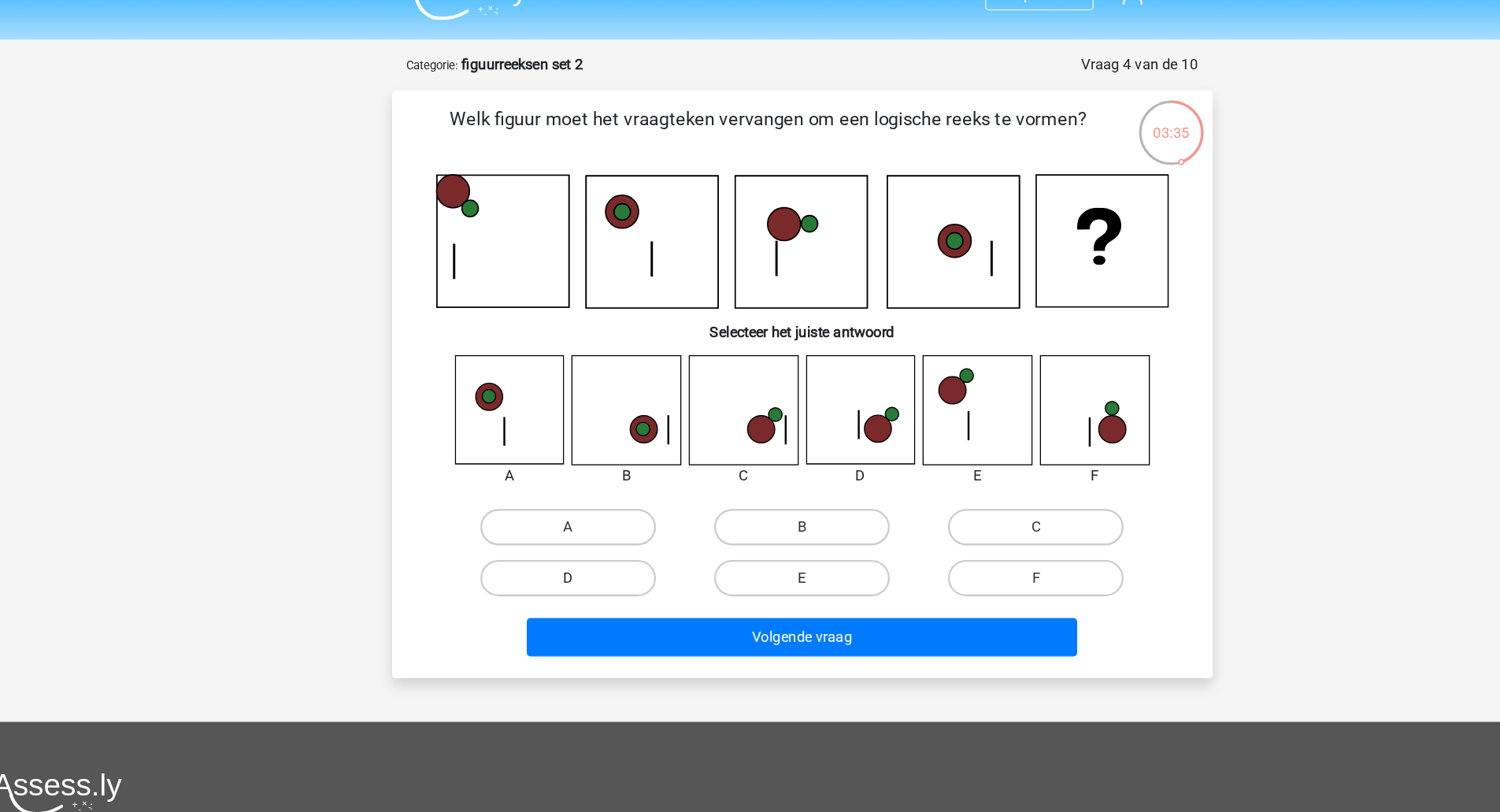
click at [584, 498] on label "D" at bounding box center [547, 500] width 152 height 31
click at [557, 500] on input "D" at bounding box center [552, 505] width 10 height 10
radio input "true"
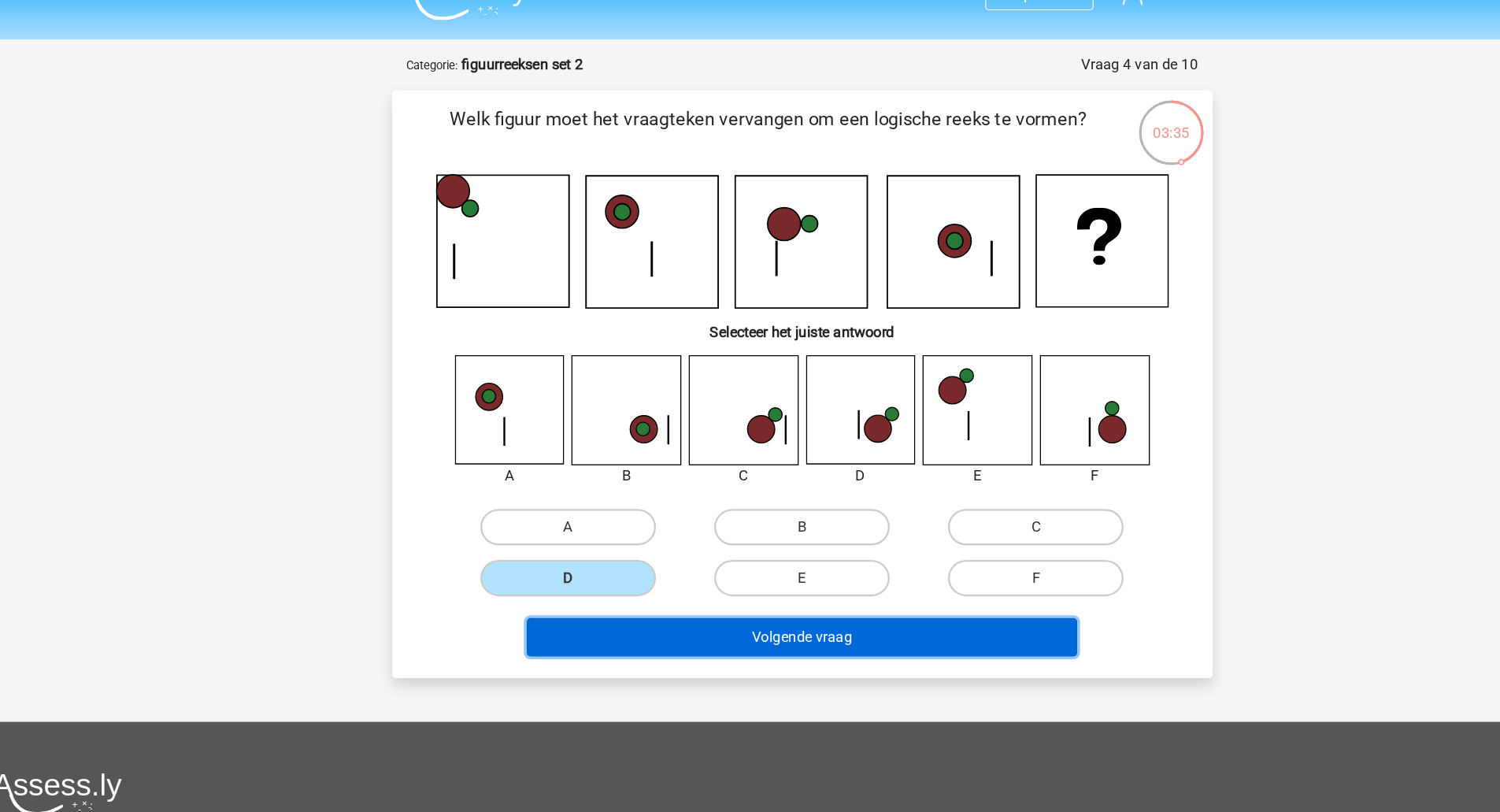
click at [618, 551] on button "Volgende vraag" at bounding box center [750, 551] width 476 height 33
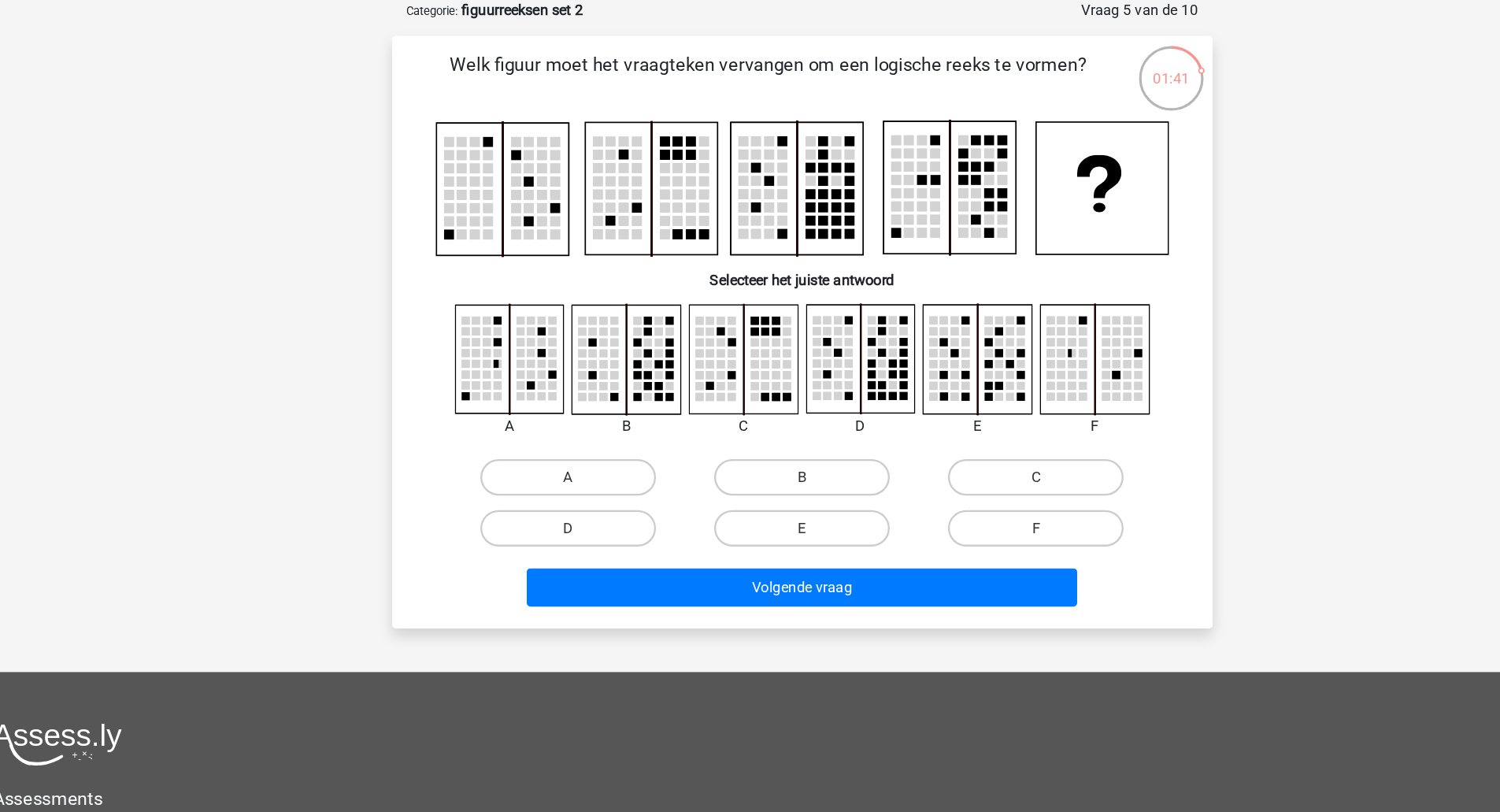
click at [624, 360] on rect at bounding box center [626, 362] width 7 height 7
click at [746, 461] on label "B" at bounding box center [750, 459] width 152 height 31
click at [750, 461] on input "B" at bounding box center [754, 464] width 10 height 10
radio input "true"
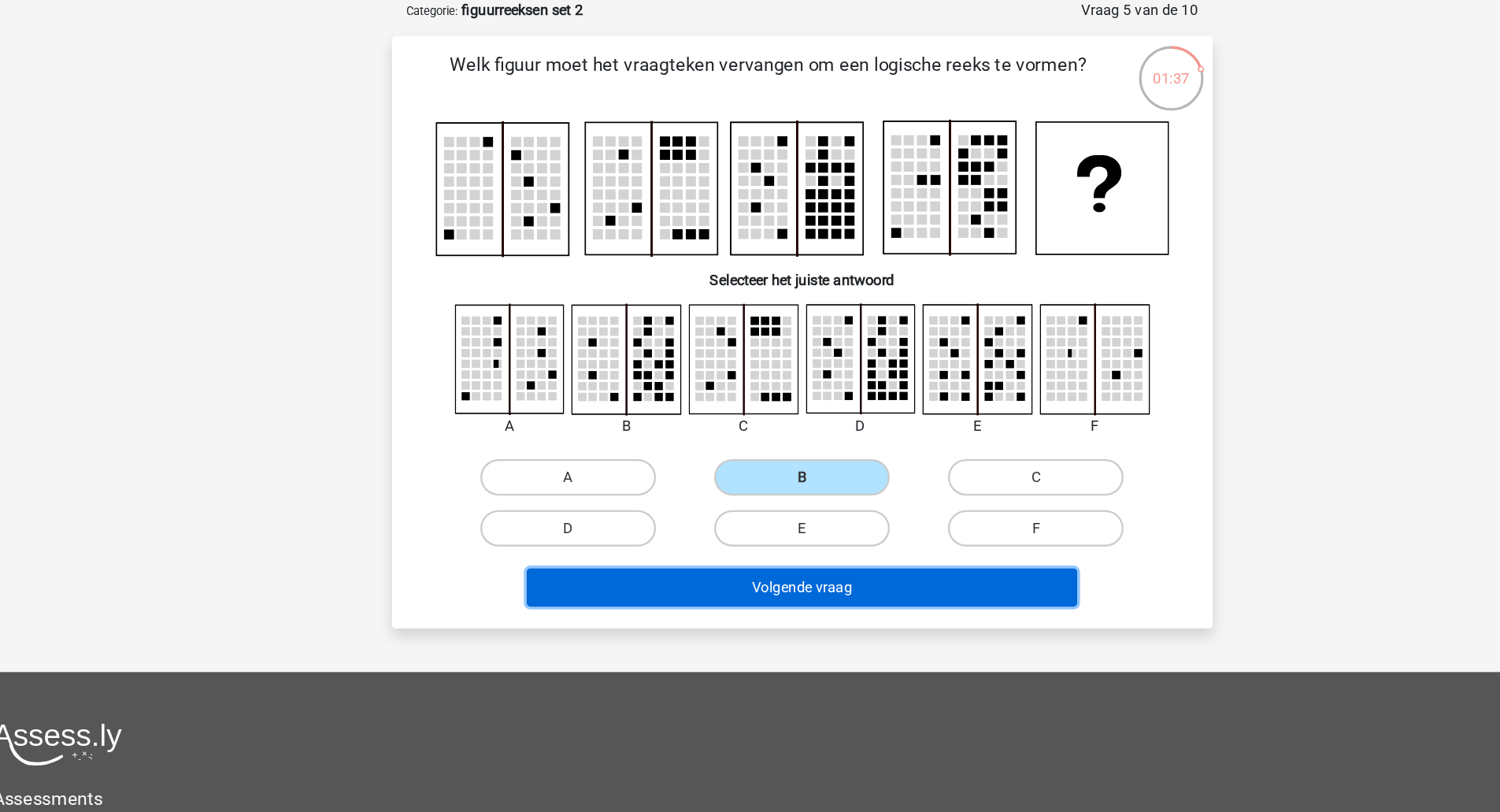
click at [761, 548] on button "Volgende vraag" at bounding box center [750, 555] width 476 height 33
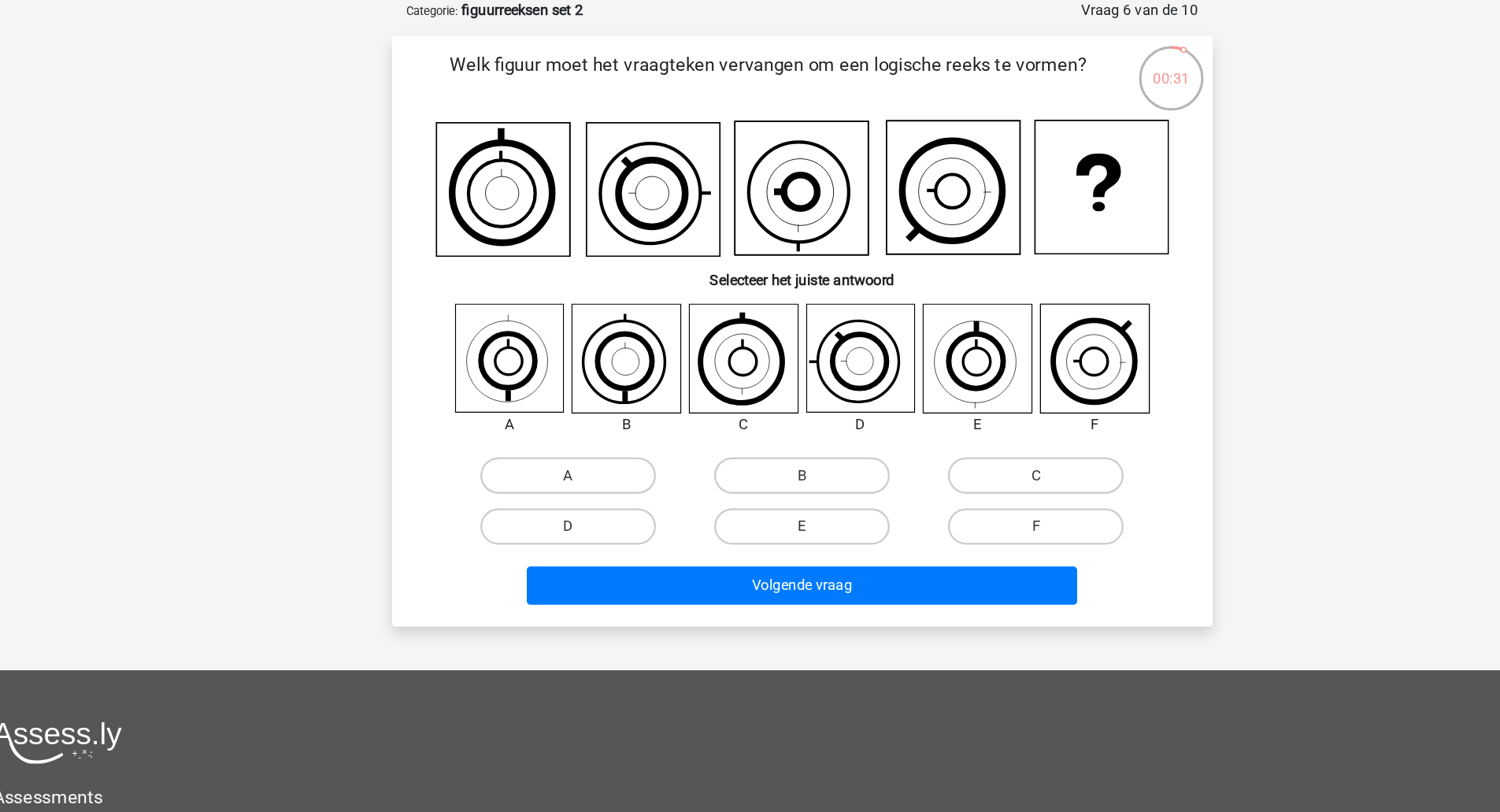
click at [506, 395] on icon at bounding box center [496, 357] width 94 height 94
click at [575, 465] on label "A" at bounding box center [547, 458] width 152 height 31
click at [557, 465] on input "A" at bounding box center [552, 463] width 10 height 10
radio input "true"
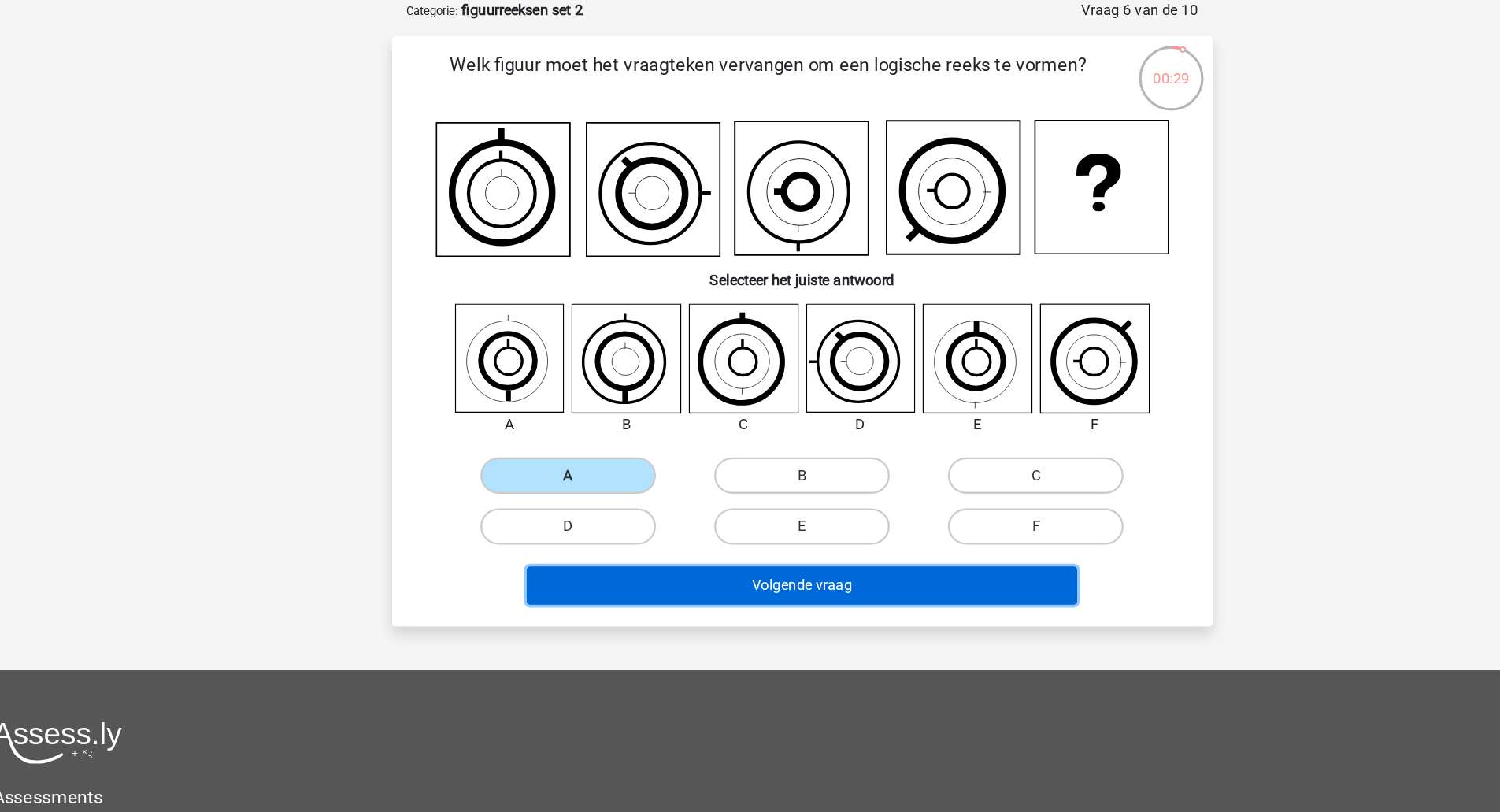
click at [614, 541] on button "Volgende vraag" at bounding box center [750, 553] width 476 height 33
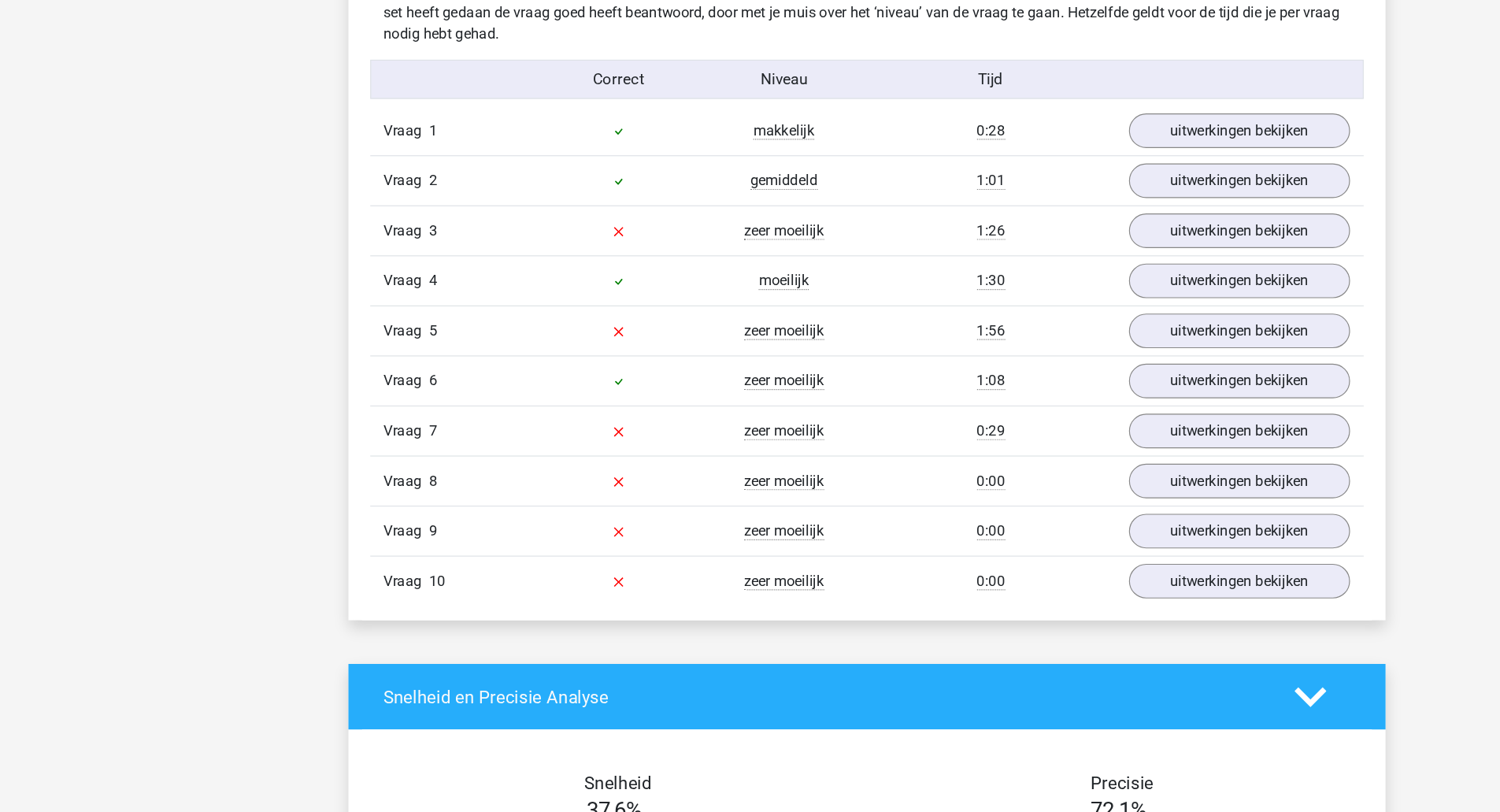
scroll to position [1242, 0]
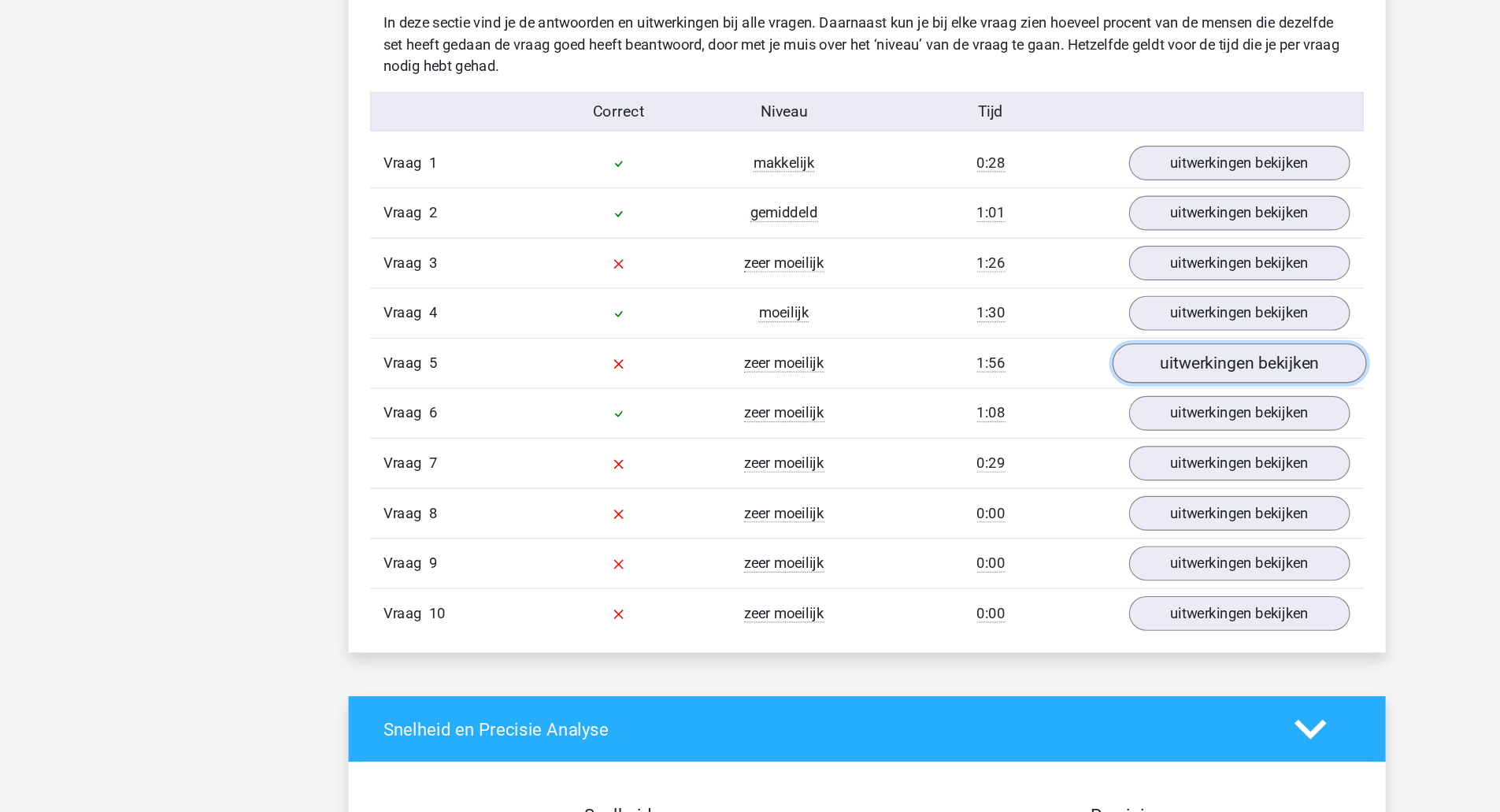
click at [1008, 315] on link "uitwerkingen bekijken" at bounding box center [1072, 315] width 220 height 35
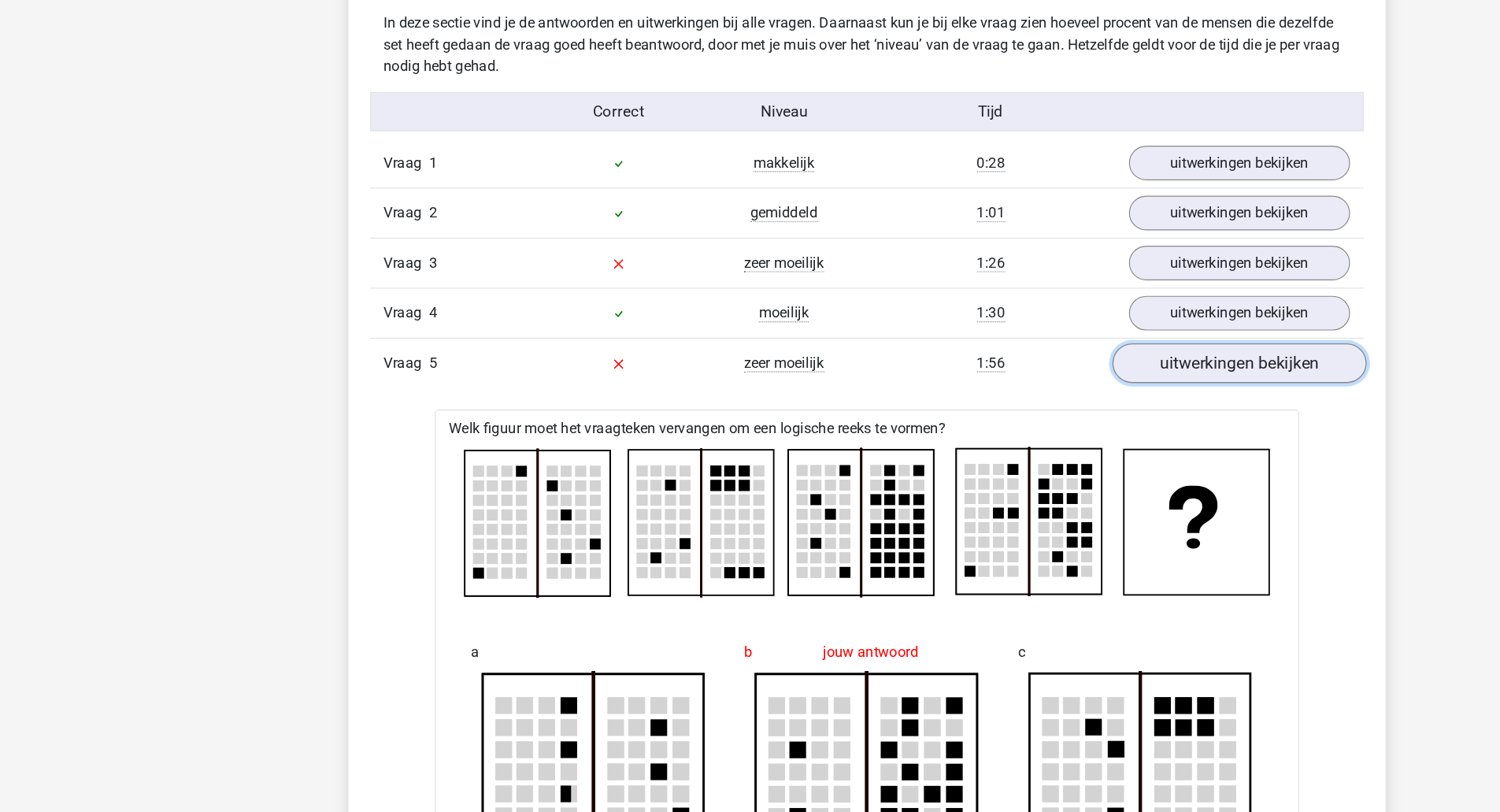
click at [1005, 313] on link "uitwerkingen bekijken" at bounding box center [1072, 315] width 220 height 35
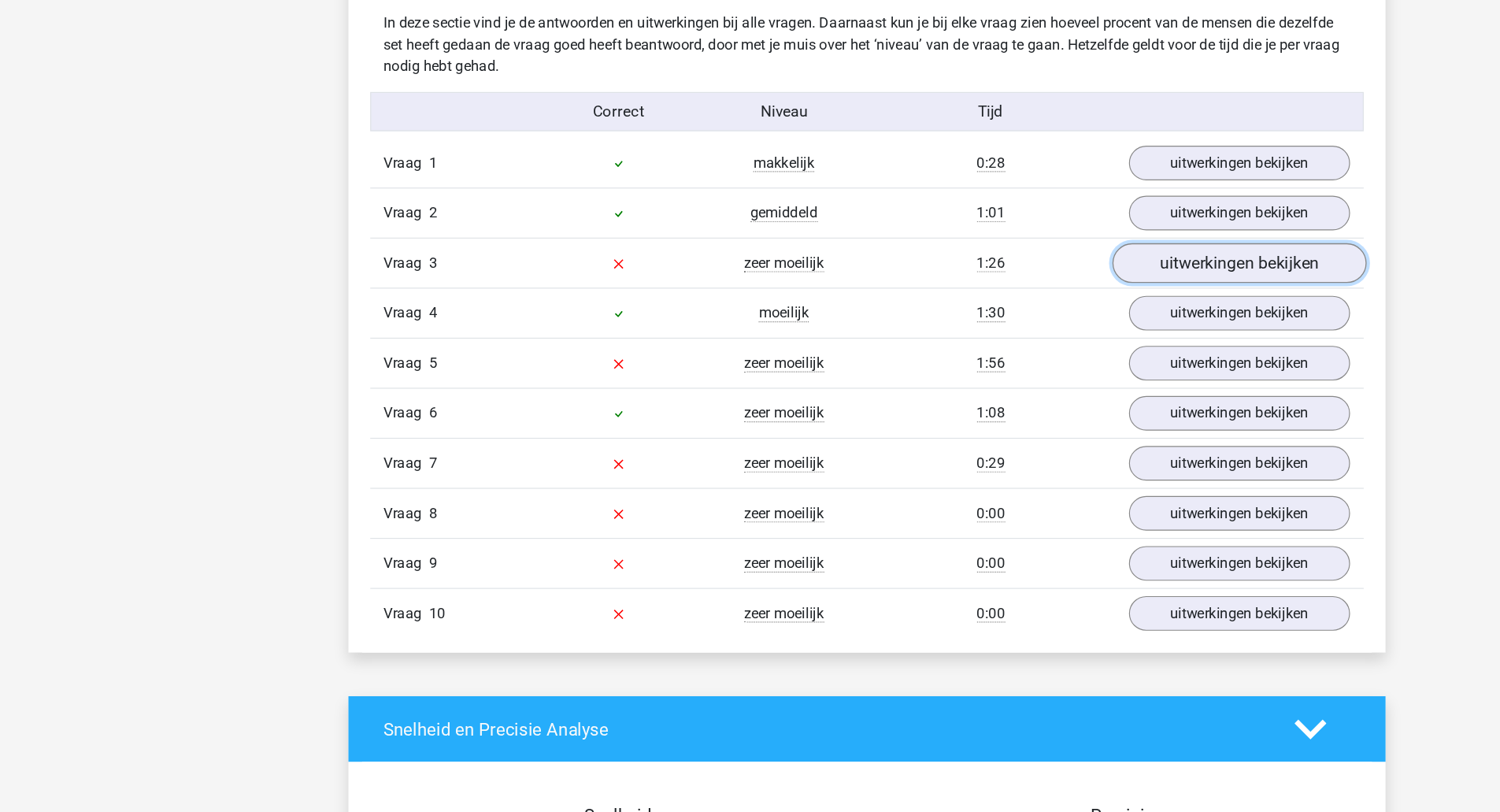
click at [1014, 232] on link "uitwerkingen bekijken" at bounding box center [1072, 228] width 220 height 35
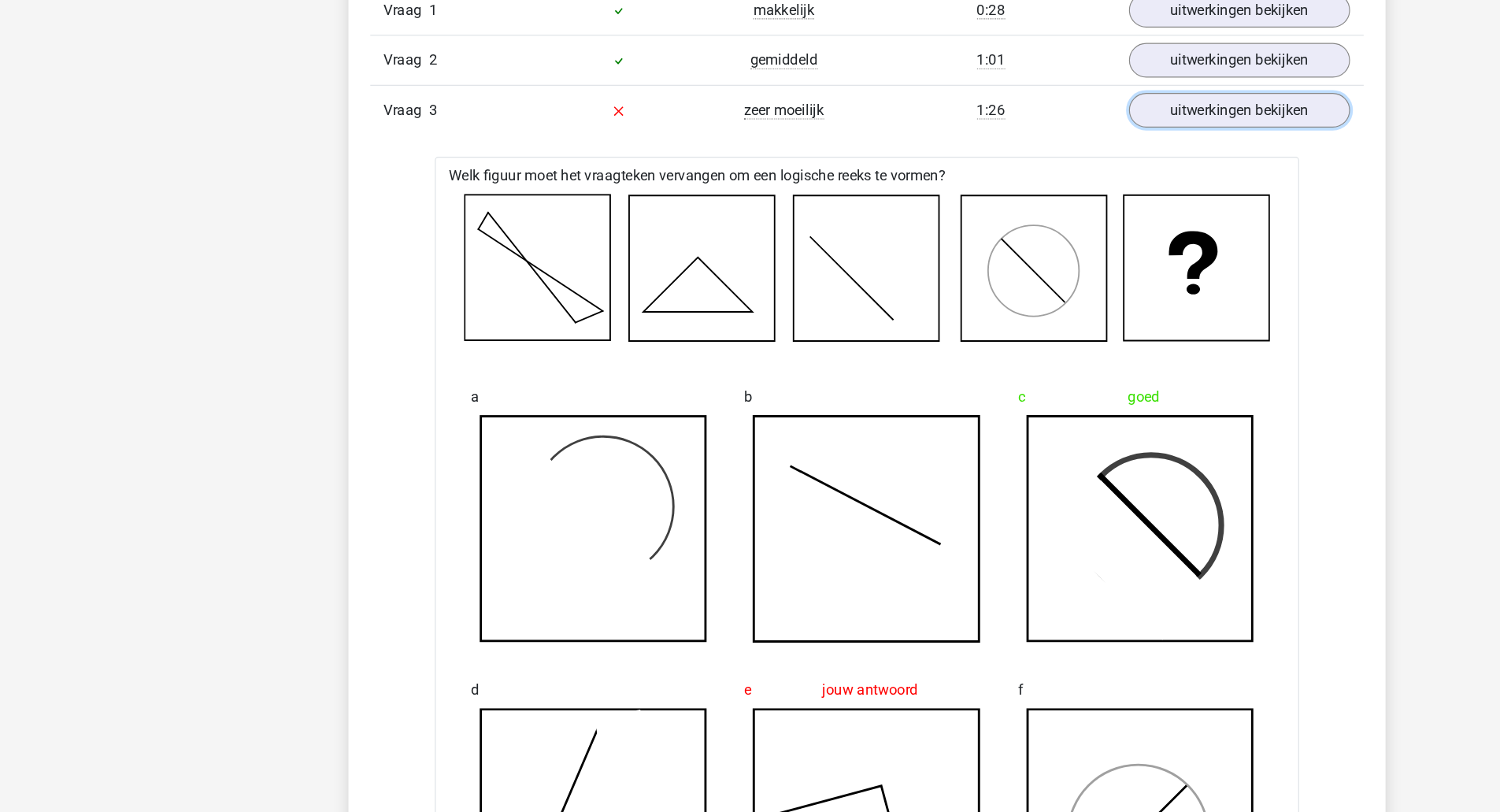
scroll to position [1267, 0]
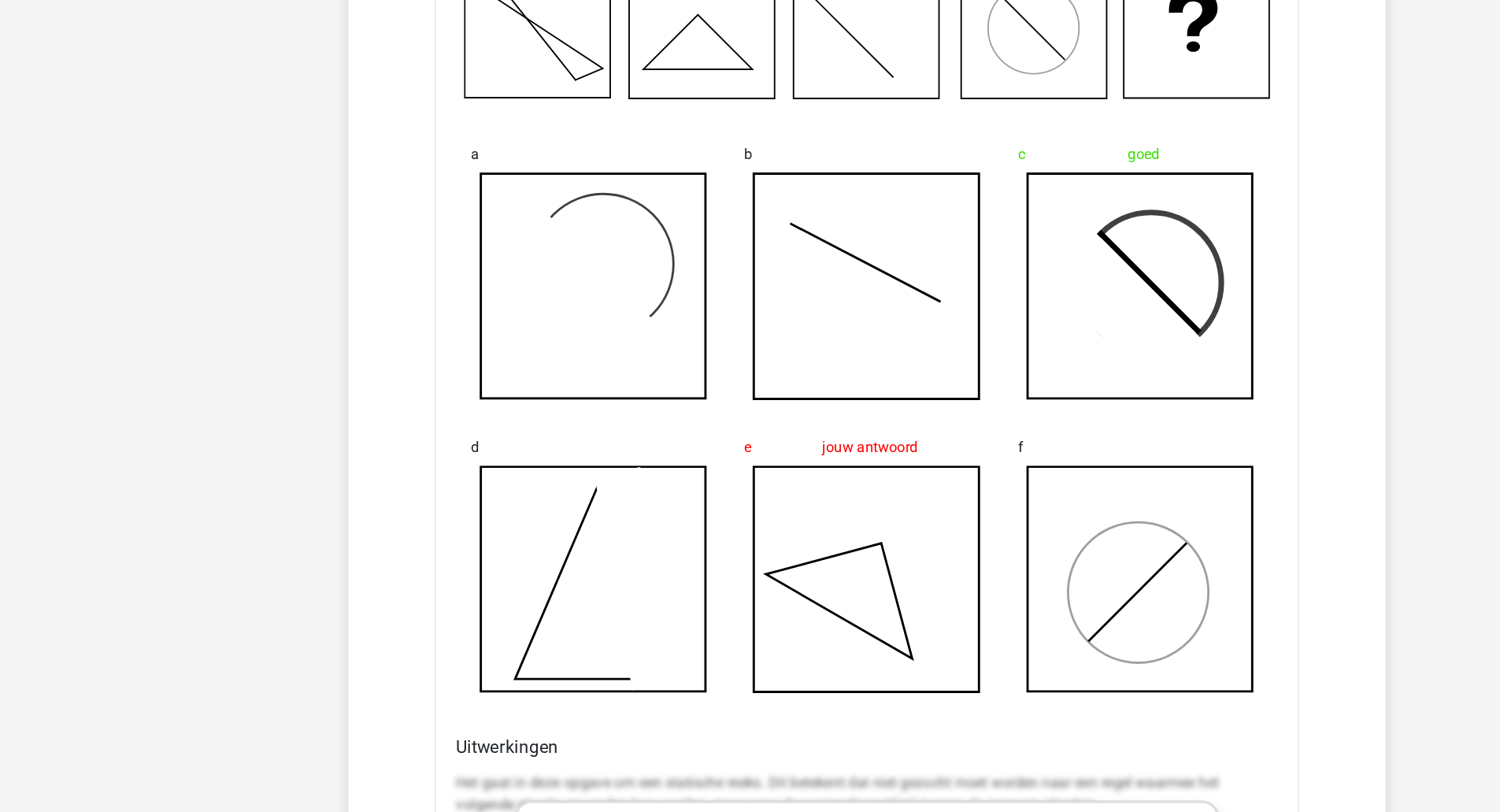
click at [966, 257] on icon at bounding box center [970, 265] width 157 height 157
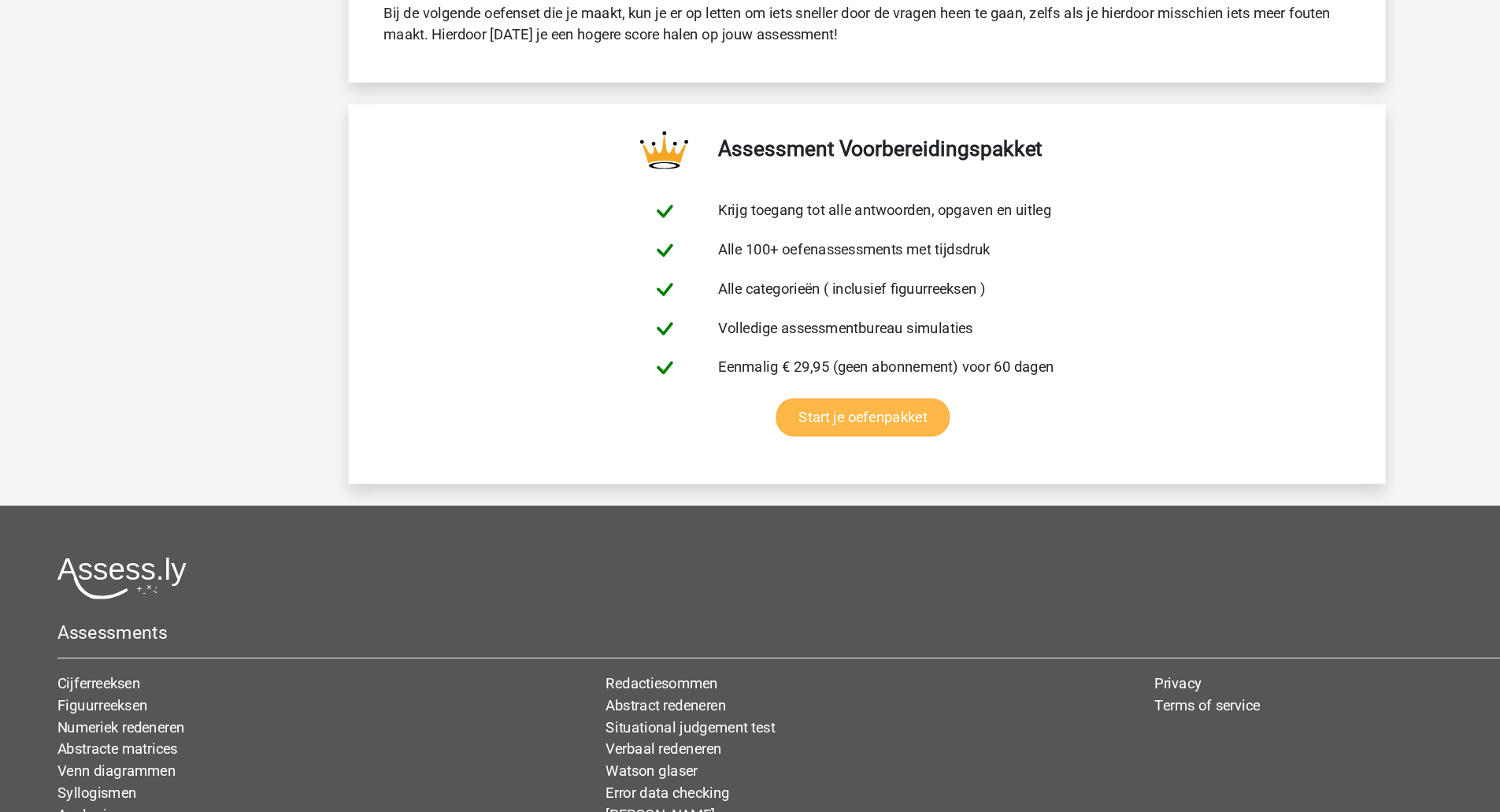
scroll to position [3817, 0]
